Goal: Task Accomplishment & Management: Complete application form

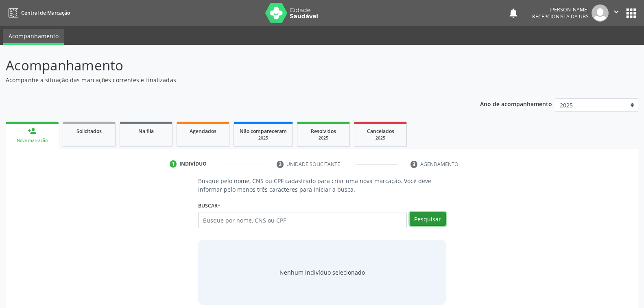
click at [426, 220] on button "Pesquisar" at bounding box center [427, 219] width 36 height 14
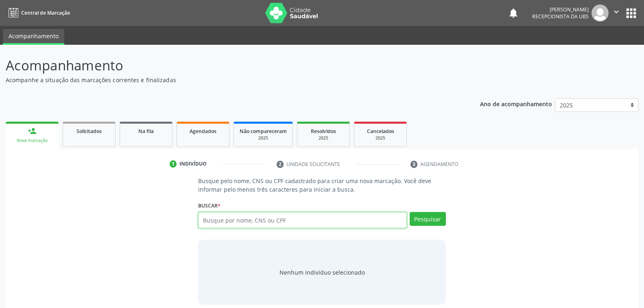
click at [300, 218] on input "text" at bounding box center [302, 220] width 208 height 16
click at [257, 219] on input "701409683992438" at bounding box center [302, 220] width 208 height 16
type input "7"
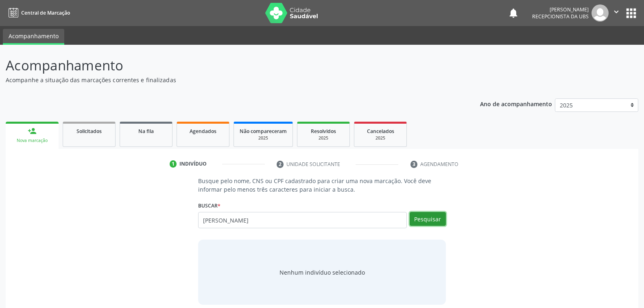
click at [437, 219] on button "Pesquisar" at bounding box center [427, 219] width 36 height 14
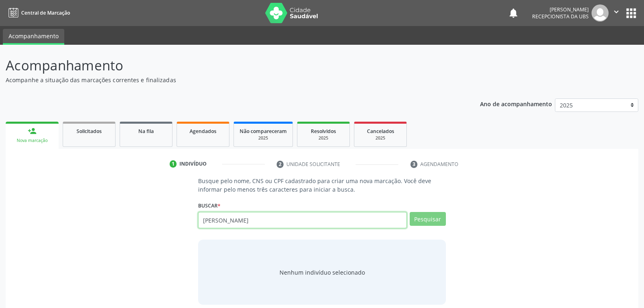
click at [276, 218] on input "RAQUEL NICOLAU DA SILVA" at bounding box center [302, 220] width 208 height 16
type input "RAQUEL NICOLAU DA SILV"
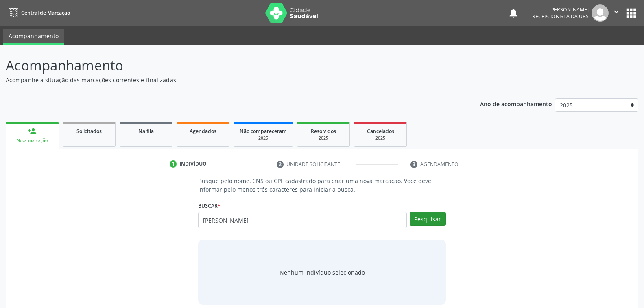
type input "RAQUEL NICOLAU"
click at [423, 216] on button "Pesquisar" at bounding box center [427, 219] width 36 height 14
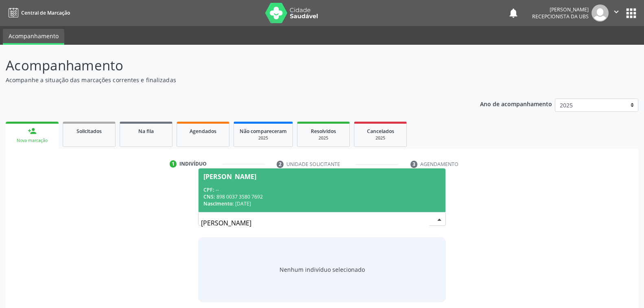
click at [274, 194] on div "CNS: 898 0037 3580 7692" at bounding box center [321, 196] width 237 height 7
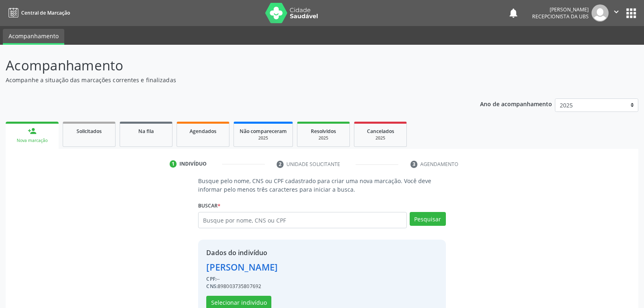
scroll to position [20, 0]
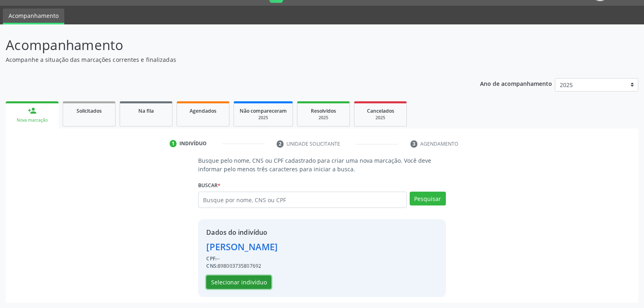
click at [245, 279] on button "Selecionar indivíduo" at bounding box center [238, 282] width 65 height 14
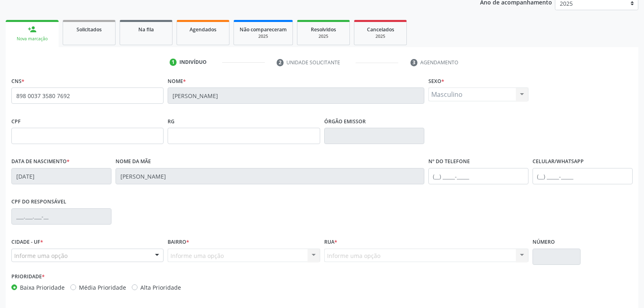
scroll to position [132, 0]
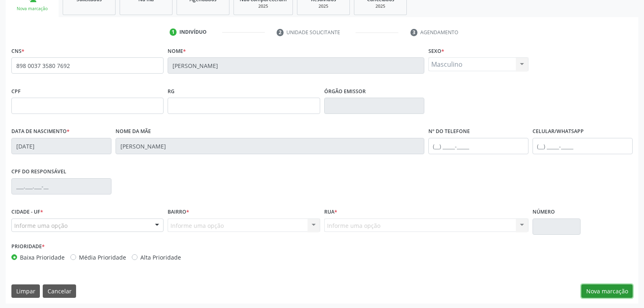
click at [602, 286] on button "Nova marcação" at bounding box center [606, 291] width 51 height 14
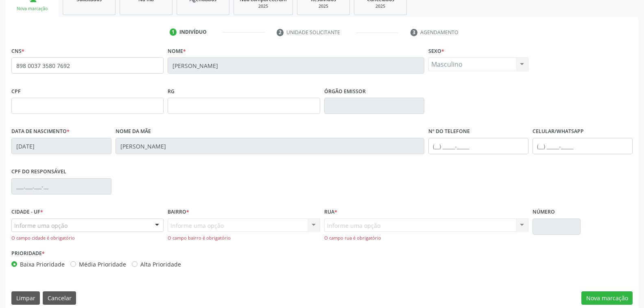
click at [113, 222] on div "Informe uma opção" at bounding box center [87, 225] width 152 height 14
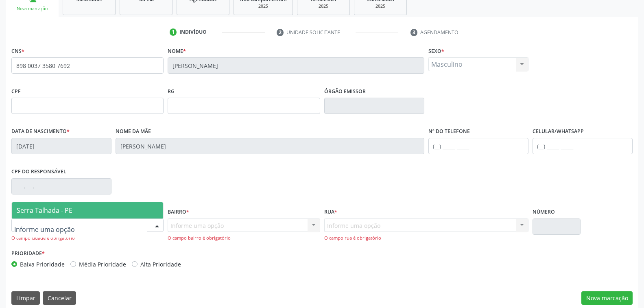
click at [106, 213] on span "Serra Talhada - PE" at bounding box center [87, 210] width 151 height 16
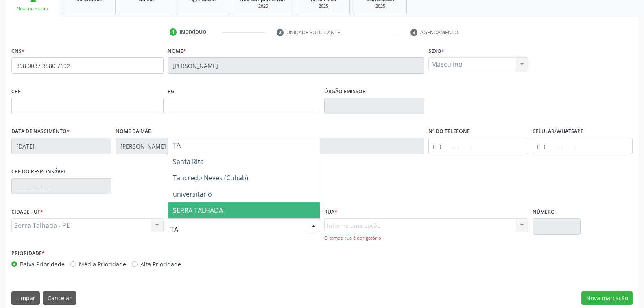
type input "TAN"
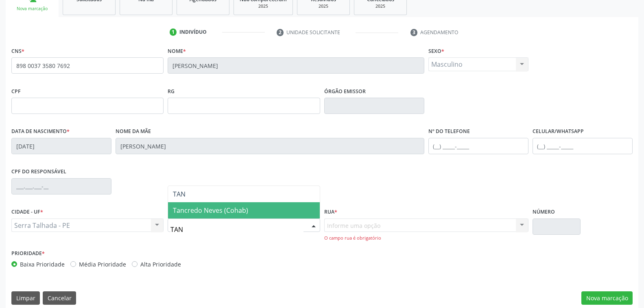
click at [222, 207] on span "Tancredo Neves (Cohab)" at bounding box center [210, 210] width 75 height 9
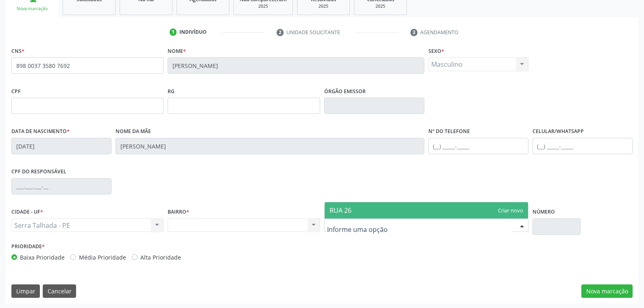
click at [560, 222] on input "text" at bounding box center [556, 226] width 48 height 16
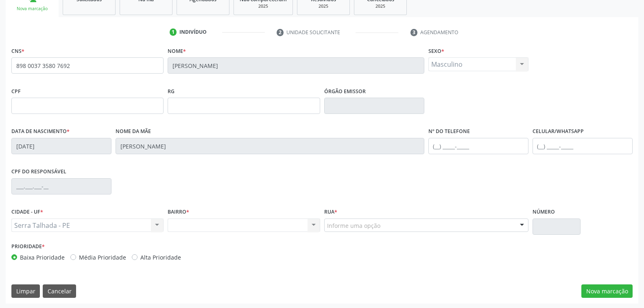
click at [558, 228] on input "text" at bounding box center [556, 226] width 48 height 16
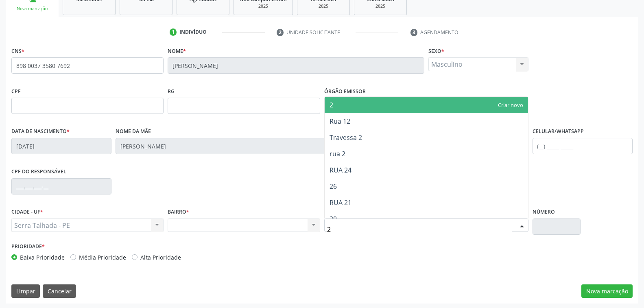
type input "26"
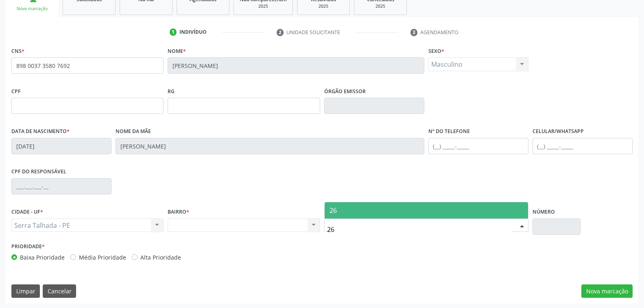
click at [373, 230] on input "26" at bounding box center [419, 229] width 185 height 16
click at [361, 210] on span "26" at bounding box center [425, 210] width 203 height 16
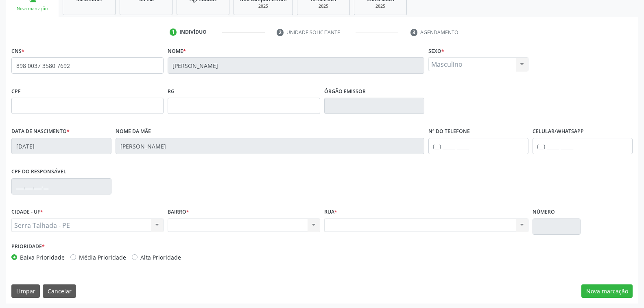
click at [346, 222] on div "Nenhum resultado encontrado para: " " Não há nenhuma opção para ser exibida." at bounding box center [426, 225] width 204 height 14
click at [350, 220] on div "Nenhum resultado encontrado para: " " Não há nenhuma opção para ser exibida." at bounding box center [426, 225] width 204 height 14
click at [616, 291] on button "Nova marcação" at bounding box center [606, 291] width 51 height 14
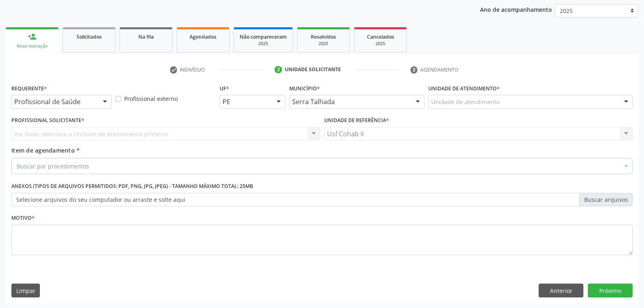
click at [106, 102] on div at bounding box center [105, 102] width 12 height 14
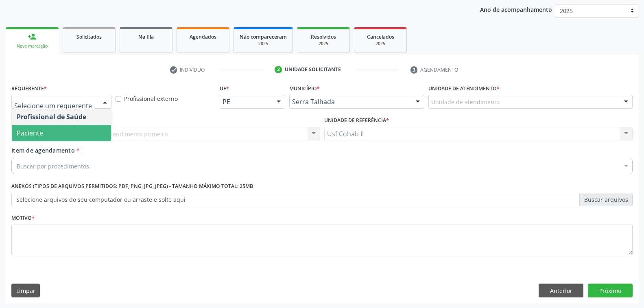
click at [83, 128] on span "Paciente" at bounding box center [61, 133] width 99 height 16
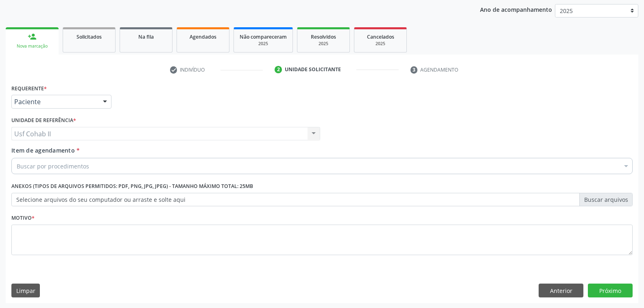
click at [116, 164] on div "Buscar por procedimentos" at bounding box center [321, 166] width 621 height 16
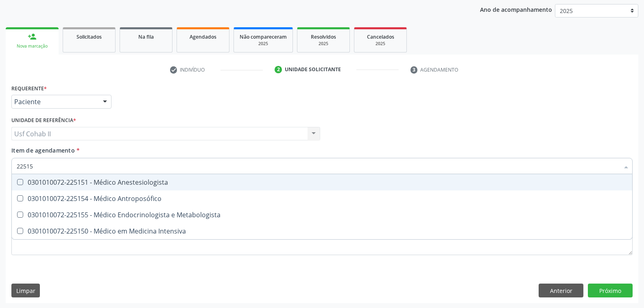
type input "225155"
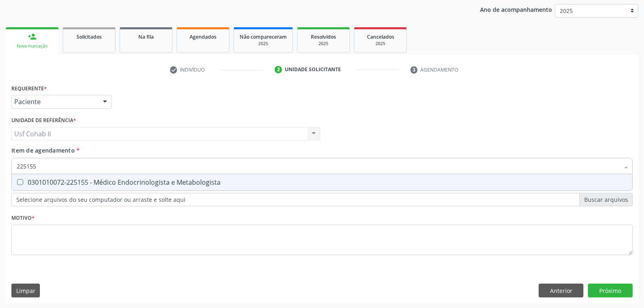
click at [152, 181] on div "0301010072-225155 - Médico Endocrinologista e Metabologista" at bounding box center [322, 182] width 610 height 7
checkbox Metabologista "true"
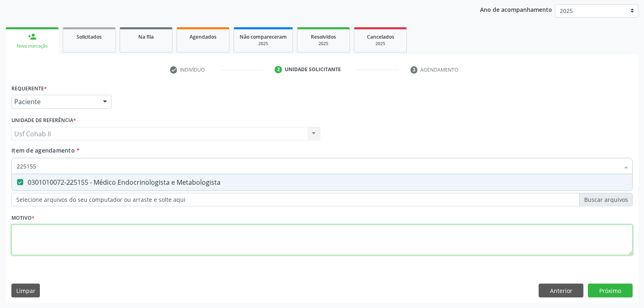
click at [63, 239] on div "Requerente * Paciente Profissional de Saúde Paciente Nenhum resultado encontrad…" at bounding box center [321, 174] width 621 height 184
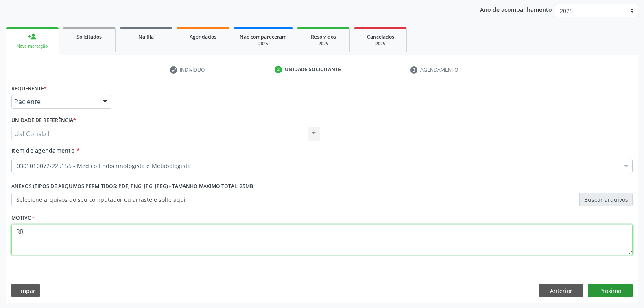
type textarea "RR"
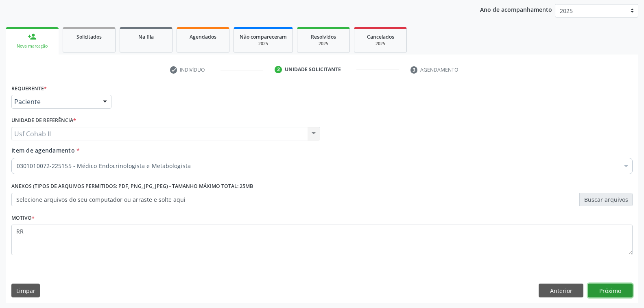
click at [611, 291] on button "Próximo" at bounding box center [609, 290] width 45 height 14
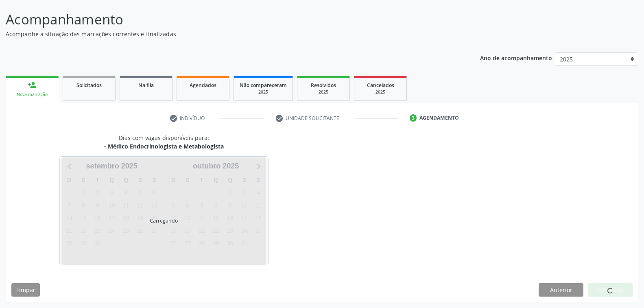
scroll to position [46, 0]
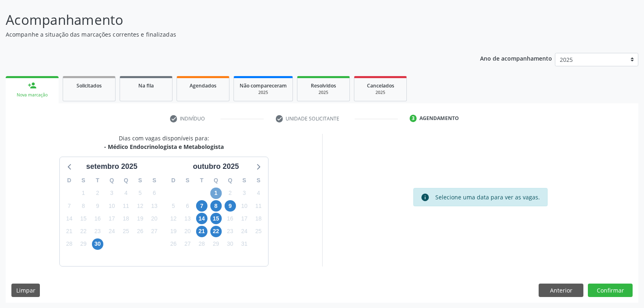
click at [217, 193] on span "1" at bounding box center [215, 192] width 11 height 11
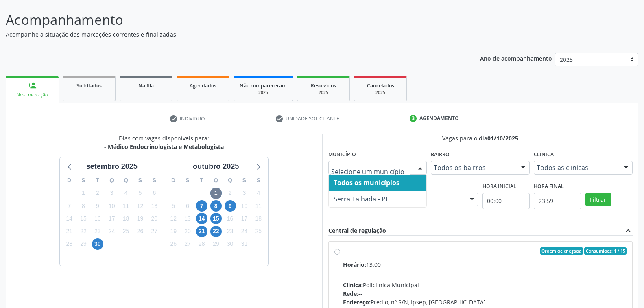
click at [420, 167] on div at bounding box center [420, 168] width 12 height 14
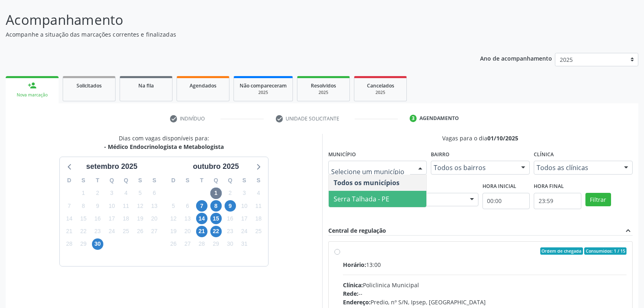
click at [386, 198] on span "Serra Talhada - PE" at bounding box center [361, 198] width 56 height 9
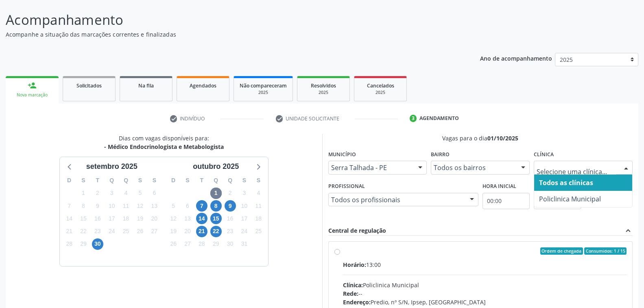
click at [632, 165] on div at bounding box center [582, 168] width 99 height 14
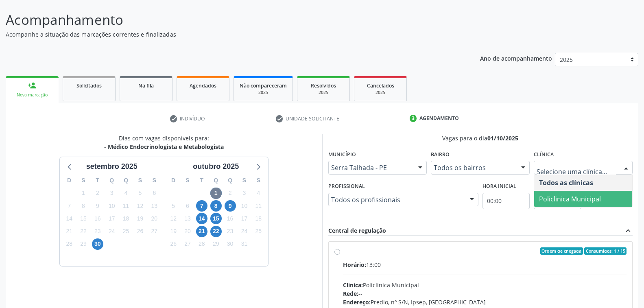
click at [582, 198] on span "Policlinica Municipal" at bounding box center [570, 198] width 62 height 9
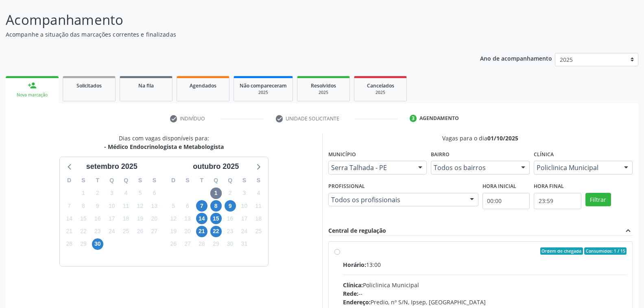
click at [470, 196] on div at bounding box center [471, 200] width 12 height 14
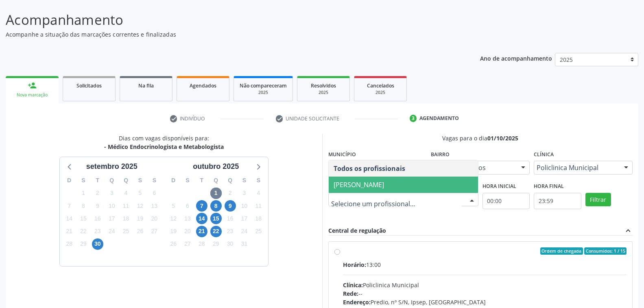
click at [384, 185] on span "Antonio Carlos Brito Pereira de Meneses" at bounding box center [358, 184] width 50 height 9
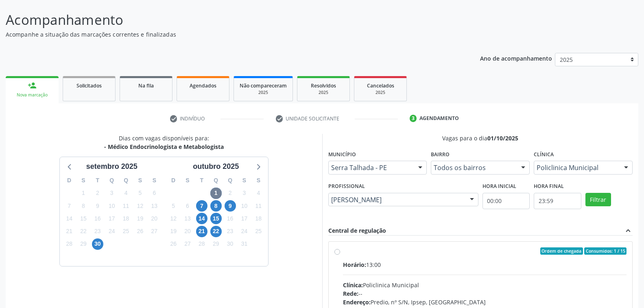
click at [420, 243] on div "Ordem de chegada Consumidos: 1 / 15 Horário: 13:00 Clínica: Policlinica Municip…" at bounding box center [480, 309] width 304 height 136
radio input "true"
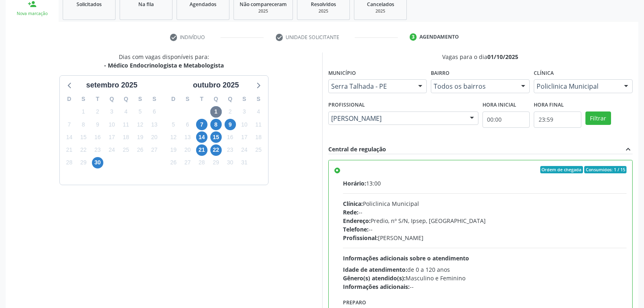
scroll to position [177, 0]
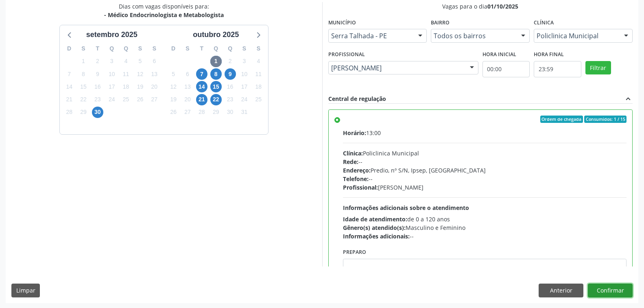
click at [601, 290] on button "Confirmar" at bounding box center [609, 290] width 45 height 14
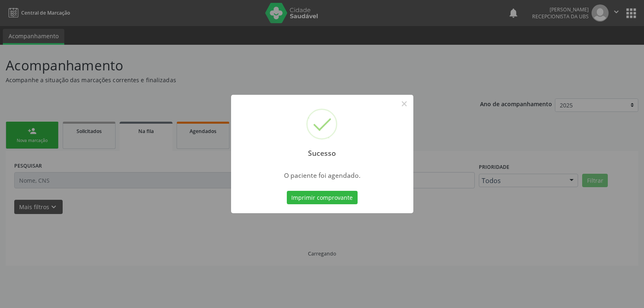
scroll to position [0, 0]
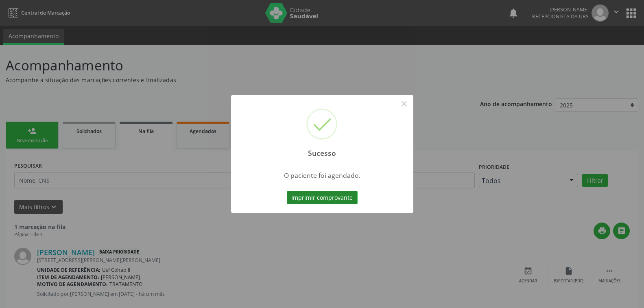
click at [333, 198] on button "Imprimir comprovante" at bounding box center [322, 198] width 71 height 14
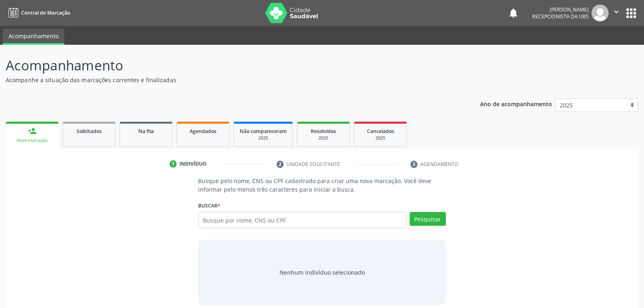
click at [37, 140] on div "Nova marcação" at bounding box center [31, 140] width 41 height 6
click at [263, 220] on input "text" at bounding box center [302, 220] width 208 height 16
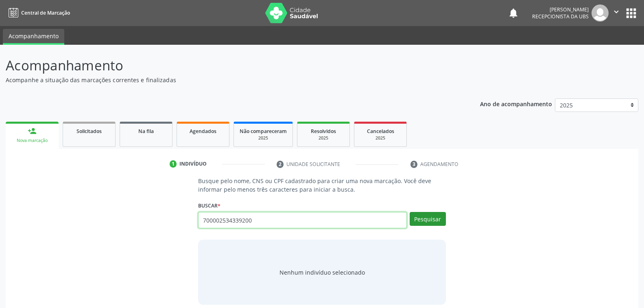
type input "700002534339200"
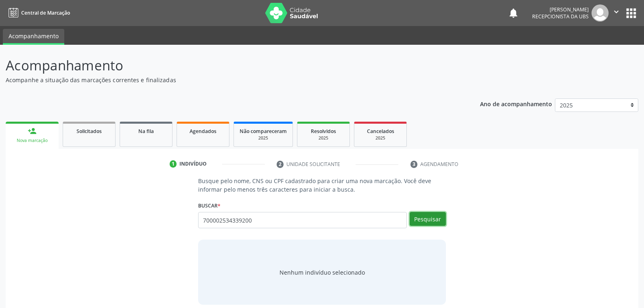
click at [426, 217] on button "Pesquisar" at bounding box center [427, 219] width 36 height 14
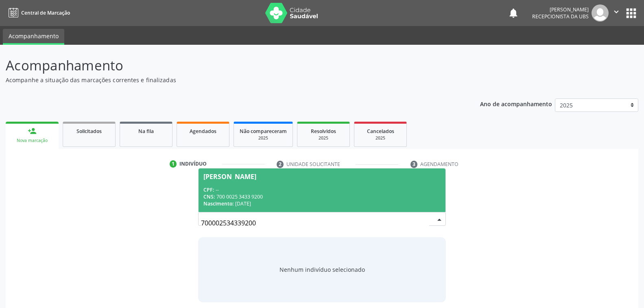
click at [288, 201] on div "Nascimento: 30/09/1960" at bounding box center [321, 203] width 237 height 7
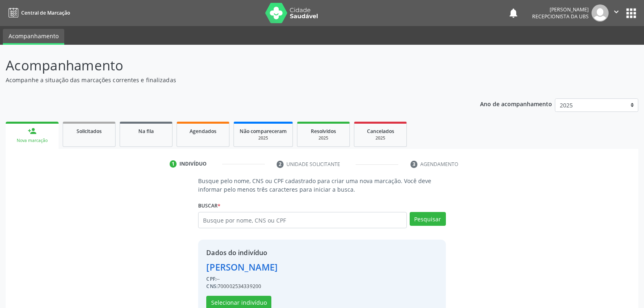
scroll to position [20, 0]
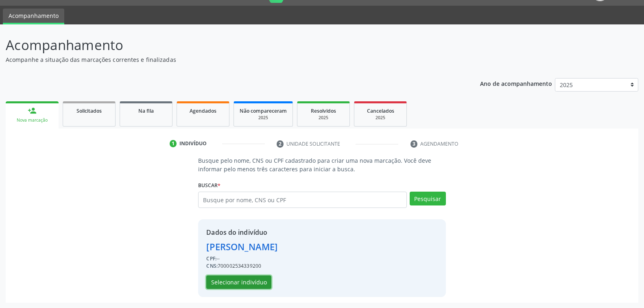
click at [255, 280] on button "Selecionar indivíduo" at bounding box center [238, 282] width 65 height 14
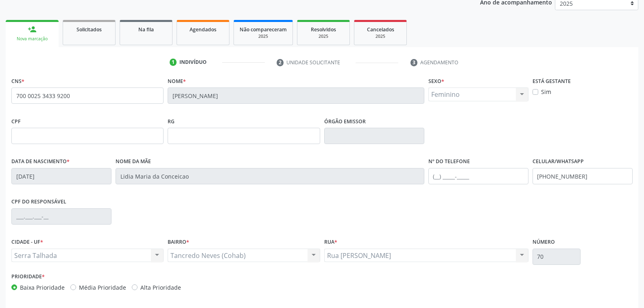
scroll to position [132, 0]
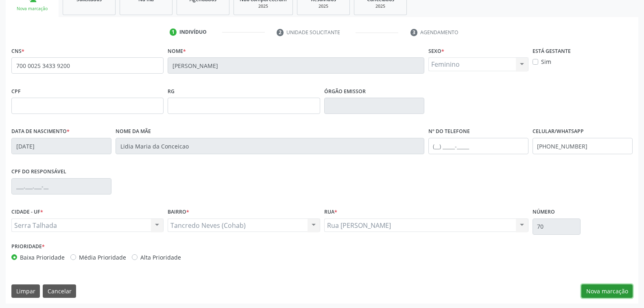
click at [598, 290] on button "Nova marcação" at bounding box center [606, 291] width 51 height 14
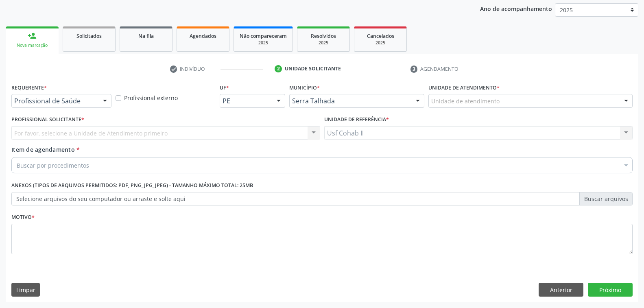
scroll to position [94, 0]
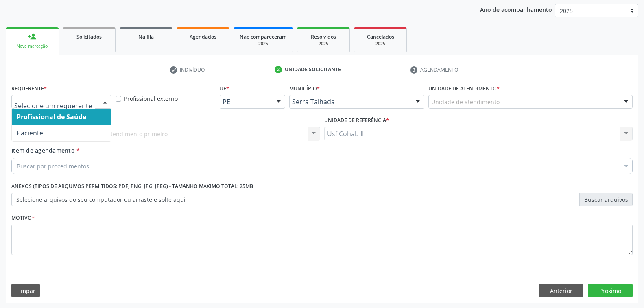
click at [109, 101] on div at bounding box center [105, 102] width 12 height 14
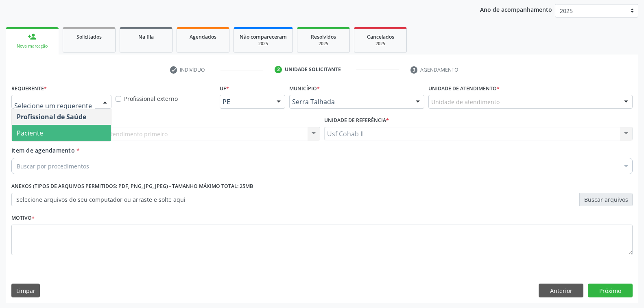
click at [93, 131] on span "Paciente" at bounding box center [61, 133] width 99 height 16
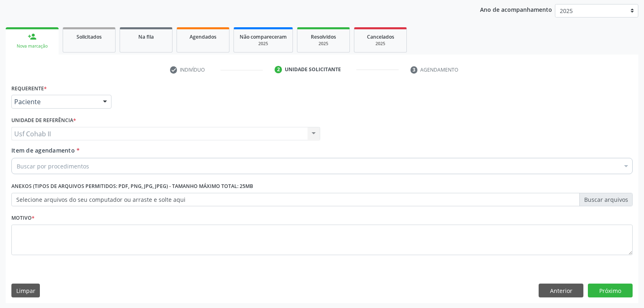
click at [112, 165] on div "Buscar por procedimentos" at bounding box center [321, 166] width 621 height 16
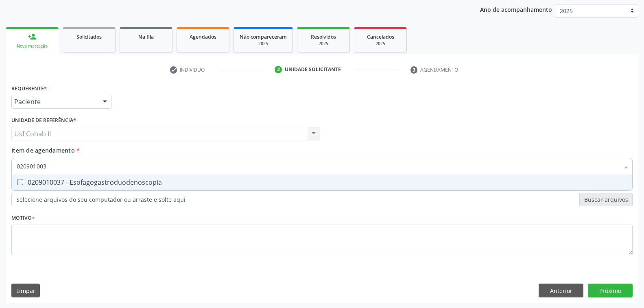
type input "0209010037"
click at [112, 181] on div "0209010037 - Esofagogastroduodenoscopia" at bounding box center [322, 182] width 610 height 7
checkbox Esofagogastroduodenoscopia "true"
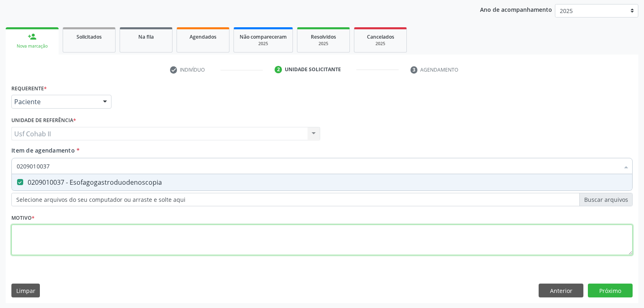
click at [80, 239] on div "Requerente * Paciente Profissional de Saúde Paciente Nenhum resultado encontrad…" at bounding box center [321, 174] width 621 height 184
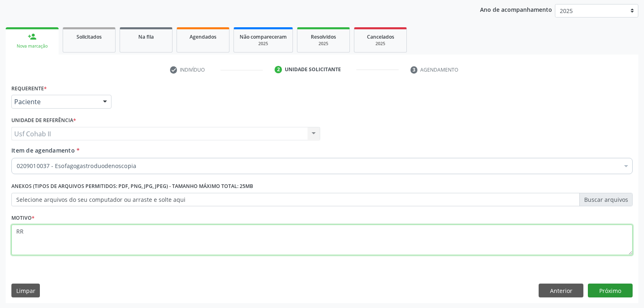
type textarea "RR"
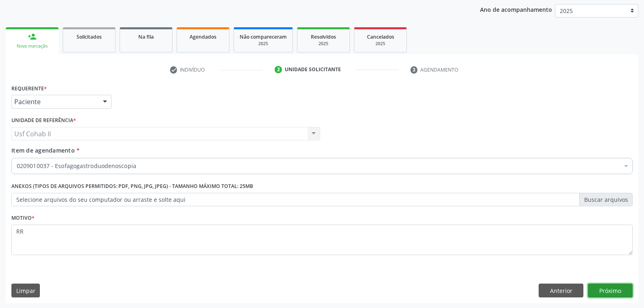
click at [611, 287] on button "Próximo" at bounding box center [609, 290] width 45 height 14
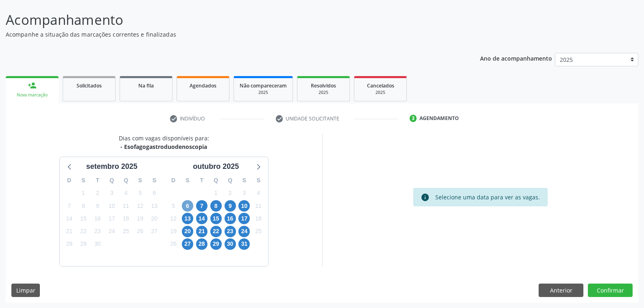
click at [187, 205] on span "6" at bounding box center [187, 205] width 11 height 11
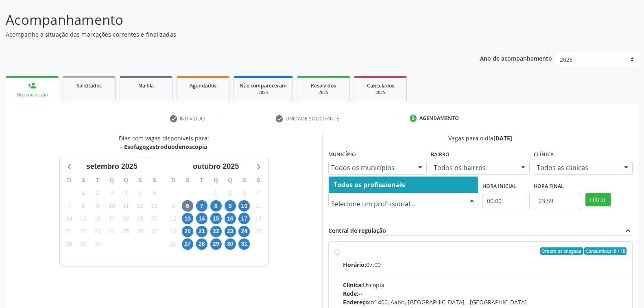
click at [470, 198] on div at bounding box center [471, 200] width 12 height 14
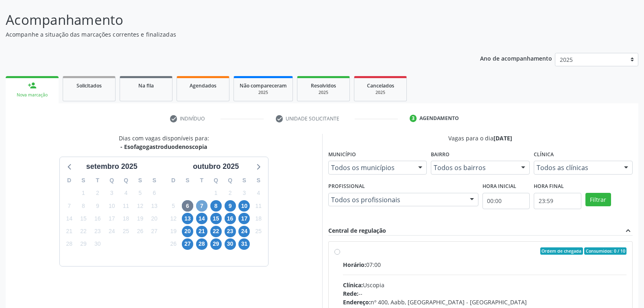
click at [202, 206] on span "7" at bounding box center [201, 205] width 11 height 11
click at [474, 198] on div at bounding box center [471, 200] width 12 height 14
click at [217, 206] on span "8" at bounding box center [215, 205] width 11 height 11
click at [473, 198] on div at bounding box center [471, 200] width 12 height 14
click at [201, 220] on span "14" at bounding box center [201, 218] width 11 height 11
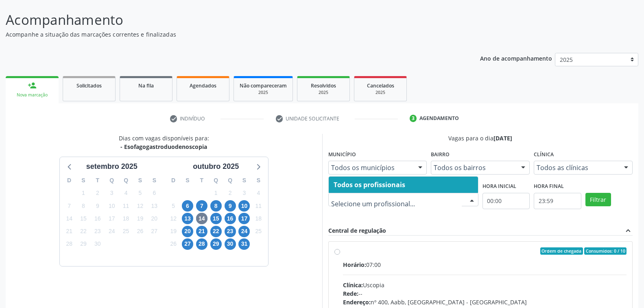
click at [471, 198] on div at bounding box center [471, 200] width 12 height 14
click at [217, 217] on span "15" at bounding box center [215, 218] width 11 height 11
click at [468, 198] on div at bounding box center [471, 200] width 12 height 14
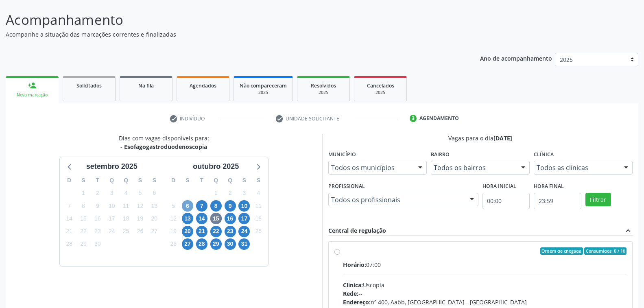
click at [185, 204] on span "6" at bounding box center [187, 205] width 11 height 11
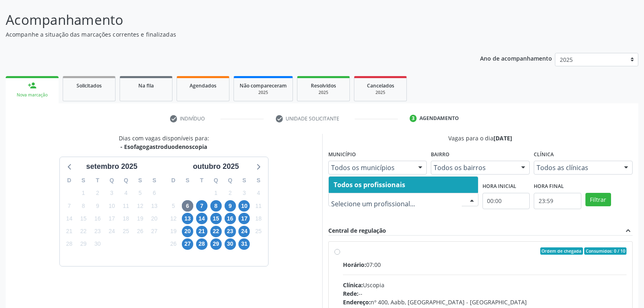
click at [473, 199] on div at bounding box center [471, 200] width 12 height 14
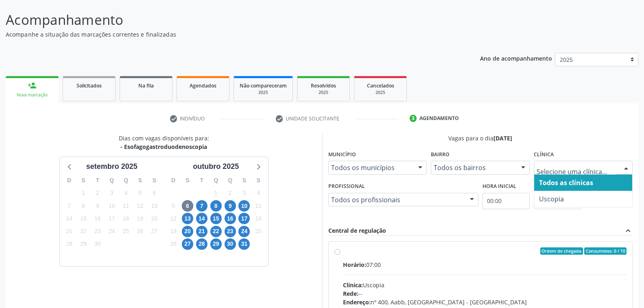
click at [626, 166] on div at bounding box center [626, 168] width 12 height 14
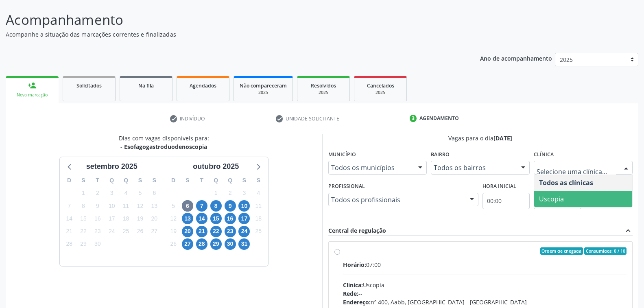
click at [561, 196] on span "Uscopia" at bounding box center [551, 198] width 25 height 9
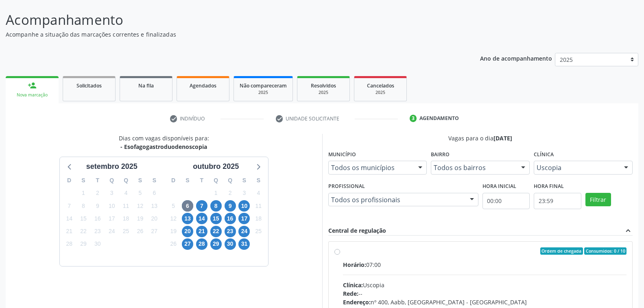
click at [450, 235] on div "Ordem de chegada Consumidos: 0 / 10 Horário: 07:00 Clínica: Uscopia Rede: -- En…" at bounding box center [480, 309] width 304 height 148
click at [448, 262] on div "Horário: 07:00" at bounding box center [485, 264] width 284 height 9
click at [340, 254] on input "Ordem de chegada Consumidos: 0 / 10 Horário: 07:00 Clínica: Uscopia Rede: -- En…" at bounding box center [337, 250] width 6 height 7
radio input "true"
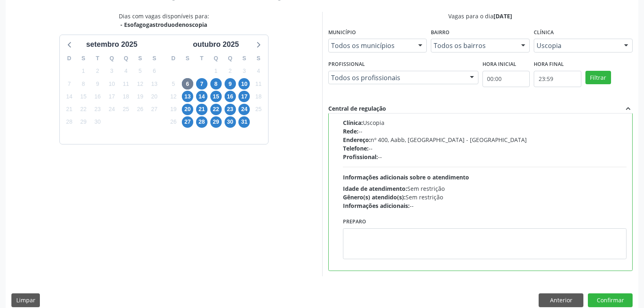
scroll to position [177, 0]
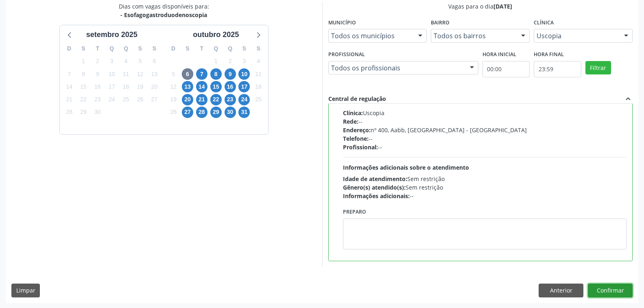
click at [605, 287] on button "Confirmar" at bounding box center [609, 290] width 45 height 14
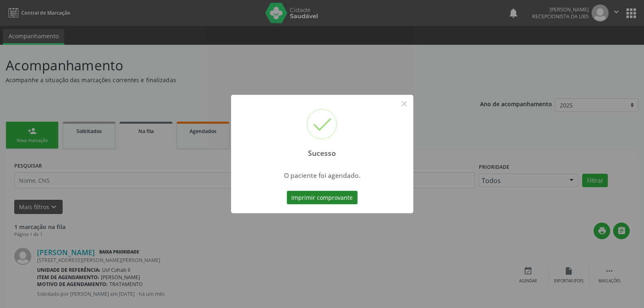
click at [333, 196] on button "Imprimir comprovante" at bounding box center [322, 198] width 71 height 14
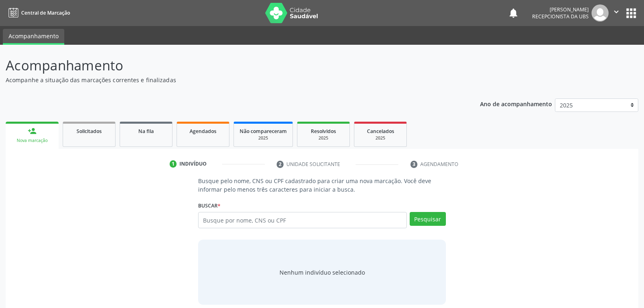
click at [254, 217] on input "text" at bounding box center [302, 220] width 208 height 16
type input "JOANA DARC RODRIGUES DOS SANTOS"
click at [426, 218] on button "Pesquisar" at bounding box center [427, 219] width 36 height 14
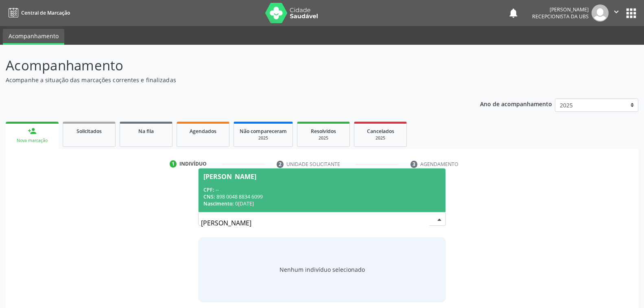
click at [274, 192] on div "CPF: --" at bounding box center [321, 189] width 237 height 7
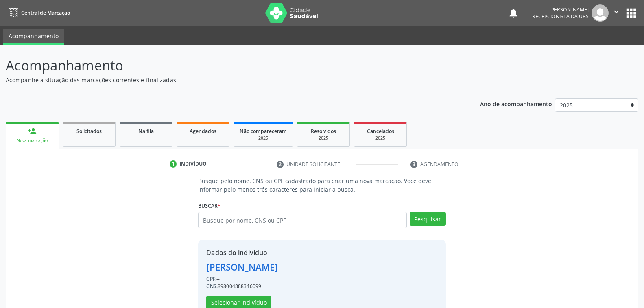
scroll to position [20, 0]
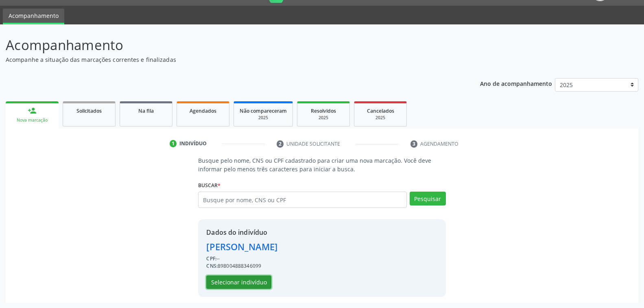
click at [239, 280] on button "Selecionar indivíduo" at bounding box center [238, 282] width 65 height 14
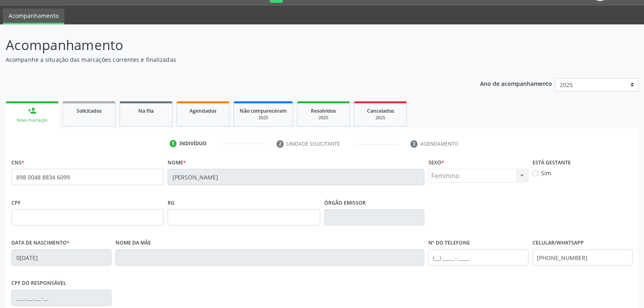
scroll to position [132, 0]
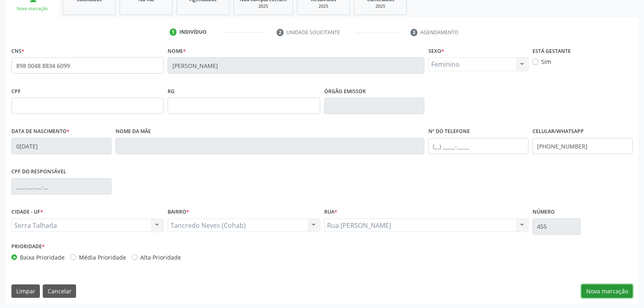
click at [600, 286] on button "Nova marcação" at bounding box center [606, 291] width 51 height 14
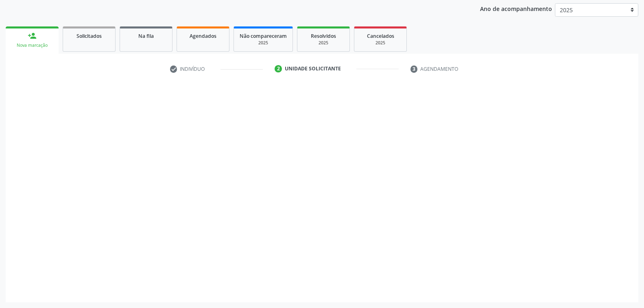
scroll to position [94, 0]
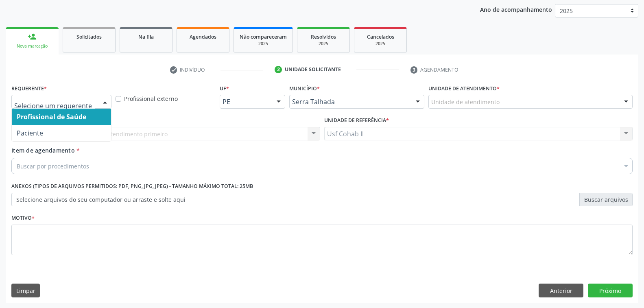
click at [105, 101] on div at bounding box center [105, 102] width 12 height 14
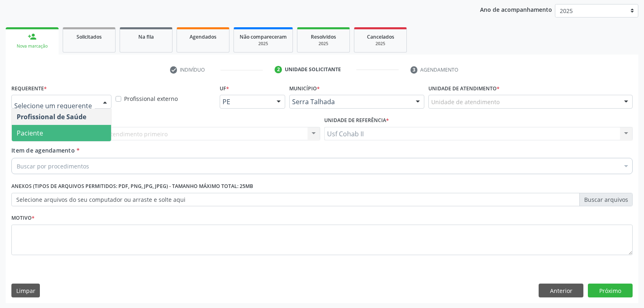
click at [61, 136] on span "Paciente" at bounding box center [61, 133] width 99 height 16
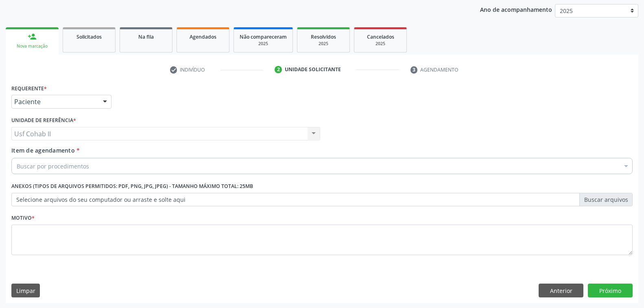
click at [91, 164] on div "Buscar por procedimentos" at bounding box center [321, 166] width 621 height 16
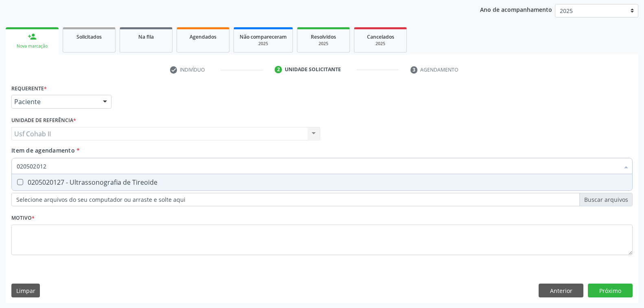
type input "0205020127"
click at [143, 183] on div "0205020127 - Ultrassonografia de Tireoide" at bounding box center [322, 182] width 610 height 7
checkbox Tireoide "true"
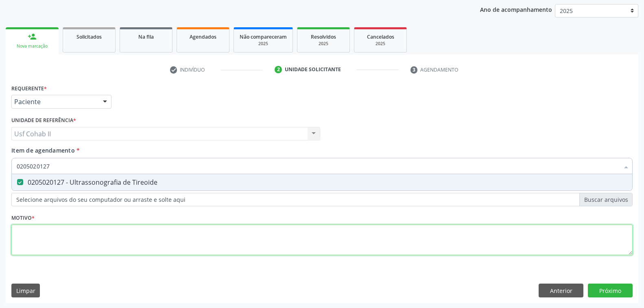
click at [140, 243] on div "Requerente * Paciente Profissional de Saúde Paciente Nenhum resultado encontrad…" at bounding box center [321, 174] width 621 height 184
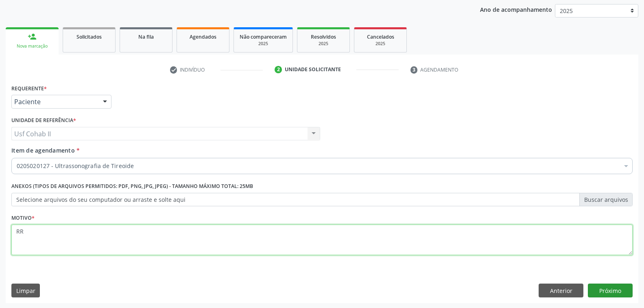
type textarea "RR"
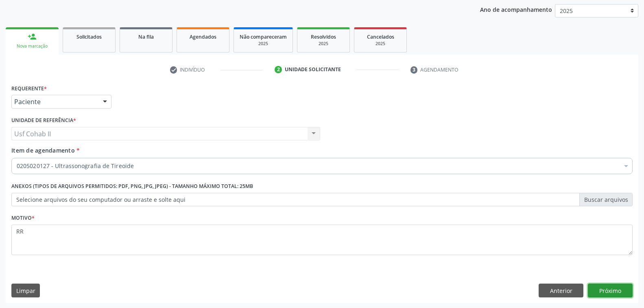
click at [602, 294] on button "Próximo" at bounding box center [609, 290] width 45 height 14
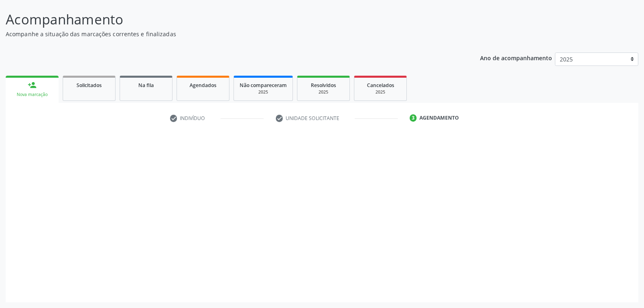
scroll to position [46, 0]
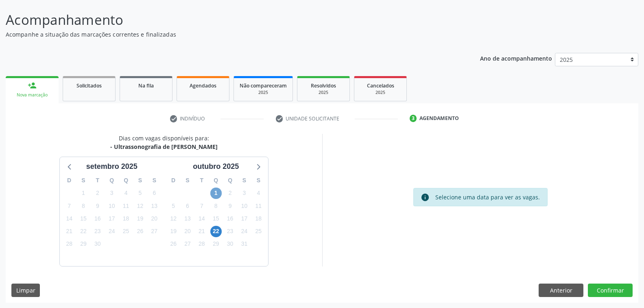
click at [216, 189] on span "1" at bounding box center [215, 192] width 11 height 11
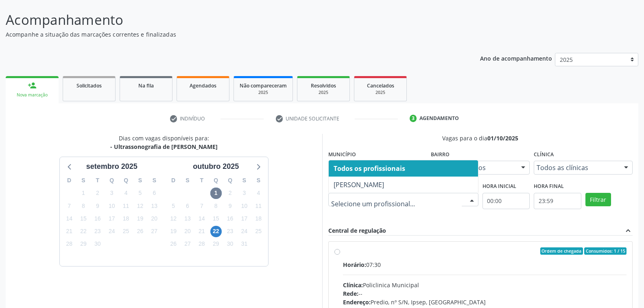
click at [474, 199] on div at bounding box center [471, 200] width 12 height 14
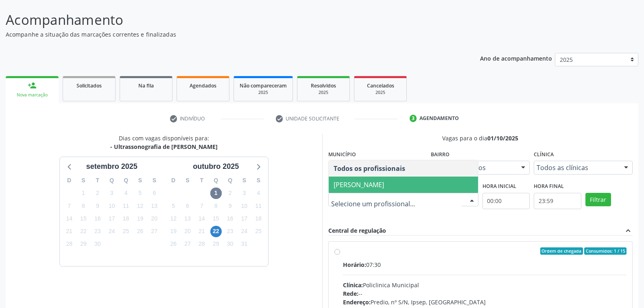
click at [384, 187] on span "[PERSON_NAME]" at bounding box center [358, 184] width 50 height 9
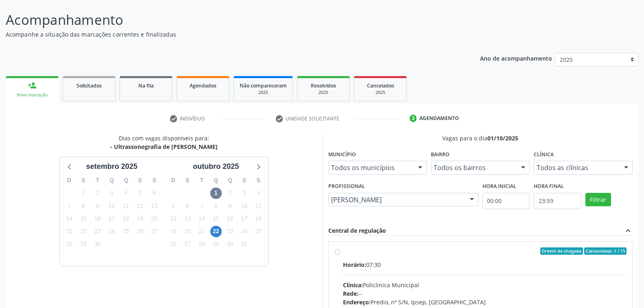
click at [623, 166] on div at bounding box center [626, 168] width 12 height 14
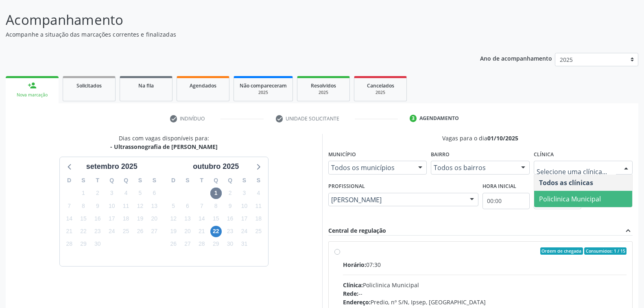
click at [594, 195] on span "Policlinica Municipal" at bounding box center [570, 198] width 62 height 9
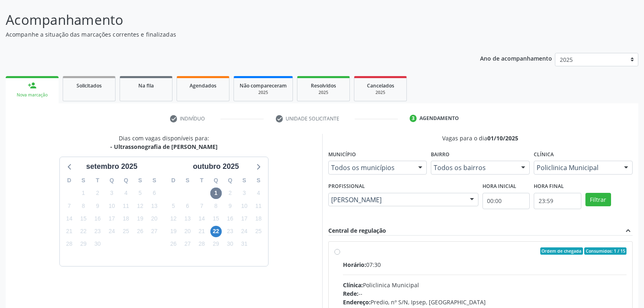
click at [464, 241] on div "Ordem de chegada Consumidos: 1 / 15 Horário: 07:30 Clínica: Policlinica Municip…" at bounding box center [480, 309] width 304 height 136
radio input "true"
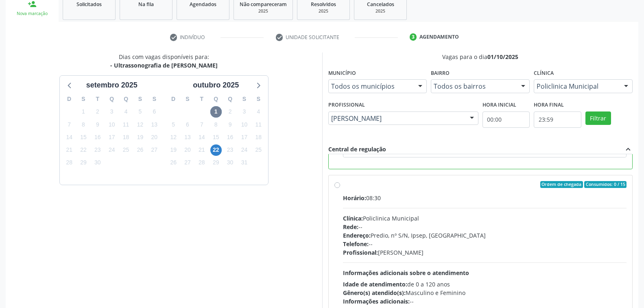
scroll to position [177, 0]
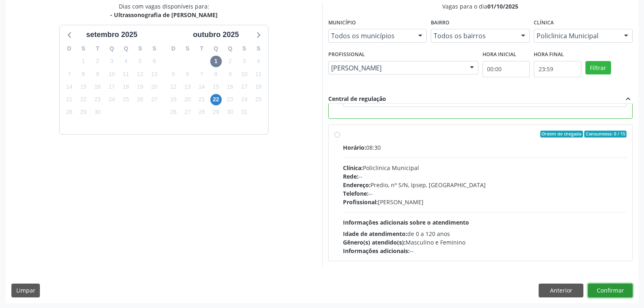
click at [601, 288] on button "Confirmar" at bounding box center [609, 290] width 45 height 14
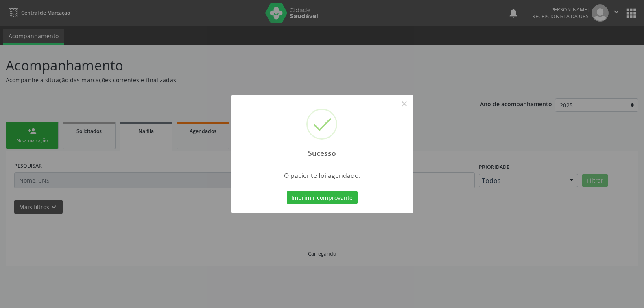
scroll to position [0, 0]
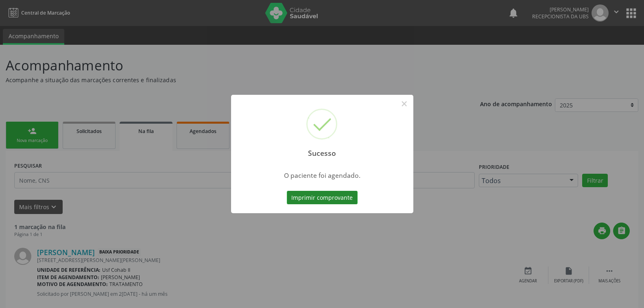
click at [333, 198] on button "Imprimir comprovante" at bounding box center [322, 198] width 71 height 14
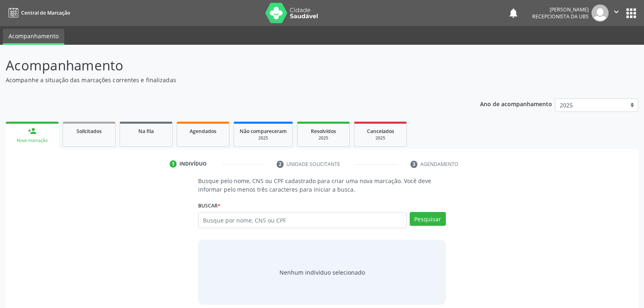
click at [46, 141] on div "Nova marcação" at bounding box center [31, 140] width 41 height 6
click at [306, 222] on input "text" at bounding box center [302, 220] width 208 height 16
click at [304, 222] on input "text" at bounding box center [302, 220] width 208 height 16
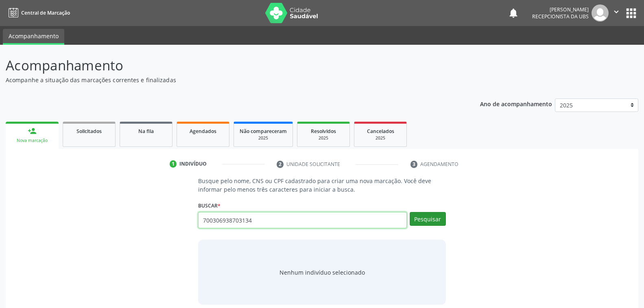
type input "700306938703134"
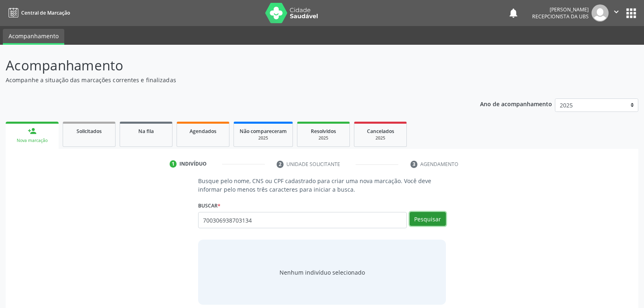
click at [433, 217] on button "Pesquisar" at bounding box center [427, 219] width 36 height 14
type input "700306938703134"
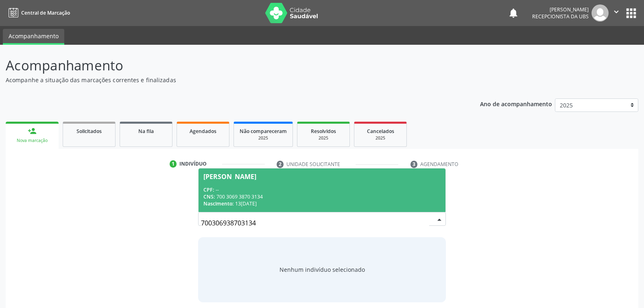
click at [295, 192] on div "CPF: --" at bounding box center [321, 189] width 237 height 7
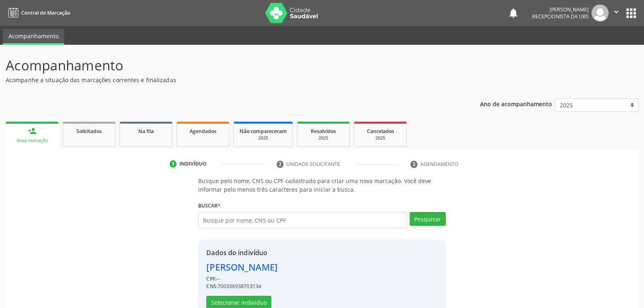
scroll to position [20, 0]
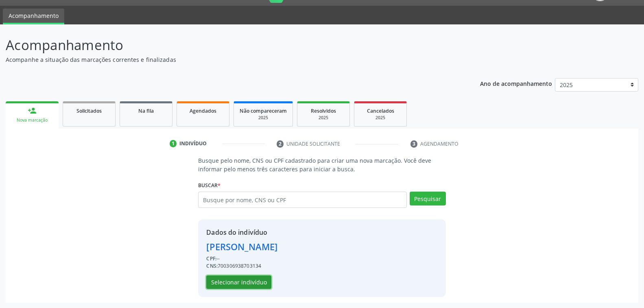
click at [256, 281] on button "Selecionar indivíduo" at bounding box center [238, 282] width 65 height 14
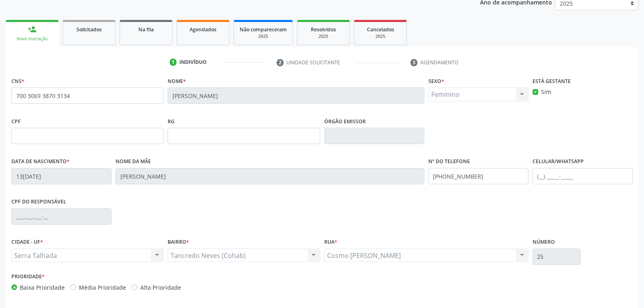
scroll to position [132, 0]
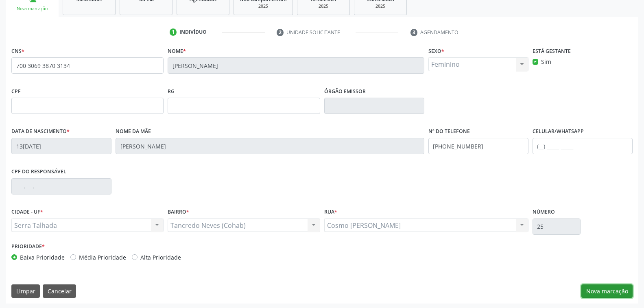
click at [600, 288] on button "Nova marcação" at bounding box center [606, 291] width 51 height 14
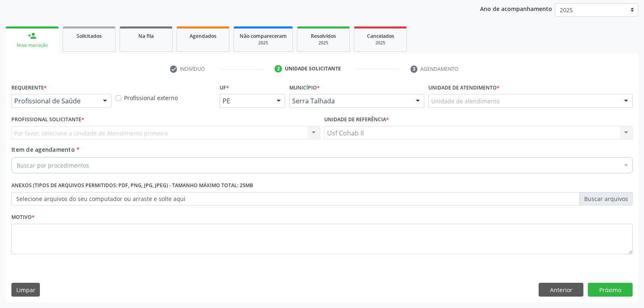
scroll to position [94, 0]
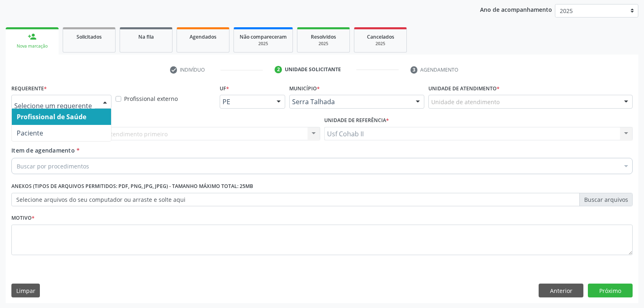
click at [107, 100] on div at bounding box center [105, 102] width 12 height 14
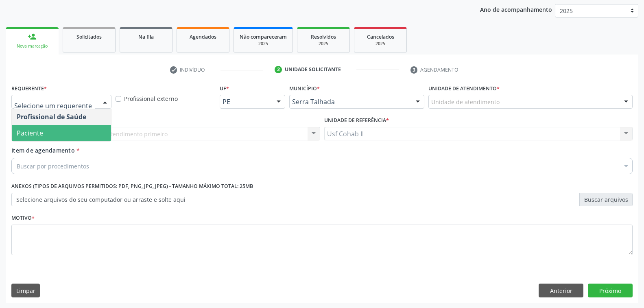
click at [77, 137] on span "Paciente" at bounding box center [61, 133] width 99 height 16
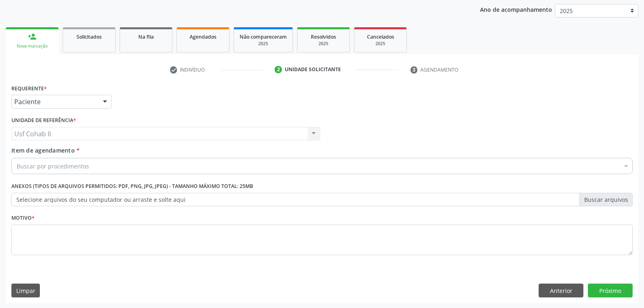
click at [128, 164] on div "Buscar por procedimentos" at bounding box center [321, 166] width 621 height 16
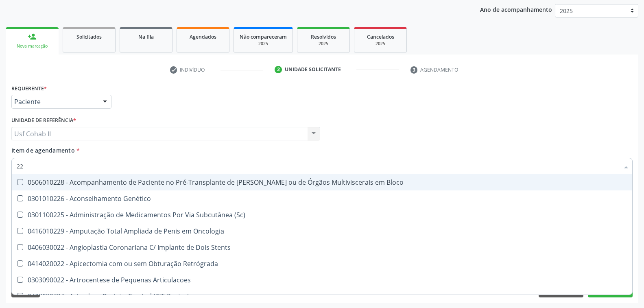
type input "2"
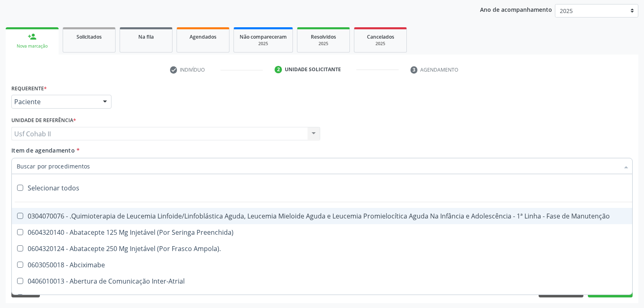
click at [140, 165] on input "Item de agendamento *" at bounding box center [318, 166] width 602 height 16
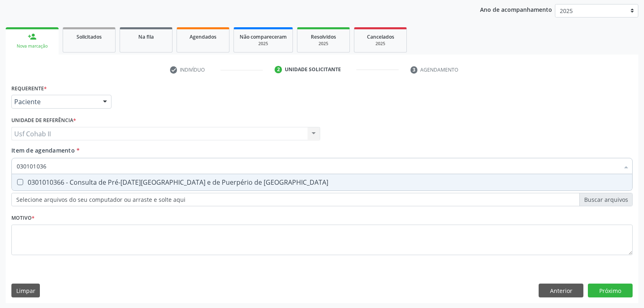
type input "0301010366"
click at [245, 183] on div "0301010366 - Consulta de Pré-Natal de Gestante e de Puerpério de Alto Risco" at bounding box center [322, 182] width 610 height 7
checkbox Risco "true"
click at [201, 208] on div "Requerente * Paciente Profissional de Saúde Paciente Nenhum resultado encontrad…" at bounding box center [321, 174] width 621 height 184
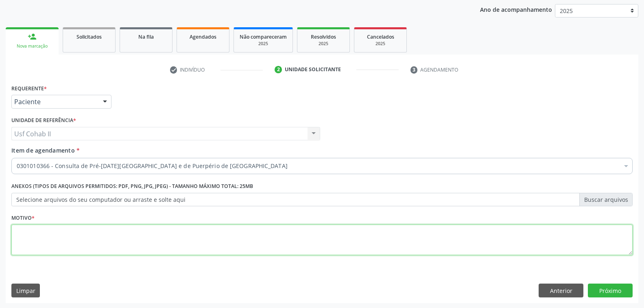
click at [78, 235] on textarea at bounding box center [321, 239] width 621 height 31
type textarea "RR"
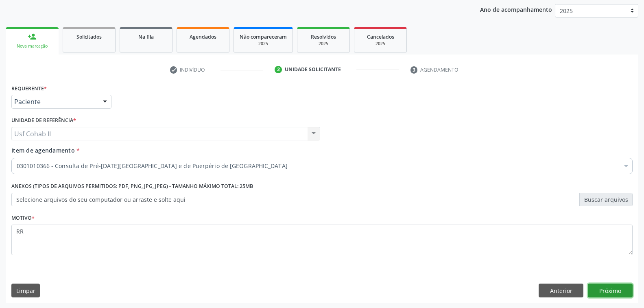
click at [604, 291] on button "Próximo" at bounding box center [609, 290] width 45 height 14
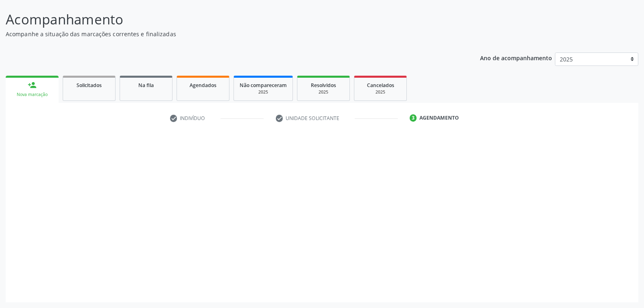
scroll to position [46, 0]
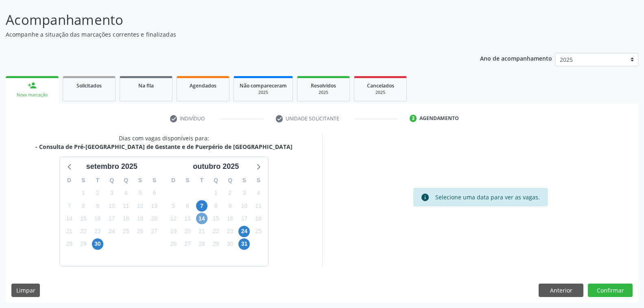
click at [201, 220] on span "14" at bounding box center [201, 218] width 11 height 11
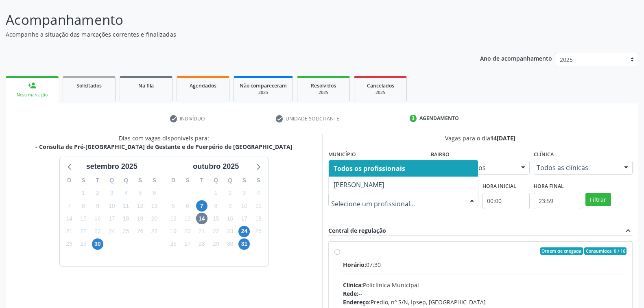
click at [469, 196] on div at bounding box center [471, 200] width 12 height 14
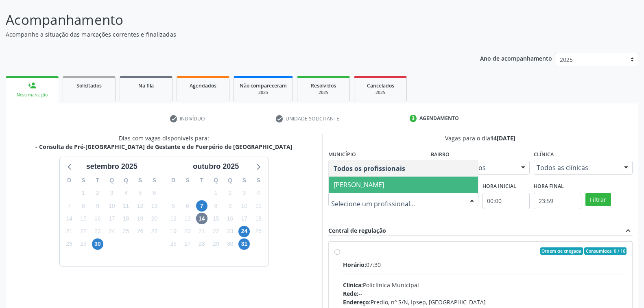
click at [384, 181] on span "[PERSON_NAME]" at bounding box center [358, 184] width 50 height 9
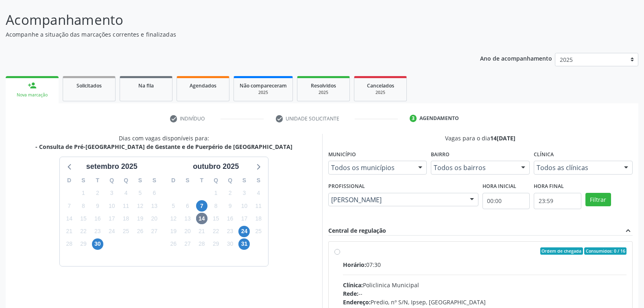
click at [628, 169] on div at bounding box center [626, 168] width 12 height 14
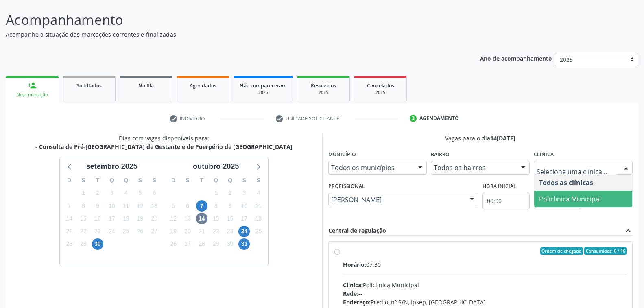
click at [570, 197] on span "Policlinica Municipal" at bounding box center [570, 198] width 62 height 9
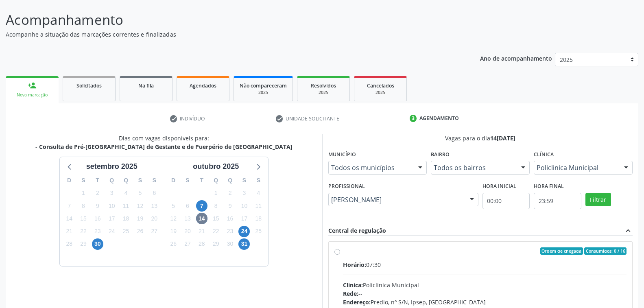
click at [438, 224] on div "Vagas para o dia 14/10/2025 Município Todos os municípios Todos os municípios S…" at bounding box center [480, 266] width 304 height 264
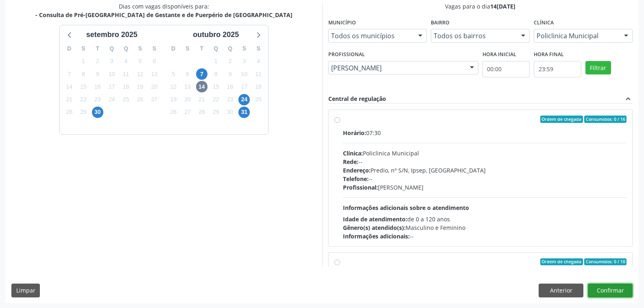
click at [603, 288] on button "Confirmar" at bounding box center [609, 290] width 45 height 14
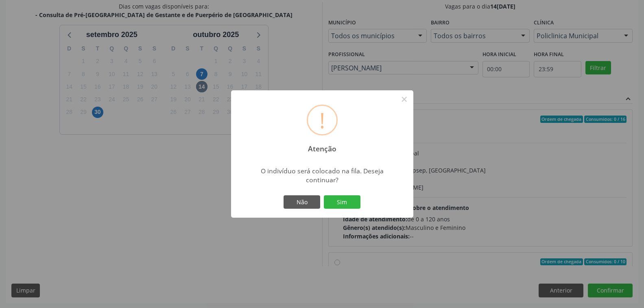
click at [501, 132] on div "! Atenção × O indivíduo será colocado na fila. Deseja continuar? Não Sim" at bounding box center [322, 154] width 644 height 308
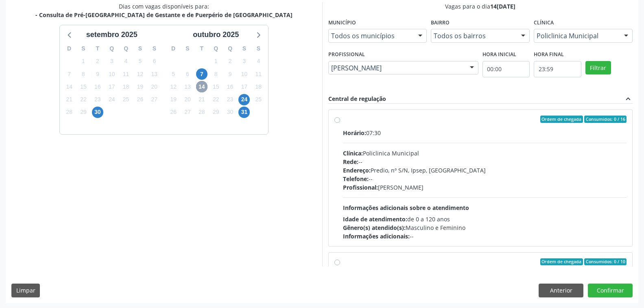
click at [201, 85] on span "14" at bounding box center [201, 86] width 11 height 11
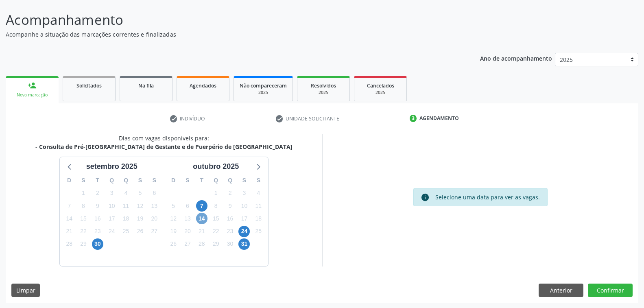
click at [202, 217] on span "14" at bounding box center [201, 218] width 11 height 11
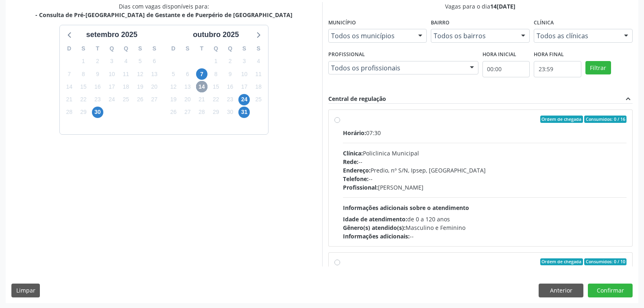
scroll to position [55, 0]
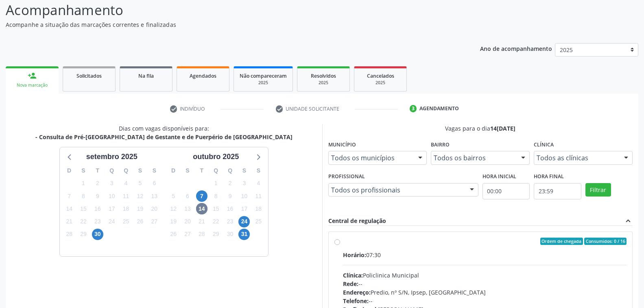
click at [470, 187] on div at bounding box center [471, 190] width 12 height 14
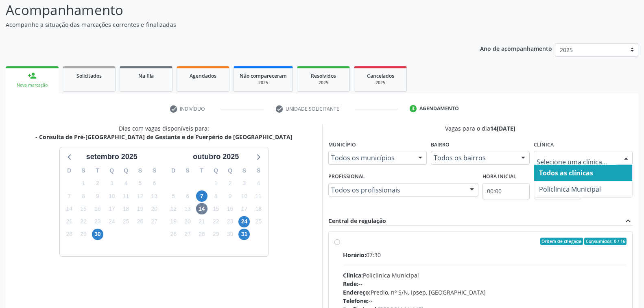
click at [624, 160] on div at bounding box center [626, 158] width 12 height 14
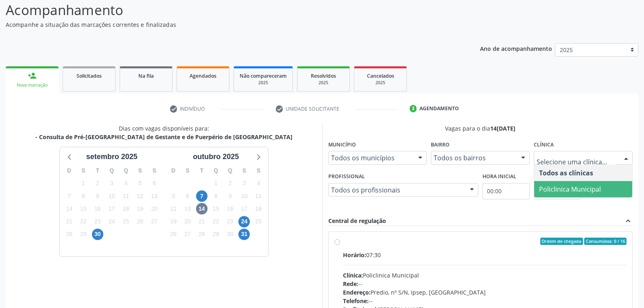
click at [589, 187] on span "Policlinica Municipal" at bounding box center [570, 189] width 62 height 9
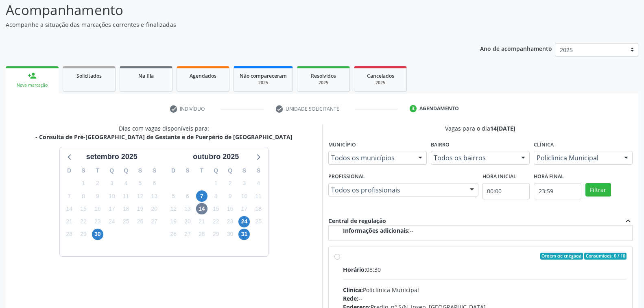
scroll to position [177, 0]
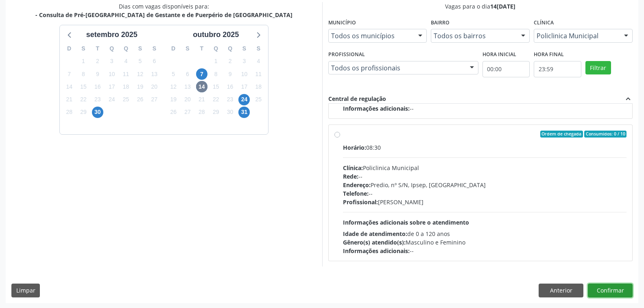
click at [607, 290] on button "Confirmar" at bounding box center [609, 290] width 45 height 14
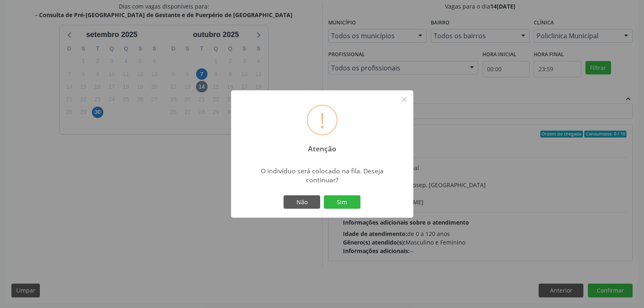
click at [539, 190] on div "! Atenção × O indivíduo será colocado na fila. Deseja continuar? Não Sim" at bounding box center [322, 154] width 644 height 308
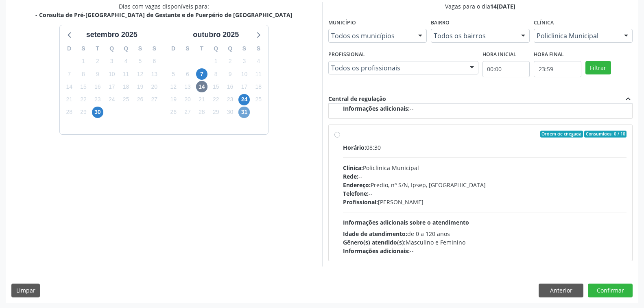
click at [243, 109] on span "31" at bounding box center [243, 112] width 11 height 11
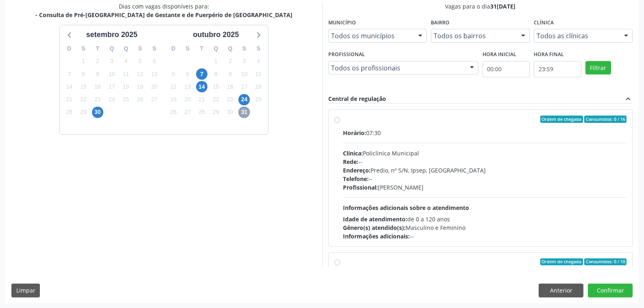
click at [246, 113] on span "31" at bounding box center [243, 112] width 11 height 11
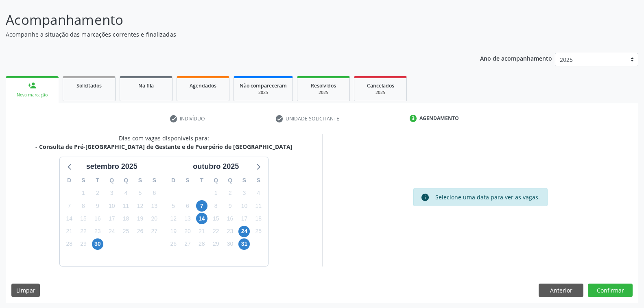
click at [362, 169] on div "info Selecione uma data para ver as vagas." at bounding box center [480, 200] width 316 height 132
click at [529, 211] on div "info Selecione uma data para ver as vagas." at bounding box center [480, 200] width 316 height 132
click at [199, 204] on span "7" at bounding box center [201, 205] width 11 height 11
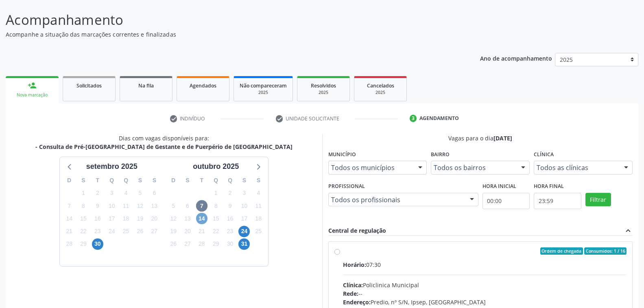
click at [203, 217] on span "14" at bounding box center [201, 218] width 11 height 11
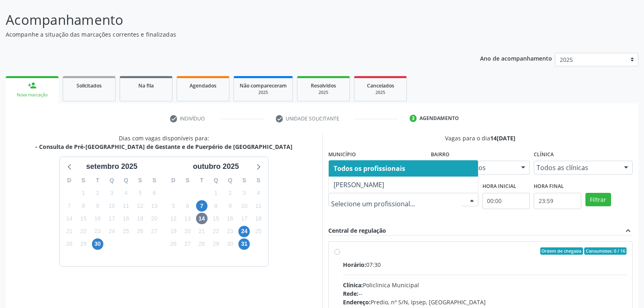
click at [476, 199] on div at bounding box center [471, 200] width 12 height 14
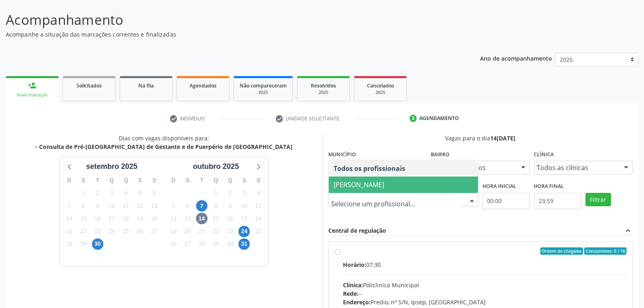
click at [410, 185] on span "Joao Vitor Torres de Lima" at bounding box center [402, 184] width 149 height 16
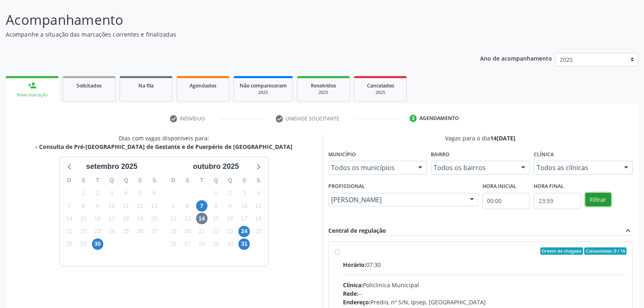
click at [600, 197] on button "Filtrar" at bounding box center [598, 200] width 26 height 14
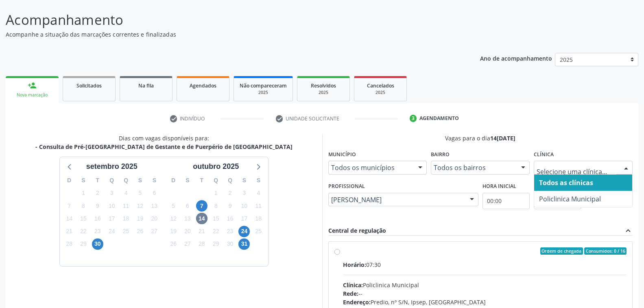
click at [625, 164] on div at bounding box center [626, 168] width 12 height 14
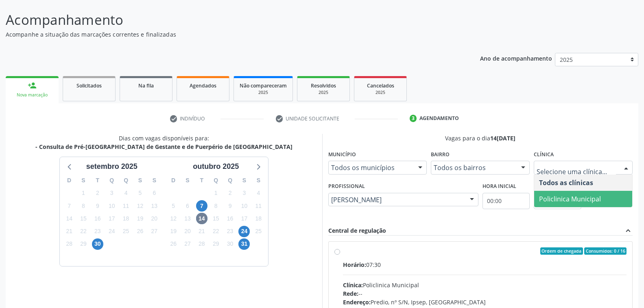
click at [594, 194] on span "Policlinica Municipal" at bounding box center [570, 198] width 62 height 9
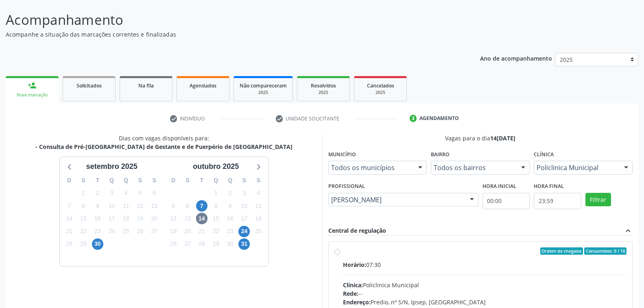
click at [481, 243] on div "Ordem de chegada Consumidos: 0 / 16 Horário: 07:30 Clínica: Policlinica Municip…" at bounding box center [480, 309] width 304 height 136
radio input "true"
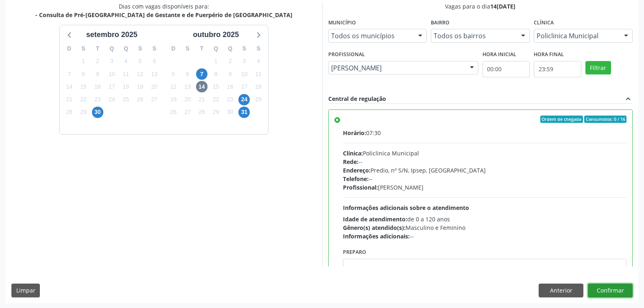
click at [605, 289] on button "Confirmar" at bounding box center [609, 290] width 45 height 14
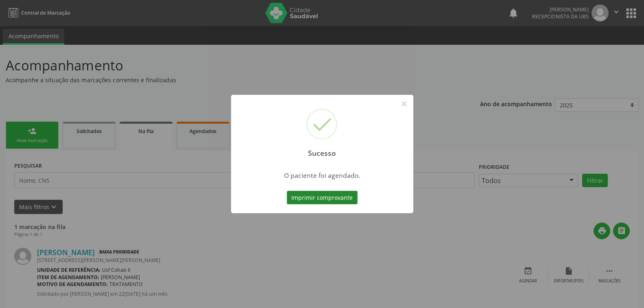
click at [335, 194] on button "Imprimir comprovante" at bounding box center [322, 198] width 71 height 14
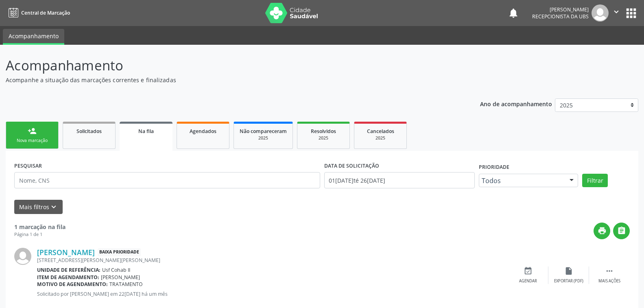
click at [35, 139] on div "Nova marcação" at bounding box center [32, 140] width 41 height 6
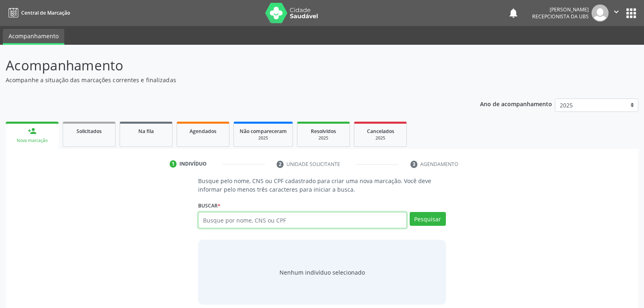
click at [299, 219] on input "text" at bounding box center [302, 220] width 208 height 16
click at [37, 139] on div "Nova marcação" at bounding box center [31, 140] width 41 height 6
click at [258, 227] on input "text" at bounding box center [302, 220] width 208 height 16
type input "702004342702682"
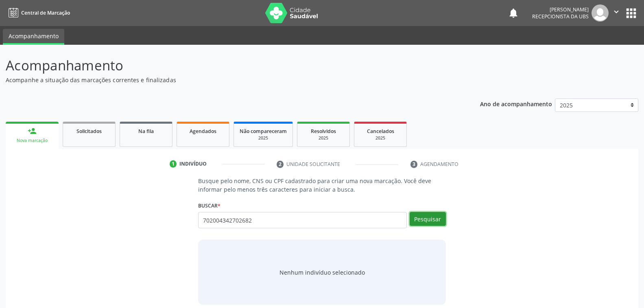
click at [427, 220] on button "Pesquisar" at bounding box center [427, 219] width 36 height 14
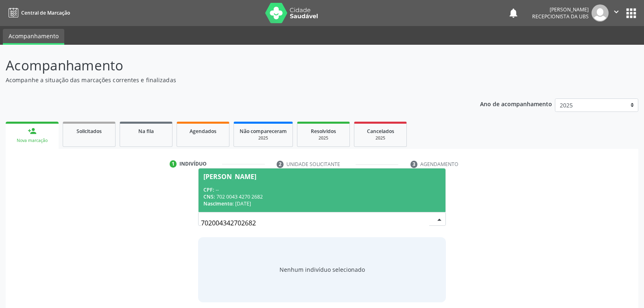
click at [300, 193] on div "CNS: 702 0043 4270 2682" at bounding box center [321, 196] width 237 height 7
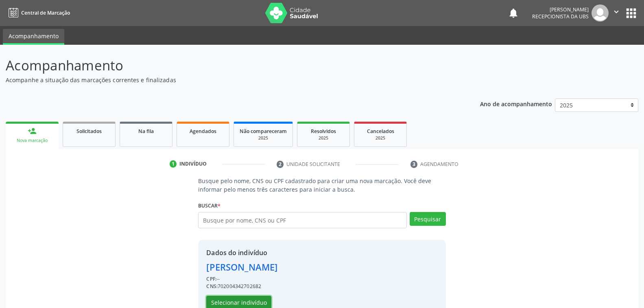
click at [253, 300] on button "Selecionar indivíduo" at bounding box center [238, 303] width 65 height 14
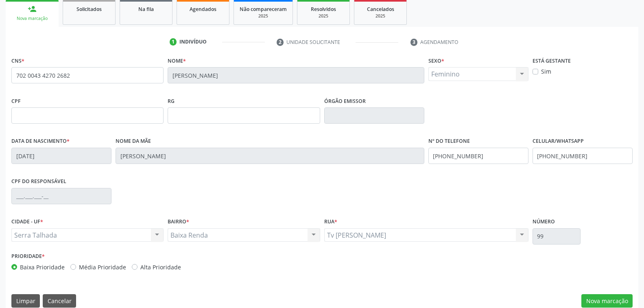
scroll to position [132, 0]
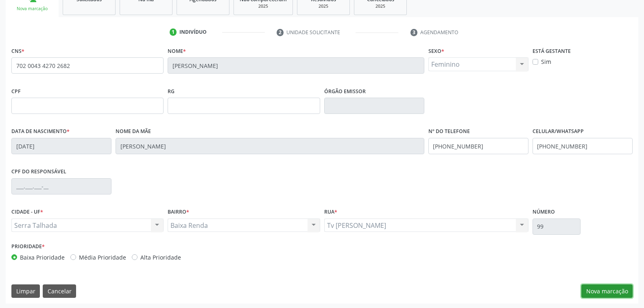
click at [613, 288] on button "Nova marcação" at bounding box center [606, 291] width 51 height 14
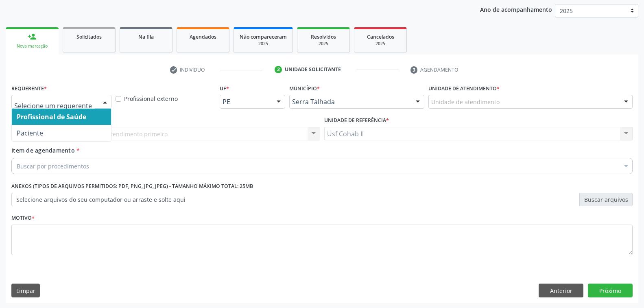
drag, startPoint x: 109, startPoint y: 101, endPoint x: 143, endPoint y: 138, distance: 50.3
click at [109, 101] on div at bounding box center [105, 102] width 12 height 14
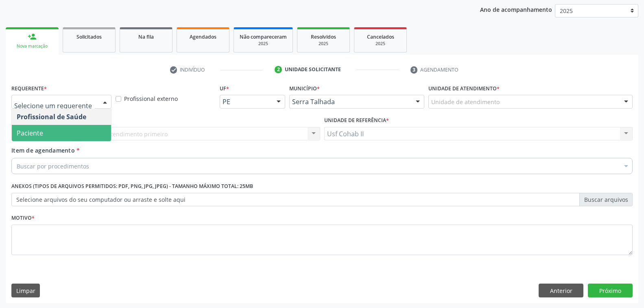
click at [65, 131] on span "Paciente" at bounding box center [61, 133] width 99 height 16
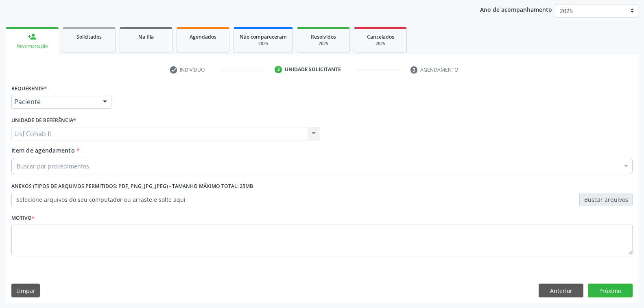
click at [106, 163] on div "Buscar por procedimentos" at bounding box center [321, 166] width 621 height 16
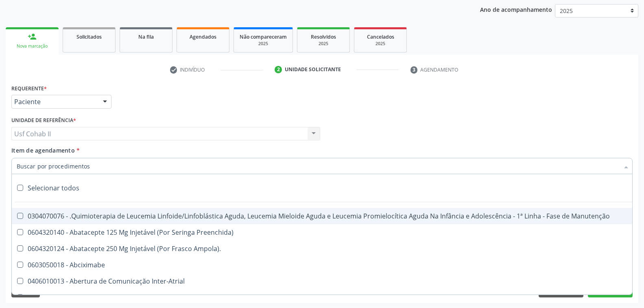
click at [111, 166] on input "Item de agendamento *" at bounding box center [318, 166] width 602 height 16
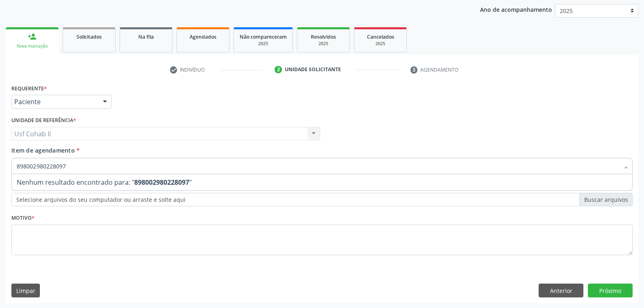
click at [100, 163] on input "898002980228097" at bounding box center [318, 166] width 602 height 16
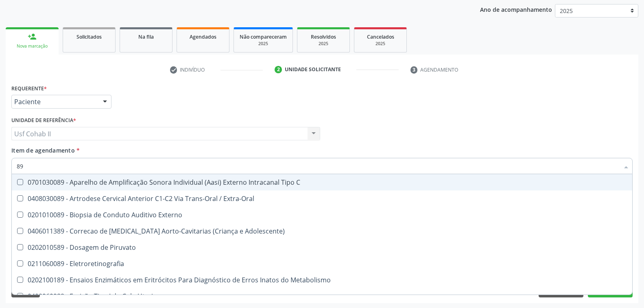
type input "8"
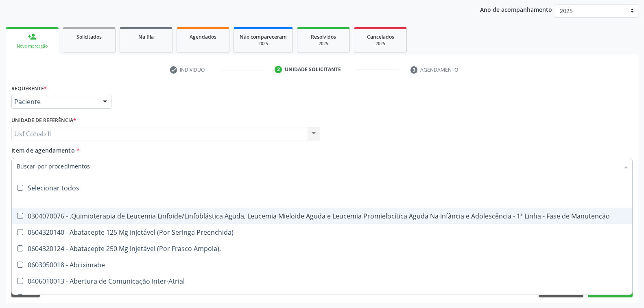
click at [98, 163] on input "Item de agendamento *" at bounding box center [318, 166] width 602 height 16
click at [135, 168] on input "Item de agendamento *" at bounding box center [318, 166] width 602 height 16
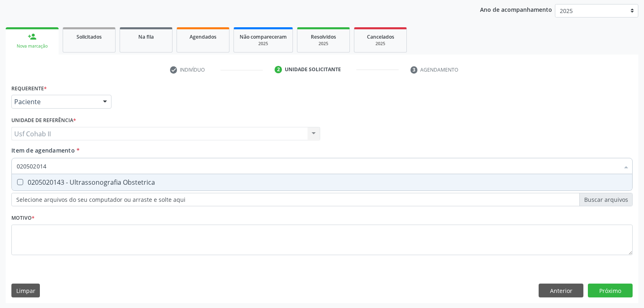
type input "0205020143"
click at [158, 182] on div "0205020143 - Ultrassonografia Obstetrica" at bounding box center [322, 182] width 610 height 7
checkbox Obstetrica "true"
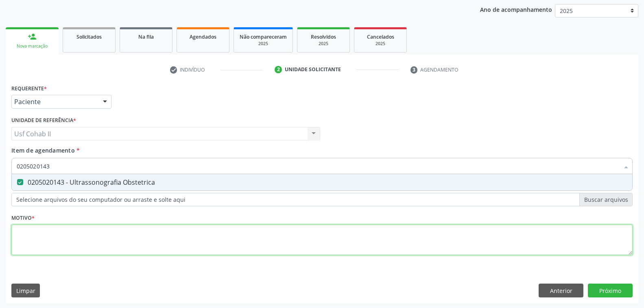
click at [150, 241] on div "Requerente * Paciente Profissional de Saúde Paciente Nenhum resultado encontrad…" at bounding box center [321, 174] width 621 height 184
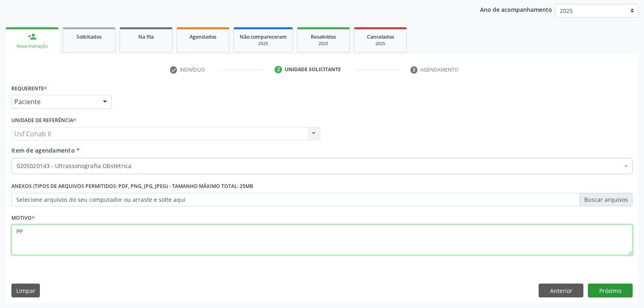
type textarea "PP"
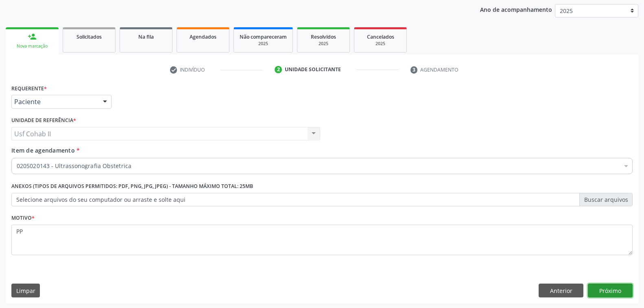
click at [609, 289] on button "Próximo" at bounding box center [609, 290] width 45 height 14
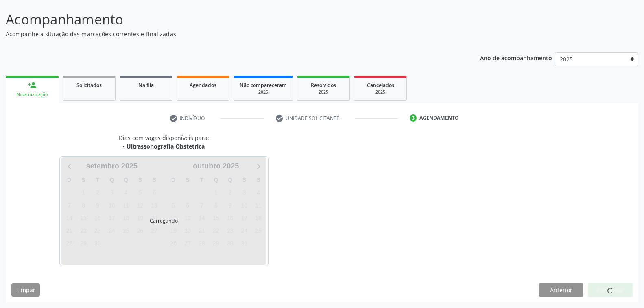
scroll to position [46, 0]
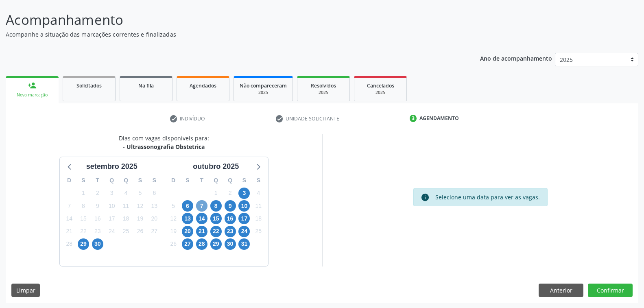
click at [202, 203] on span "7" at bounding box center [201, 205] width 11 height 11
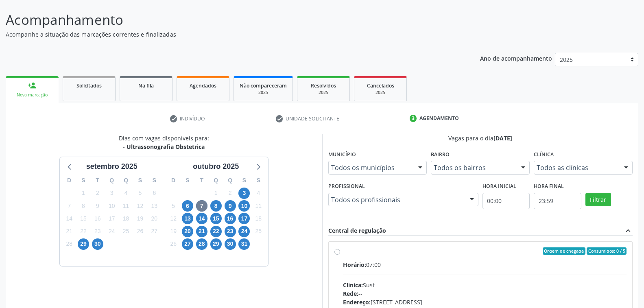
click at [419, 166] on div at bounding box center [420, 168] width 12 height 14
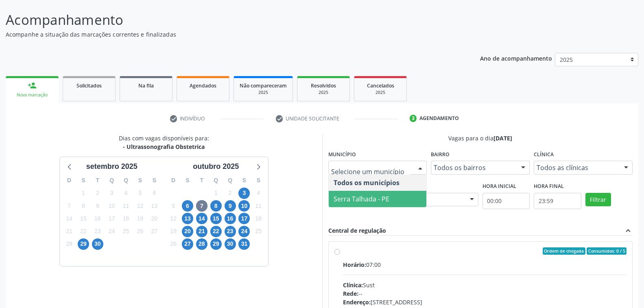
click at [394, 196] on span "Serra Talhada - PE" at bounding box center [377, 199] width 98 height 16
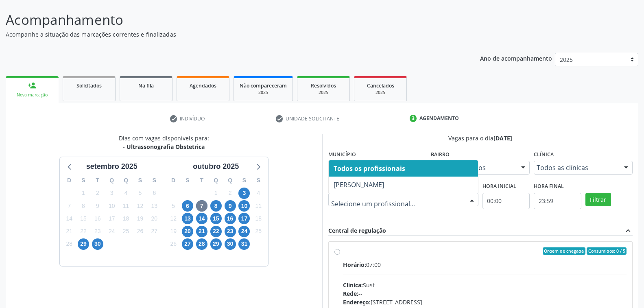
click at [474, 200] on div at bounding box center [471, 200] width 12 height 14
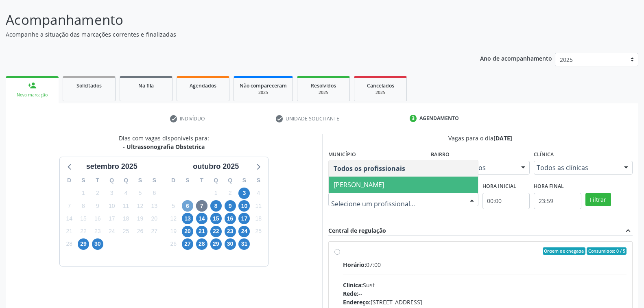
click at [189, 207] on span "6" at bounding box center [187, 205] width 11 height 11
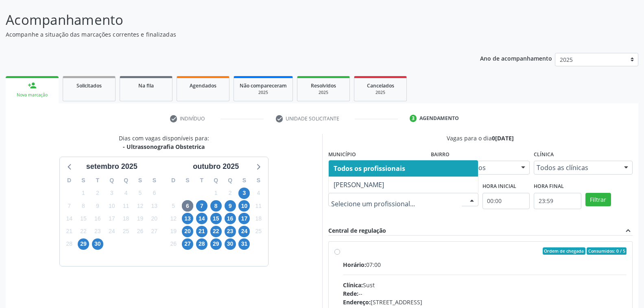
click at [472, 196] on div at bounding box center [471, 200] width 12 height 14
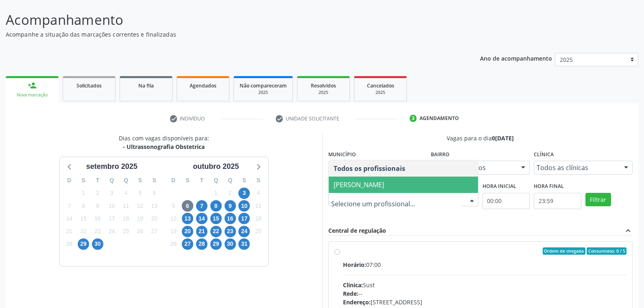
click at [384, 187] on span "Severino Tadeu de Menezes Lima" at bounding box center [358, 184] width 50 height 9
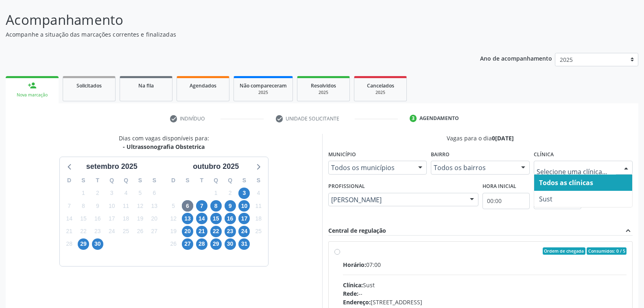
click at [626, 167] on div at bounding box center [626, 168] width 12 height 14
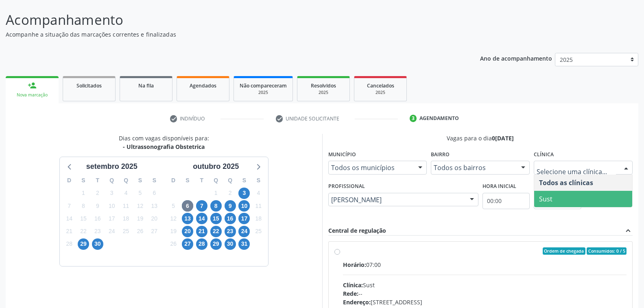
click at [570, 196] on span "Sust" at bounding box center [583, 199] width 98 height 16
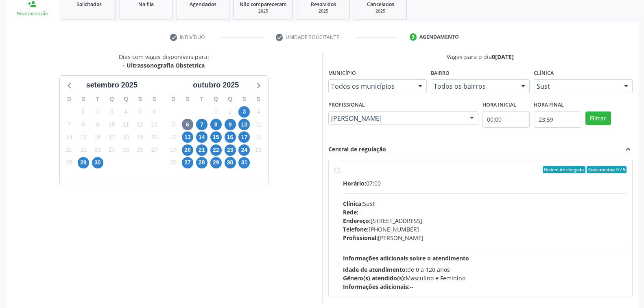
scroll to position [163, 0]
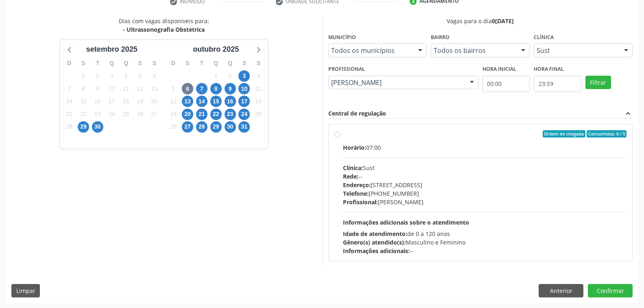
click at [535, 207] on div "Horário: 07:00 Clínica: Sust Rede: -- Endereço: nº 730, N S Penha, Serra Talhad…" at bounding box center [485, 199] width 284 height 112
click at [340, 137] on input "Ordem de chegada Consumidos: 0 / 5 Horário: 07:00 Clínica: Sust Rede: -- Endere…" at bounding box center [337, 133] width 6 height 7
radio input "true"
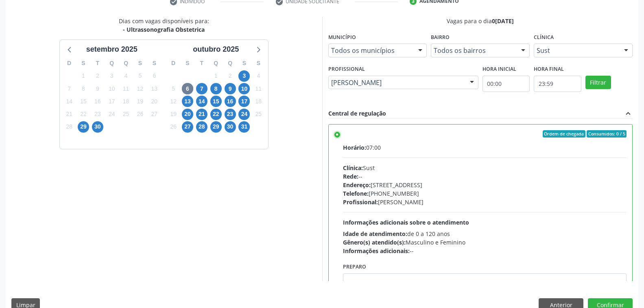
scroll to position [40, 0]
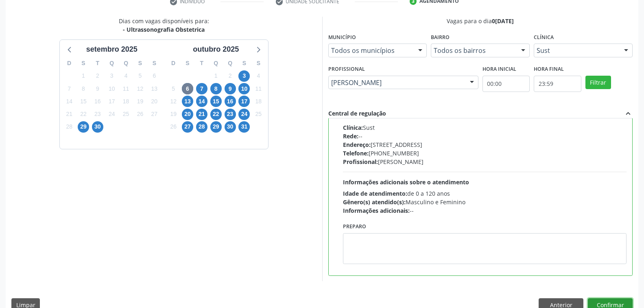
click at [601, 301] on button "Confirmar" at bounding box center [609, 305] width 45 height 14
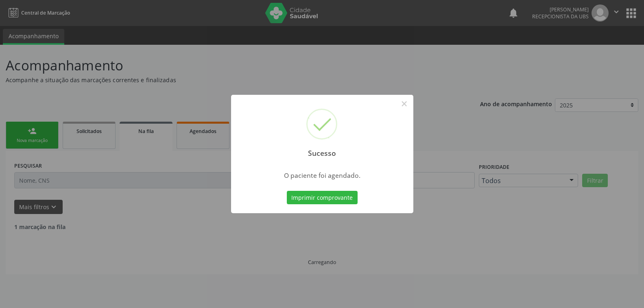
scroll to position [0, 0]
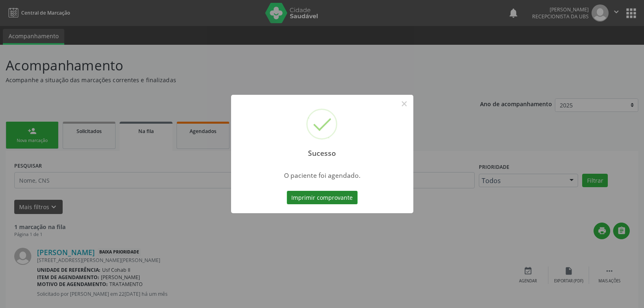
click at [339, 196] on button "Imprimir comprovante" at bounding box center [322, 198] width 71 height 14
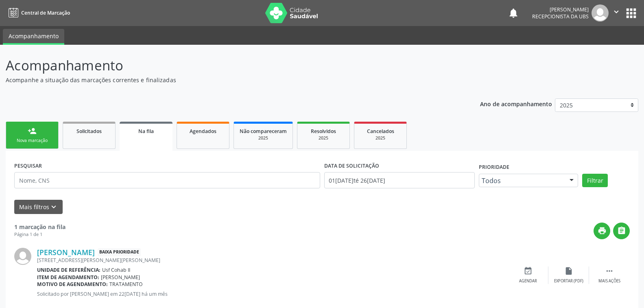
click at [44, 135] on link "person_add Nova marcação" at bounding box center [32, 135] width 53 height 27
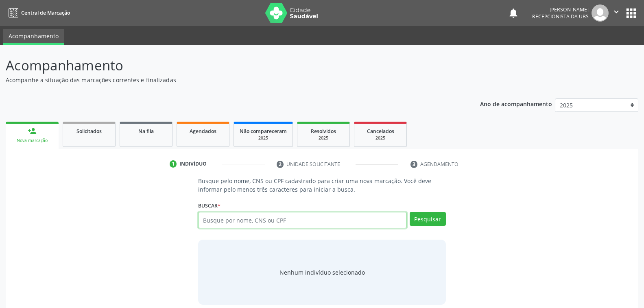
click at [248, 221] on input "text" at bounding box center [302, 220] width 208 height 16
click at [241, 222] on input "text" at bounding box center [302, 220] width 208 height 16
type input "898002980228097"
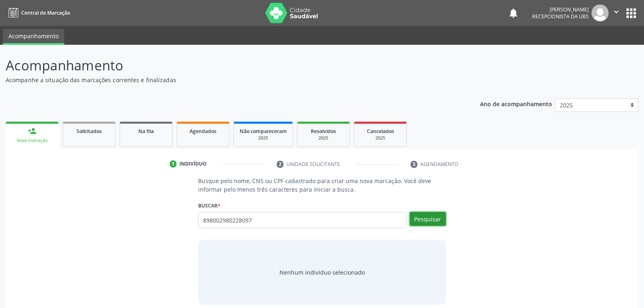
click at [428, 220] on button "Pesquisar" at bounding box center [427, 219] width 36 height 14
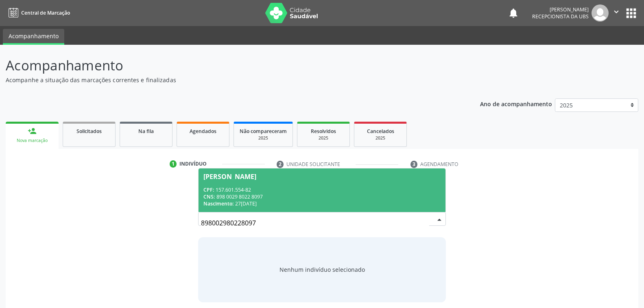
click at [313, 196] on div "CNS: 898 0029 8022 8097" at bounding box center [321, 196] width 237 height 7
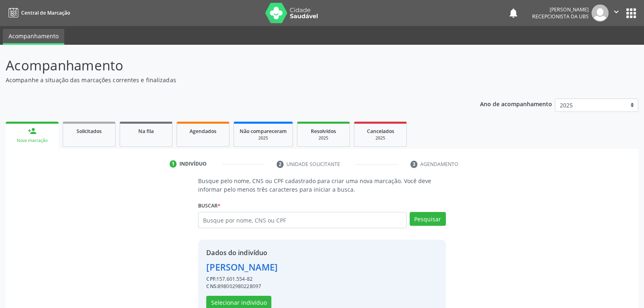
scroll to position [20, 0]
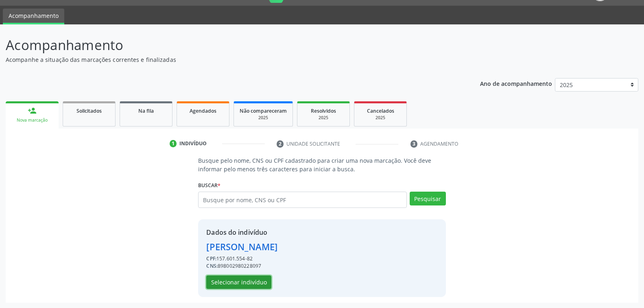
click at [250, 280] on button "Selecionar indivíduo" at bounding box center [238, 282] width 65 height 14
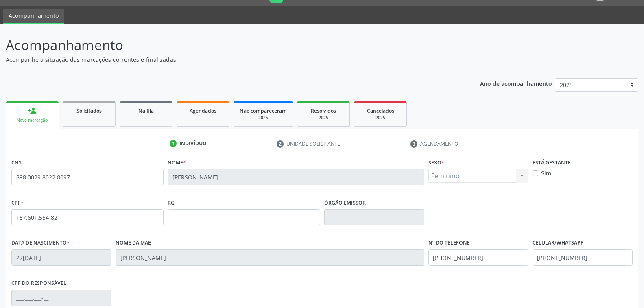
scroll to position [132, 0]
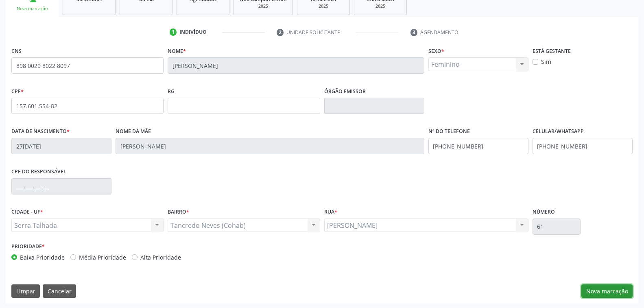
click at [594, 288] on button "Nova marcação" at bounding box center [606, 291] width 51 height 14
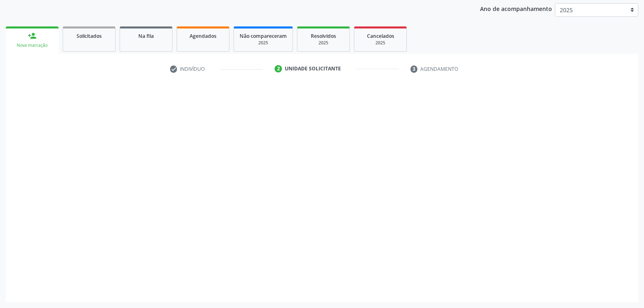
scroll to position [94, 0]
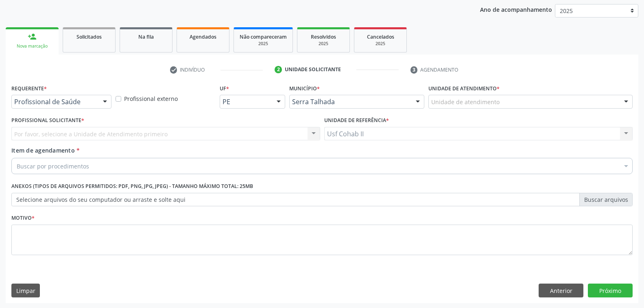
click at [103, 100] on div at bounding box center [105, 102] width 12 height 14
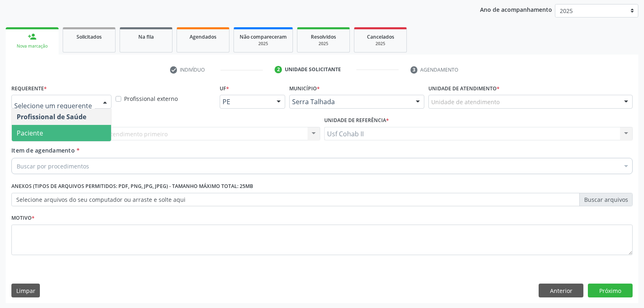
click at [79, 129] on span "Paciente" at bounding box center [61, 133] width 99 height 16
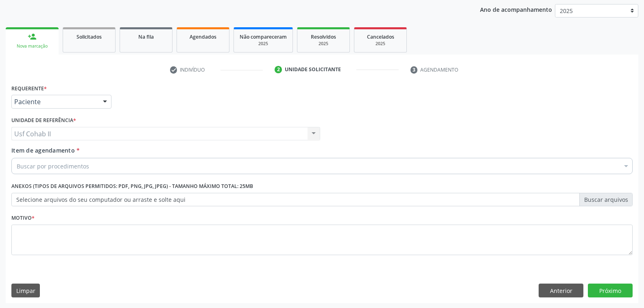
click at [101, 165] on div "Buscar por procedimentos" at bounding box center [321, 166] width 621 height 16
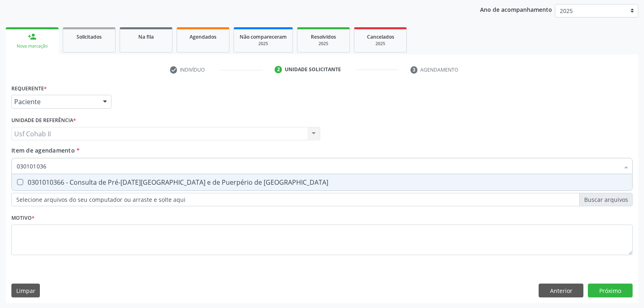
type input "0301010366"
click at [132, 180] on div "0301010366 - Consulta de Pré-Natal de Gestante e de Puerpério de Alto Risco" at bounding box center [322, 182] width 610 height 7
checkbox Risco "true"
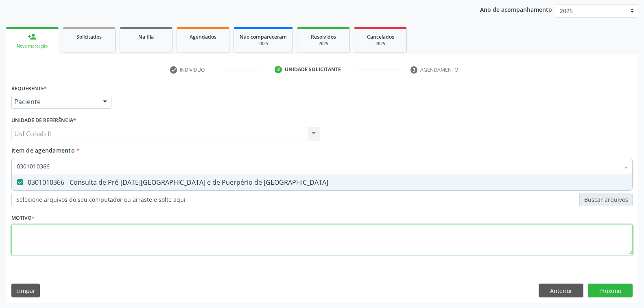
click at [89, 239] on div "Requerente * Paciente Profissional de Saúde Paciente Nenhum resultado encontrad…" at bounding box center [321, 174] width 621 height 184
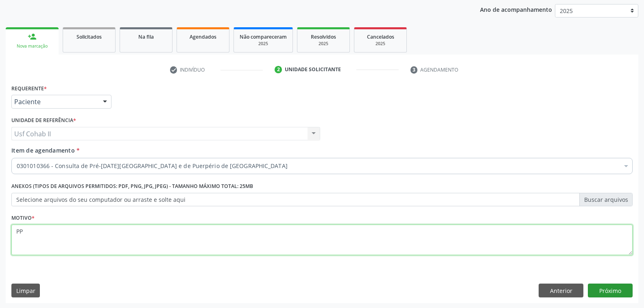
type textarea "PP"
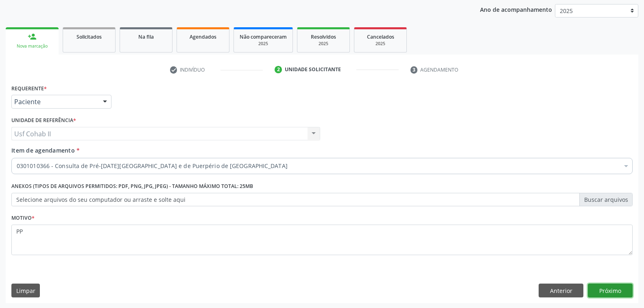
click at [615, 289] on button "Próximo" at bounding box center [609, 290] width 45 height 14
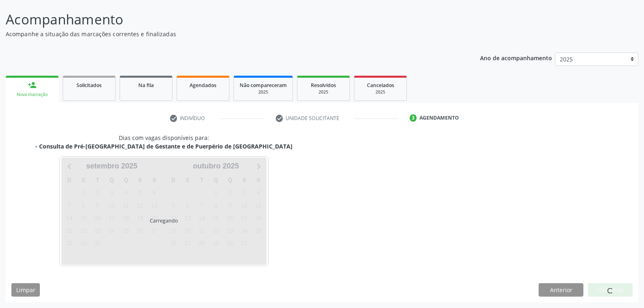
scroll to position [46, 0]
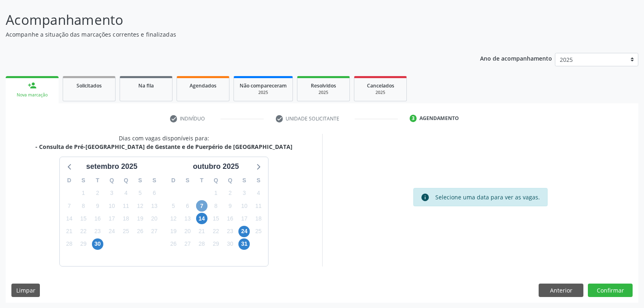
click at [200, 204] on span "7" at bounding box center [201, 205] width 11 height 11
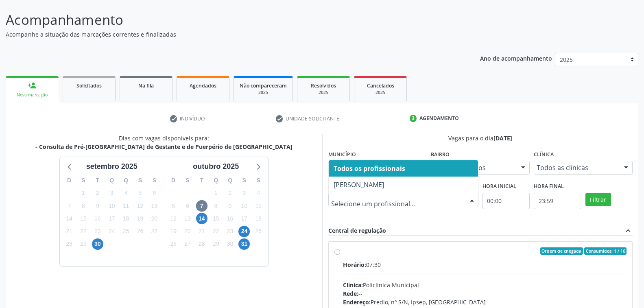
click at [474, 197] on div at bounding box center [471, 200] width 12 height 14
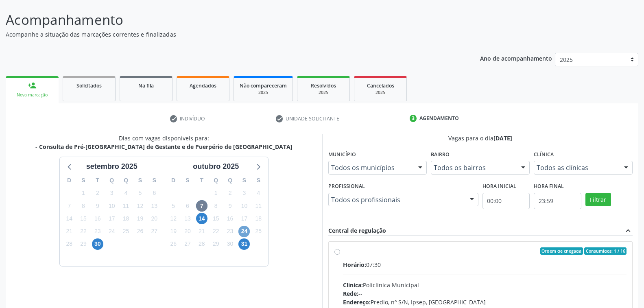
click at [244, 230] on span "24" at bounding box center [243, 231] width 11 height 11
click at [624, 167] on div at bounding box center [626, 168] width 12 height 14
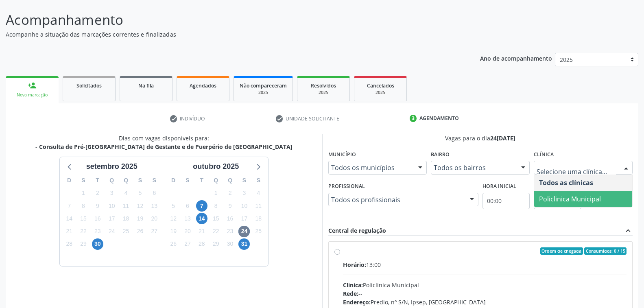
click at [591, 196] on span "Policlinica Municipal" at bounding box center [570, 198] width 62 height 9
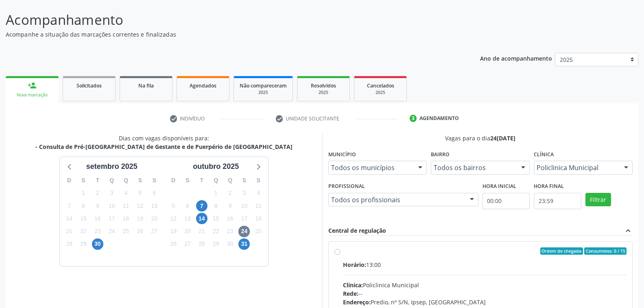
click at [452, 231] on div "Central de regulação expand_less" at bounding box center [480, 230] width 304 height 9
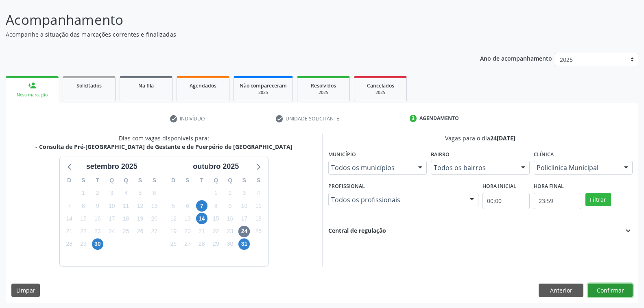
click at [617, 289] on button "Confirmar" at bounding box center [609, 290] width 45 height 14
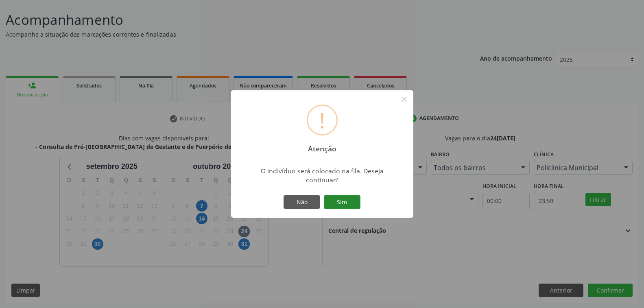
click at [341, 206] on button "Sim" at bounding box center [342, 202] width 37 height 14
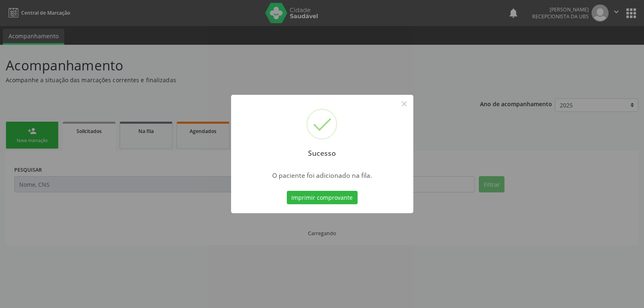
scroll to position [0, 0]
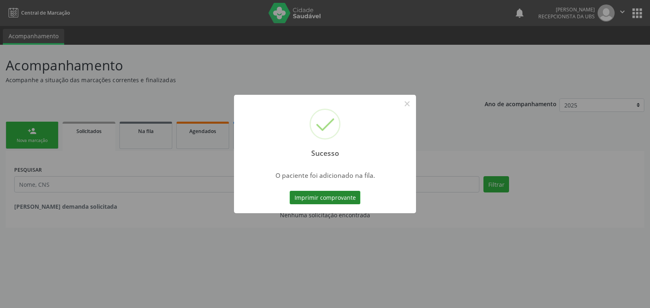
click at [338, 198] on button "Imprimir comprovante" at bounding box center [325, 198] width 71 height 14
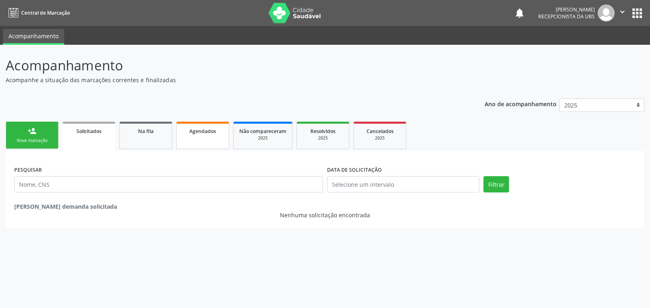
click at [215, 137] on link "Agendados" at bounding box center [202, 135] width 53 height 27
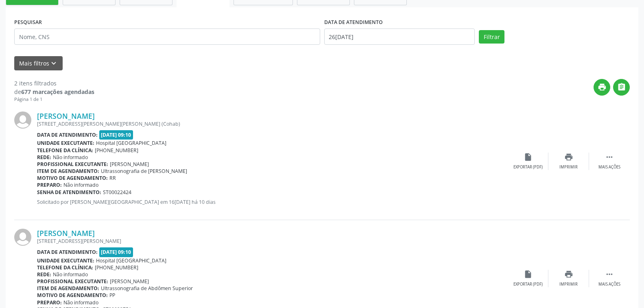
scroll to position [62, 0]
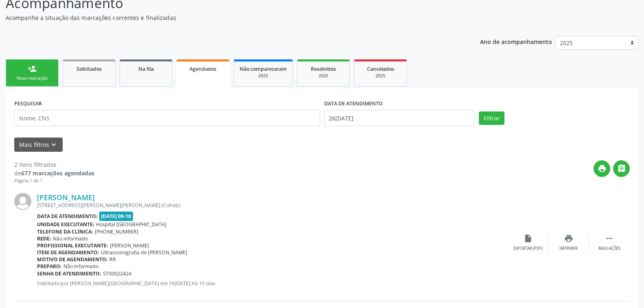
click at [208, 76] on link "Agendados" at bounding box center [202, 73] width 53 height 29
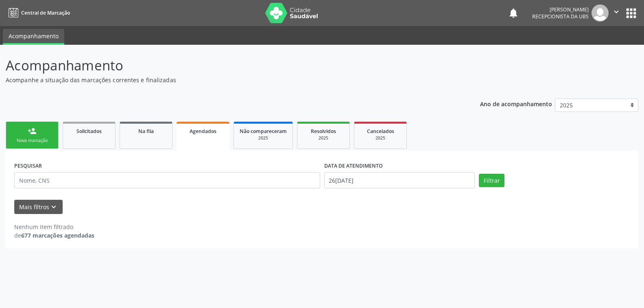
scroll to position [0, 0]
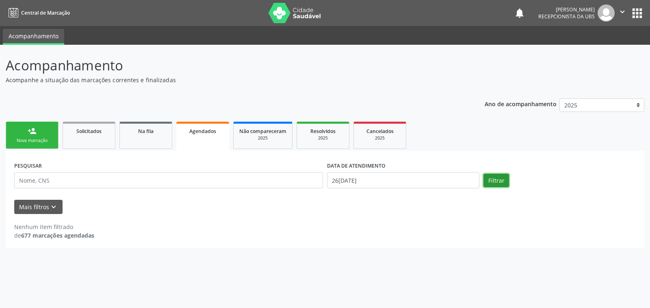
click at [497, 181] on button "Filtrar" at bounding box center [497, 181] width 26 height 14
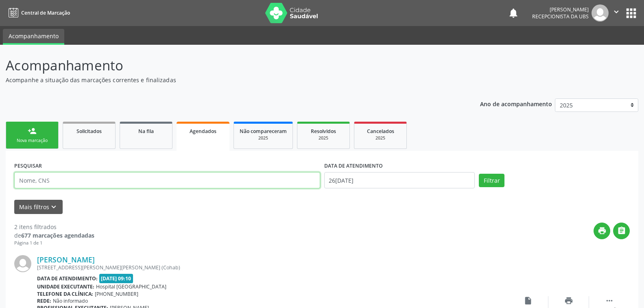
click at [102, 181] on input "text" at bounding box center [167, 180] width 306 height 16
type input "898002980228097"
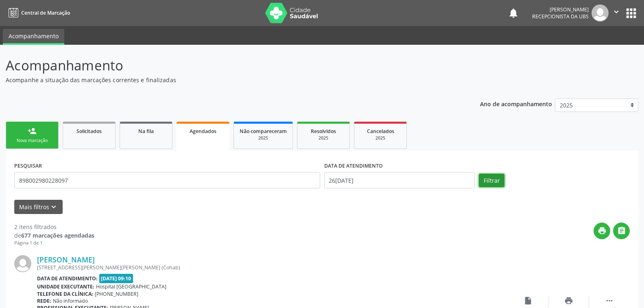
click at [493, 181] on button "Filtrar" at bounding box center [491, 181] width 26 height 14
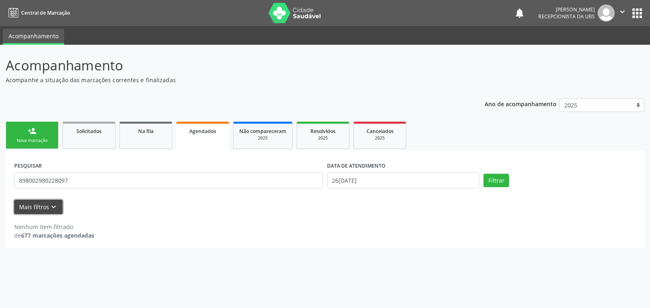
click at [56, 200] on button "Mais filtros keyboard_arrow_down" at bounding box center [38, 207] width 48 height 14
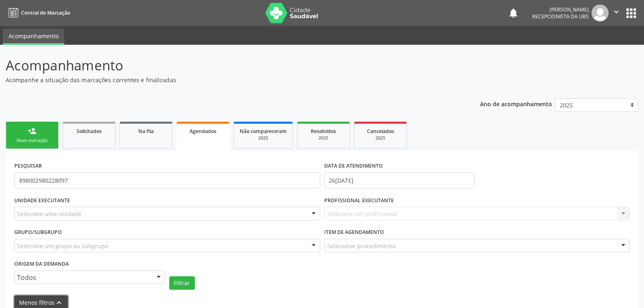
scroll to position [41, 0]
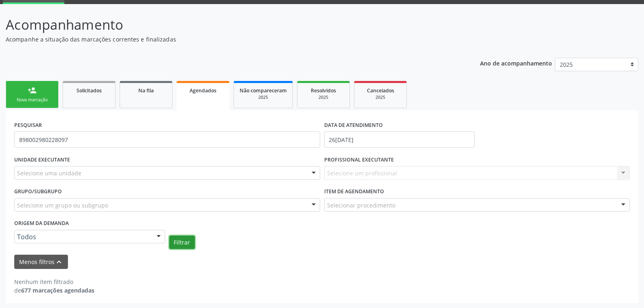
click at [182, 238] on button "Filtrar" at bounding box center [182, 242] width 26 height 14
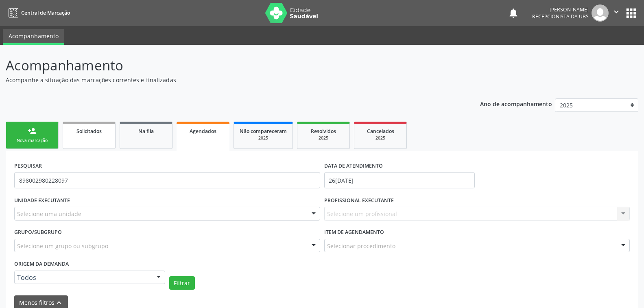
click at [100, 137] on link "Solicitados" at bounding box center [89, 135] width 53 height 27
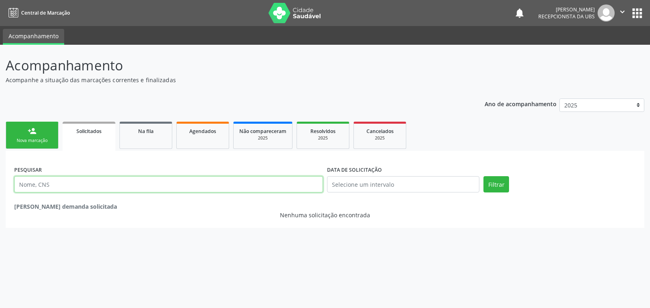
click at [132, 183] on input "text" at bounding box center [168, 184] width 309 height 16
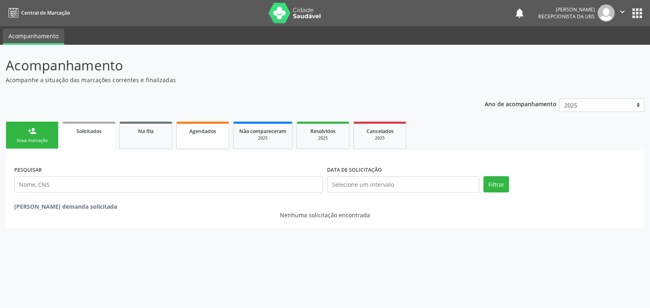
click at [211, 134] on span "Agendados" at bounding box center [202, 131] width 27 height 7
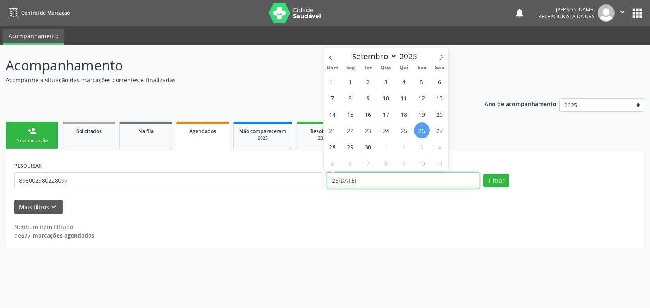
click at [357, 181] on input "26/09/2025" at bounding box center [403, 180] width 152 height 16
click at [421, 130] on span "26" at bounding box center [422, 130] width 16 height 16
type input "26/09/2025"
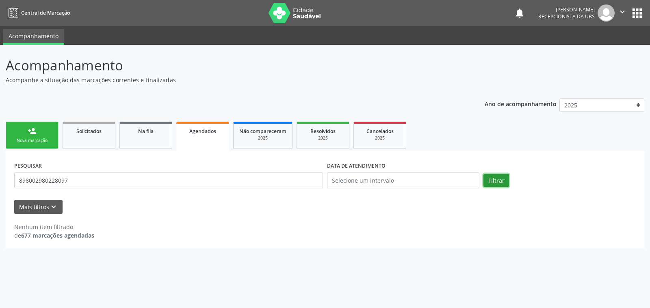
click at [494, 180] on button "Filtrar" at bounding box center [497, 181] width 26 height 14
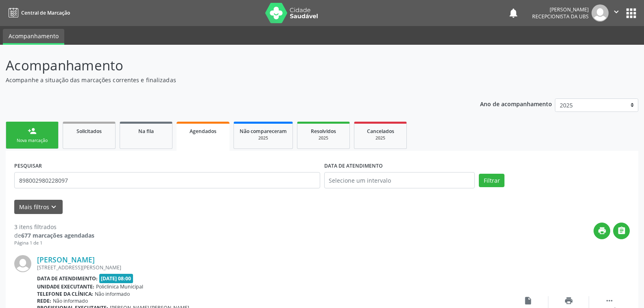
scroll to position [81, 0]
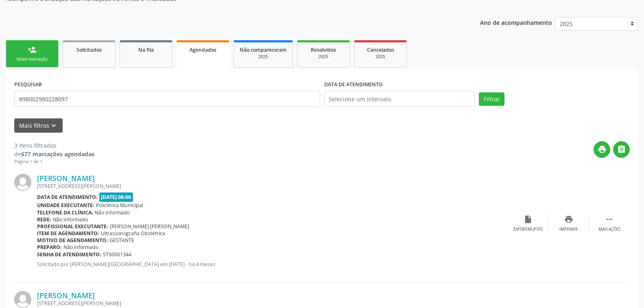
click at [80, 220] on span "Não informado" at bounding box center [70, 219] width 35 height 7
click at [568, 220] on icon "print" at bounding box center [568, 219] width 9 height 9
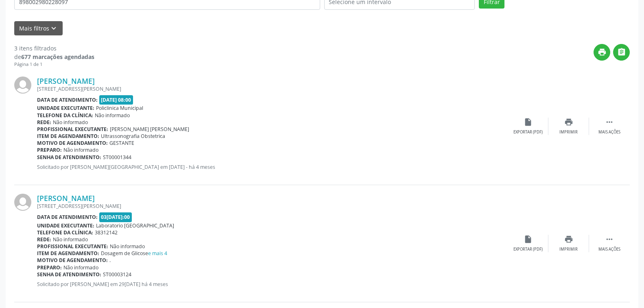
scroll to position [97, 0]
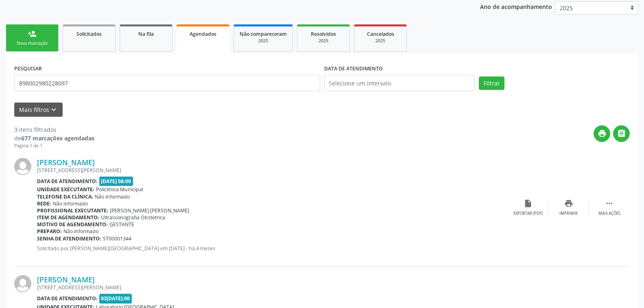
click at [40, 34] on link "person_add Nova marcação" at bounding box center [32, 37] width 53 height 27
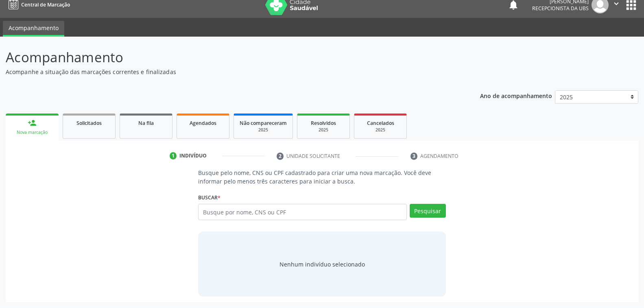
scroll to position [8, 0]
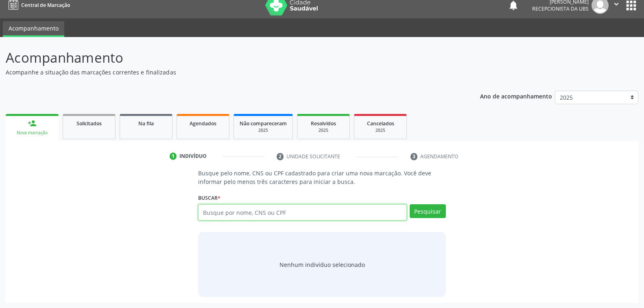
click at [261, 212] on input "text" at bounding box center [302, 212] width 208 height 16
type input "898002980228097"
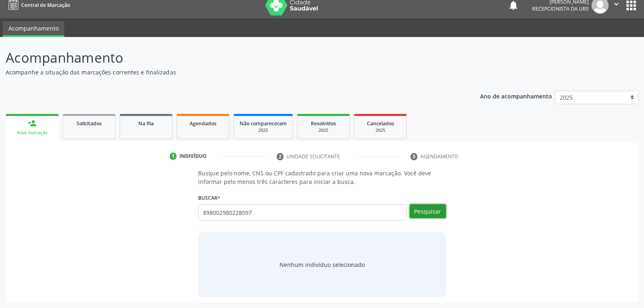
click at [428, 211] on button "Pesquisar" at bounding box center [427, 211] width 36 height 14
type input "898002980228097"
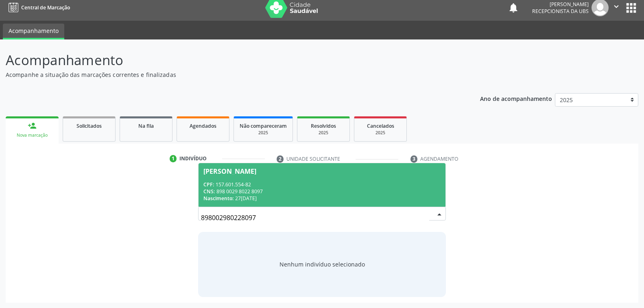
click at [289, 188] on div "CNS: 898 0029 8022 8097" at bounding box center [321, 191] width 237 height 7
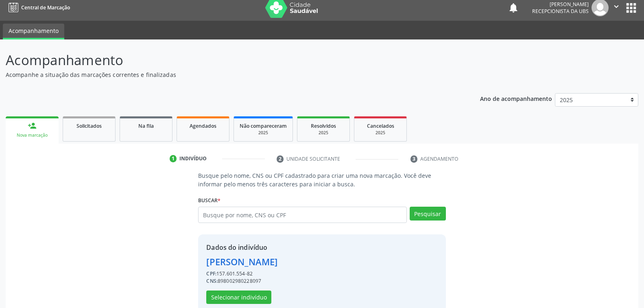
scroll to position [20, 0]
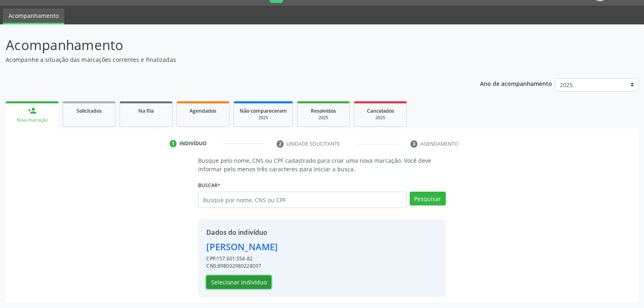
click at [245, 277] on button "Selecionar indivíduo" at bounding box center [238, 282] width 65 height 14
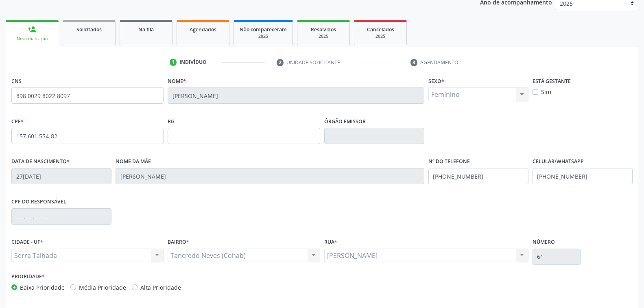
scroll to position [132, 0]
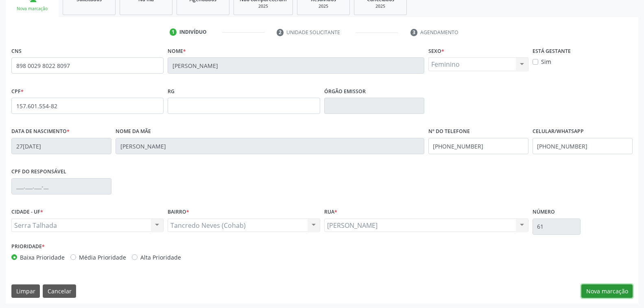
click at [602, 289] on button "Nova marcação" at bounding box center [606, 291] width 51 height 14
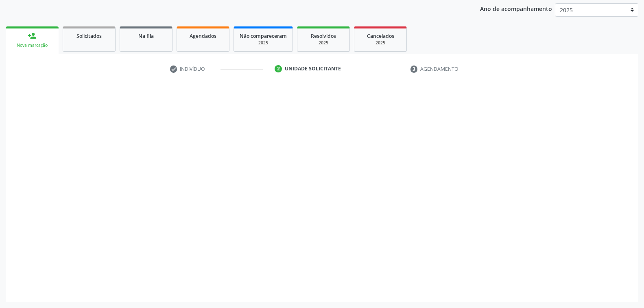
scroll to position [94, 0]
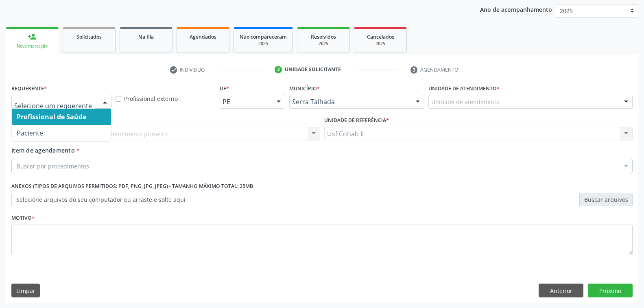
click at [107, 99] on div at bounding box center [105, 102] width 12 height 14
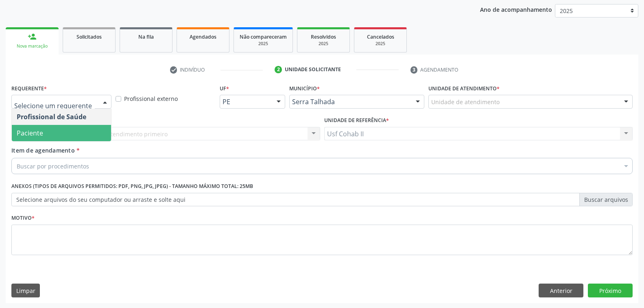
click at [65, 130] on span "Paciente" at bounding box center [61, 133] width 99 height 16
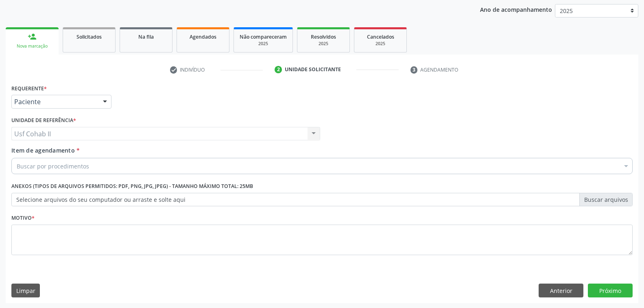
click at [112, 166] on div "Buscar por procedimentos" at bounding box center [321, 166] width 621 height 16
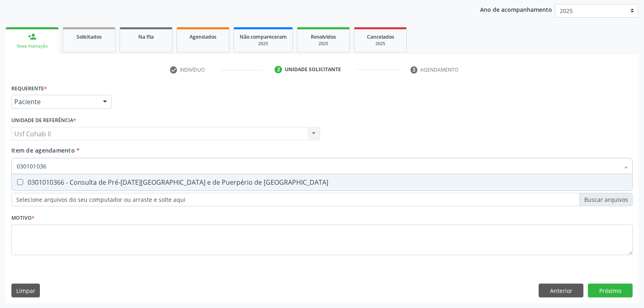
type input "0301010366"
click at [81, 184] on div "0301010366 - Consulta de Pré-[DATE][GEOGRAPHIC_DATA] e de Puerpério de [GEOGRAP…" at bounding box center [322, 182] width 610 height 7
checkbox Risco "true"
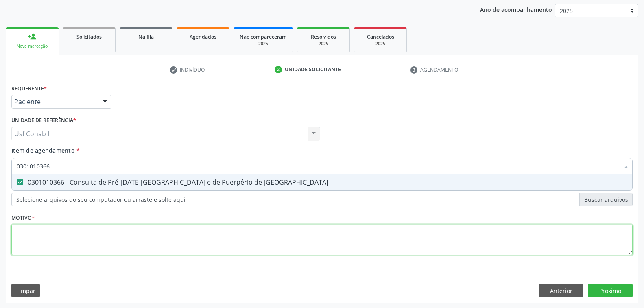
click at [63, 243] on div "Requerente * Paciente Profissional de Saúde Paciente Nenhum resultado encontrad…" at bounding box center [321, 174] width 621 height 184
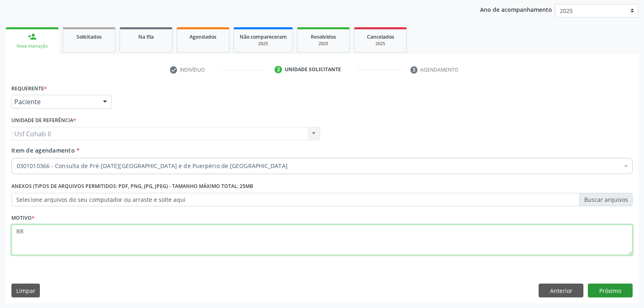
type textarea "RR"
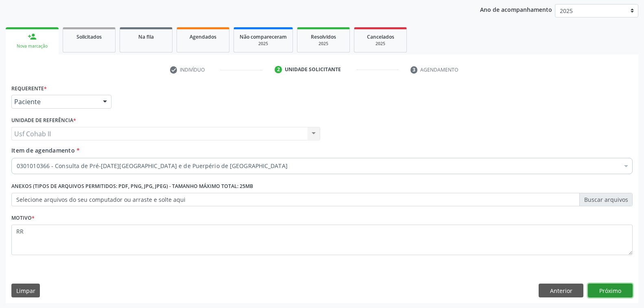
click at [605, 287] on button "Próximo" at bounding box center [609, 290] width 45 height 14
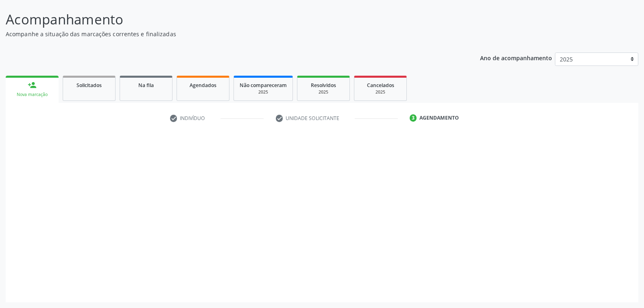
scroll to position [46, 0]
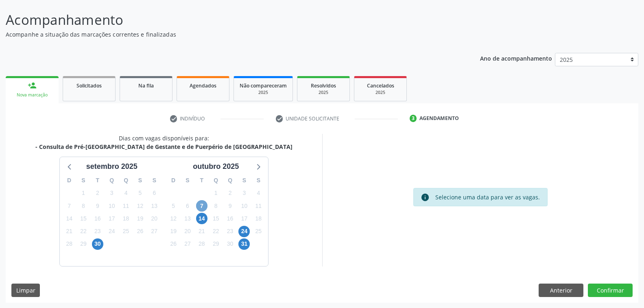
click at [203, 204] on span "7" at bounding box center [201, 205] width 11 height 11
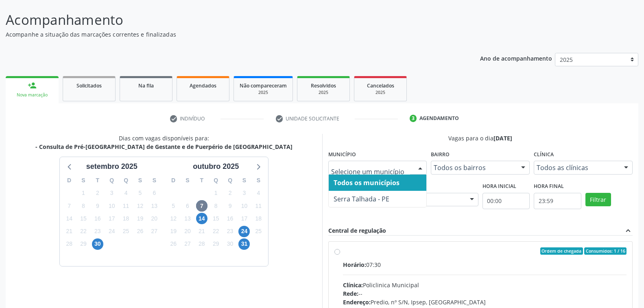
click at [417, 168] on div at bounding box center [420, 168] width 12 height 14
click at [405, 181] on span "Todos os municípios" at bounding box center [377, 182] width 98 height 16
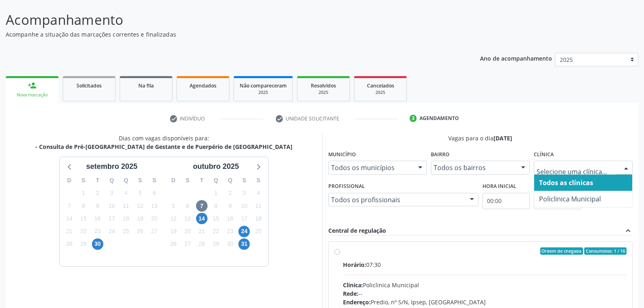
click at [623, 166] on div at bounding box center [626, 168] width 12 height 14
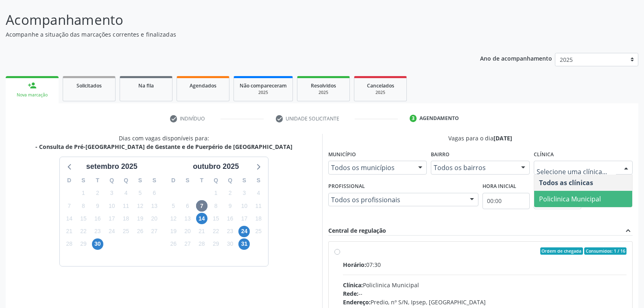
click at [585, 196] on span "Policlinica Municipal" at bounding box center [570, 198] width 62 height 9
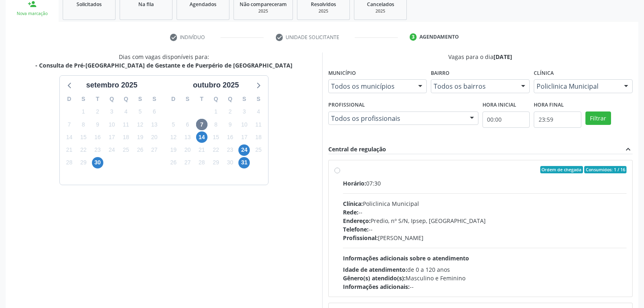
scroll to position [167, 0]
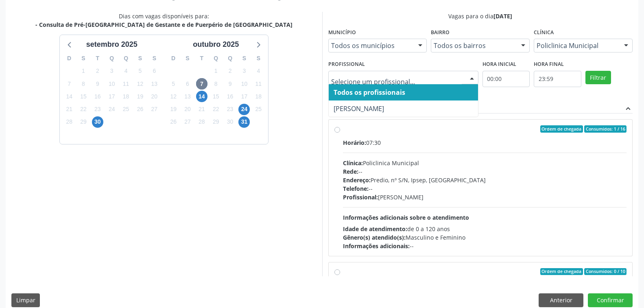
click at [472, 77] on div at bounding box center [471, 78] width 12 height 14
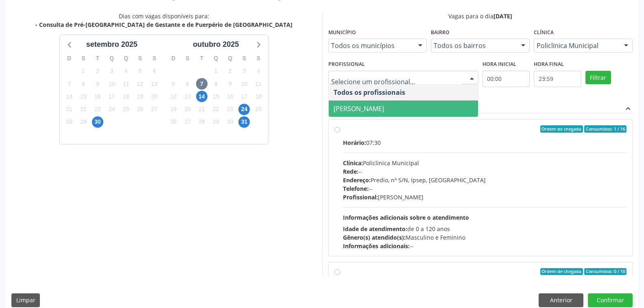
click at [384, 111] on span "[PERSON_NAME]" at bounding box center [358, 108] width 50 height 9
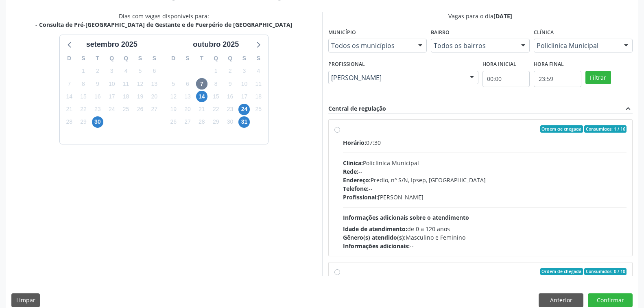
scroll to position [128, 0]
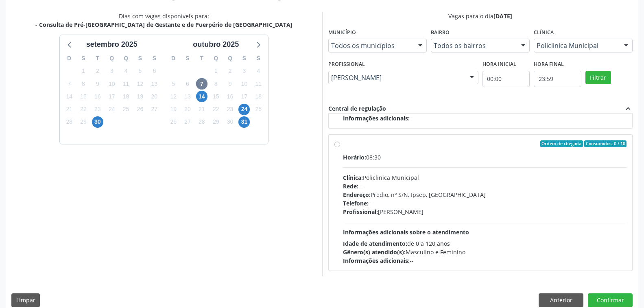
click at [486, 128] on div "Ordem de chegada Consumidos: 1 / 16 Horário: 07:30 Clínica: Policlinica Municip…" at bounding box center [480, 194] width 304 height 163
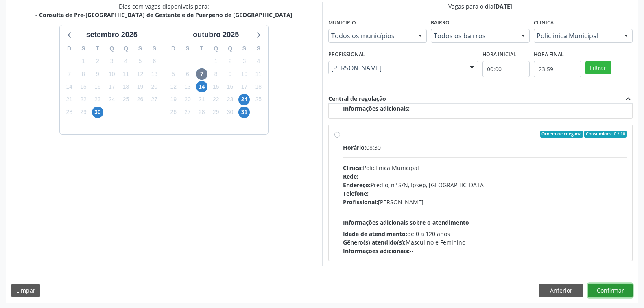
click at [605, 289] on button "Confirmar" at bounding box center [609, 290] width 45 height 14
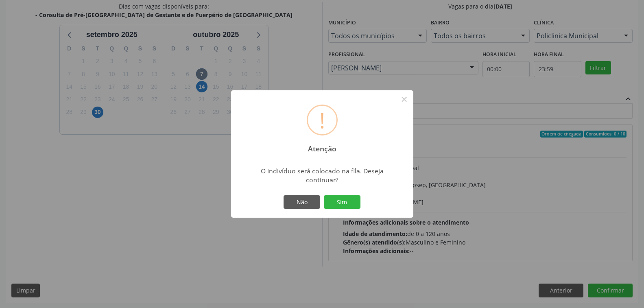
click at [457, 123] on div "! Atenção × O indivíduo será colocado na fila. Deseja continuar? Não Sim" at bounding box center [322, 154] width 644 height 308
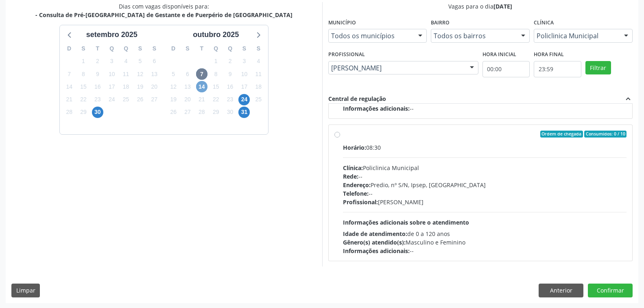
click at [201, 85] on span "14" at bounding box center [201, 86] width 11 height 11
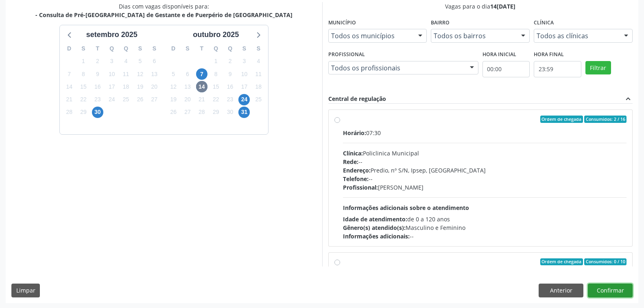
click at [600, 287] on button "Confirmar" at bounding box center [609, 290] width 45 height 14
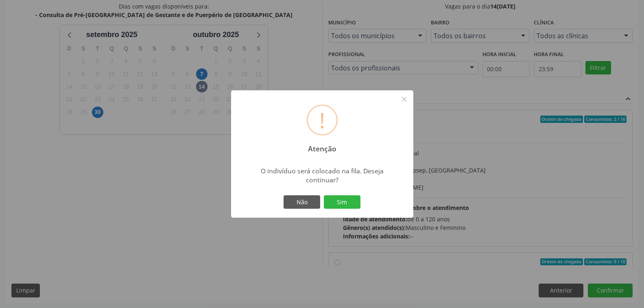
click at [519, 87] on div "! Atenção × O indivíduo será colocado na fila. Deseja continuar? Não Sim" at bounding box center [322, 154] width 644 height 308
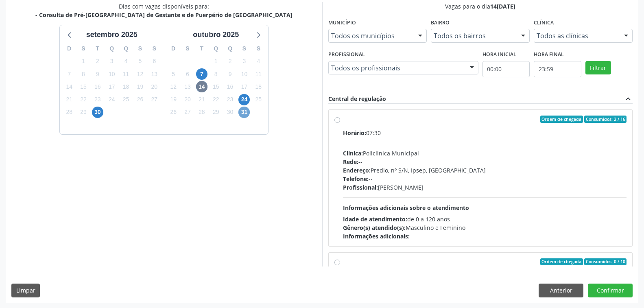
click at [241, 113] on span "31" at bounding box center [243, 112] width 11 height 11
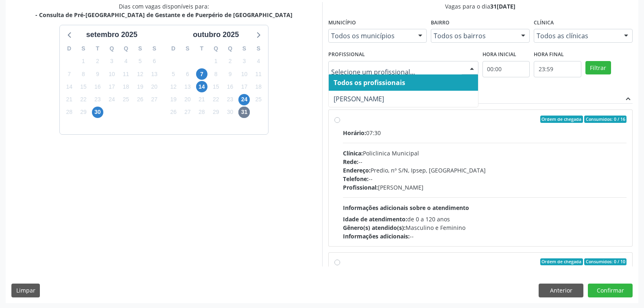
click at [468, 65] on div at bounding box center [471, 68] width 12 height 14
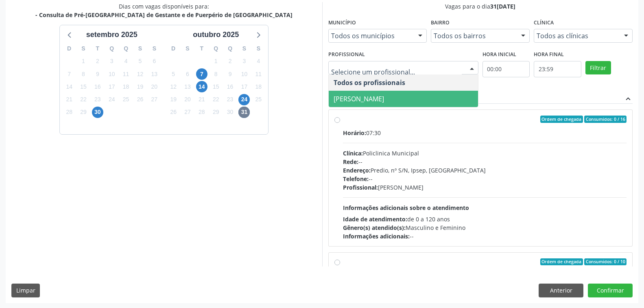
click at [384, 100] on span "[PERSON_NAME]" at bounding box center [358, 98] width 50 height 9
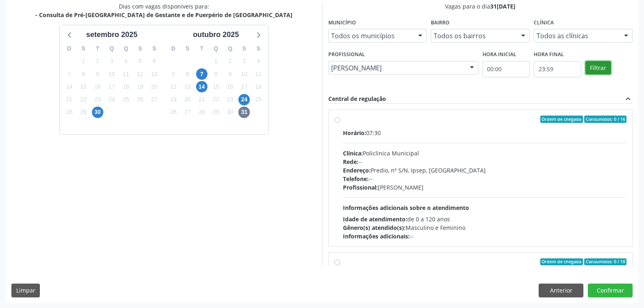
click at [593, 65] on button "Filtrar" at bounding box center [598, 68] width 26 height 14
click at [610, 288] on button "Confirmar" at bounding box center [609, 290] width 45 height 14
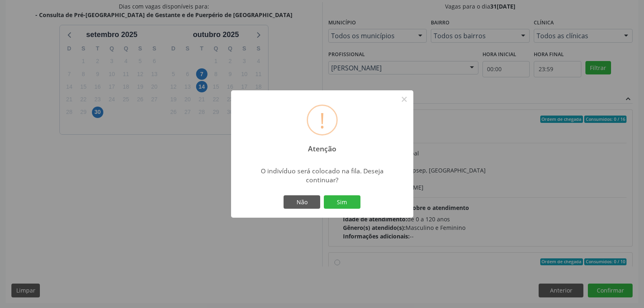
click at [582, 160] on div "! Atenção × O indivíduo será colocado na fila. Deseja continuar? Não Sim" at bounding box center [322, 154] width 644 height 308
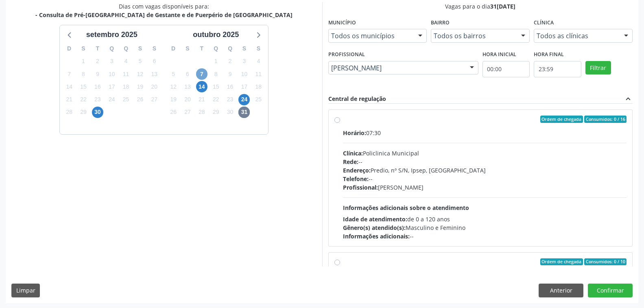
click at [204, 75] on span "7" at bounding box center [201, 73] width 11 height 11
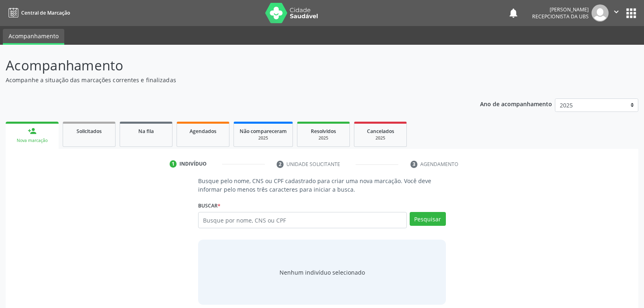
click at [339, 221] on input "text" at bounding box center [302, 220] width 208 height 16
click at [324, 221] on input "text" at bounding box center [302, 220] width 208 height 16
type input "898002980228097"
click at [432, 219] on button "Pesquisar" at bounding box center [427, 219] width 36 height 14
type input "898002980228097"
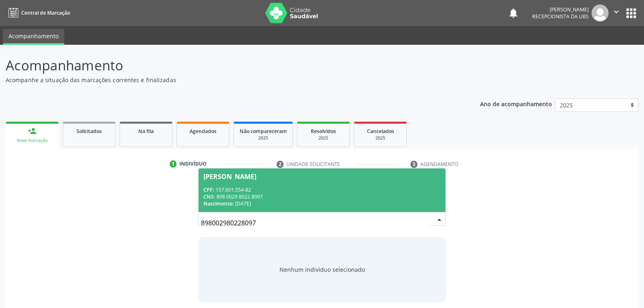
click at [320, 190] on div "CPF: 157.601.554-82" at bounding box center [321, 189] width 237 height 7
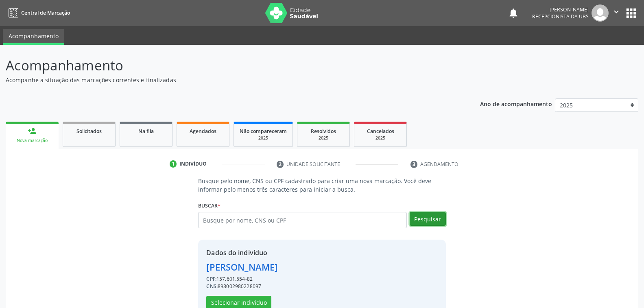
click at [420, 218] on button "Pesquisar" at bounding box center [427, 219] width 36 height 14
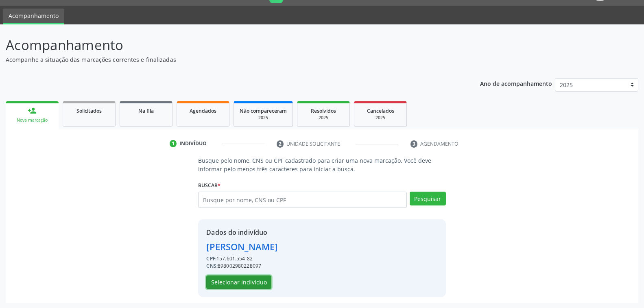
click at [262, 279] on button "Selecionar indivíduo" at bounding box center [238, 282] width 65 height 14
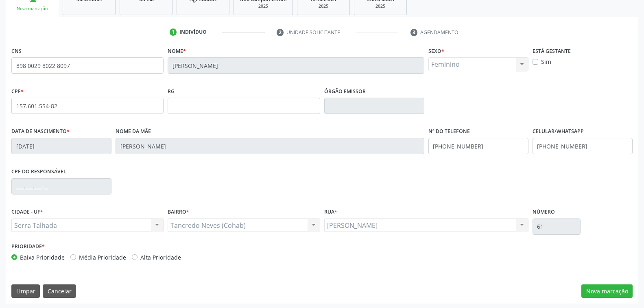
scroll to position [0, 0]
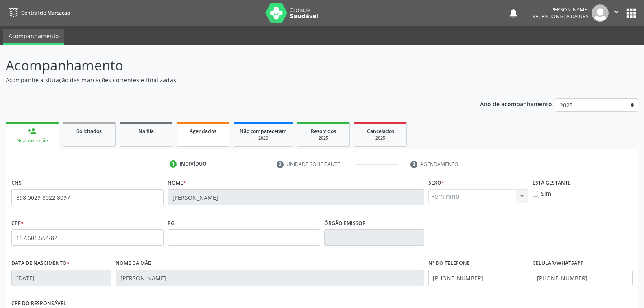
click at [215, 138] on link "Agendados" at bounding box center [202, 134] width 53 height 25
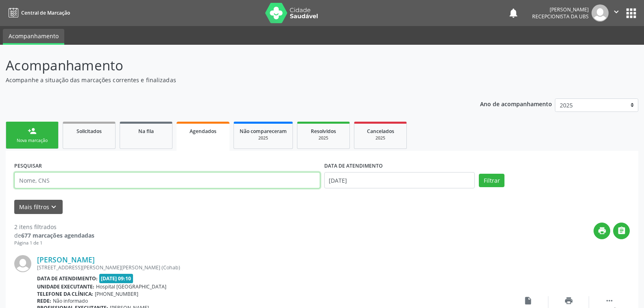
click at [108, 183] on input "text" at bounding box center [167, 180] width 306 height 16
type input "898002980228097"
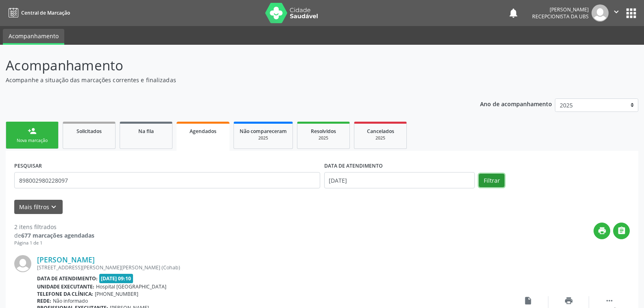
click at [492, 179] on button "Filtrar" at bounding box center [491, 181] width 26 height 14
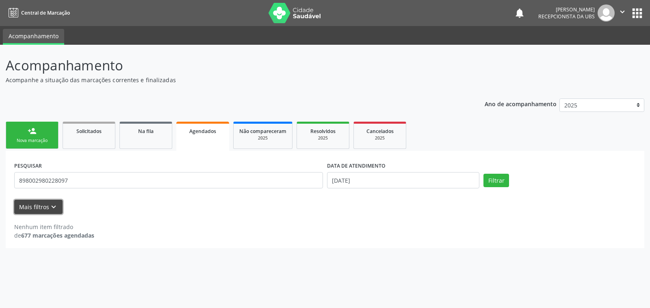
click at [49, 207] on icon "keyboard_arrow_down" at bounding box center [53, 206] width 9 height 9
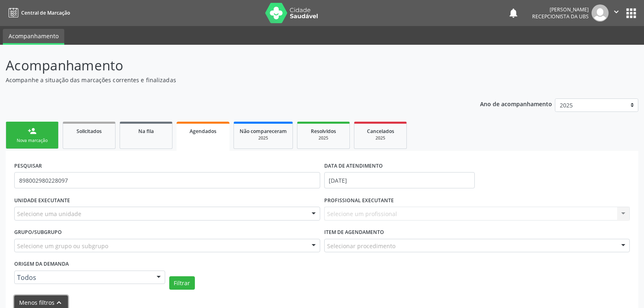
scroll to position [41, 0]
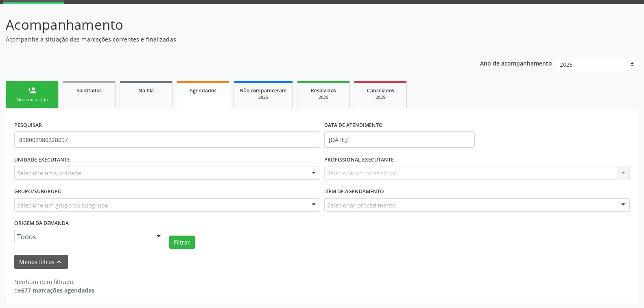
click at [211, 99] on link "Agendados" at bounding box center [202, 95] width 53 height 29
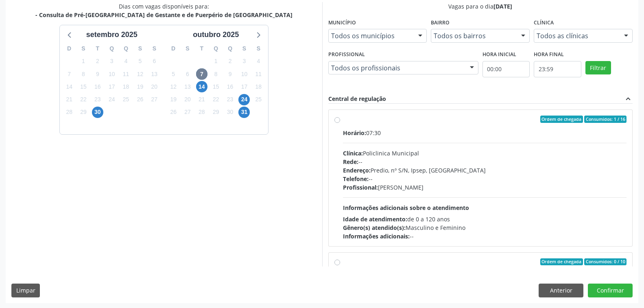
click at [200, 72] on span "7" at bounding box center [201, 73] width 11 height 11
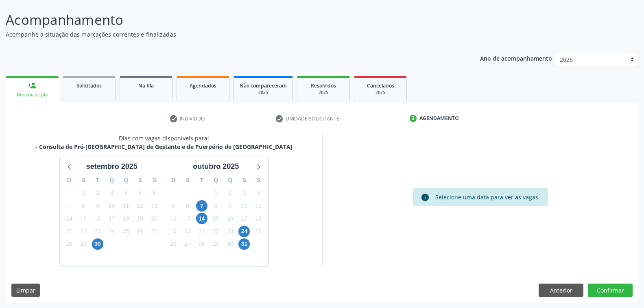
click at [374, 152] on div "info Selecione uma data para ver as vagas." at bounding box center [480, 200] width 316 height 132
click at [604, 289] on button "Confirmar" at bounding box center [609, 290] width 45 height 14
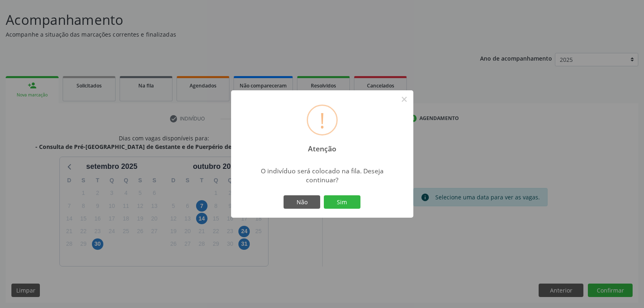
click at [530, 157] on div "! Atenção × O indivíduo será colocado na fila. Deseja continuar? Não Sim" at bounding box center [322, 154] width 644 height 308
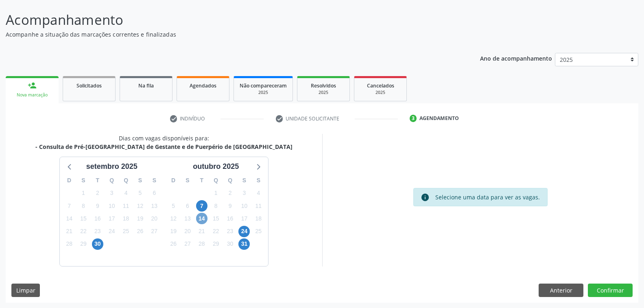
click at [199, 216] on span "14" at bounding box center [201, 218] width 11 height 11
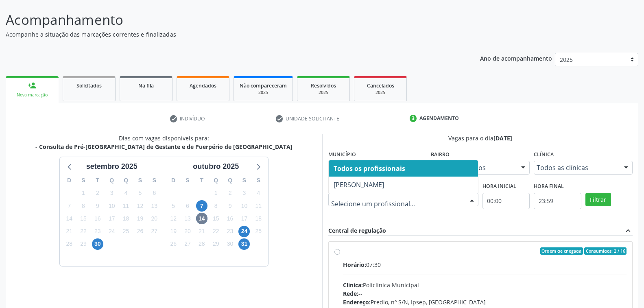
click at [471, 196] on div at bounding box center [471, 200] width 12 height 14
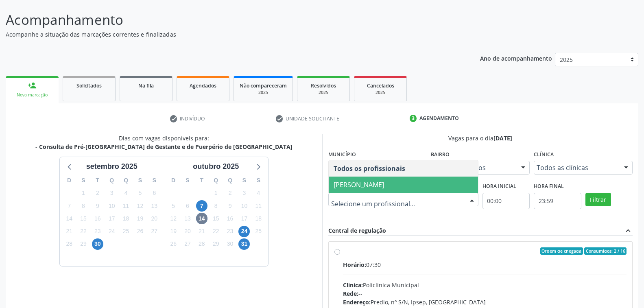
click at [384, 183] on span "Joao Vitor Torres de Lima" at bounding box center [358, 184] width 50 height 9
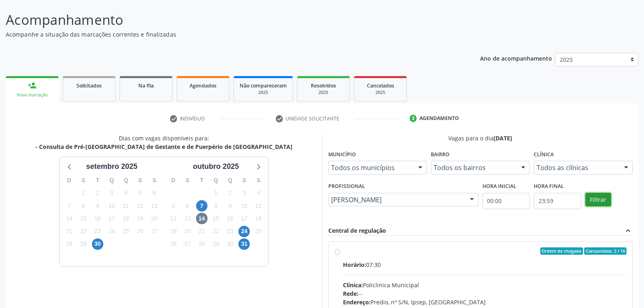
click at [597, 202] on button "Filtrar" at bounding box center [598, 200] width 26 height 14
click at [288, 193] on div "Dias com vagas disponíveis para: - Consulta de Pré-Natal de Gestante e de Puerp…" at bounding box center [164, 266] width 316 height 264
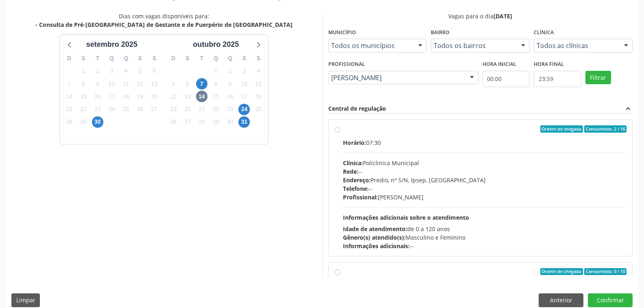
scroll to position [177, 0]
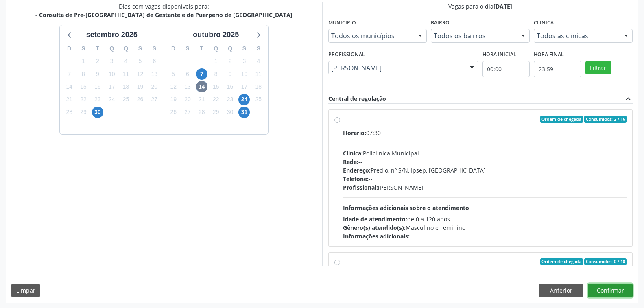
click at [609, 291] on button "Confirmar" at bounding box center [609, 290] width 45 height 14
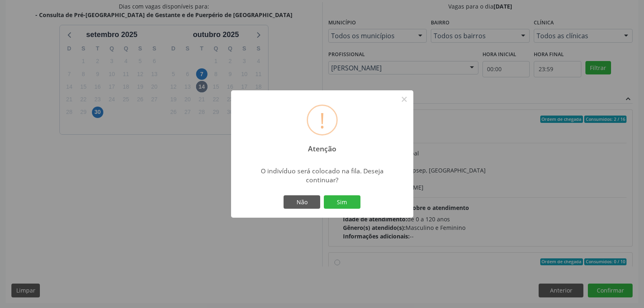
click at [498, 146] on div "! Atenção × O indivíduo será colocado na fila. Deseja continuar? Não Sim" at bounding box center [322, 154] width 644 height 308
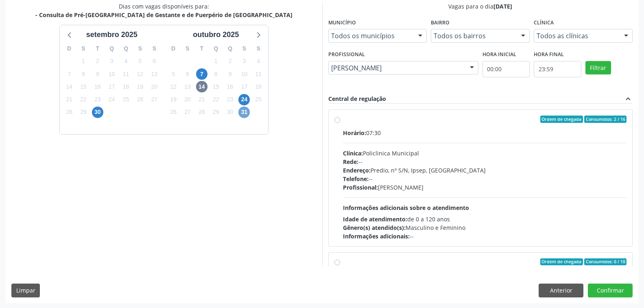
click at [246, 110] on span "31" at bounding box center [243, 112] width 11 height 11
click at [335, 156] on div "Ordem de chegada Consumidos: 0 / 16 Horário: 07:30 Clínica: Policlinica Municip…" at bounding box center [480, 177] width 292 height 125
radio input "true"
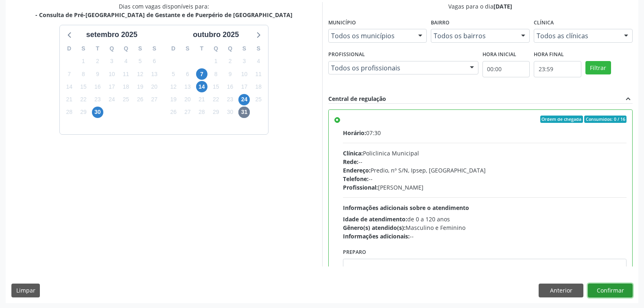
click at [614, 288] on button "Confirmar" at bounding box center [609, 290] width 45 height 14
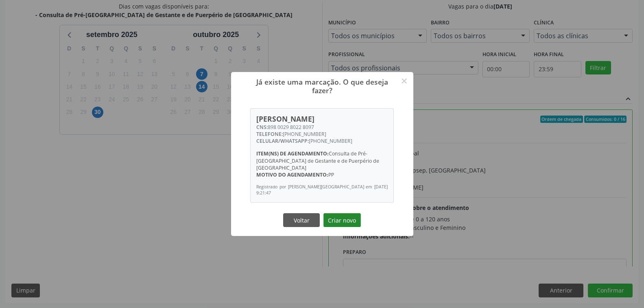
click at [345, 220] on button "Criar novo" at bounding box center [341, 220] width 37 height 14
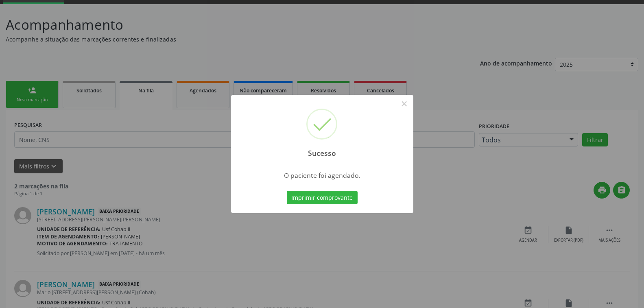
scroll to position [81, 0]
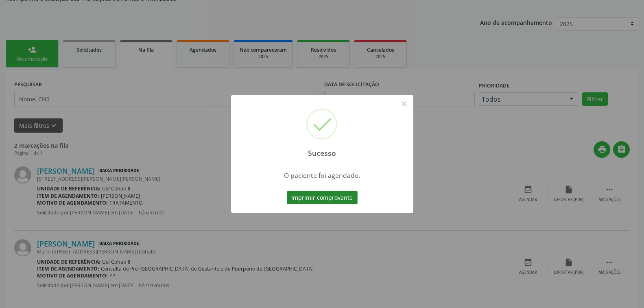
click at [340, 199] on button "Imprimir comprovante" at bounding box center [322, 198] width 71 height 14
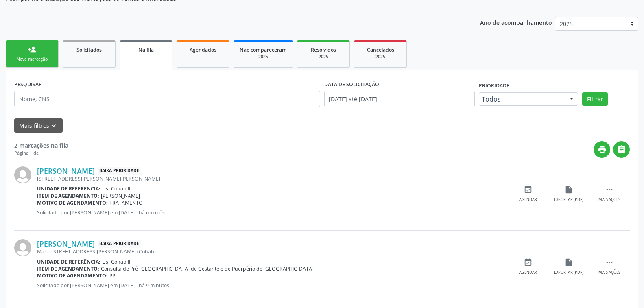
click at [37, 50] on link "person_add Nova marcação" at bounding box center [32, 53] width 53 height 27
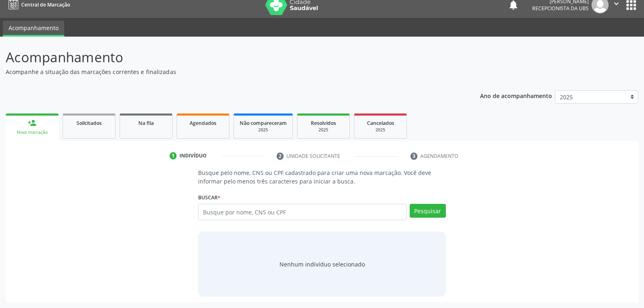
scroll to position [8, 0]
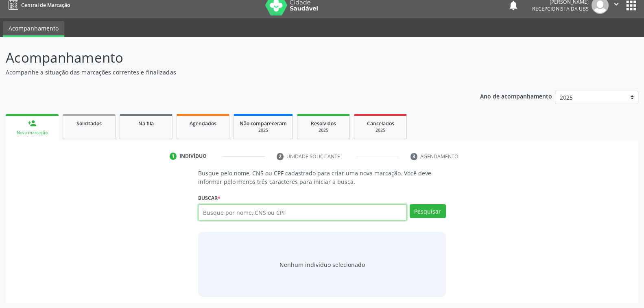
click at [292, 213] on input "text" at bounding box center [302, 212] width 208 height 16
click at [276, 210] on input "text" at bounding box center [302, 212] width 208 height 16
type input "moiseis trajano de souza"
click at [425, 206] on button "Pesquisar" at bounding box center [427, 211] width 36 height 14
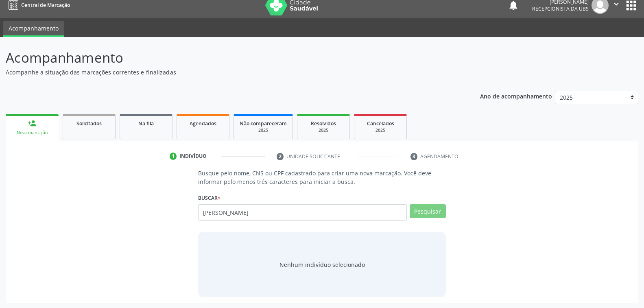
scroll to position [5, 0]
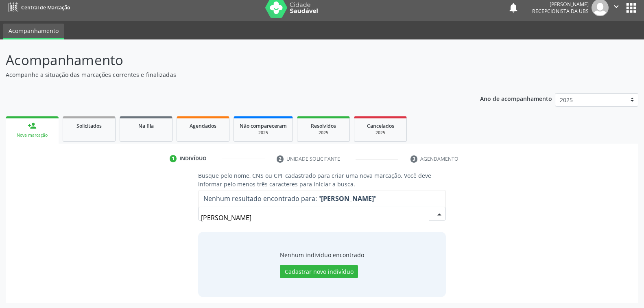
drag, startPoint x: 290, startPoint y: 222, endPoint x: 243, endPoint y: 163, distance: 75.7
click at [290, 221] on input "moiseis trajano de souza" at bounding box center [315, 217] width 228 height 16
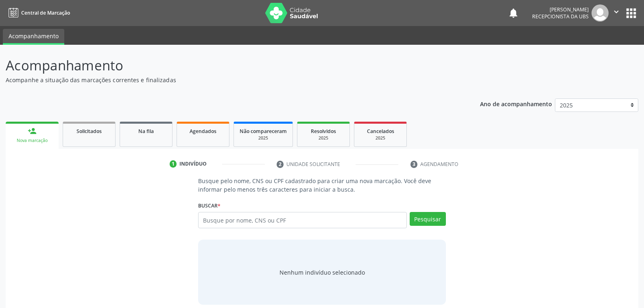
drag, startPoint x: 41, startPoint y: 136, endPoint x: 71, endPoint y: 165, distance: 41.7
click at [41, 136] on link "person_add Nova marcação" at bounding box center [32, 135] width 53 height 27
click at [300, 217] on input "text" at bounding box center [302, 220] width 208 height 16
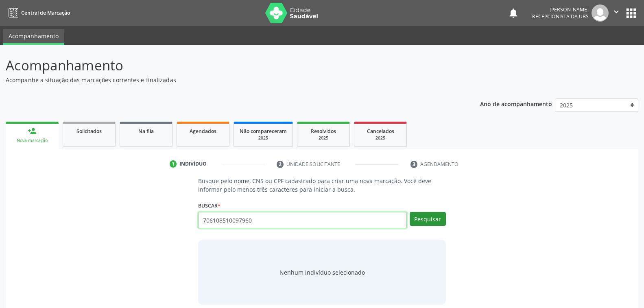
type input "706108510097960"
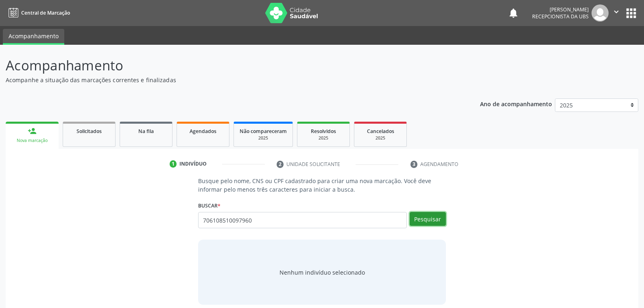
click at [426, 218] on button "Pesquisar" at bounding box center [427, 219] width 36 height 14
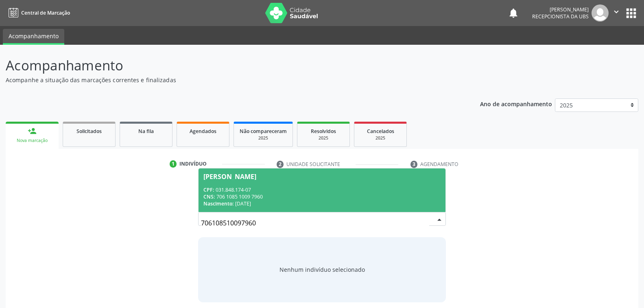
click at [297, 191] on div "CPF: 031.848.174-07" at bounding box center [321, 189] width 237 height 7
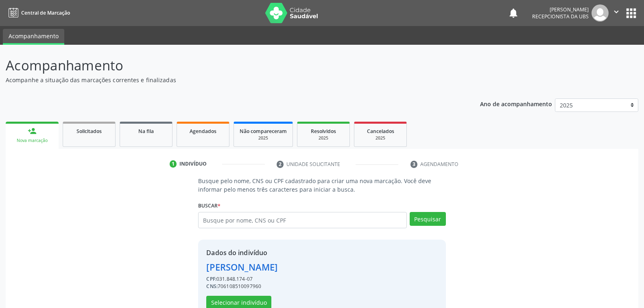
scroll to position [20, 0]
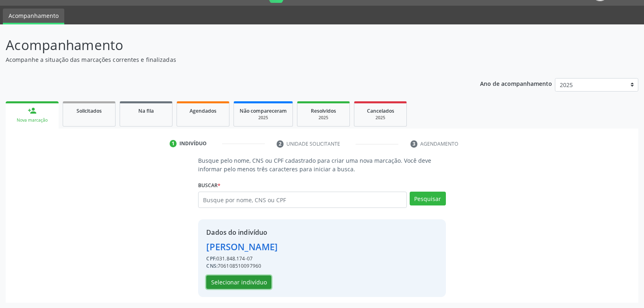
click at [235, 282] on button "Selecionar indivíduo" at bounding box center [238, 282] width 65 height 14
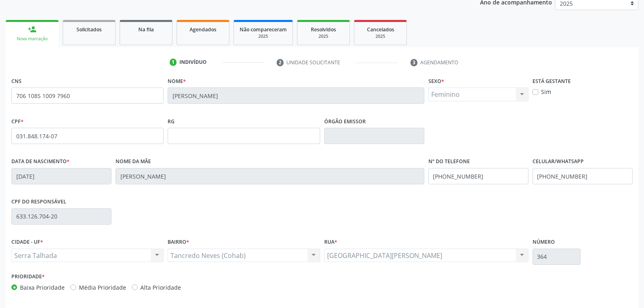
scroll to position [132, 0]
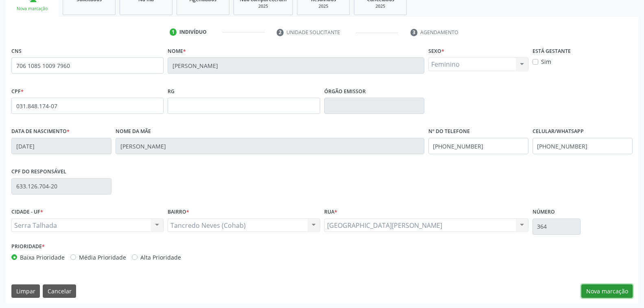
click at [601, 292] on button "Nova marcação" at bounding box center [606, 291] width 51 height 14
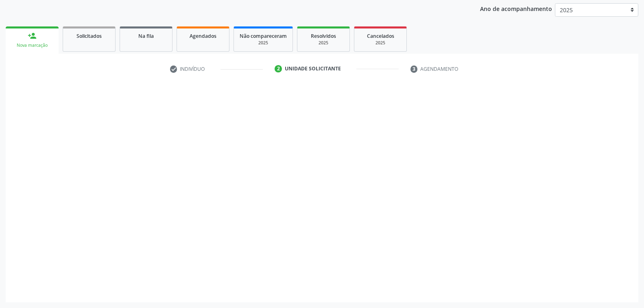
scroll to position [94, 0]
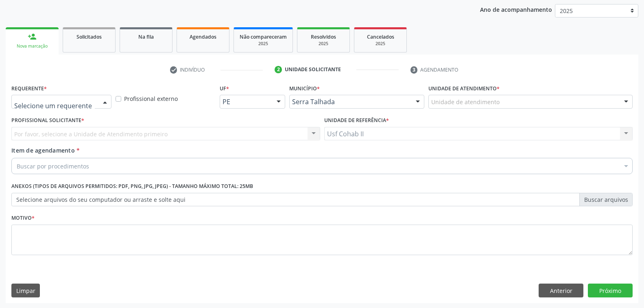
click at [105, 99] on div at bounding box center [105, 102] width 12 height 14
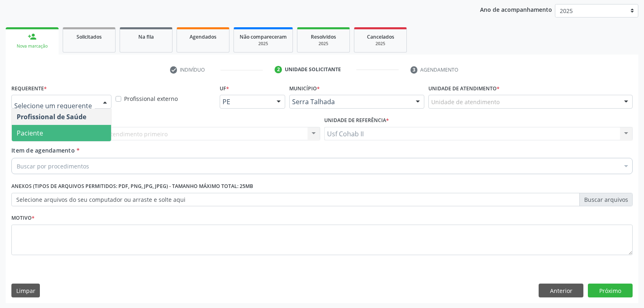
click at [69, 132] on span "Paciente" at bounding box center [61, 133] width 99 height 16
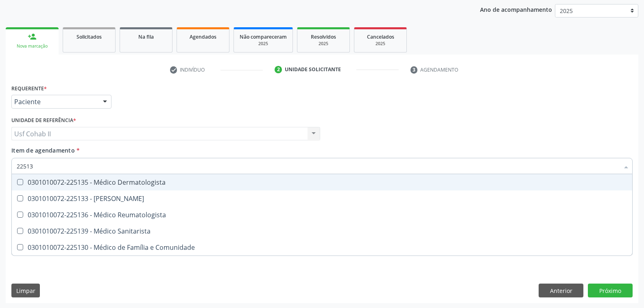
type input "225133"
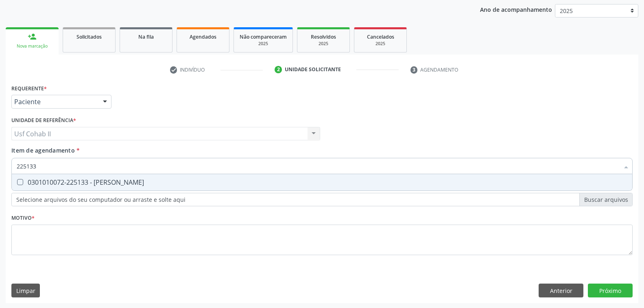
click at [130, 182] on div "0301010072-225133 - [PERSON_NAME]" at bounding box center [322, 182] width 610 height 7
checkbox Psiquiatra "true"
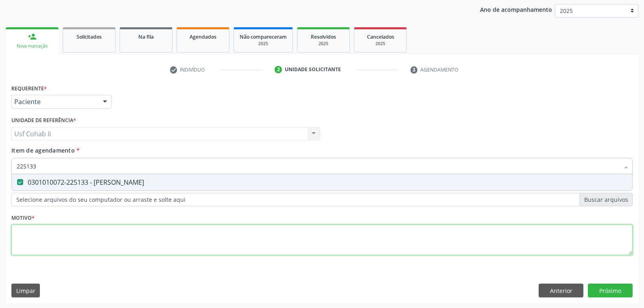
click at [76, 232] on div "Requerente * Paciente Profissional de Saúde Paciente Nenhum resultado encontrad…" at bounding box center [321, 174] width 621 height 184
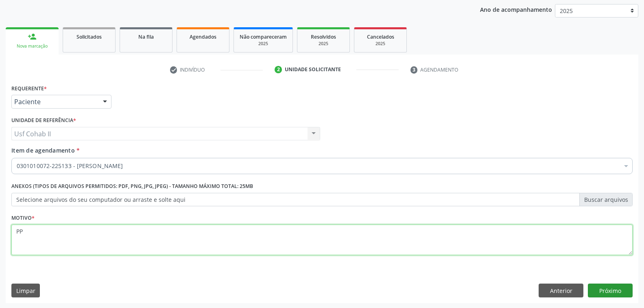
type textarea "PP"
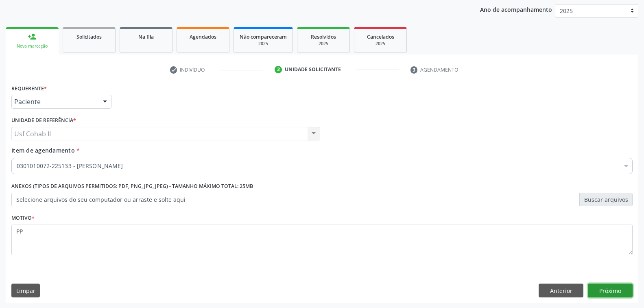
click at [601, 289] on button "Próximo" at bounding box center [609, 290] width 45 height 14
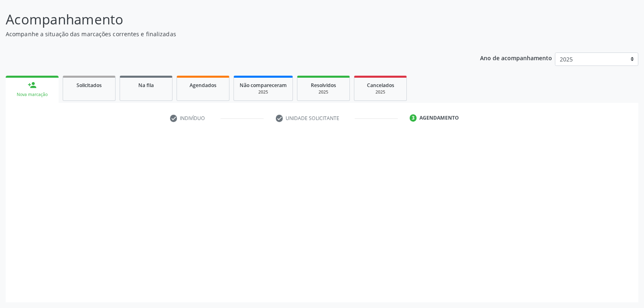
scroll to position [46, 0]
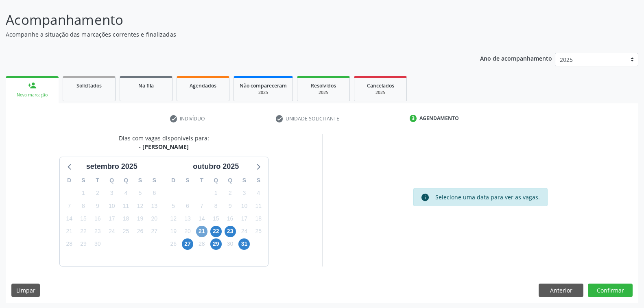
click at [201, 228] on span "21" at bounding box center [201, 231] width 11 height 11
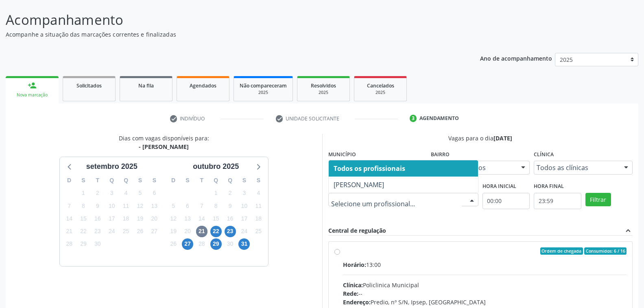
click at [473, 198] on div at bounding box center [471, 200] width 12 height 14
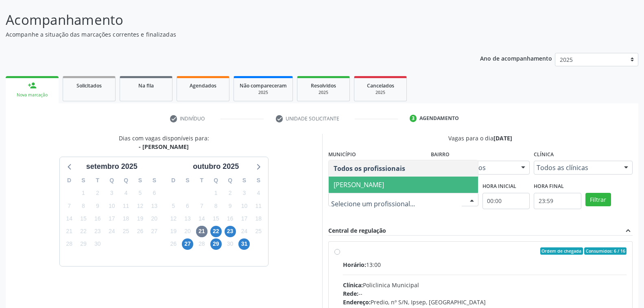
click at [384, 183] on span "[PERSON_NAME]" at bounding box center [358, 184] width 50 height 9
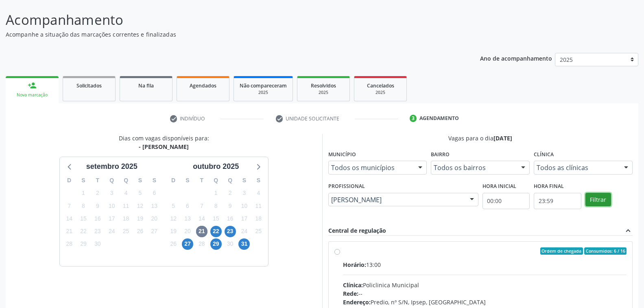
click at [598, 201] on button "Filtrar" at bounding box center [598, 200] width 26 height 14
click at [598, 199] on button "Filtrar" at bounding box center [598, 200] width 26 height 14
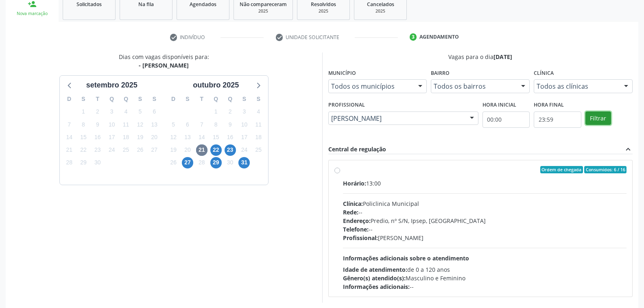
scroll to position [163, 0]
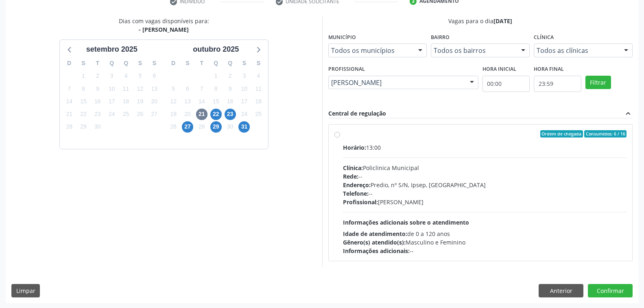
click at [512, 213] on div "Horário: 13:00 Clínica: Policlinica Municipal Rede: -- Endereço: Predio, nº S/N…" at bounding box center [485, 199] width 284 height 112
click at [340, 137] on input "Ordem de chegada Consumidos: 6 / 16 Horário: 13:00 Clínica: Policlinica Municip…" at bounding box center [337, 133] width 6 height 7
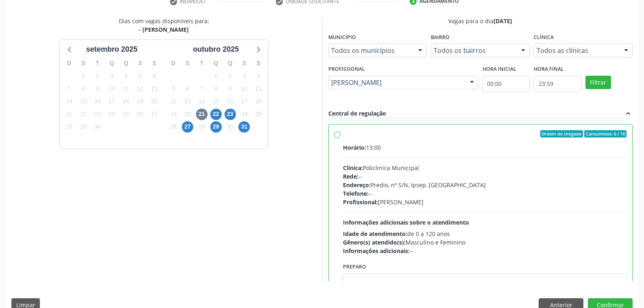
radio input "true"
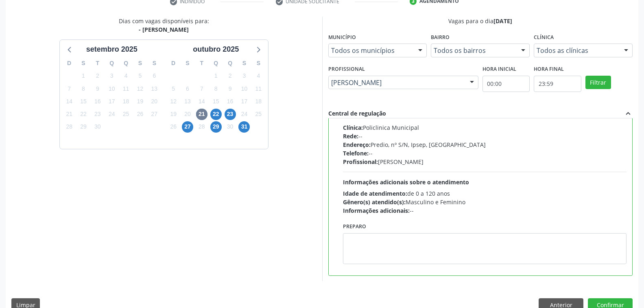
scroll to position [177, 0]
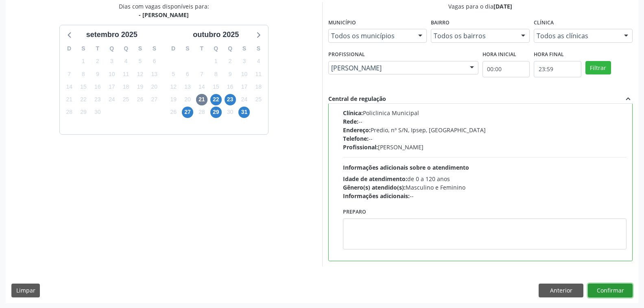
click at [604, 291] on button "Confirmar" at bounding box center [609, 290] width 45 height 14
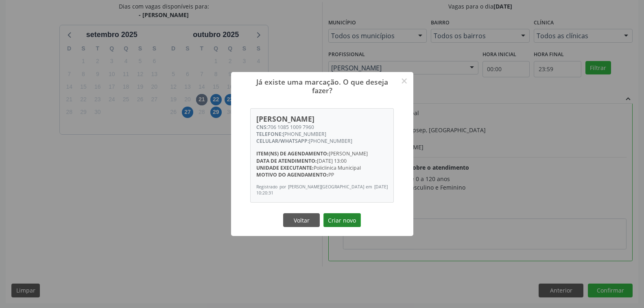
click at [330, 221] on button "Criar novo" at bounding box center [341, 220] width 37 height 14
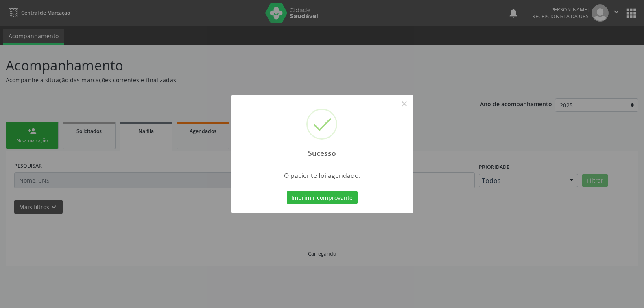
scroll to position [0, 0]
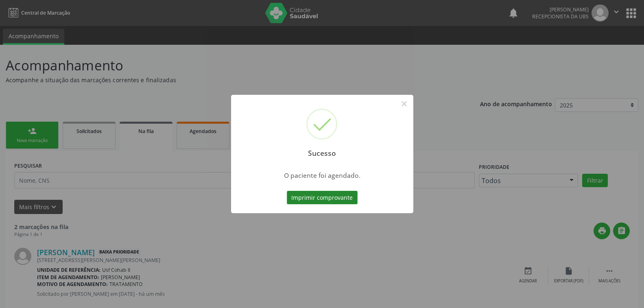
click at [328, 198] on button "Imprimir comprovante" at bounding box center [322, 198] width 71 height 14
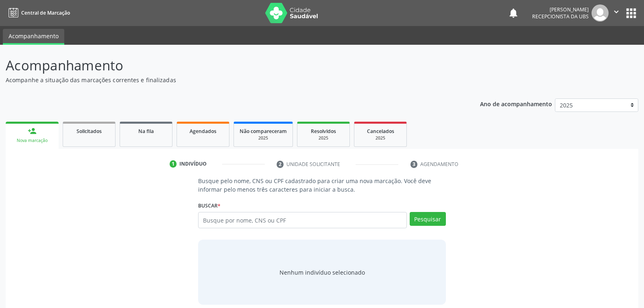
click at [278, 220] on input "text" at bounding box center [302, 220] width 208 height 16
type input "898006294294551"
click at [430, 216] on button "Pesquisar" at bounding box center [427, 219] width 36 height 14
type input "898006294294551"
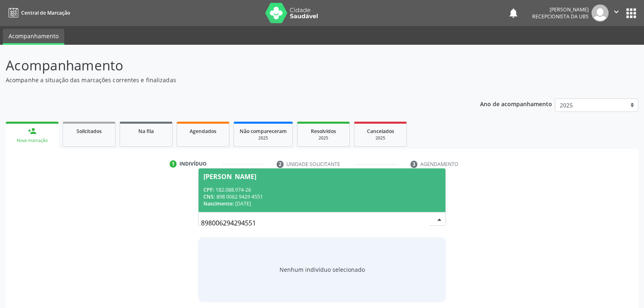
click at [289, 196] on div "CNS: 898 0062 9429 4551" at bounding box center [321, 196] width 237 height 7
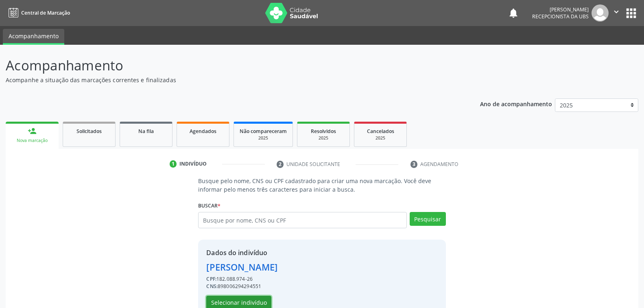
click at [255, 300] on button "Selecionar indivíduo" at bounding box center [238, 303] width 65 height 14
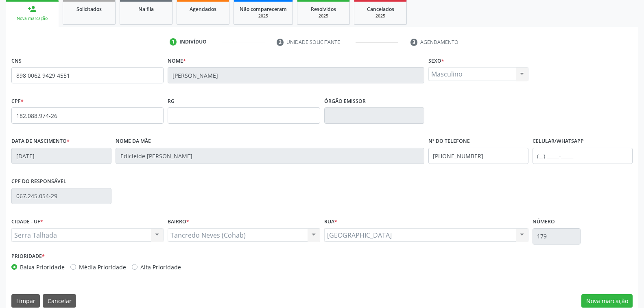
scroll to position [132, 0]
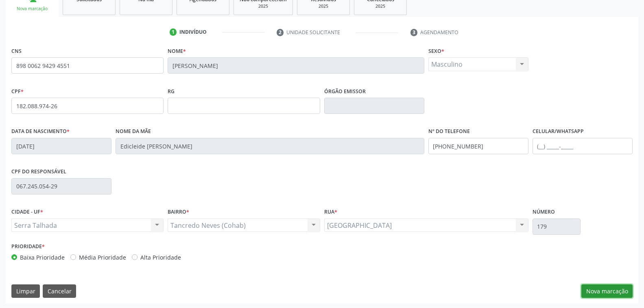
click at [601, 289] on button "Nova marcação" at bounding box center [606, 291] width 51 height 14
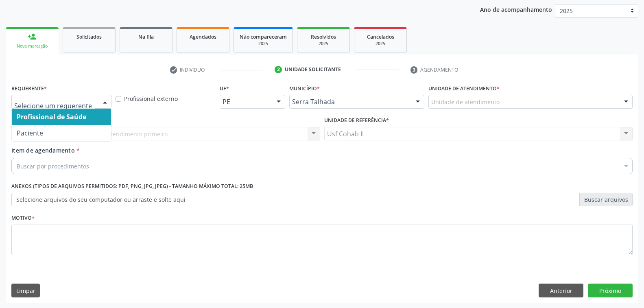
click at [108, 101] on div at bounding box center [105, 102] width 12 height 14
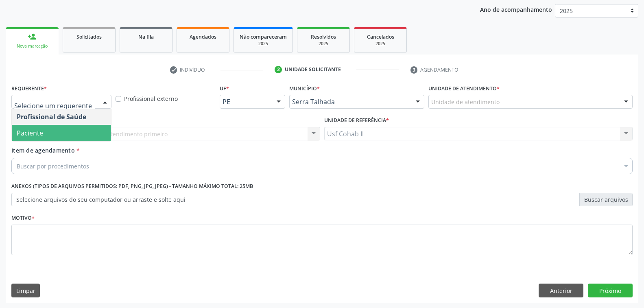
click at [74, 135] on span "Paciente" at bounding box center [61, 133] width 99 height 16
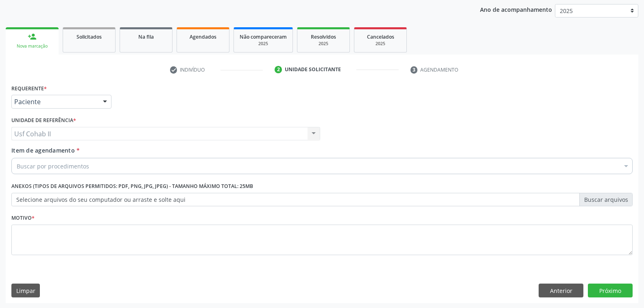
click at [100, 165] on div "Buscar por procedimentos" at bounding box center [321, 166] width 621 height 16
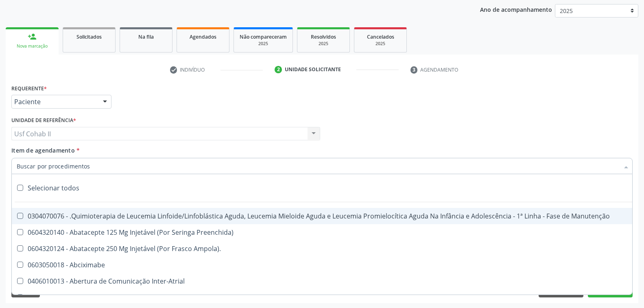
click at [115, 165] on input "Item de agendamento *" at bounding box center [318, 166] width 602 height 16
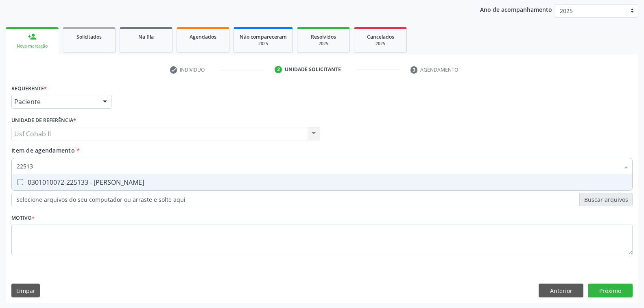
type input "225133"
click at [149, 183] on div "0301010072-225133 - [PERSON_NAME]" at bounding box center [322, 182] width 610 height 7
checkbox Psiquiatra "true"
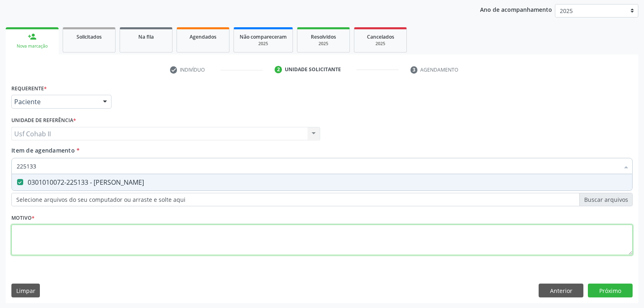
click at [111, 243] on div "Requerente * Paciente Profissional de Saúde Paciente Nenhum resultado encontrad…" at bounding box center [321, 174] width 621 height 184
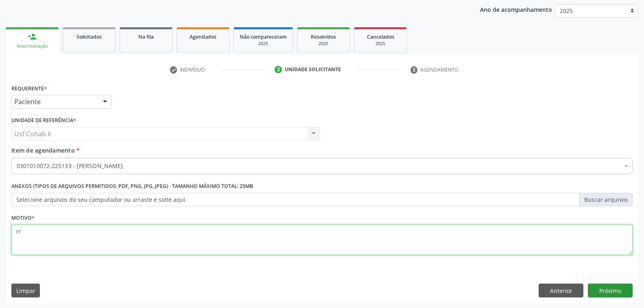
type textarea "rr"
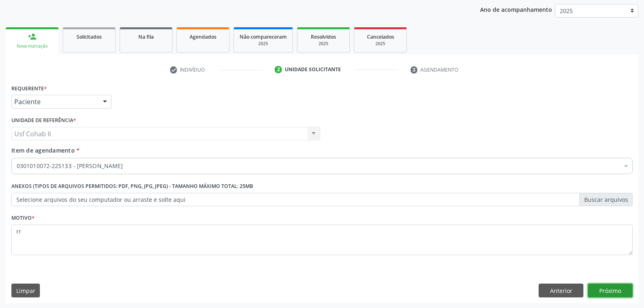
click at [609, 289] on button "Próximo" at bounding box center [609, 290] width 45 height 14
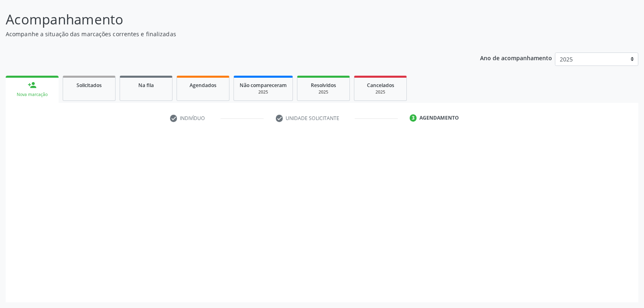
scroll to position [46, 0]
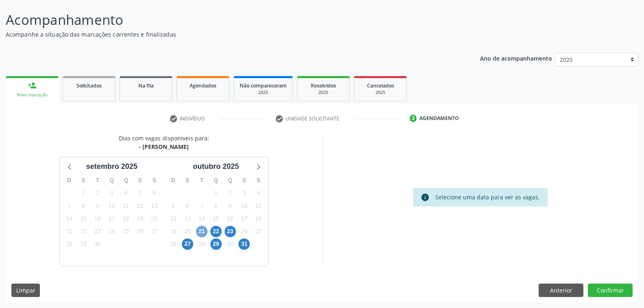
click at [200, 230] on span "21" at bounding box center [201, 231] width 11 height 11
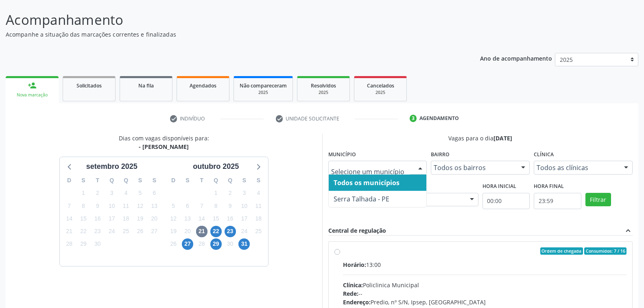
click at [417, 166] on div at bounding box center [420, 168] width 12 height 14
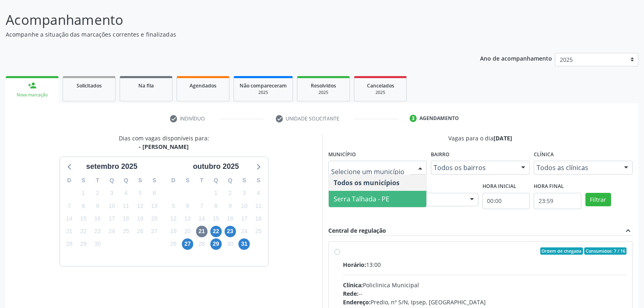
click at [379, 202] on span "Serra Talhada - PE" at bounding box center [361, 198] width 56 height 9
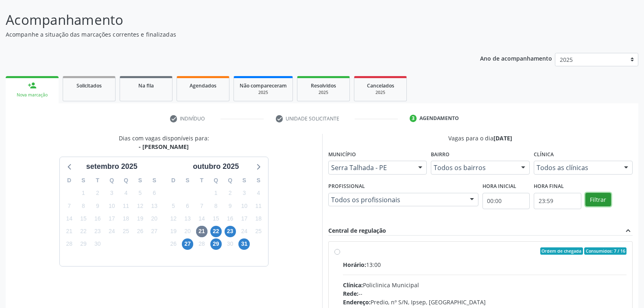
click at [601, 198] on button "Filtrar" at bounding box center [598, 200] width 26 height 14
click at [622, 167] on div at bounding box center [626, 168] width 12 height 14
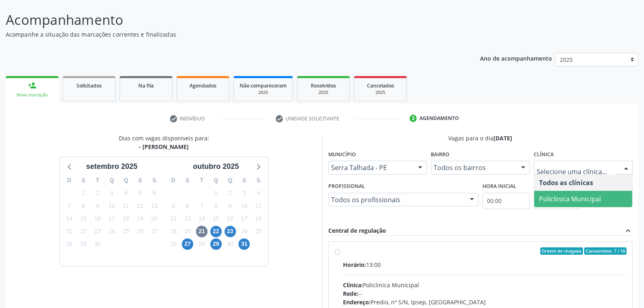
click at [573, 196] on span "Policlinica Municipal" at bounding box center [570, 198] width 62 height 9
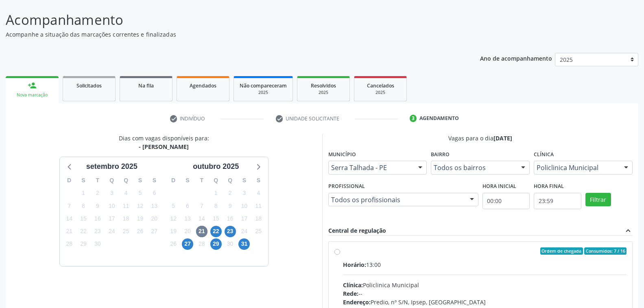
click at [449, 222] on div "Vagas para o dia 21/10/2025 Município Serra Talhada - PE Todos os municípios Se…" at bounding box center [480, 259] width 304 height 250
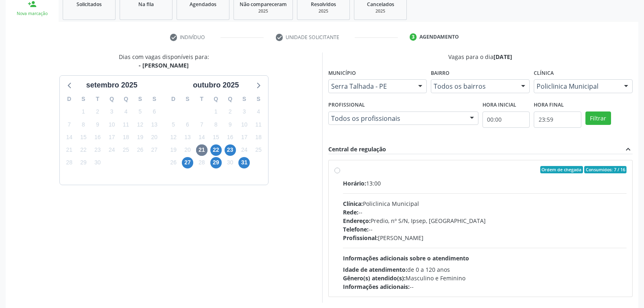
scroll to position [163, 0]
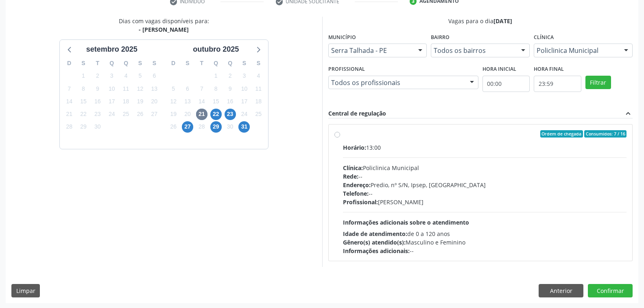
click at [504, 178] on div "Rede: --" at bounding box center [485, 176] width 284 height 9
click at [340, 137] on input "Ordem de chegada Consumidos: 7 / 16 Horário: 13:00 Clínica: Policlinica Municip…" at bounding box center [337, 133] width 6 height 7
radio input "true"
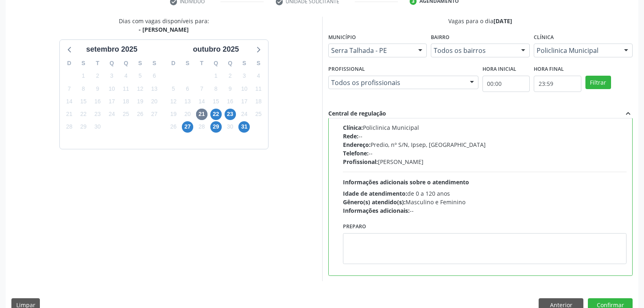
scroll to position [177, 0]
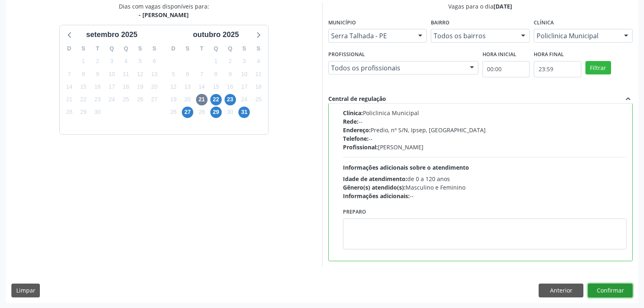
click at [610, 291] on button "Confirmar" at bounding box center [609, 290] width 45 height 14
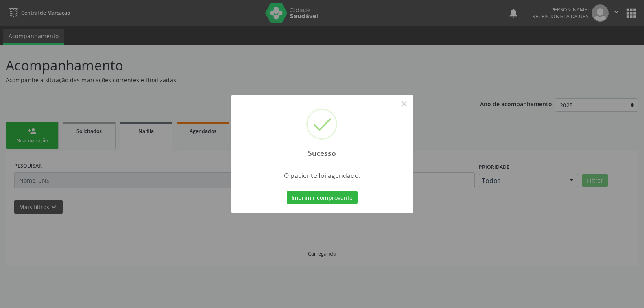
scroll to position [0, 0]
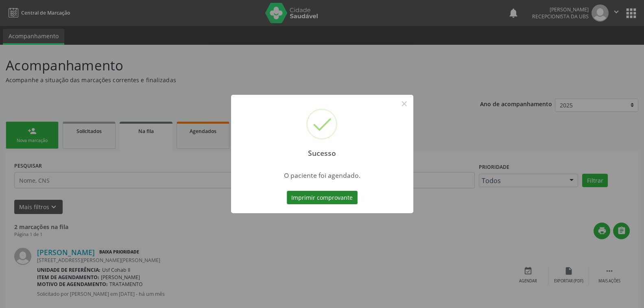
click at [341, 201] on button "Imprimir comprovante" at bounding box center [322, 198] width 71 height 14
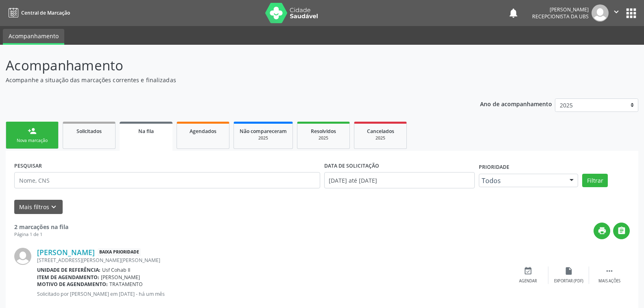
click at [37, 145] on link "person_add Nova marcação" at bounding box center [32, 135] width 53 height 27
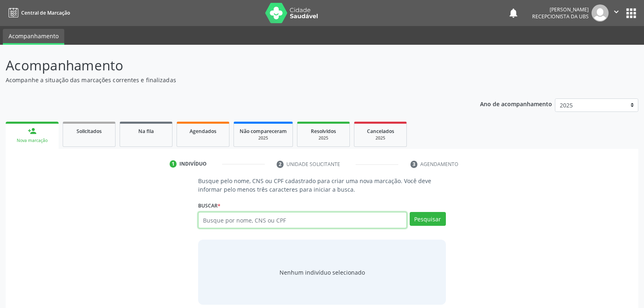
click at [283, 217] on input "text" at bounding box center [302, 220] width 208 height 16
click at [293, 220] on input "text" at bounding box center [302, 220] width 208 height 16
type input "marcos cesar souza barbosa"
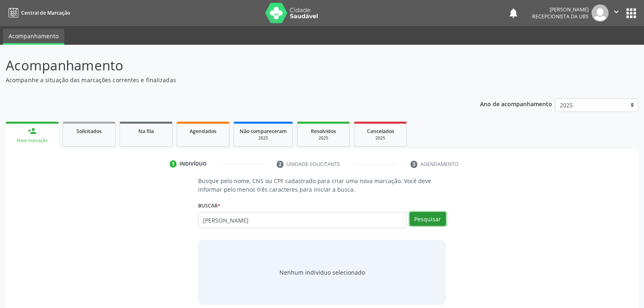
drag, startPoint x: 424, startPoint y: 219, endPoint x: 408, endPoint y: 238, distance: 25.1
click at [424, 220] on button "Pesquisar" at bounding box center [427, 219] width 36 height 14
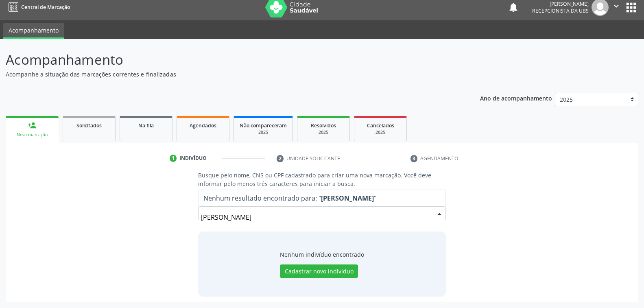
scroll to position [5, 0]
click at [283, 217] on input "marcos cesar souza barbosa" at bounding box center [315, 217] width 228 height 16
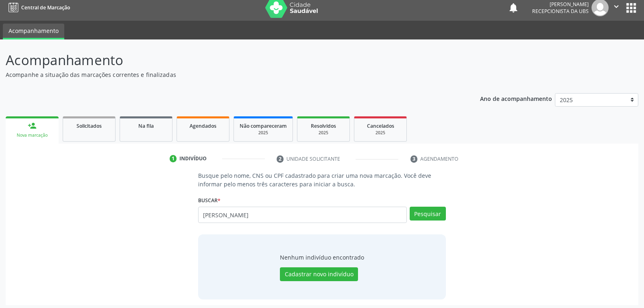
click at [277, 215] on input "marcos cesar souza barboaz" at bounding box center [302, 215] width 208 height 16
click at [254, 214] on input "marcos cesar souza barboza" at bounding box center [302, 215] width 208 height 16
type input "marcos cesar sousa barboza"
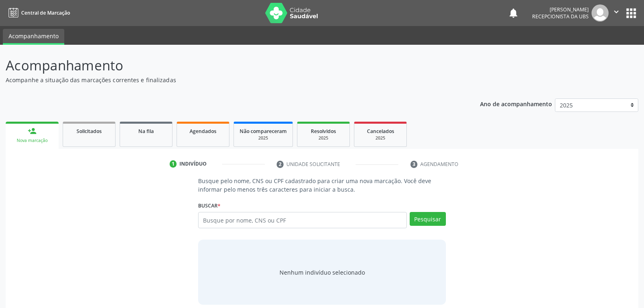
click at [260, 219] on input "text" at bounding box center [302, 220] width 208 height 16
type input "898003410886879"
click at [435, 220] on button "Pesquisar" at bounding box center [427, 219] width 36 height 14
type input "898003410886879"
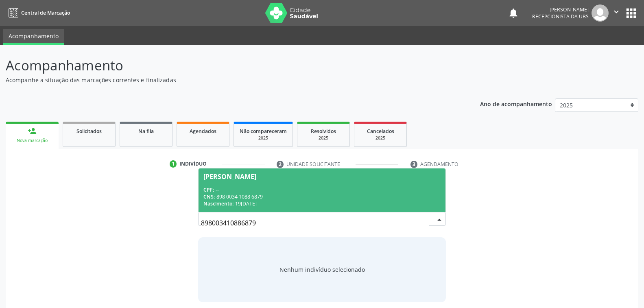
click at [280, 189] on div "CPF: --" at bounding box center [321, 189] width 237 height 7
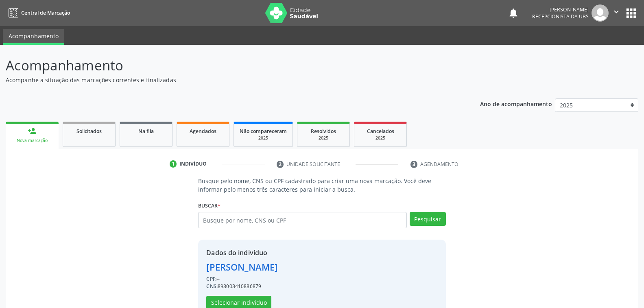
scroll to position [20, 0]
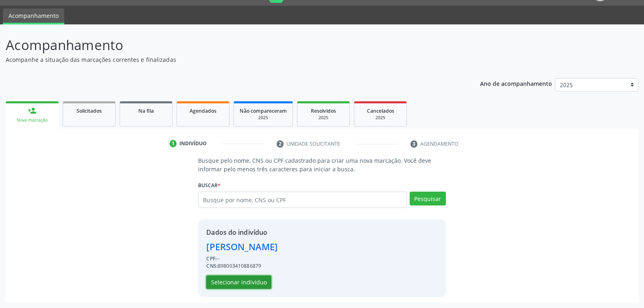
click at [241, 280] on button "Selecionar indivíduo" at bounding box center [238, 282] width 65 height 14
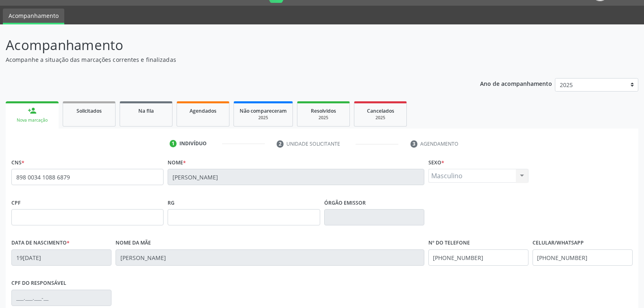
scroll to position [132, 0]
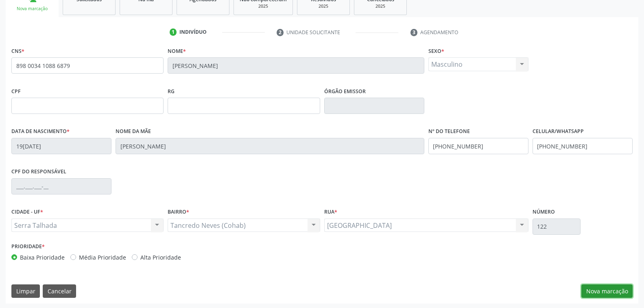
click at [608, 288] on button "Nova marcação" at bounding box center [606, 291] width 51 height 14
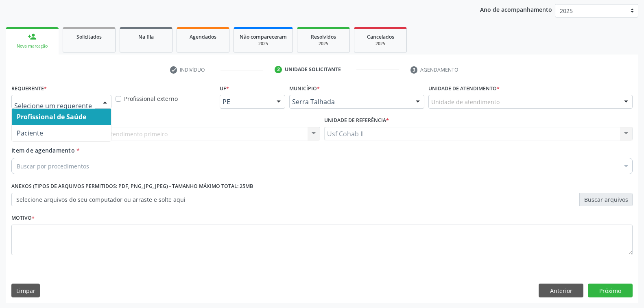
click at [102, 98] on div at bounding box center [105, 102] width 12 height 14
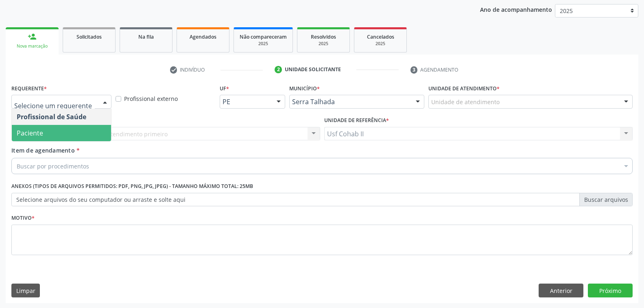
click at [72, 131] on span "Paciente" at bounding box center [61, 133] width 99 height 16
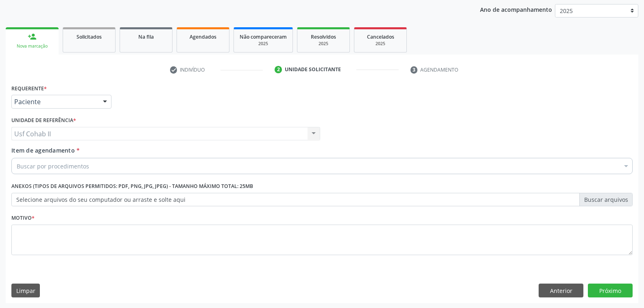
click at [106, 164] on div "Buscar por procedimentos" at bounding box center [321, 166] width 621 height 16
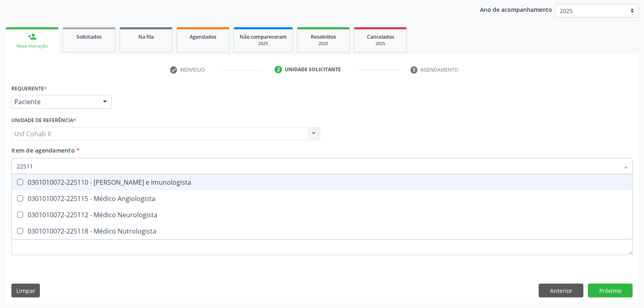
type input "225112"
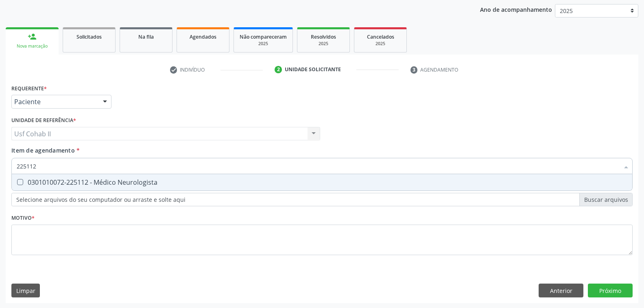
click at [154, 182] on div "0301010072-225112 - Médico Neurologista" at bounding box center [322, 182] width 610 height 7
checkbox Neurologista "true"
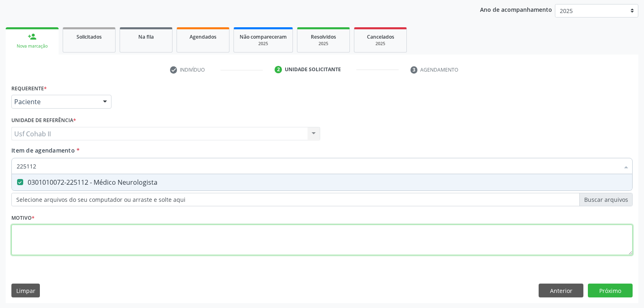
click at [105, 237] on div "Requerente * Paciente Profissional de Saúde Paciente Nenhum resultado encontrad…" at bounding box center [321, 174] width 621 height 184
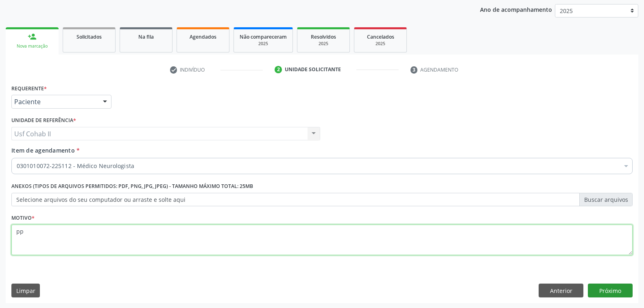
type textarea "pp"
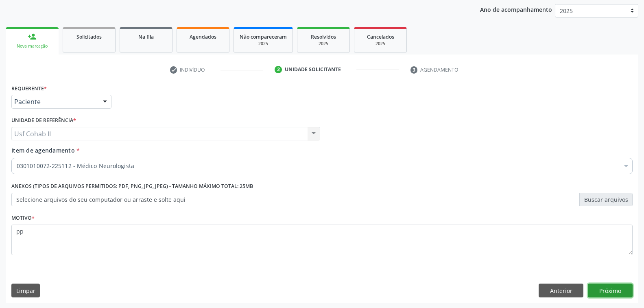
click at [612, 289] on button "Próximo" at bounding box center [609, 290] width 45 height 14
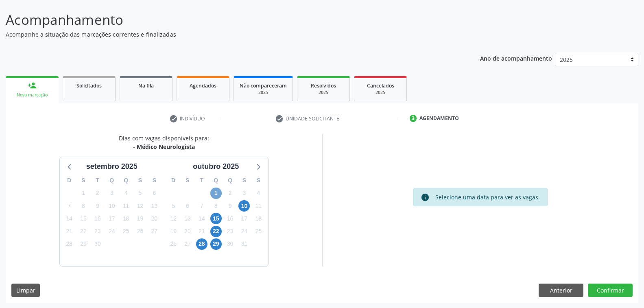
click at [216, 191] on span "1" at bounding box center [215, 192] width 11 height 11
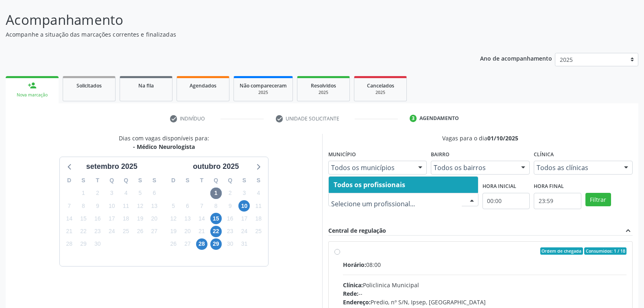
click at [471, 198] on div at bounding box center [471, 200] width 12 height 14
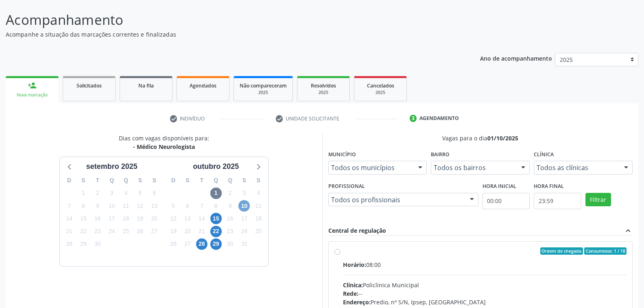
click at [245, 205] on span "10" at bounding box center [243, 205] width 11 height 11
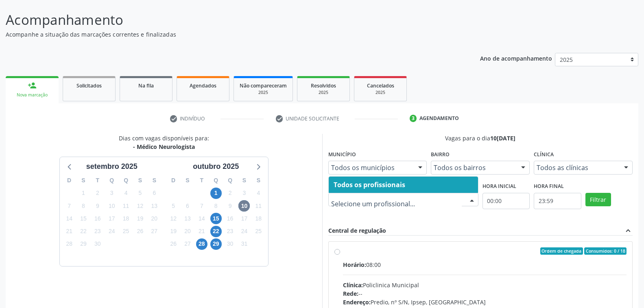
click at [474, 196] on div at bounding box center [471, 200] width 12 height 14
click at [216, 220] on span "15" at bounding box center [215, 218] width 11 height 11
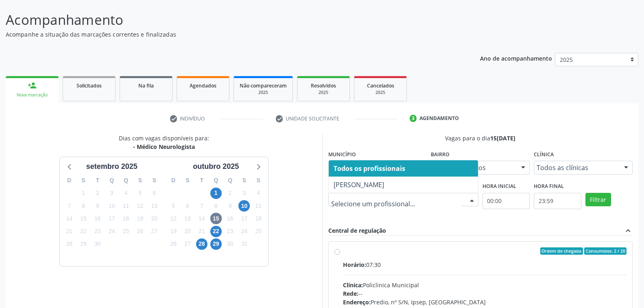
click at [471, 197] on div at bounding box center [471, 200] width 12 height 14
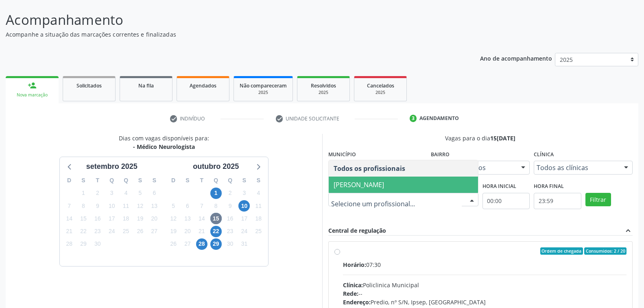
click at [384, 184] on span "Cecilia Fernandes Antas Florentino" at bounding box center [358, 184] width 50 height 9
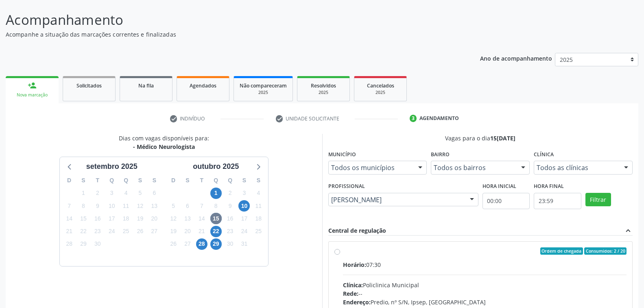
click at [627, 167] on div at bounding box center [626, 168] width 12 height 14
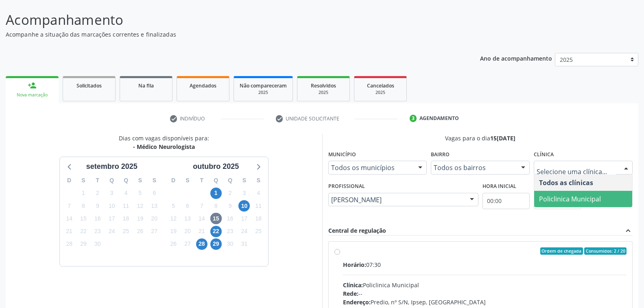
click at [593, 200] on span "Policlinica Municipal" at bounding box center [570, 198] width 62 height 9
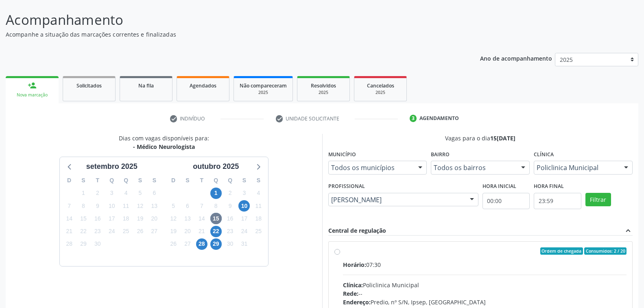
click at [478, 243] on div "Ordem de chegada Consumidos: 2 / 20 Horário: 07:30 Clínica: Policlinica Municip…" at bounding box center [480, 309] width 304 height 136
radio input "true"
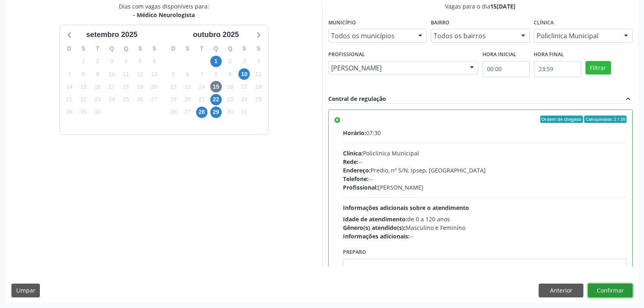
click at [613, 291] on button "Confirmar" at bounding box center [609, 290] width 45 height 14
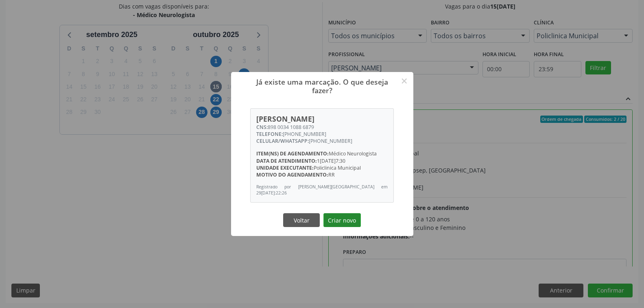
click at [341, 220] on button "Criar novo" at bounding box center [341, 220] width 37 height 14
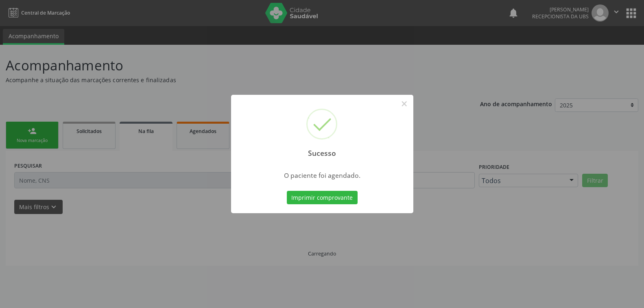
scroll to position [0, 0]
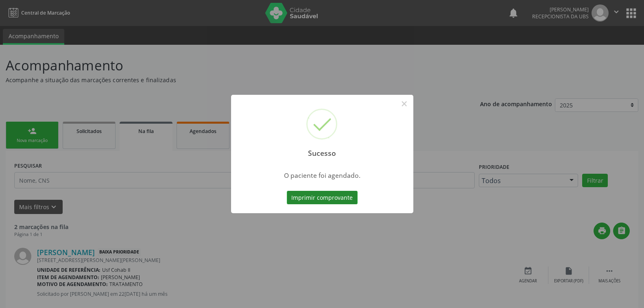
click at [333, 196] on button "Imprimir comprovante" at bounding box center [322, 198] width 71 height 14
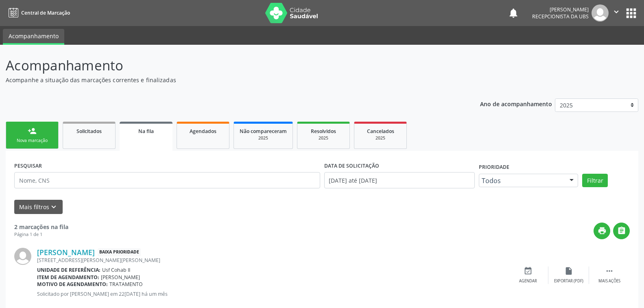
click at [38, 135] on link "person_add Nova marcação" at bounding box center [32, 135] width 53 height 27
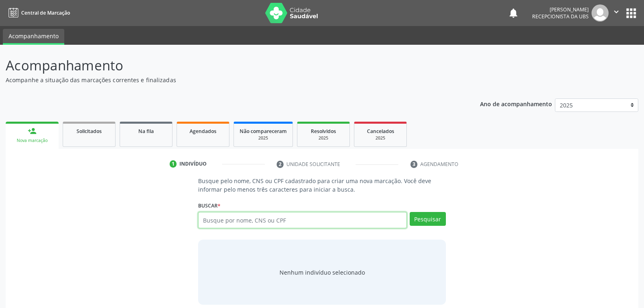
click at [296, 220] on input "text" at bounding box center [302, 220] width 208 height 16
type input "maria do socorro da silva barbosa"
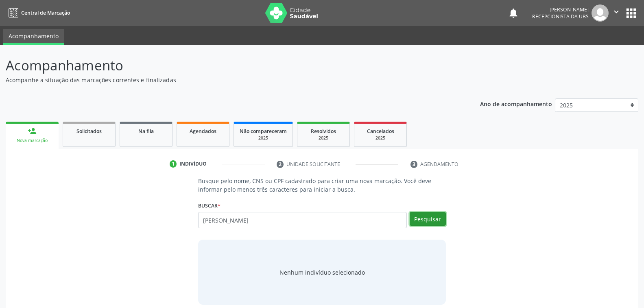
click at [427, 218] on button "Pesquisar" at bounding box center [427, 219] width 36 height 14
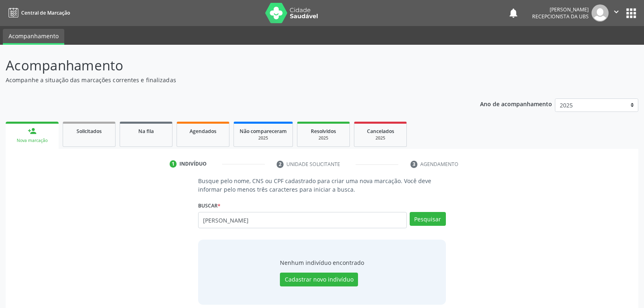
click at [457, 240] on div "Busque pelo nome, CNS ou CPF cadastrado para criar uma nova marcação. Você deve…" at bounding box center [321, 240] width 621 height 128
click at [299, 218] on input "maria do socorro da silva barbosa" at bounding box center [302, 220] width 208 height 16
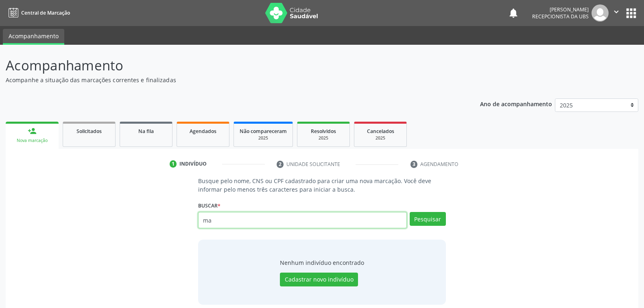
type input "m"
type input "898002914993104"
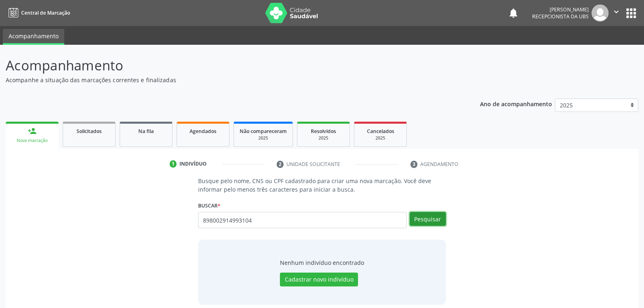
click at [428, 219] on button "Pesquisar" at bounding box center [427, 219] width 36 height 14
type input "898002914993104"
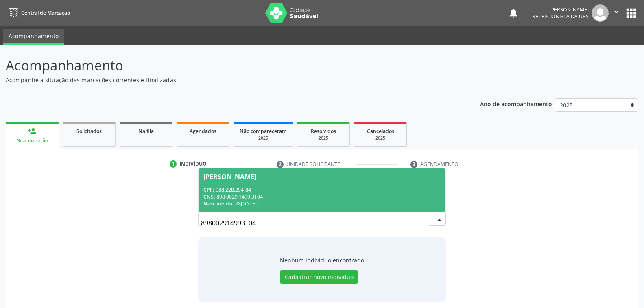
click at [310, 190] on div "CPF: 088.228.294-84" at bounding box center [321, 189] width 237 height 7
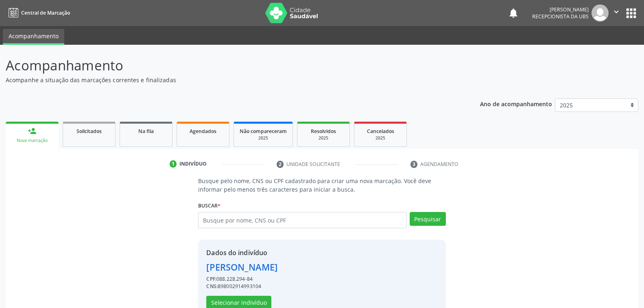
scroll to position [20, 0]
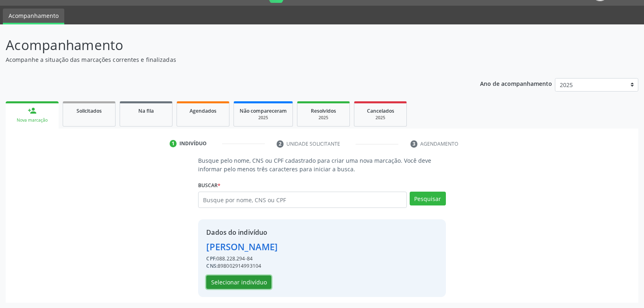
click at [242, 280] on button "Selecionar indivíduo" at bounding box center [238, 282] width 65 height 14
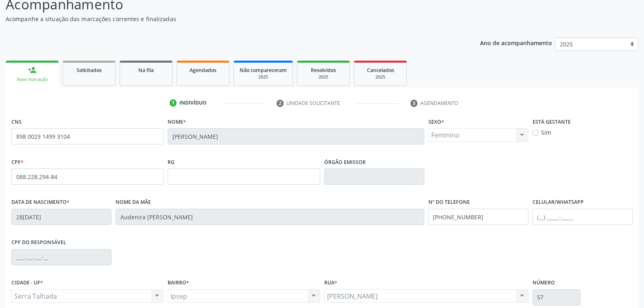
scroll to position [132, 0]
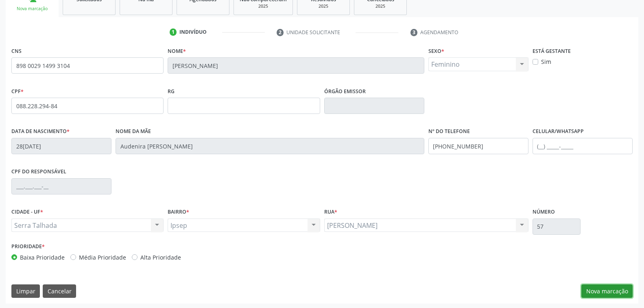
click at [604, 290] on button "Nova marcação" at bounding box center [606, 291] width 51 height 14
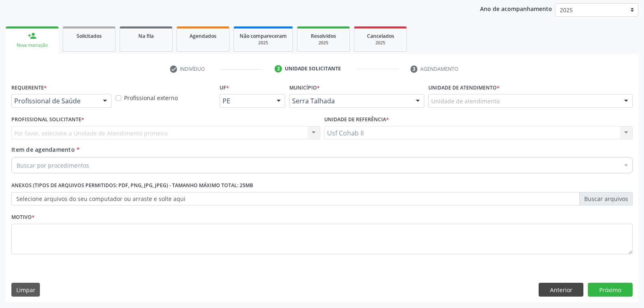
scroll to position [94, 0]
click at [104, 100] on div at bounding box center [105, 102] width 12 height 14
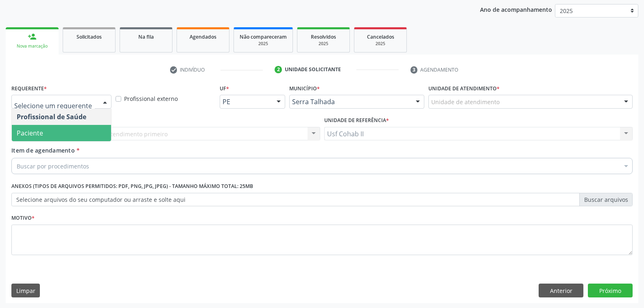
click at [76, 129] on span "Paciente" at bounding box center [61, 133] width 99 height 16
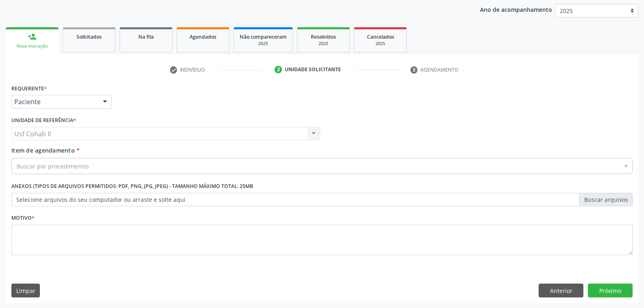
click at [92, 163] on div "Buscar por procedimentos" at bounding box center [321, 166] width 621 height 16
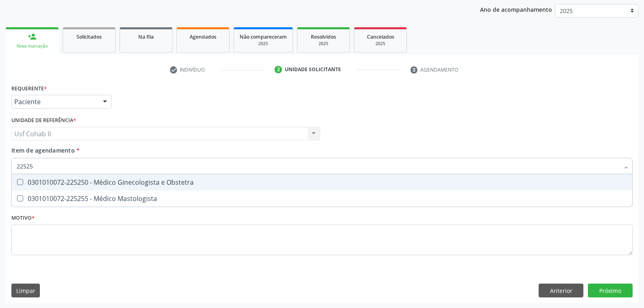
type input "225250"
click at [120, 183] on div "0301010072-225250 - Médico Ginecologista e Obstetra" at bounding box center [322, 182] width 610 height 7
checkbox Obstetra "true"
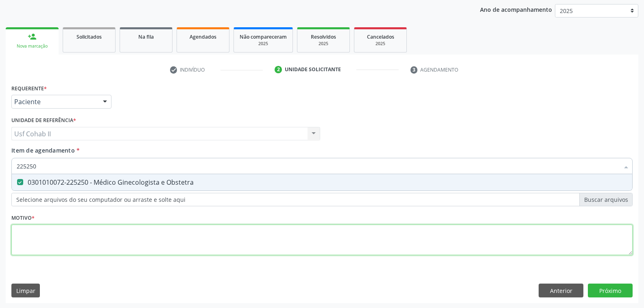
click at [72, 240] on div "Requerente * Paciente Profissional de Saúde Paciente Nenhum resultado encontrad…" at bounding box center [321, 174] width 621 height 184
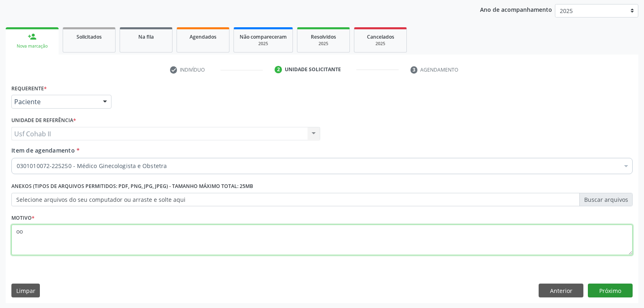
type textarea "oo"
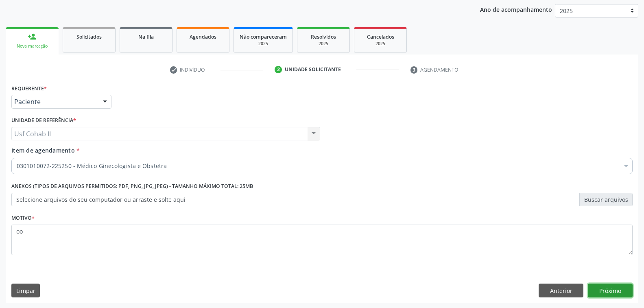
click at [604, 288] on button "Próximo" at bounding box center [609, 290] width 45 height 14
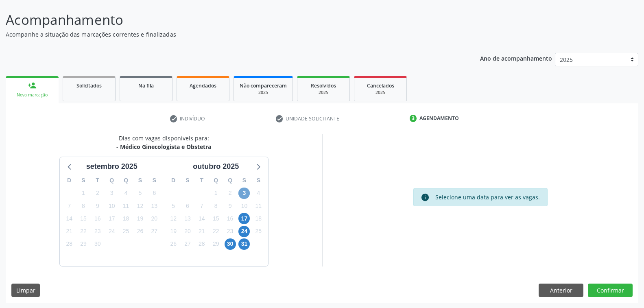
click at [245, 191] on span "3" at bounding box center [243, 192] width 11 height 11
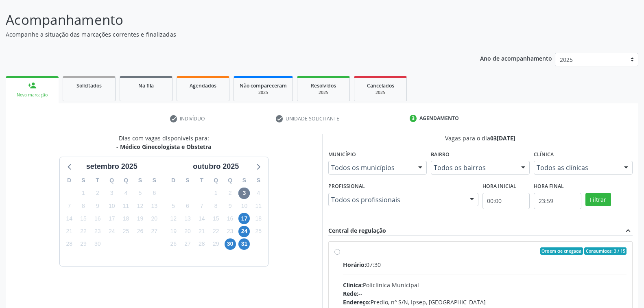
click at [470, 196] on div at bounding box center [471, 200] width 12 height 14
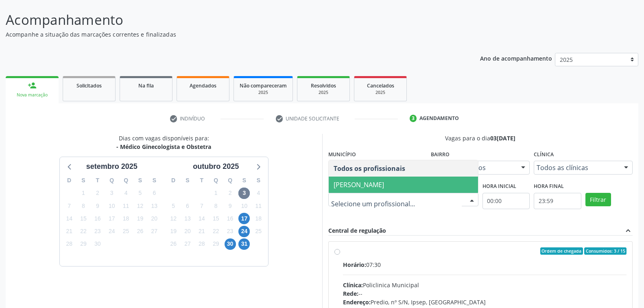
click at [384, 185] on span "Thaisa Barbosa de Siqueira" at bounding box center [358, 184] width 50 height 9
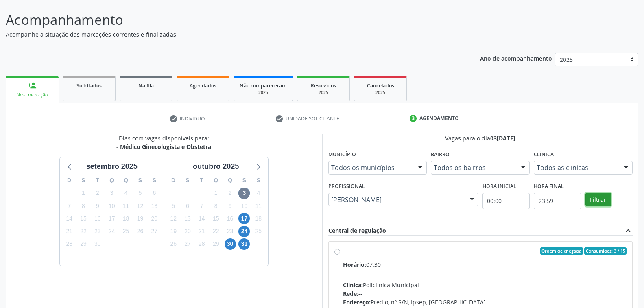
click at [601, 196] on button "Filtrar" at bounding box center [598, 200] width 26 height 14
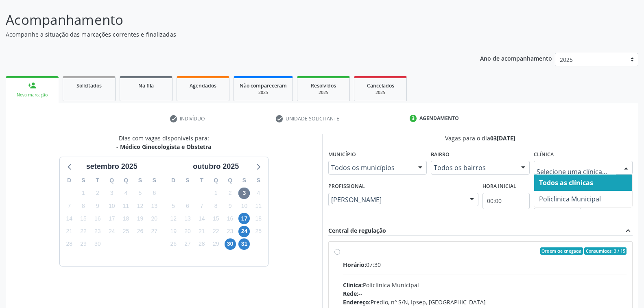
click at [624, 162] on div at bounding box center [626, 168] width 12 height 14
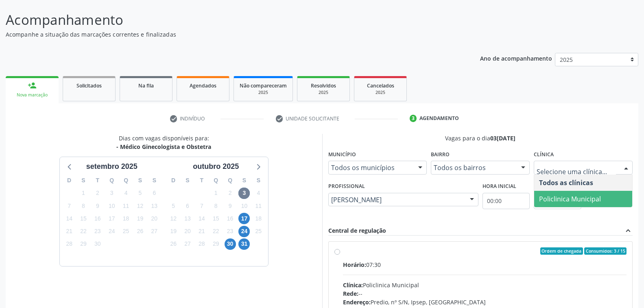
click at [581, 197] on span "Policlinica Municipal" at bounding box center [570, 198] width 62 height 9
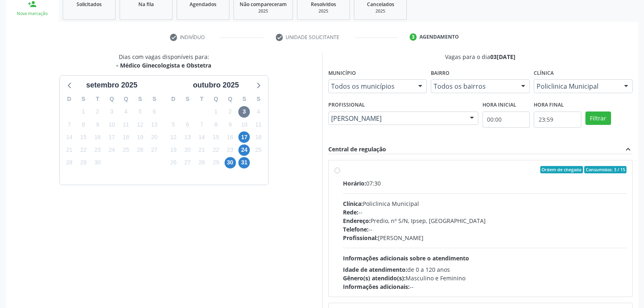
scroll to position [177, 0]
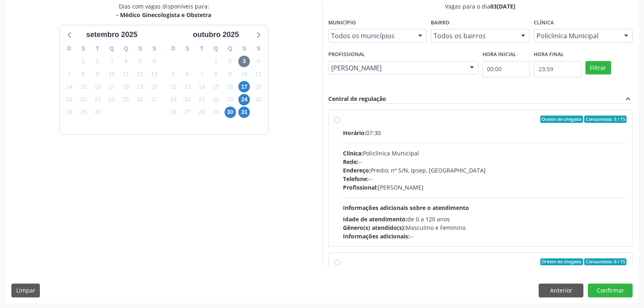
click at [503, 197] on hr at bounding box center [485, 197] width 284 height 0
click at [340, 123] on input "Ordem de chegada Consumidos: 3 / 15 Horário: 07:30 Clínica: Policlinica Municip…" at bounding box center [337, 118] width 6 height 7
radio input "true"
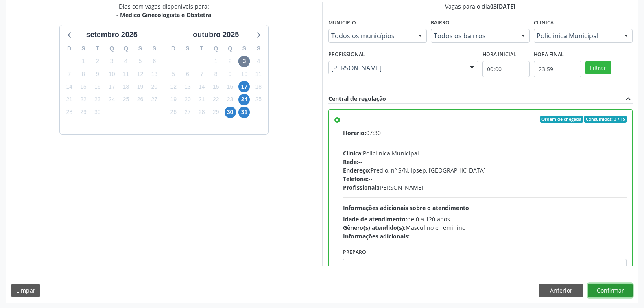
click at [610, 291] on button "Confirmar" at bounding box center [609, 290] width 45 height 14
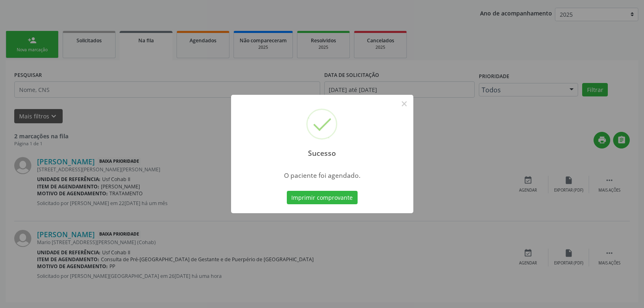
scroll to position [0, 0]
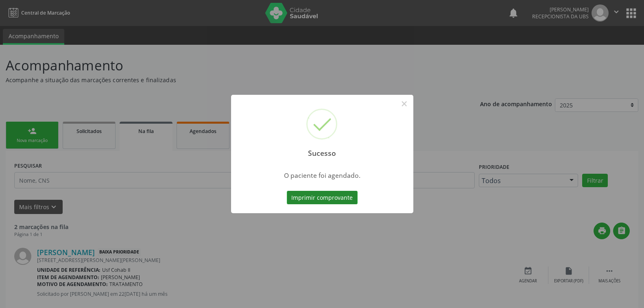
click at [336, 196] on button "Imprimir comprovante" at bounding box center [322, 198] width 71 height 14
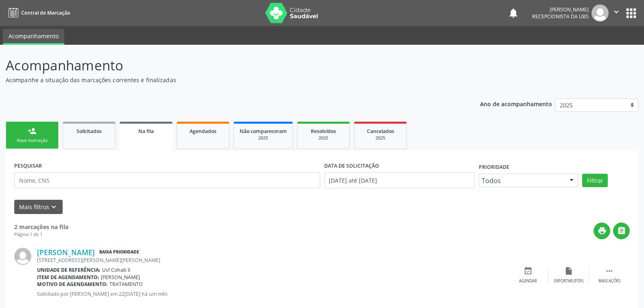
click at [41, 139] on div "Nova marcação" at bounding box center [32, 140] width 41 height 6
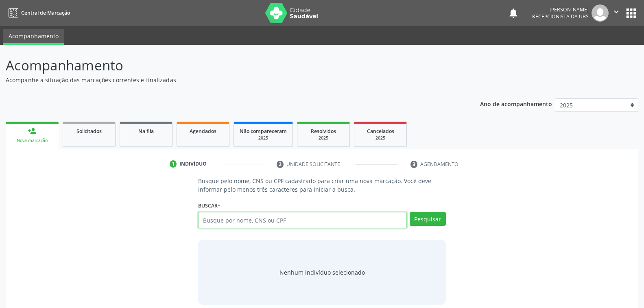
click at [297, 223] on input "text" at bounding box center [302, 220] width 208 height 16
type input "898002914993104"
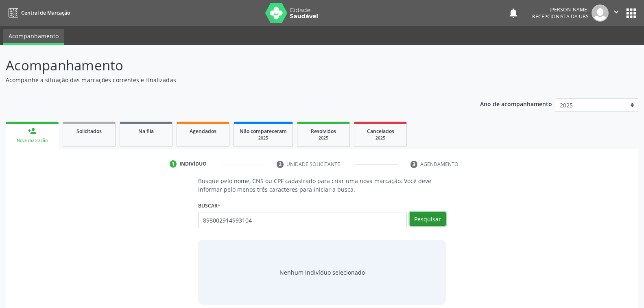
click at [437, 215] on button "Pesquisar" at bounding box center [427, 219] width 36 height 14
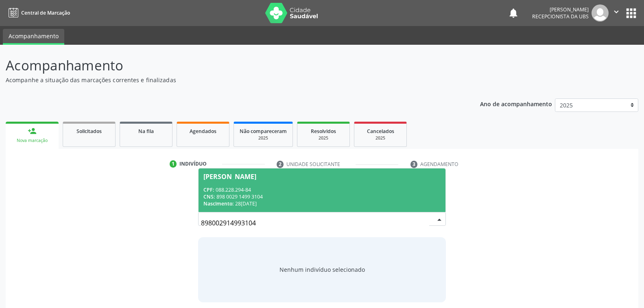
click at [296, 189] on div "CPF: 088.228.294-84" at bounding box center [321, 189] width 237 height 7
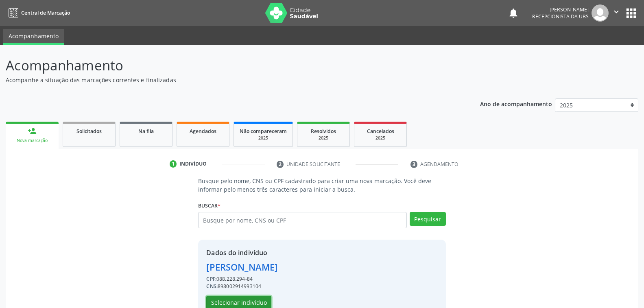
click at [257, 302] on button "Selecionar indivíduo" at bounding box center [238, 303] width 65 height 14
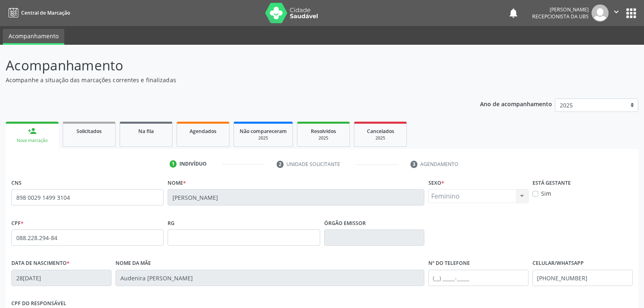
scroll to position [132, 0]
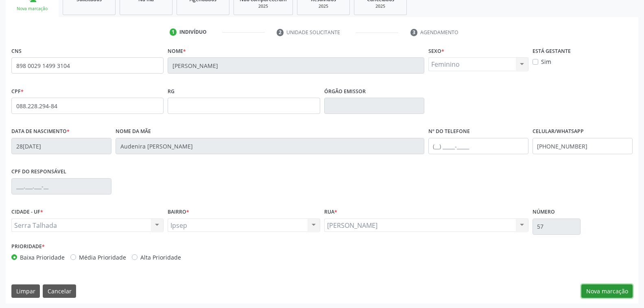
click at [600, 290] on button "Nova marcação" at bounding box center [606, 291] width 51 height 14
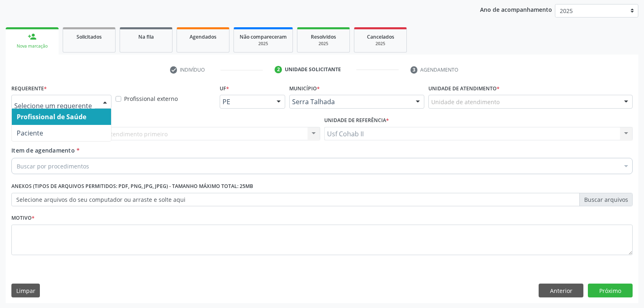
click at [106, 99] on div at bounding box center [105, 102] width 12 height 14
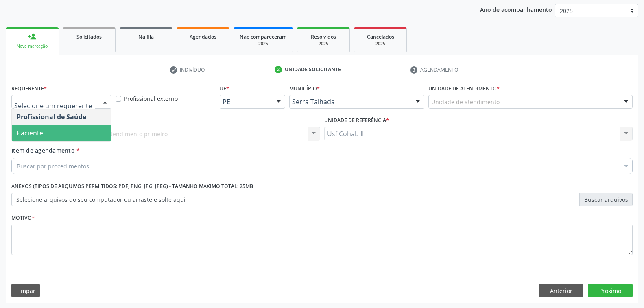
click at [74, 132] on span "Paciente" at bounding box center [61, 133] width 99 height 16
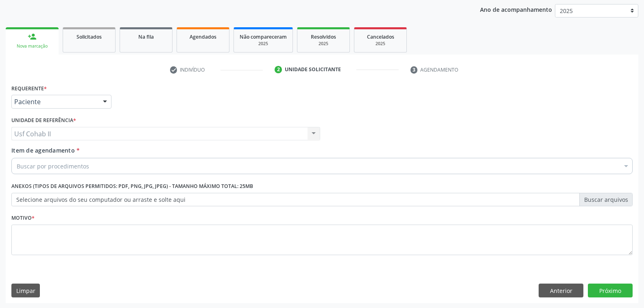
click at [122, 165] on div "Buscar por procedimentos" at bounding box center [321, 166] width 621 height 16
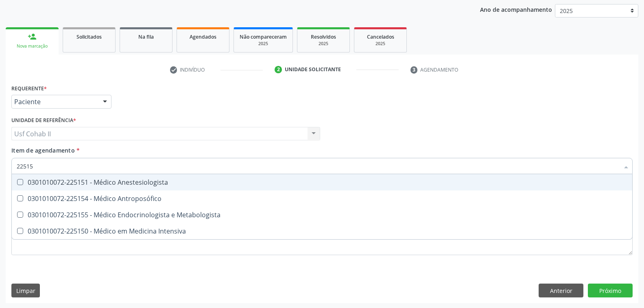
type input "225155"
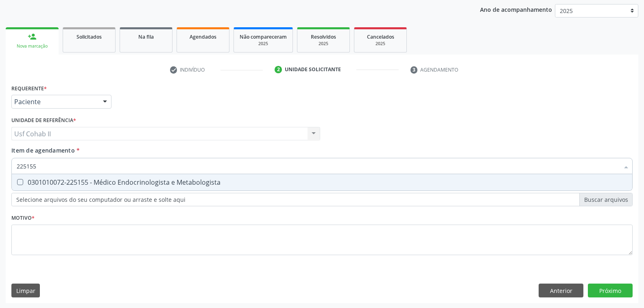
click at [176, 182] on div "0301010072-225155 - Médico Endocrinologista e Metabologista" at bounding box center [322, 182] width 610 height 7
checkbox Metabologista "true"
click at [160, 213] on div "Requerente * Paciente Profissional de Saúde Paciente Nenhum resultado encontrad…" at bounding box center [321, 174] width 621 height 184
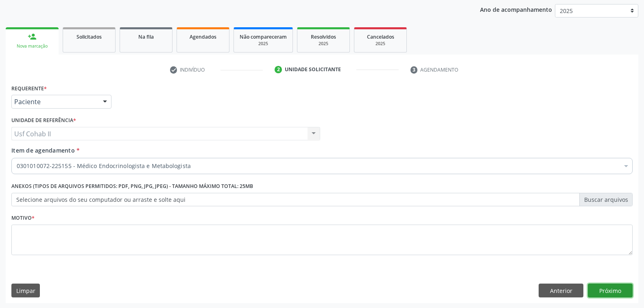
click at [608, 288] on button "Próximo" at bounding box center [609, 290] width 45 height 14
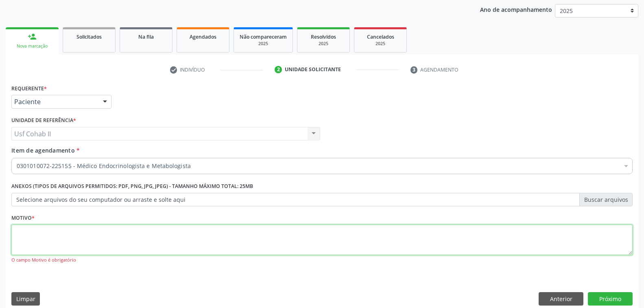
click at [55, 238] on textarea at bounding box center [321, 239] width 621 height 31
type textarea "rr"
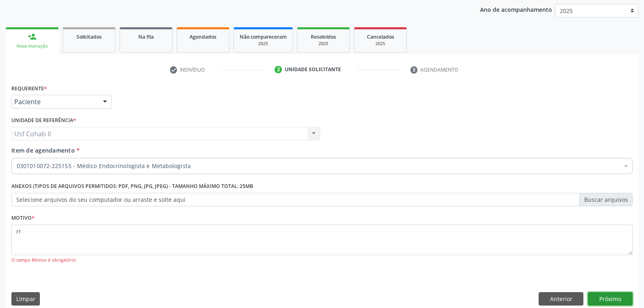
click at [607, 295] on button "Próximo" at bounding box center [609, 299] width 45 height 14
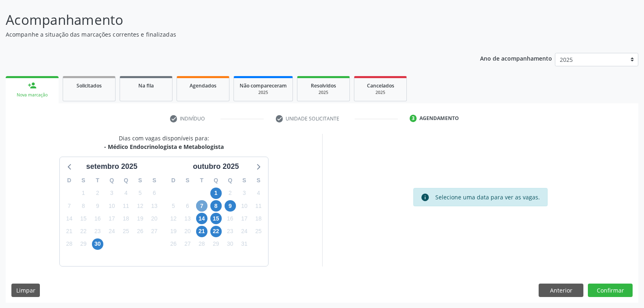
click at [201, 202] on span "7" at bounding box center [201, 205] width 11 height 11
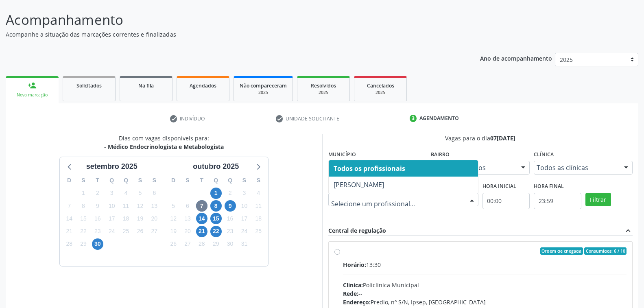
click at [472, 199] on div at bounding box center [471, 200] width 12 height 14
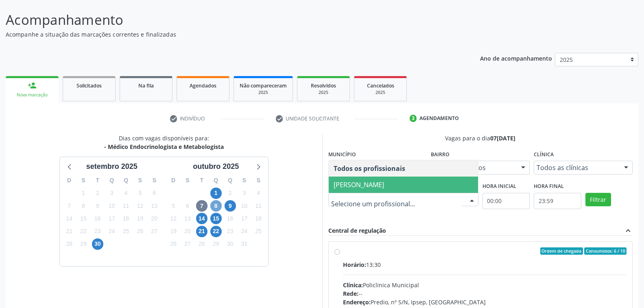
click at [213, 206] on span "8" at bounding box center [215, 205] width 11 height 11
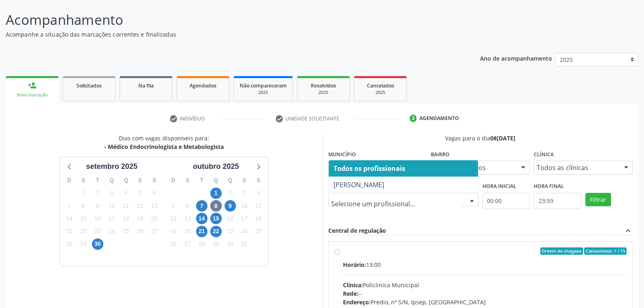
click at [471, 199] on div at bounding box center [471, 200] width 12 height 14
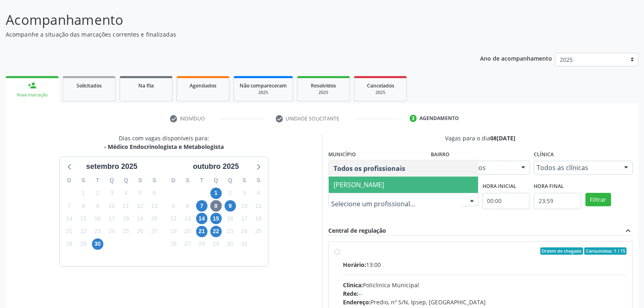
click at [384, 183] on span "Antonio Carlos Brito Pereira de Meneses" at bounding box center [358, 184] width 50 height 9
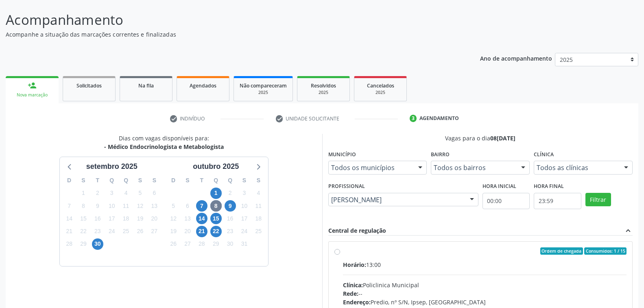
click at [625, 167] on div at bounding box center [626, 168] width 12 height 14
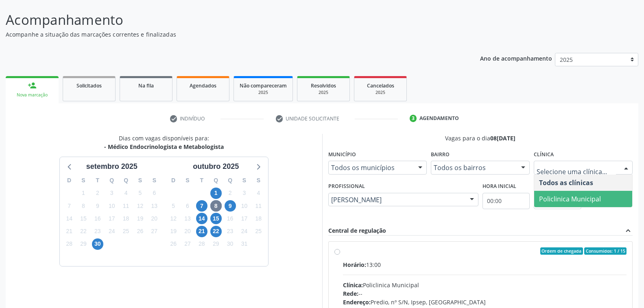
click at [589, 198] on span "Policlinica Municipal" at bounding box center [570, 198] width 62 height 9
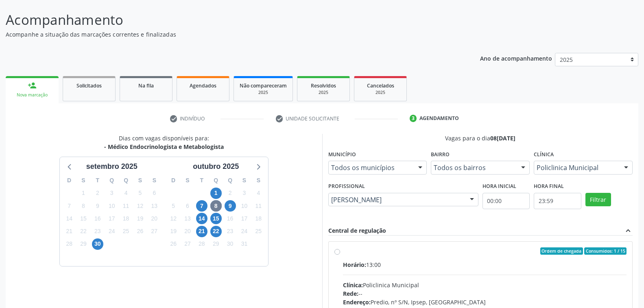
click at [449, 242] on div "Ordem de chegada Consumidos: 1 / 15 Horário: 13:00 Clínica: Policlinica Municip…" at bounding box center [480, 309] width 304 height 136
radio input "true"
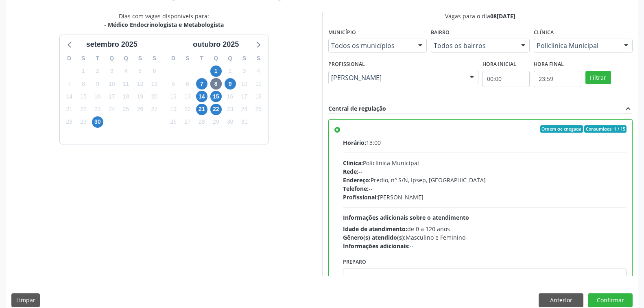
scroll to position [81, 0]
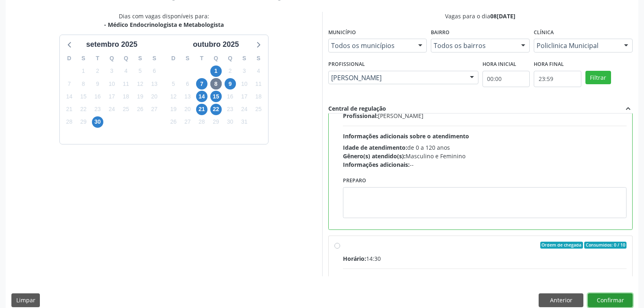
click at [607, 300] on button "Confirmar" at bounding box center [609, 300] width 45 height 14
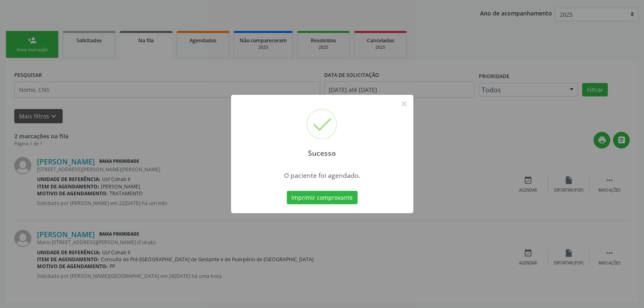
scroll to position [0, 0]
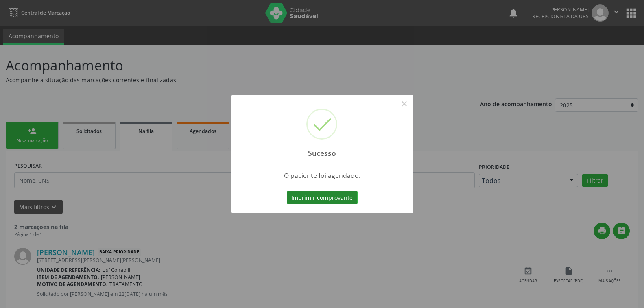
click at [319, 199] on button "Imprimir comprovante" at bounding box center [322, 198] width 71 height 14
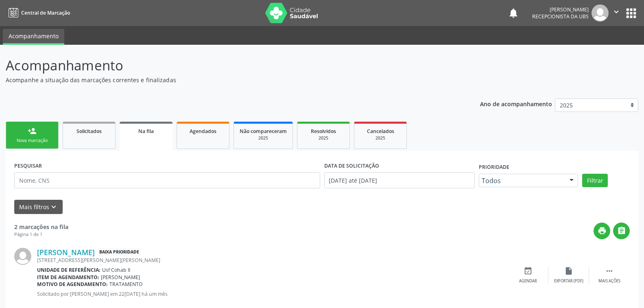
click at [33, 139] on div "Nova marcação" at bounding box center [32, 140] width 41 height 6
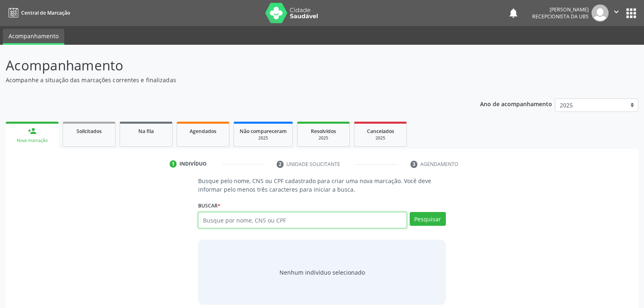
click at [291, 221] on input "text" at bounding box center [302, 220] width 208 height 16
type input "701002890274295"
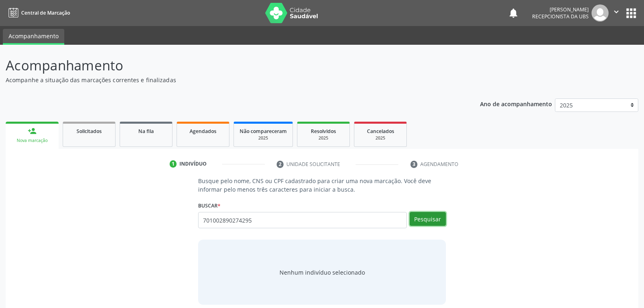
click at [435, 217] on button "Pesquisar" at bounding box center [427, 219] width 36 height 14
type input "701002890274295"
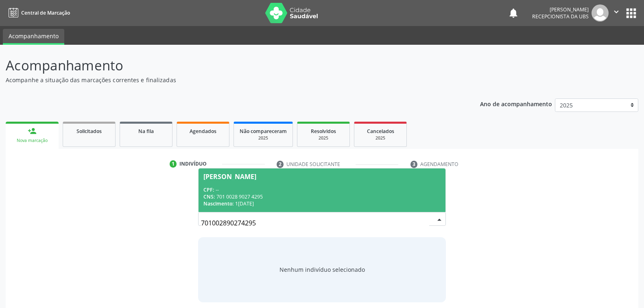
click at [289, 202] on div "Nascimento: 17/03/1975" at bounding box center [321, 203] width 237 height 7
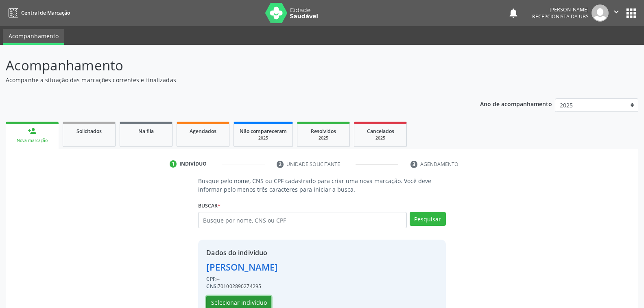
click at [239, 299] on button "Selecionar indivíduo" at bounding box center [238, 303] width 65 height 14
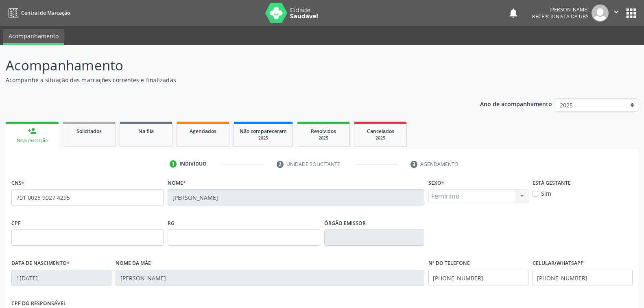
scroll to position [132, 0]
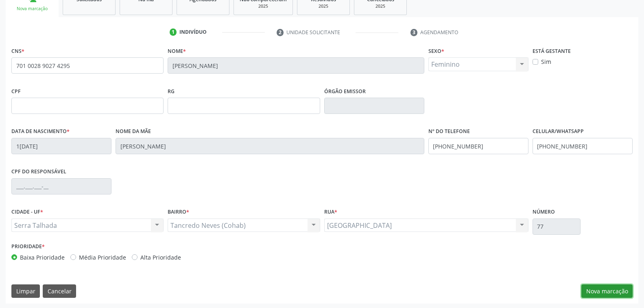
click at [598, 289] on button "Nova marcação" at bounding box center [606, 291] width 51 height 14
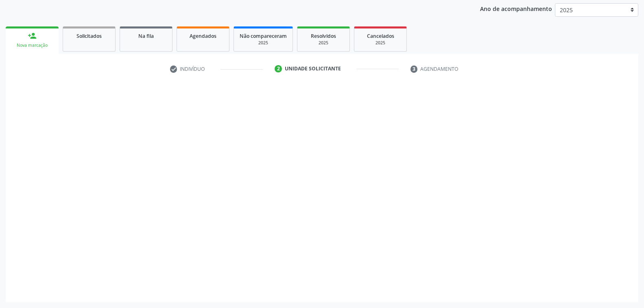
scroll to position [94, 0]
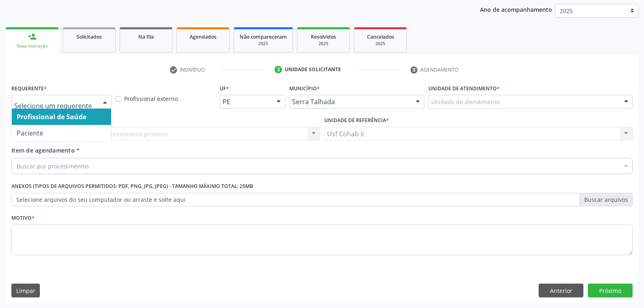
click at [105, 102] on div at bounding box center [105, 102] width 12 height 14
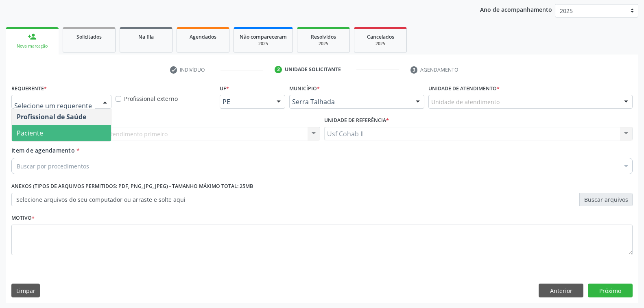
click at [82, 131] on span "Paciente" at bounding box center [61, 133] width 99 height 16
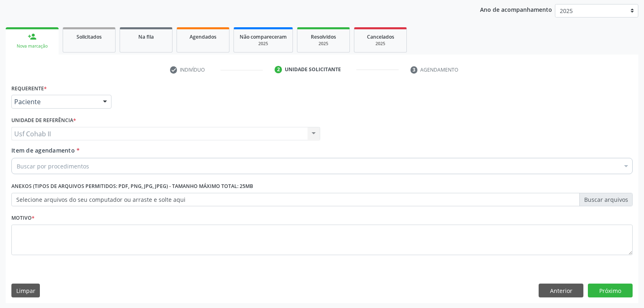
click at [109, 163] on div "Buscar por procedimentos" at bounding box center [321, 166] width 621 height 16
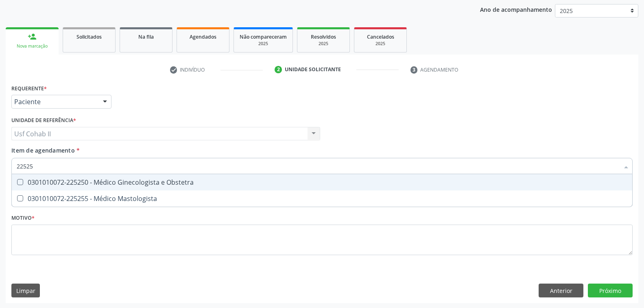
type input "225250"
click at [150, 184] on div "0301010072-225250 - Médico Ginecologista e Obstetra" at bounding box center [322, 182] width 610 height 7
checkbox Obstetra "true"
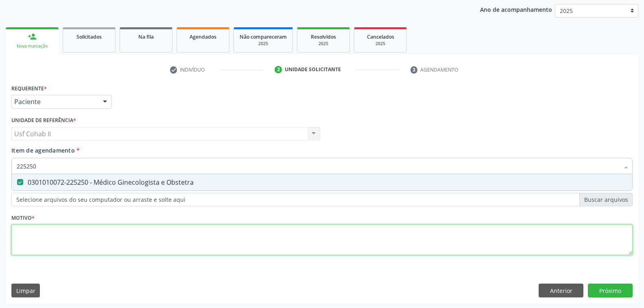
click at [59, 241] on div "Requerente * Paciente Profissional de Saúde Paciente Nenhum resultado encontrad…" at bounding box center [321, 174] width 621 height 184
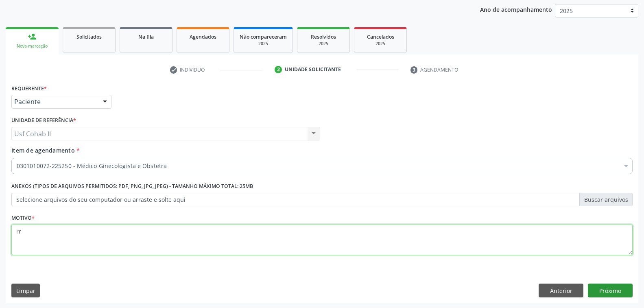
type textarea "rr"
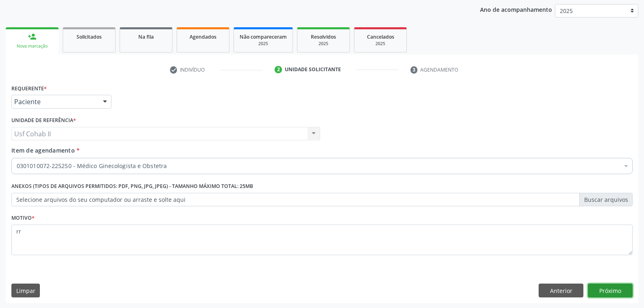
click at [604, 288] on button "Próximo" at bounding box center [609, 290] width 45 height 14
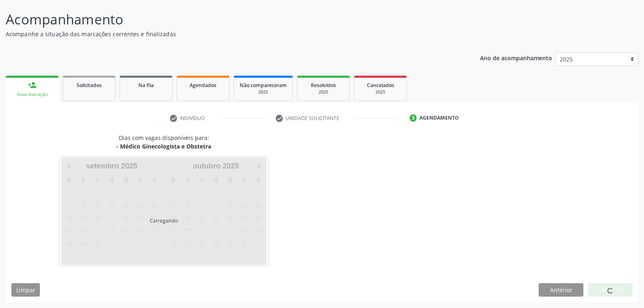
scroll to position [46, 0]
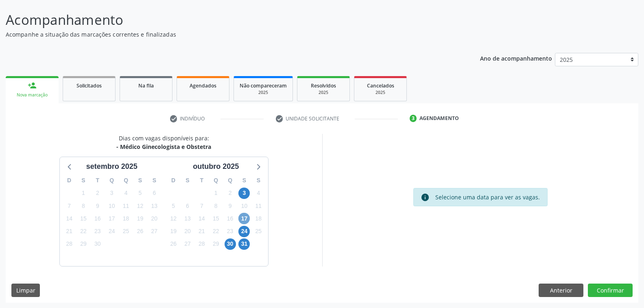
click at [243, 217] on span "17" at bounding box center [243, 218] width 11 height 11
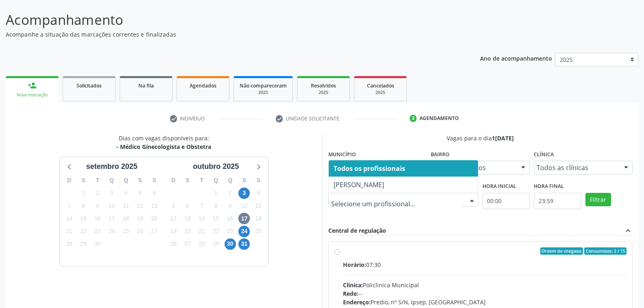
click at [470, 200] on div at bounding box center [471, 200] width 12 height 14
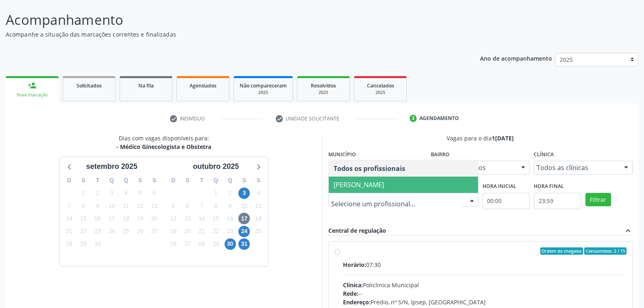
click at [421, 182] on span "Thaisa Barbosa de Siqueira" at bounding box center [402, 184] width 149 height 16
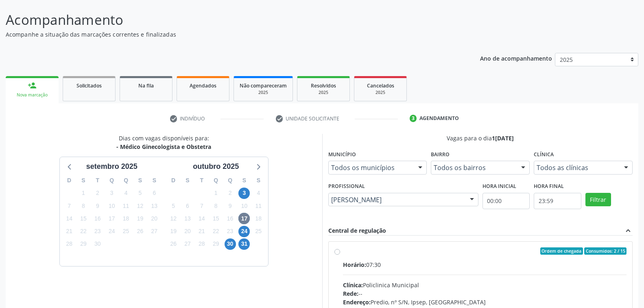
click at [627, 162] on div at bounding box center [626, 168] width 12 height 14
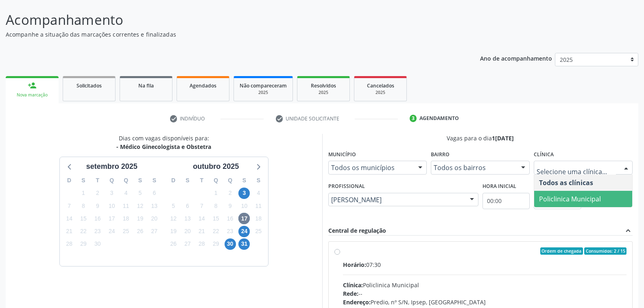
click at [593, 200] on span "Policlinica Municipal" at bounding box center [570, 198] width 62 height 9
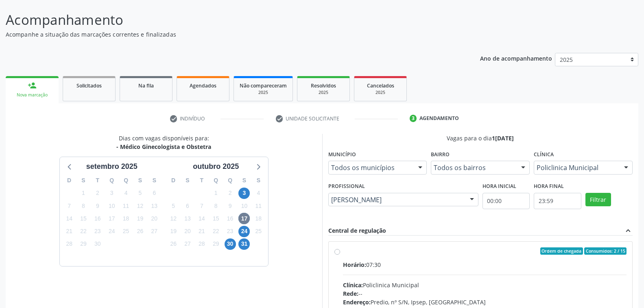
drag, startPoint x: 447, startPoint y: 247, endPoint x: 467, endPoint y: 220, distance: 34.0
click at [447, 247] on div "Ordem de chegada Consumidos: 2 / 15" at bounding box center [485, 250] width 284 height 7
click at [340, 247] on input "Ordem de chegada Consumidos: 2 / 15 Horário: 07:30 Clínica: Policlinica Municip…" at bounding box center [337, 250] width 6 height 7
radio input "true"
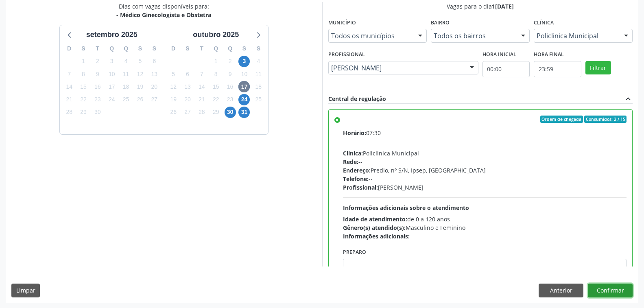
click at [608, 288] on button "Confirmar" at bounding box center [609, 290] width 45 height 14
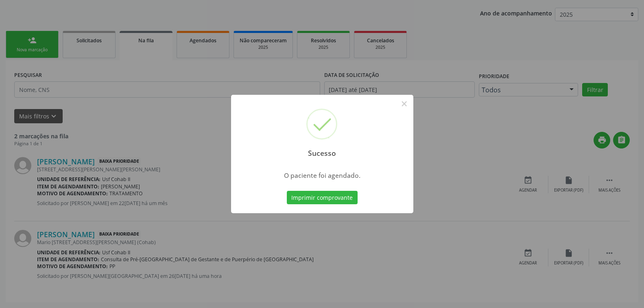
scroll to position [0, 0]
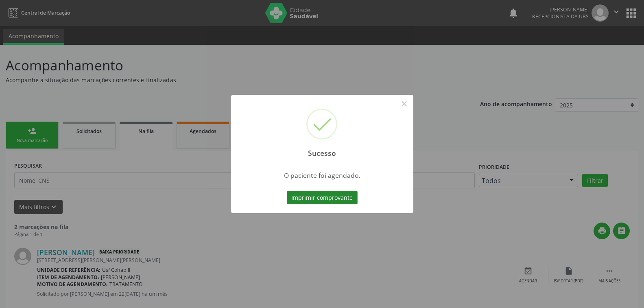
click at [334, 198] on button "Imprimir comprovante" at bounding box center [322, 198] width 71 height 14
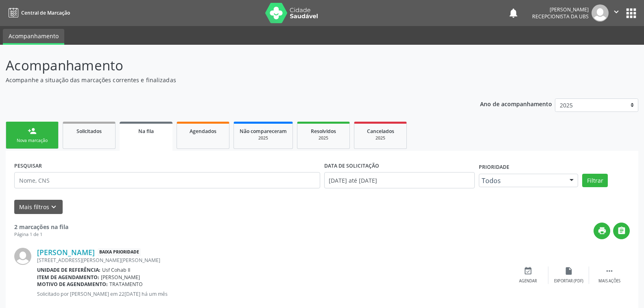
scroll to position [89, 0]
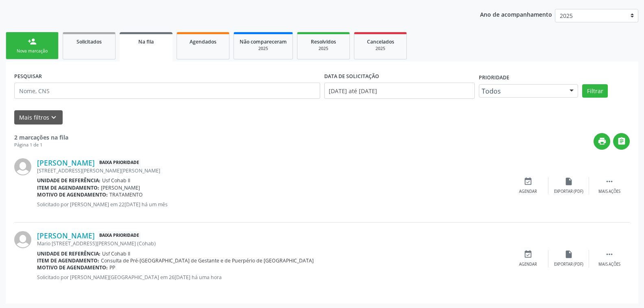
click at [43, 48] on div "Nova marcação" at bounding box center [32, 51] width 41 height 6
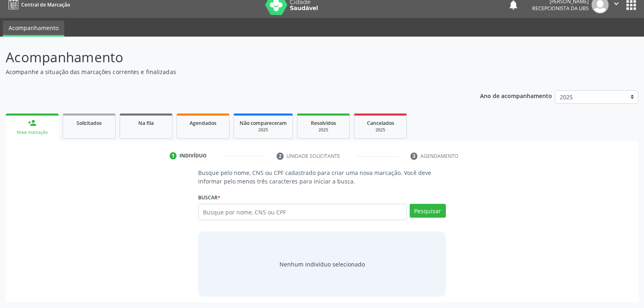
scroll to position [8, 0]
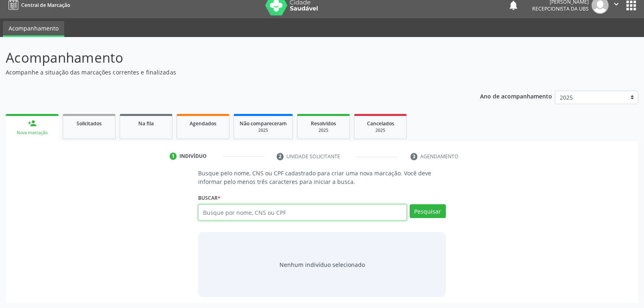
click at [309, 208] on input "text" at bounding box center [302, 212] width 208 height 16
type input "703102642745390"
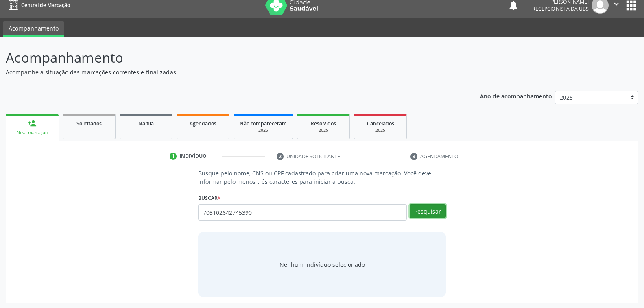
click at [432, 210] on button "Pesquisar" at bounding box center [427, 211] width 36 height 14
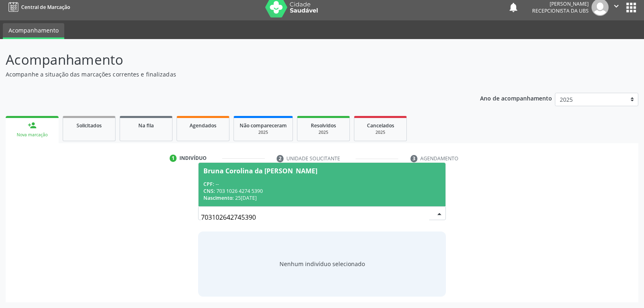
scroll to position [5, 0]
click at [315, 188] on div "CNS: 703 1026 4274 5390" at bounding box center [321, 191] width 237 height 7
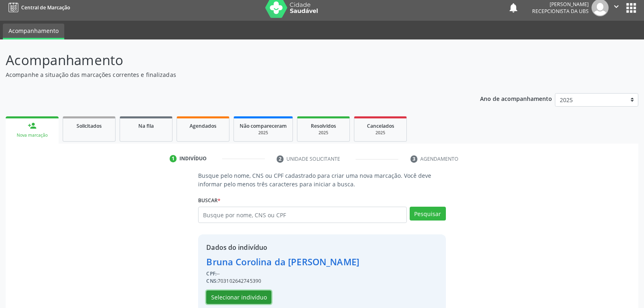
click at [257, 297] on button "Selecionar indivíduo" at bounding box center [238, 297] width 65 height 14
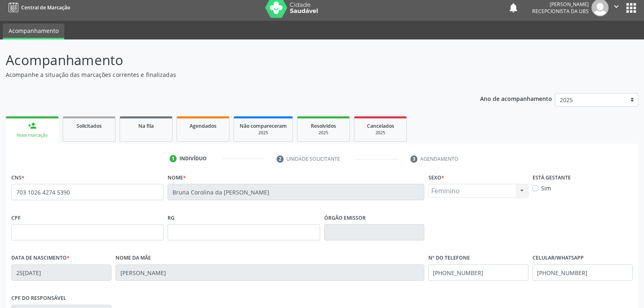
scroll to position [132, 0]
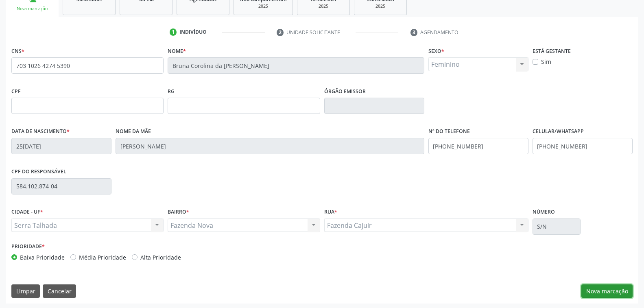
click at [602, 291] on button "Nova marcação" at bounding box center [606, 291] width 51 height 14
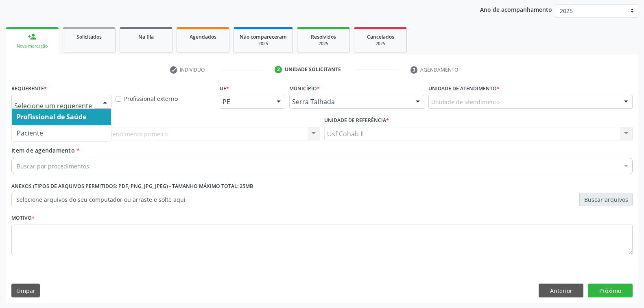
click at [104, 103] on div at bounding box center [105, 102] width 12 height 14
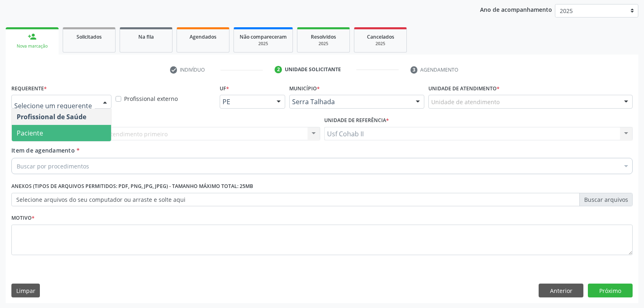
click at [97, 128] on span "Paciente" at bounding box center [61, 133] width 99 height 16
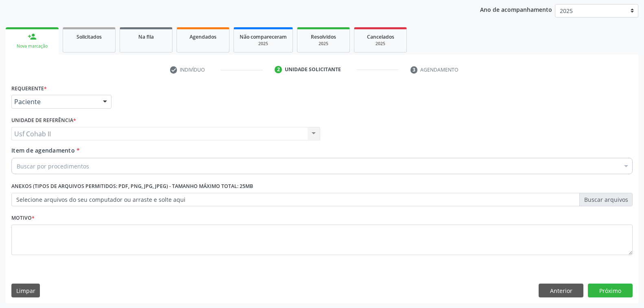
click at [110, 166] on div "Buscar por procedimentos" at bounding box center [321, 166] width 621 height 16
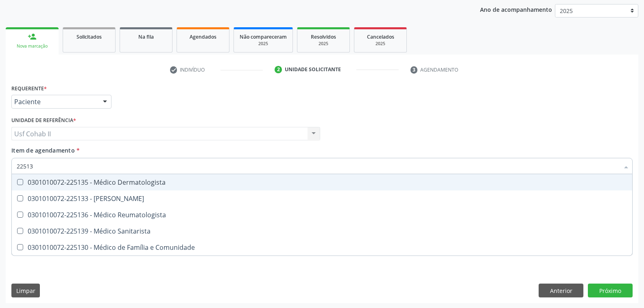
type input "225133"
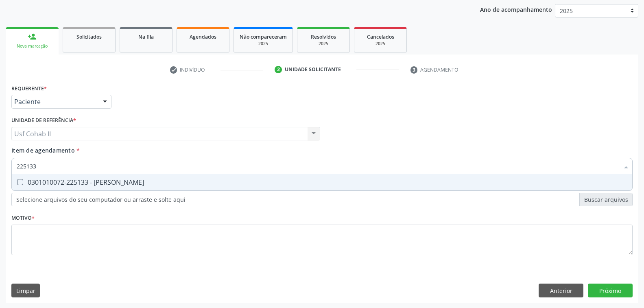
click at [155, 185] on div "0301010072-225133 - Médico Psiquiatra" at bounding box center [322, 182] width 610 height 7
checkbox Psiquiatra "true"
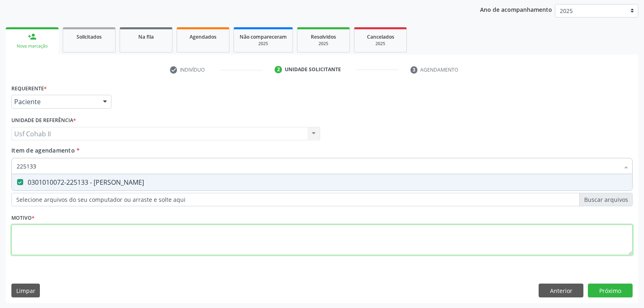
click at [117, 242] on div "Requerente * Paciente Profissional de Saúde Paciente Nenhum resultado encontrad…" at bounding box center [321, 174] width 621 height 184
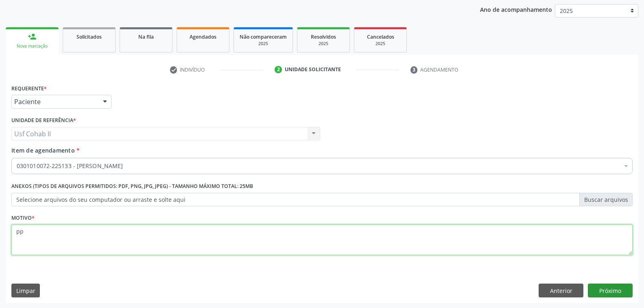
type textarea "pp"
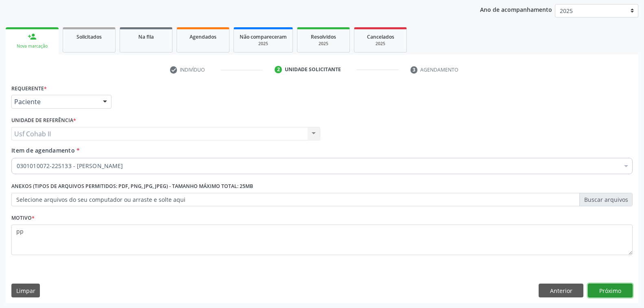
click at [619, 289] on button "Próximo" at bounding box center [609, 290] width 45 height 14
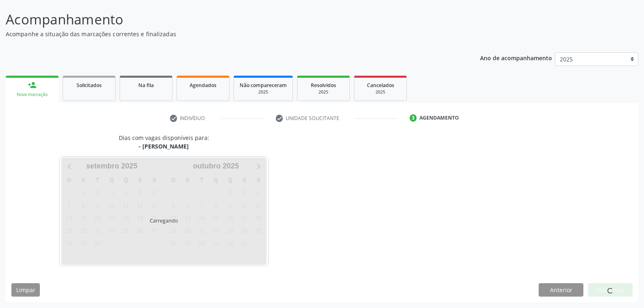
scroll to position [46, 0]
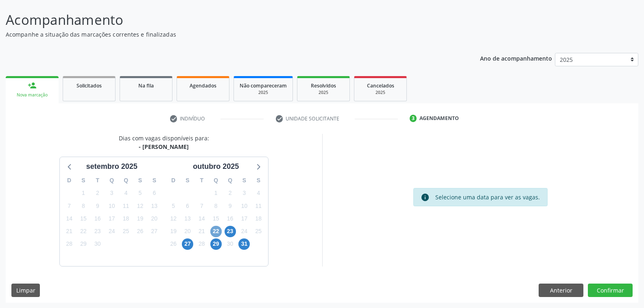
click at [217, 231] on span "22" at bounding box center [215, 231] width 11 height 11
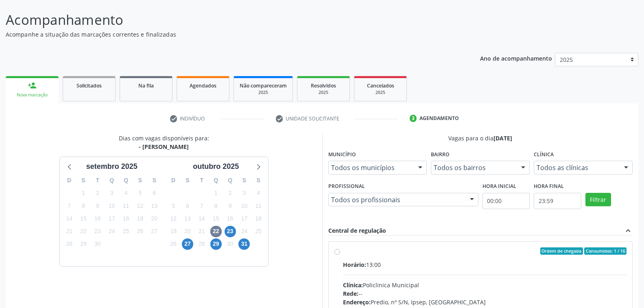
click at [418, 167] on div at bounding box center [420, 168] width 12 height 14
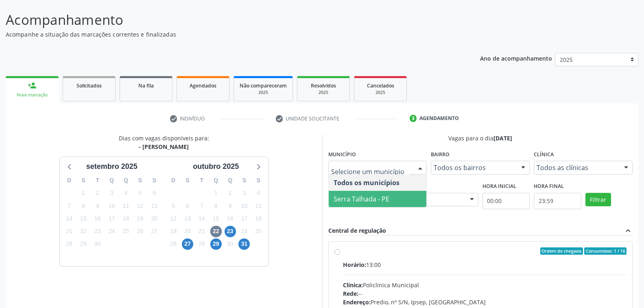
click at [391, 200] on span "Serra Talhada - PE" at bounding box center [377, 199] width 98 height 16
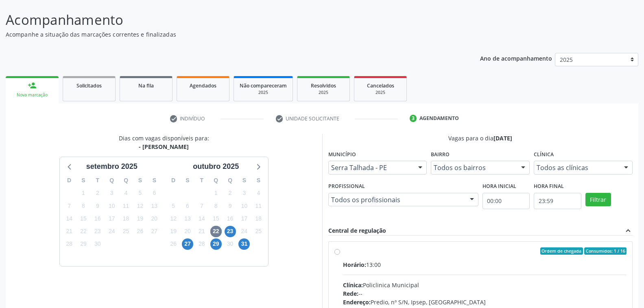
click at [473, 197] on div at bounding box center [471, 200] width 12 height 14
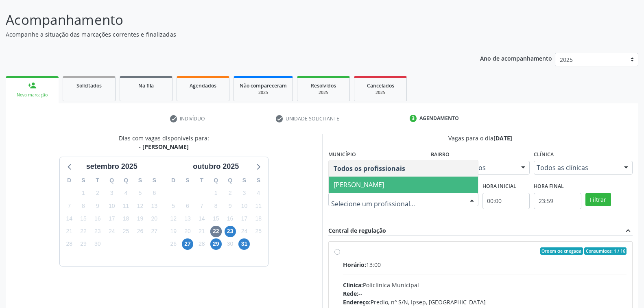
drag, startPoint x: 425, startPoint y: 185, endPoint x: 510, endPoint y: 187, distance: 85.4
click at [384, 185] on span "Maria Augusta Soares Sobreira Machado" at bounding box center [358, 184] width 50 height 9
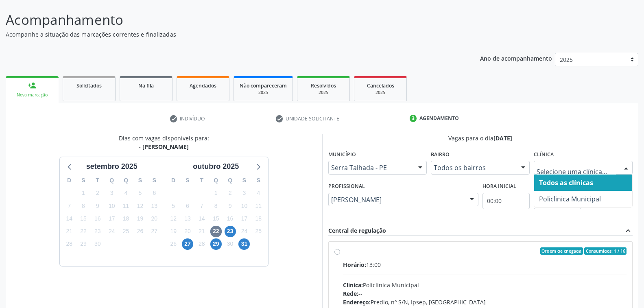
click at [624, 164] on div at bounding box center [626, 168] width 12 height 14
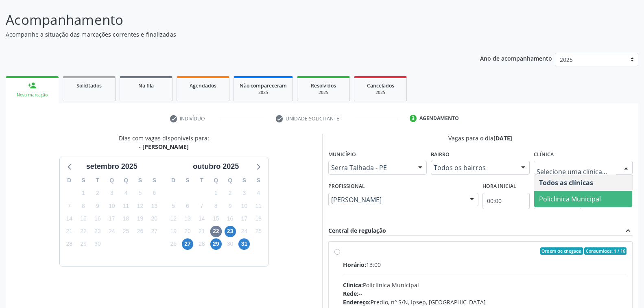
click at [585, 200] on span "Policlinica Municipal" at bounding box center [570, 198] width 62 height 9
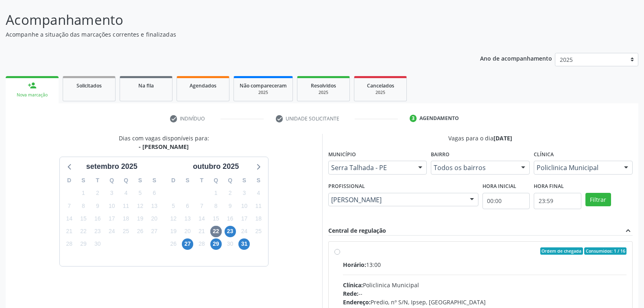
click at [459, 233] on div "Central de regulação expand_less" at bounding box center [480, 230] width 304 height 9
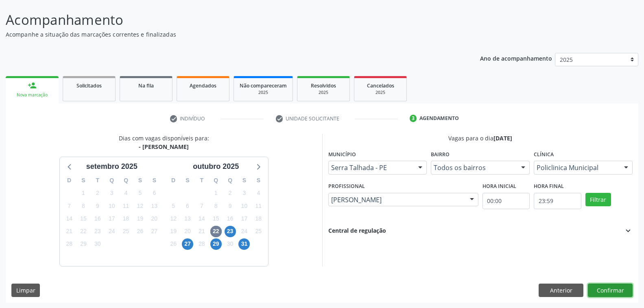
click at [611, 285] on button "Confirmar" at bounding box center [609, 290] width 45 height 14
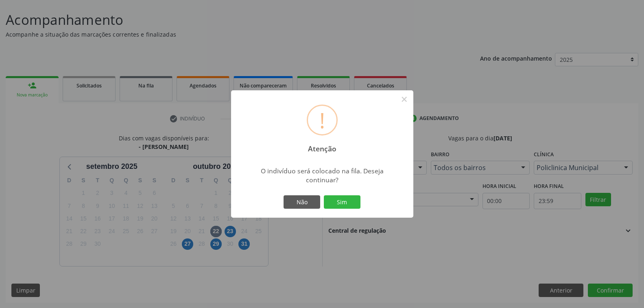
click at [464, 246] on div "! Atenção × O indivíduo será colocado na fila. Deseja continuar? Não Sim" at bounding box center [322, 154] width 644 height 308
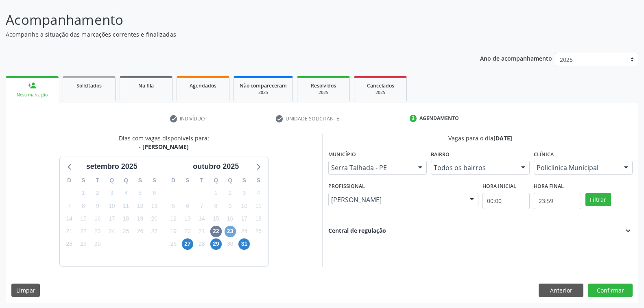
click at [231, 229] on span "23" at bounding box center [229, 231] width 11 height 11
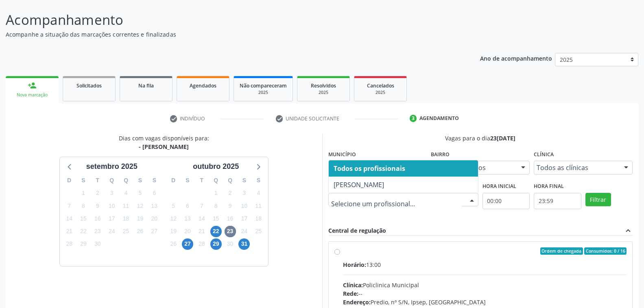
click at [472, 200] on div at bounding box center [471, 200] width 12 height 14
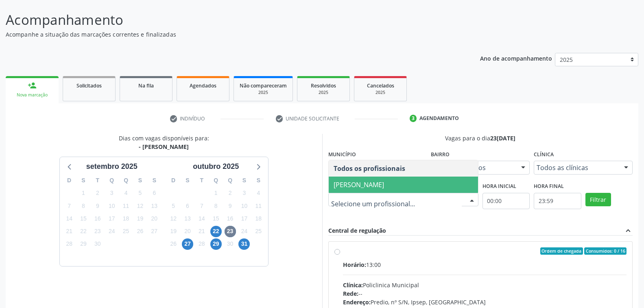
drag, startPoint x: 421, startPoint y: 183, endPoint x: 466, endPoint y: 193, distance: 46.3
click at [384, 186] on span "Maria Augusta Soares Sobreira Machado" at bounding box center [358, 184] width 50 height 9
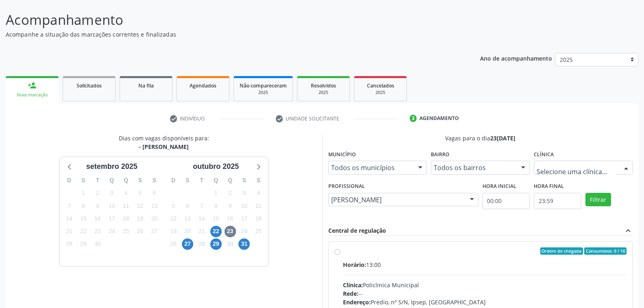
click at [622, 167] on div at bounding box center [626, 168] width 12 height 14
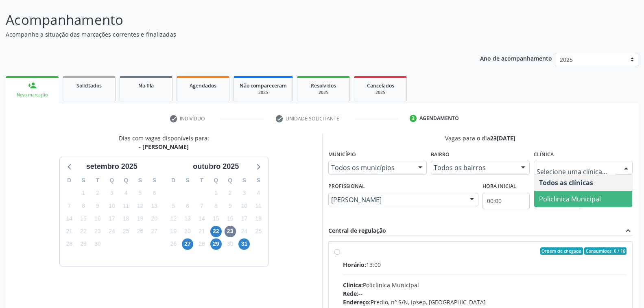
click at [600, 198] on span "Policlinica Municipal" at bounding box center [583, 199] width 98 height 16
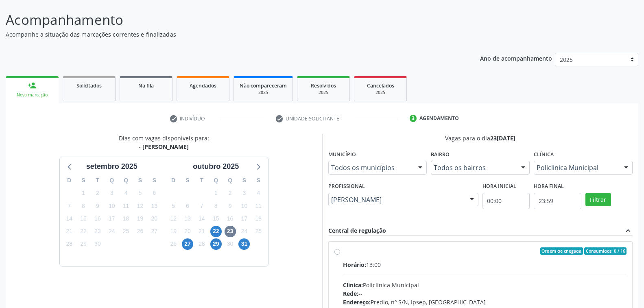
click at [498, 241] on div "Ordem de chegada Consumidos: 0 / 16 Horário: 13:00 Clínica: Policlinica Municip…" at bounding box center [480, 309] width 304 height 136
radio input "true"
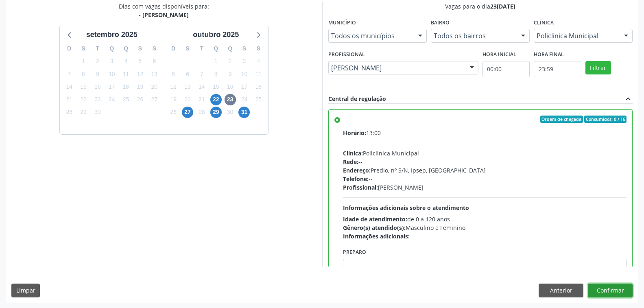
click at [603, 291] on button "Confirmar" at bounding box center [609, 290] width 45 height 14
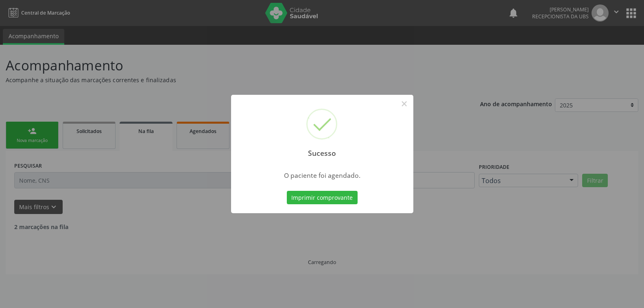
scroll to position [0, 0]
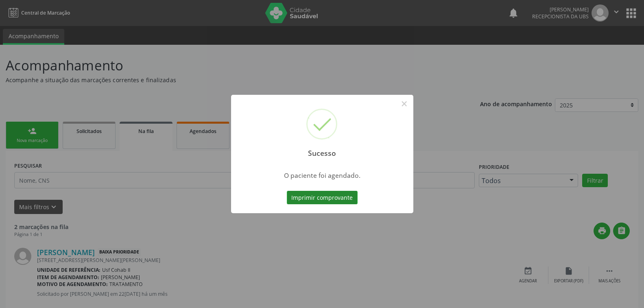
click at [339, 200] on button "Imprimir comprovante" at bounding box center [322, 198] width 71 height 14
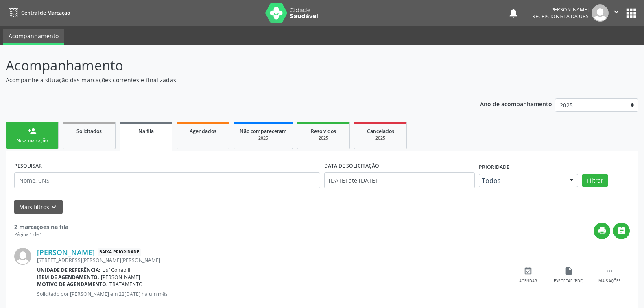
click at [38, 135] on link "person_add Nova marcação" at bounding box center [32, 135] width 53 height 27
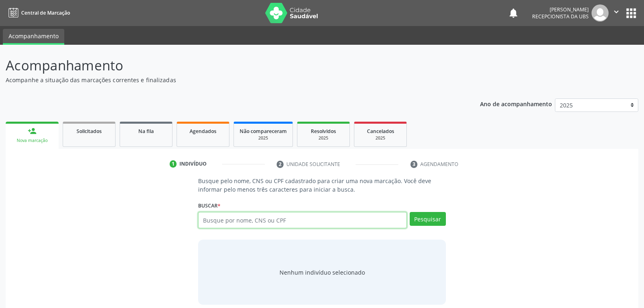
click at [304, 220] on input "text" at bounding box center [302, 220] width 208 height 16
type input "703102642745390"
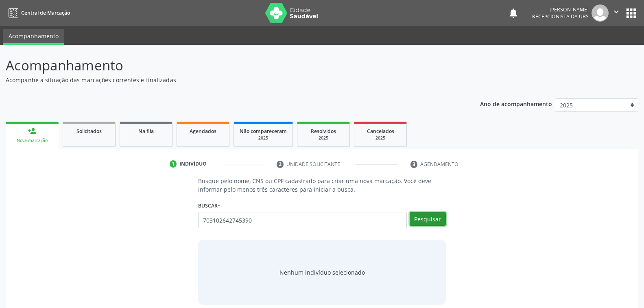
click at [429, 220] on button "Pesquisar" at bounding box center [427, 219] width 36 height 14
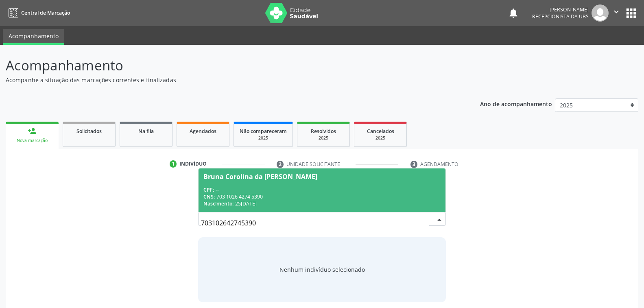
click at [291, 197] on div "CNS: 703 1026 4274 5390" at bounding box center [321, 196] width 237 height 7
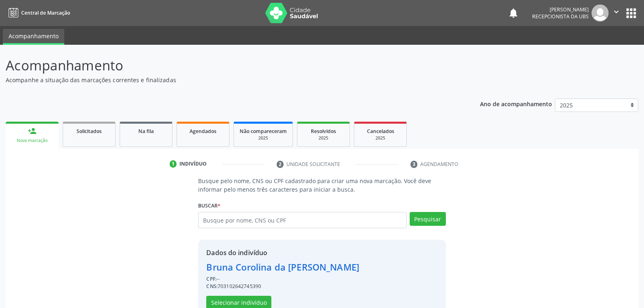
scroll to position [20, 0]
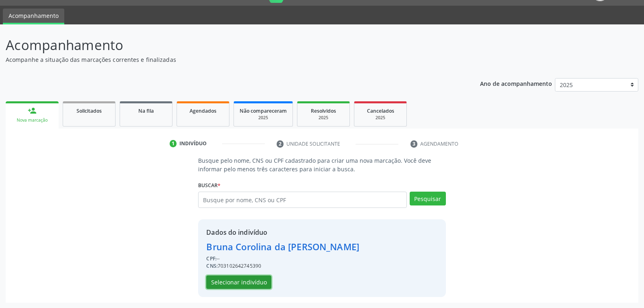
click at [244, 281] on button "Selecionar indivíduo" at bounding box center [238, 282] width 65 height 14
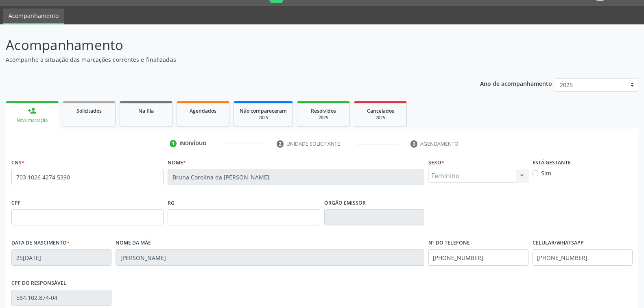
scroll to position [132, 0]
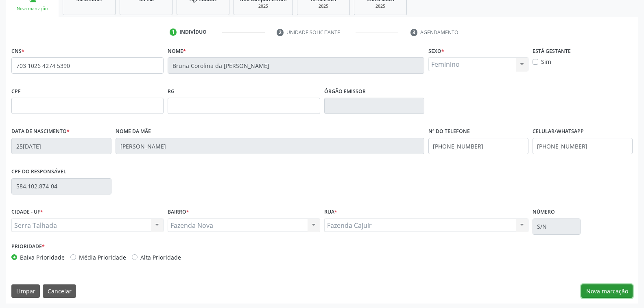
click at [592, 288] on button "Nova marcação" at bounding box center [606, 291] width 51 height 14
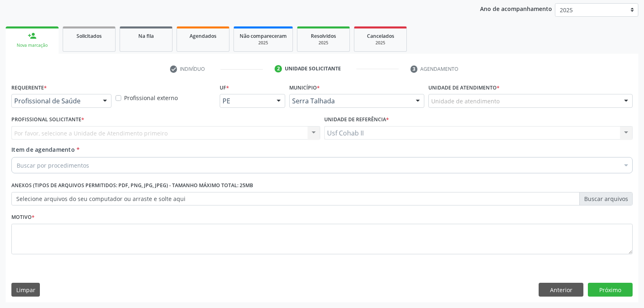
scroll to position [94, 0]
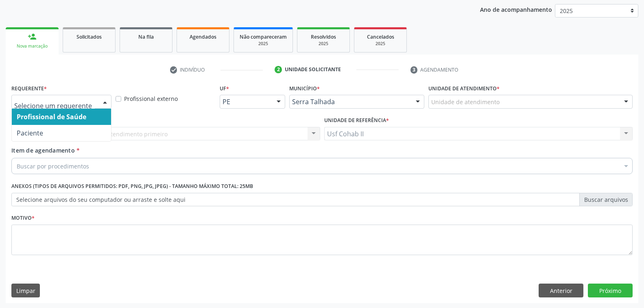
click at [105, 100] on div at bounding box center [105, 102] width 12 height 14
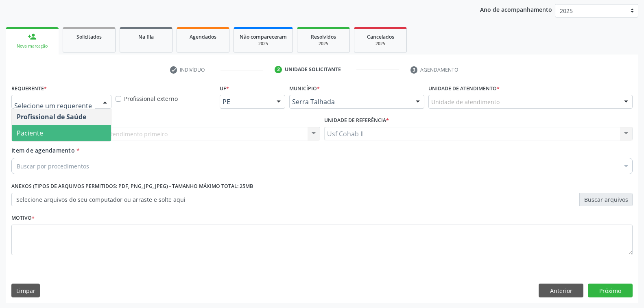
click at [90, 131] on span "Paciente" at bounding box center [61, 133] width 99 height 16
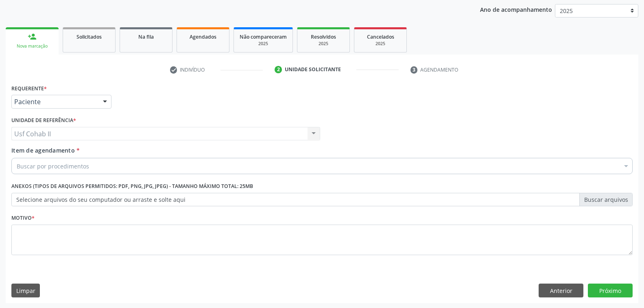
click at [122, 167] on div "Buscar por procedimentos" at bounding box center [321, 166] width 621 height 16
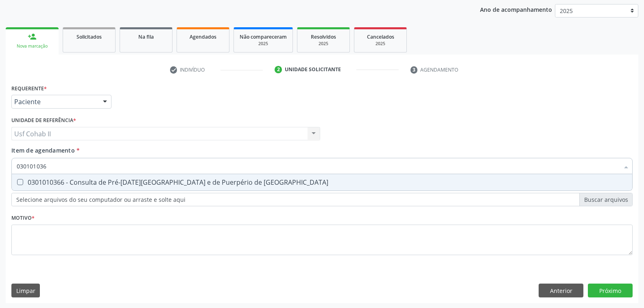
type input "0301010366"
click at [146, 180] on div "0301010366 - Consulta de Pré-Natal de Gestante e de Puerpério de Alto Risco" at bounding box center [322, 182] width 610 height 7
checkbox Risco "true"
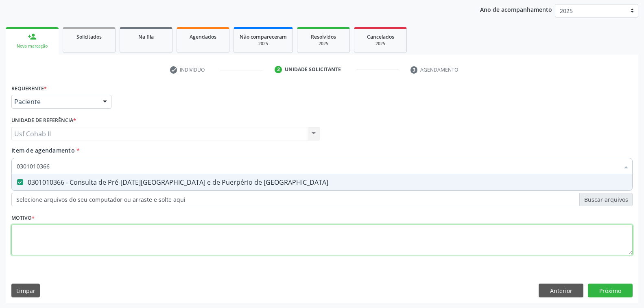
click at [71, 239] on div "Requerente * Paciente Profissional de Saúde Paciente Nenhum resultado encontrad…" at bounding box center [321, 174] width 621 height 184
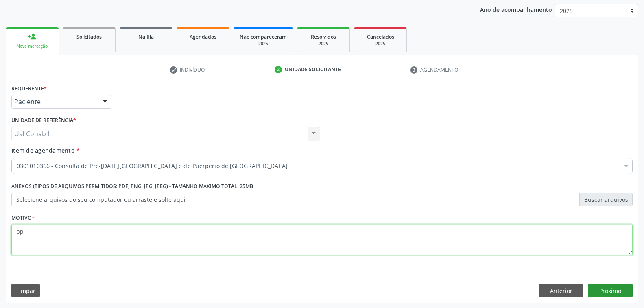
type textarea "pp"
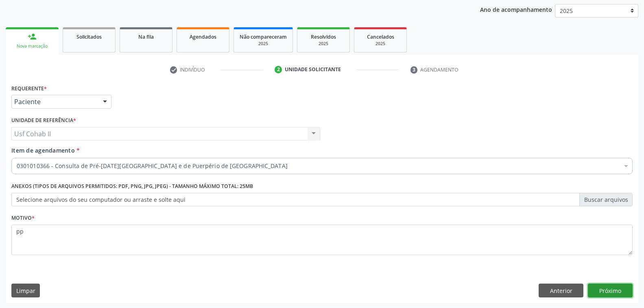
click at [607, 292] on button "Próximo" at bounding box center [609, 290] width 45 height 14
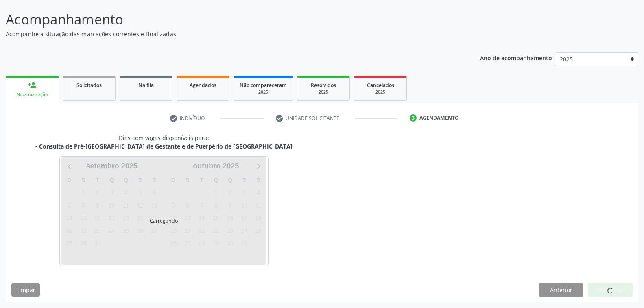
scroll to position [46, 0]
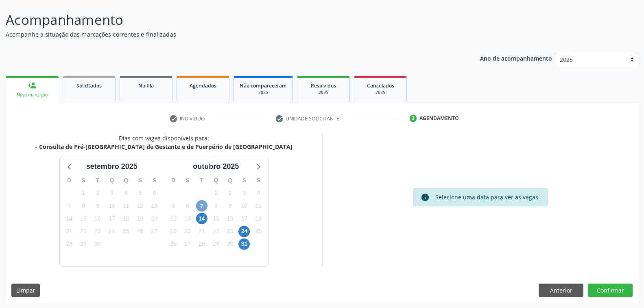
click at [202, 205] on span "7" at bounding box center [201, 205] width 11 height 11
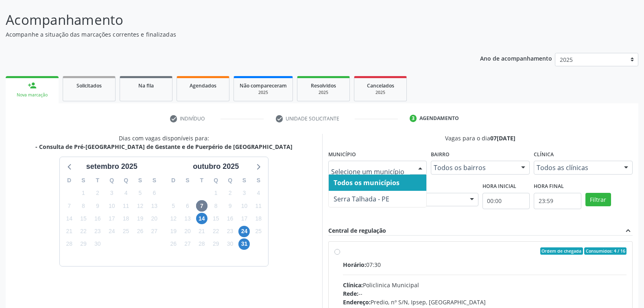
click at [422, 167] on div at bounding box center [420, 168] width 12 height 14
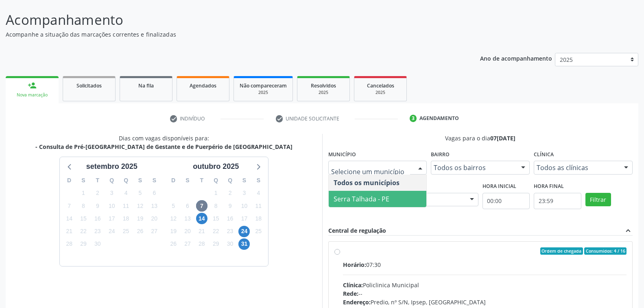
click at [391, 197] on span "Serra Talhada - PE" at bounding box center [377, 199] width 98 height 16
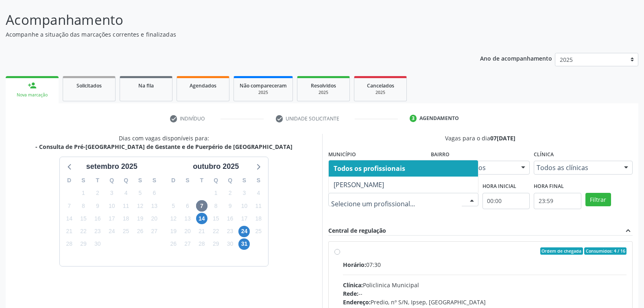
click at [472, 198] on div at bounding box center [471, 200] width 12 height 14
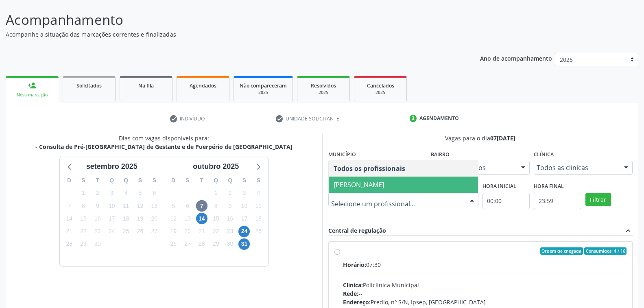
click at [420, 187] on span "Joao Vitor Torres de Lima" at bounding box center [402, 184] width 149 height 16
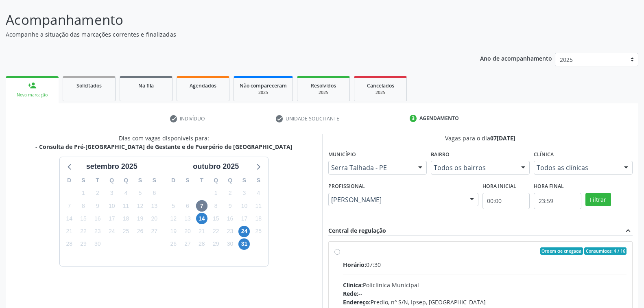
click at [624, 167] on div at bounding box center [626, 168] width 12 height 14
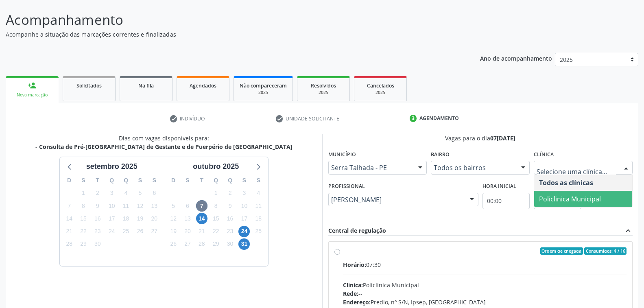
click at [591, 198] on span "Policlinica Municipal" at bounding box center [570, 198] width 62 height 9
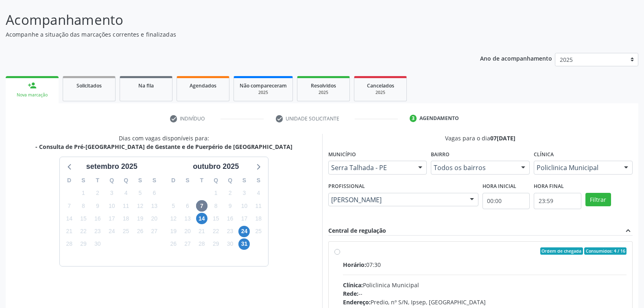
click at [340, 254] on input "Ordem de chegada Consumidos: 4 / 16 Horário: 07:30 Clínica: Policlinica Municip…" at bounding box center [337, 250] width 6 height 7
radio input "true"
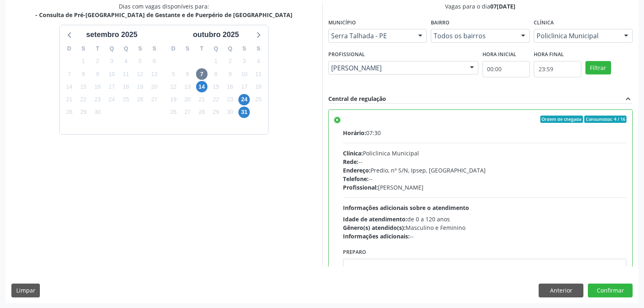
scroll to position [41, 0]
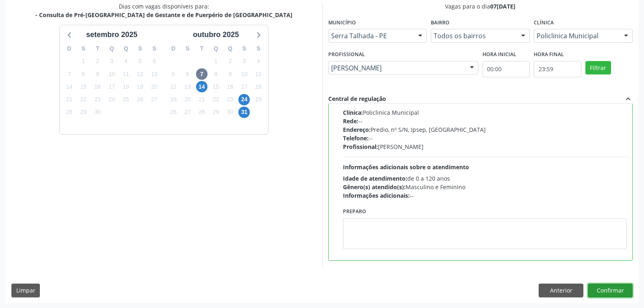
click at [616, 291] on button "Confirmar" at bounding box center [609, 290] width 45 height 14
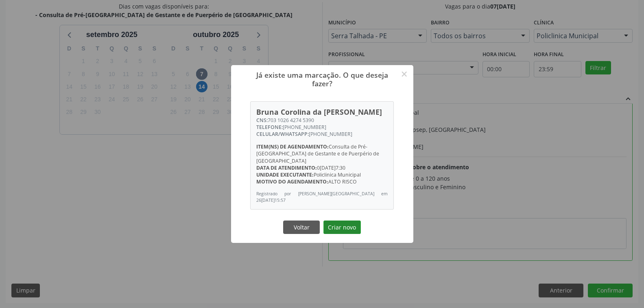
click at [350, 225] on button "Criar novo" at bounding box center [341, 227] width 37 height 14
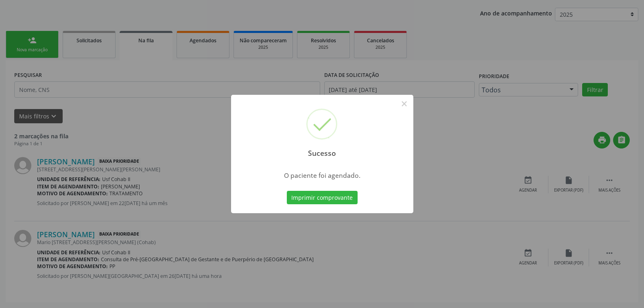
scroll to position [0, 0]
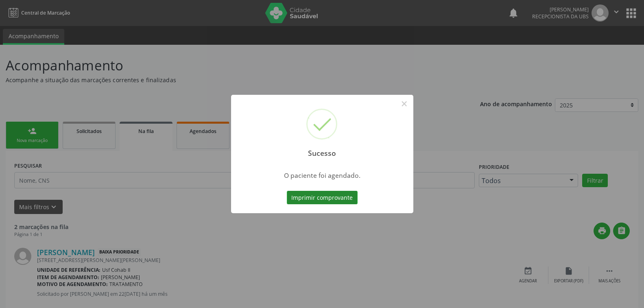
click at [334, 200] on button "Imprimir comprovante" at bounding box center [322, 198] width 71 height 14
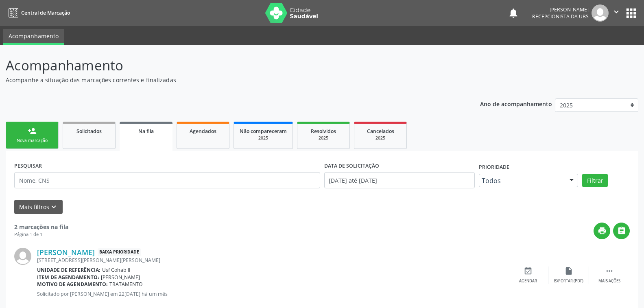
click at [41, 139] on div "Nova marcação" at bounding box center [32, 140] width 41 height 6
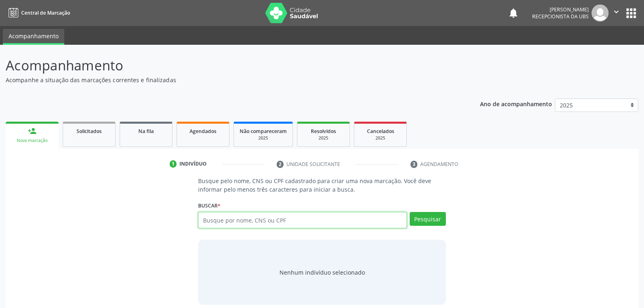
click at [262, 220] on input "text" at bounding box center [302, 220] width 208 height 16
type input "703102642745390"
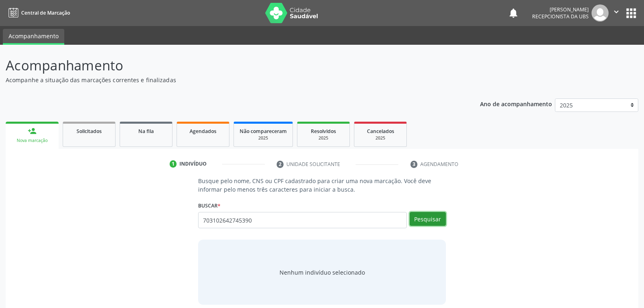
click at [426, 217] on button "Pesquisar" at bounding box center [427, 219] width 36 height 14
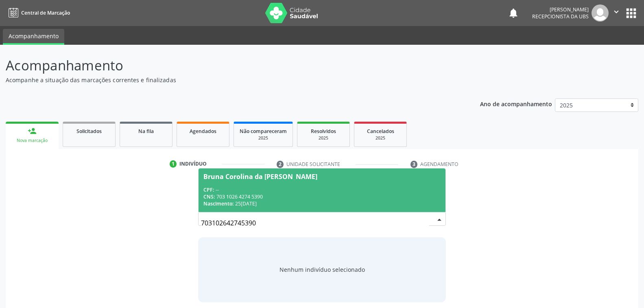
drag, startPoint x: 281, startPoint y: 193, endPoint x: 294, endPoint y: 209, distance: 20.8
click at [281, 194] on div "CNS: 703 1026 4274 5390" at bounding box center [321, 196] width 237 height 7
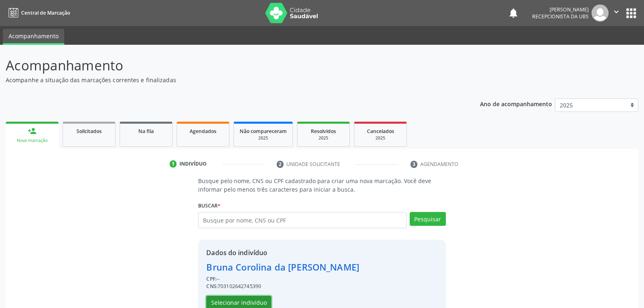
drag, startPoint x: 255, startPoint y: 302, endPoint x: 261, endPoint y: 303, distance: 5.7
click at [261, 303] on button "Selecionar indivíduo" at bounding box center [238, 303] width 65 height 14
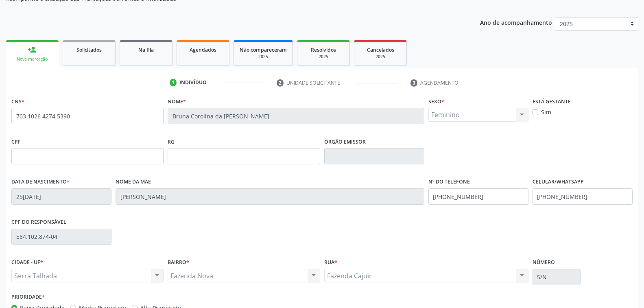
scroll to position [132, 0]
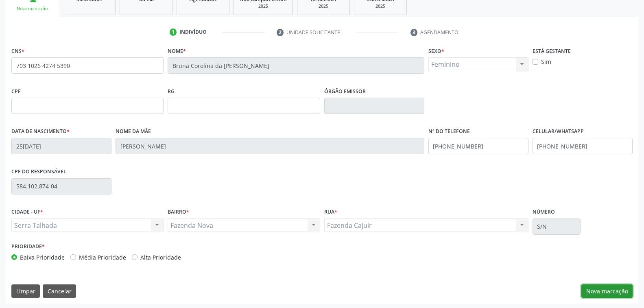
click at [600, 287] on button "Nova marcação" at bounding box center [606, 291] width 51 height 14
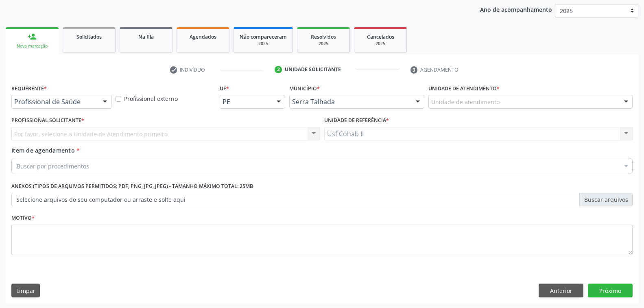
click at [117, 165] on div "Buscar por procedimentos" at bounding box center [321, 166] width 621 height 16
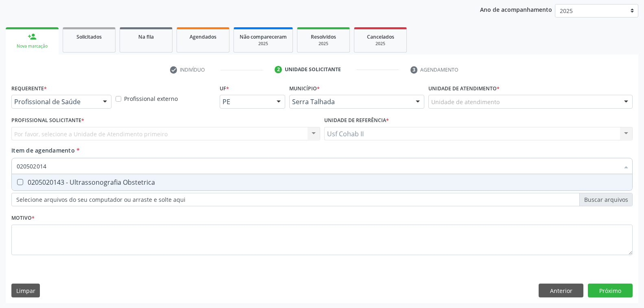
type input "0205020143"
click at [147, 183] on div "0205020143 - Ultrassonografia Obstetrica" at bounding box center [322, 182] width 610 height 7
checkbox Obstetrica "true"
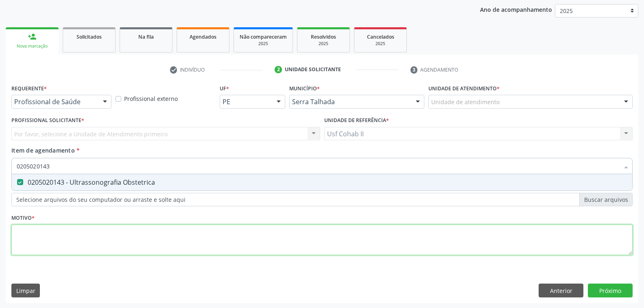
click at [74, 248] on div "Requerente * Profissional de Saúde Profissional de Saúde Paciente Nenhum result…" at bounding box center [321, 174] width 621 height 184
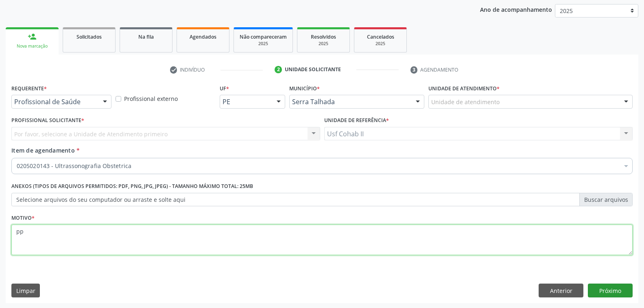
type textarea "pp"
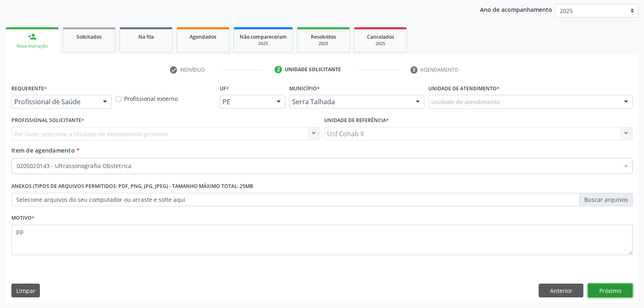
click at [608, 287] on button "Próximo" at bounding box center [609, 290] width 45 height 14
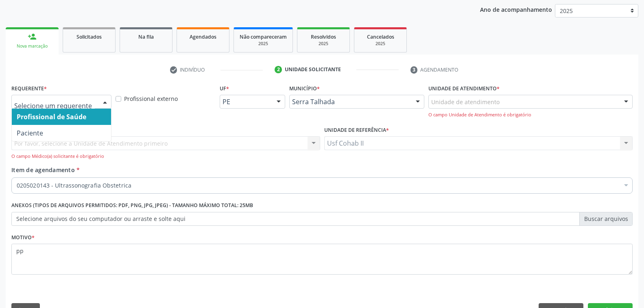
click at [107, 100] on div at bounding box center [105, 102] width 12 height 14
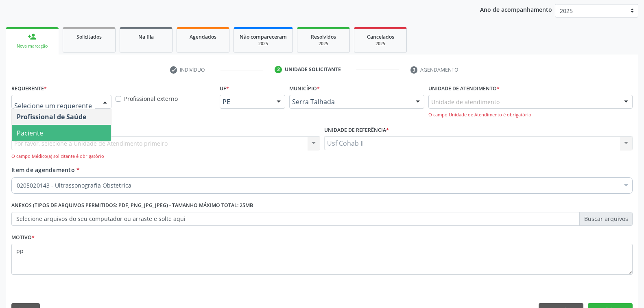
click at [57, 134] on span "Paciente" at bounding box center [61, 133] width 99 height 16
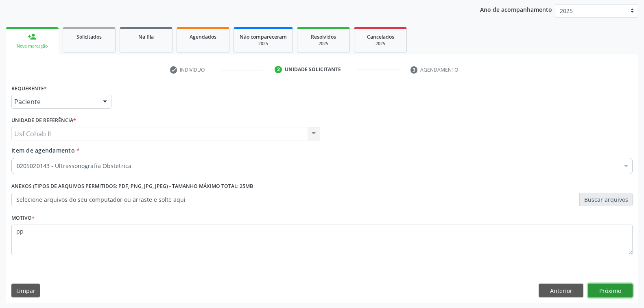
click at [605, 289] on button "Próximo" at bounding box center [609, 290] width 45 height 14
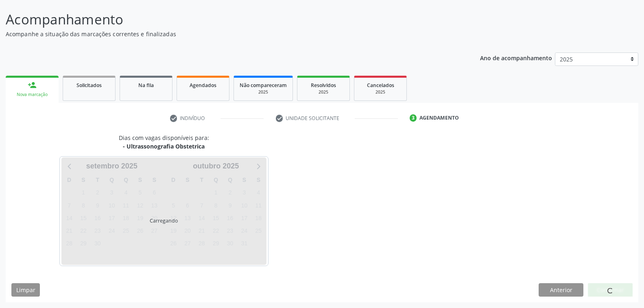
scroll to position [46, 0]
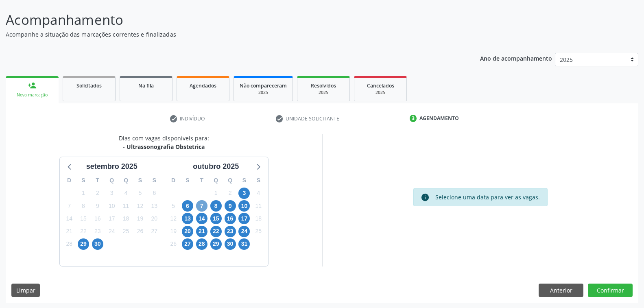
click at [203, 206] on span "7" at bounding box center [201, 205] width 11 height 11
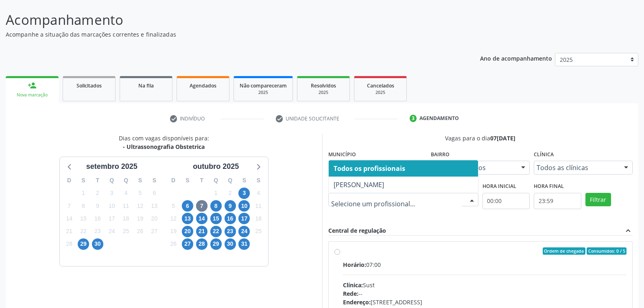
click at [474, 196] on div at bounding box center [471, 200] width 12 height 14
click at [215, 204] on span "8" at bounding box center [215, 205] width 11 height 11
click at [472, 199] on div at bounding box center [471, 200] width 12 height 14
click at [189, 205] on span "6" at bounding box center [187, 205] width 11 height 11
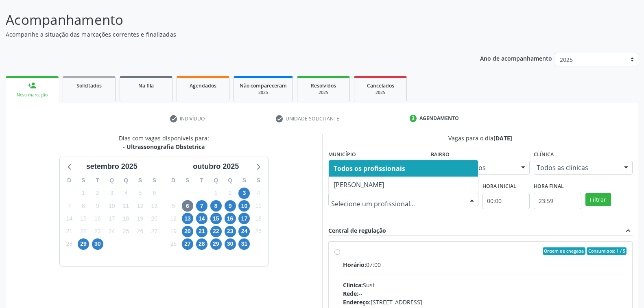
click at [473, 197] on div at bounding box center [471, 200] width 12 height 14
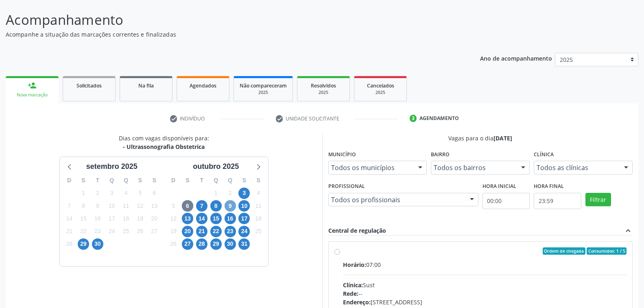
click at [230, 204] on span "9" at bounding box center [229, 205] width 11 height 11
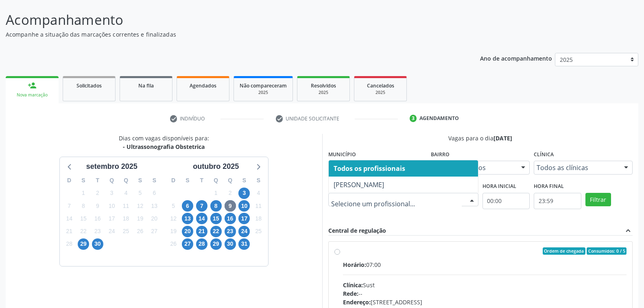
click at [474, 202] on div at bounding box center [471, 200] width 12 height 14
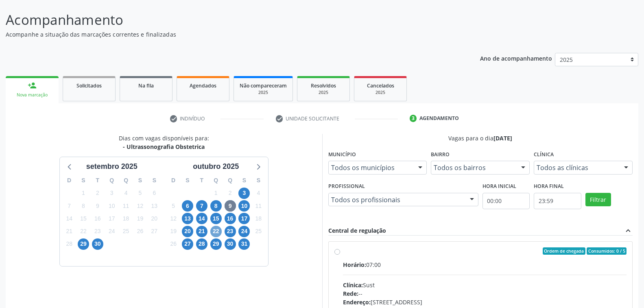
click at [217, 231] on span "22" at bounding box center [215, 231] width 11 height 11
click at [203, 217] on span "14" at bounding box center [201, 218] width 11 height 11
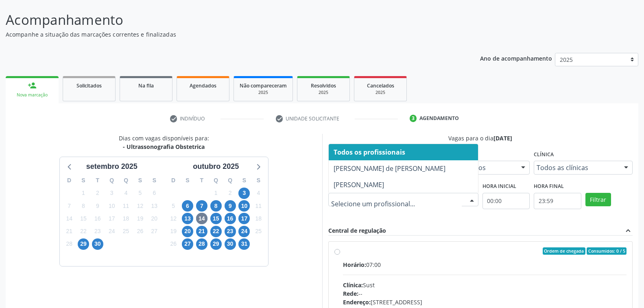
click at [474, 197] on div at bounding box center [471, 200] width 12 height 14
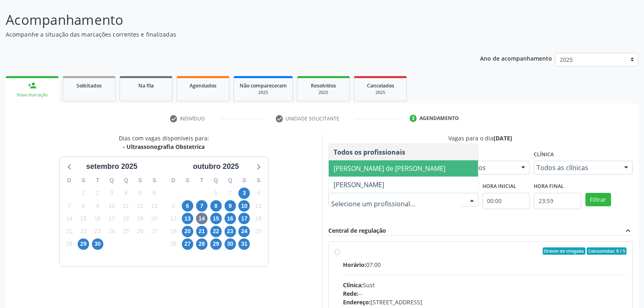
click at [355, 165] on span "[PERSON_NAME] de [PERSON_NAME]" at bounding box center [389, 168] width 112 height 9
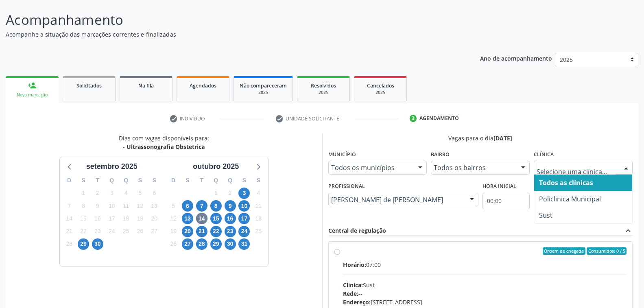
click at [629, 166] on div at bounding box center [626, 168] width 12 height 14
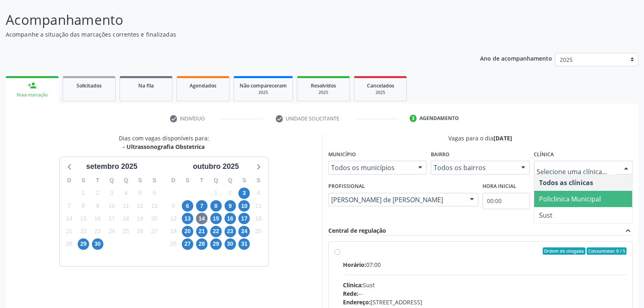
drag, startPoint x: 597, startPoint y: 197, endPoint x: 556, endPoint y: 228, distance: 50.8
click at [597, 198] on span "Policlinica Municipal" at bounding box center [570, 198] width 62 height 9
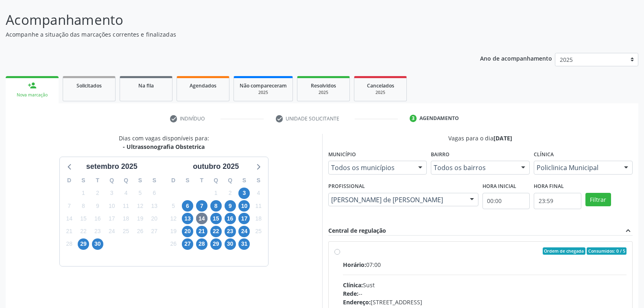
click at [437, 258] on label "Ordem de chegada Consumidos: 0 / 5 Horário: 07:00 Clínica: Sust Rede: -- Endere…" at bounding box center [485, 309] width 284 height 125
click at [340, 254] on input "Ordem de chegada Consumidos: 0 / 5 Horário: 07:00 Clínica: Sust Rede: -- Endere…" at bounding box center [337, 250] width 6 height 7
radio input "true"
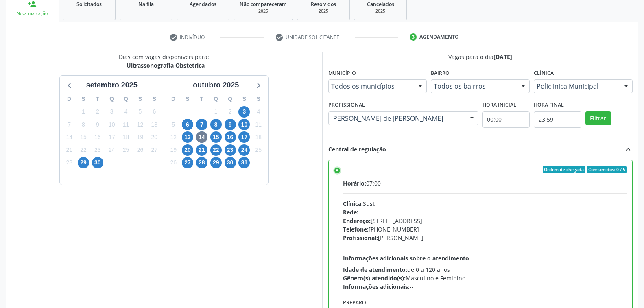
scroll to position [122, 0]
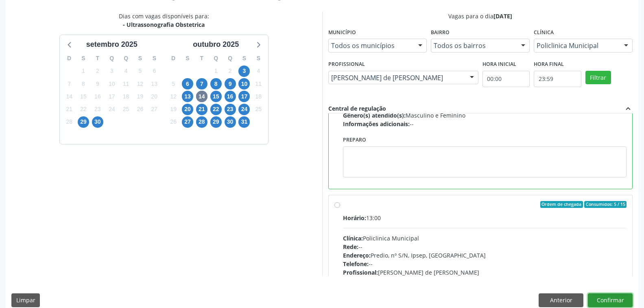
click at [601, 298] on button "Confirmar" at bounding box center [609, 300] width 45 height 14
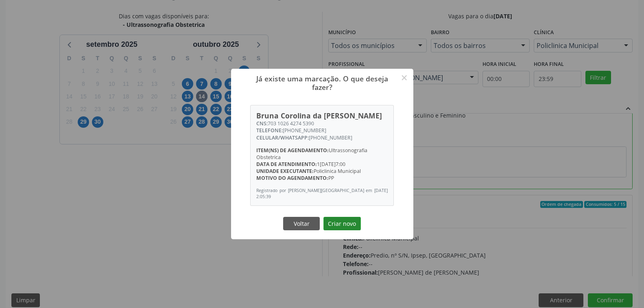
click at [344, 224] on button "Criar novo" at bounding box center [341, 224] width 37 height 14
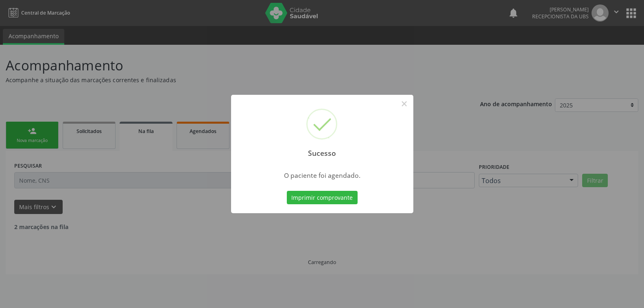
scroll to position [0, 0]
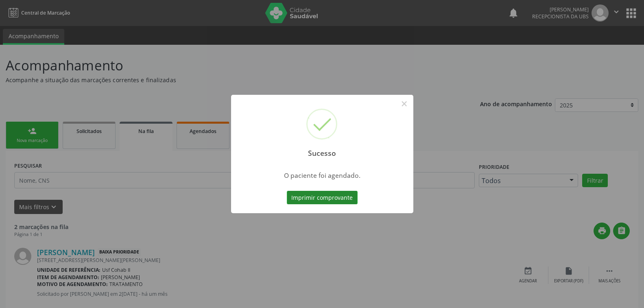
click at [337, 196] on button "Imprimir comprovante" at bounding box center [322, 198] width 71 height 14
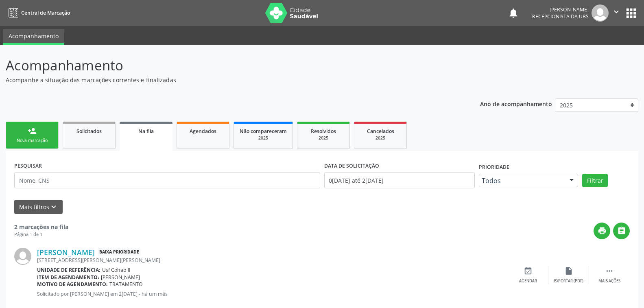
click at [45, 137] on div "Nova marcação" at bounding box center [32, 140] width 41 height 6
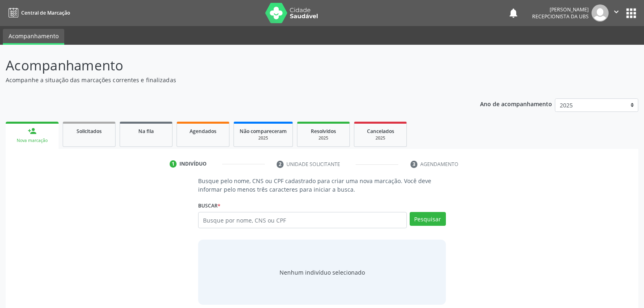
scroll to position [8, 0]
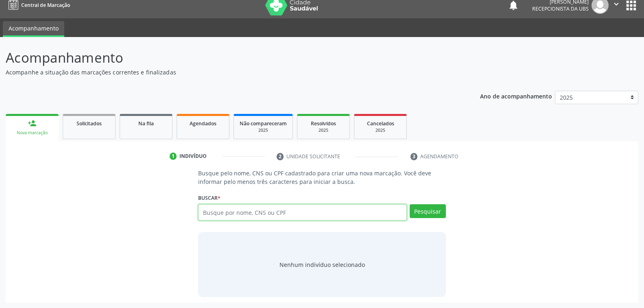
click at [302, 210] on input "text" at bounding box center [302, 212] width 208 height 16
type input "1"
type input "700802982757181"
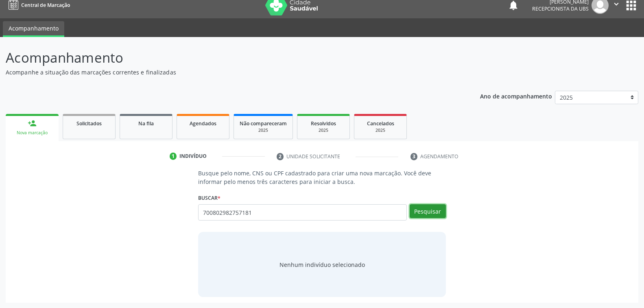
click at [424, 210] on button "Pesquisar" at bounding box center [427, 211] width 36 height 14
type input "700802982757181"
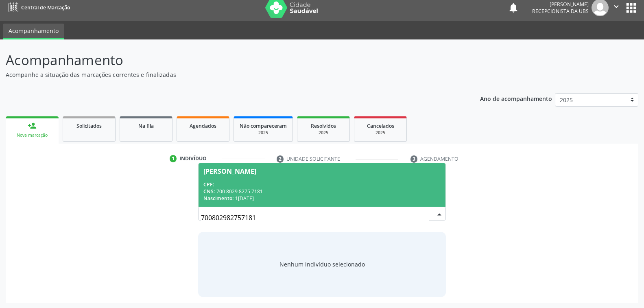
click at [340, 195] on div "Nascimento: [DATE]" at bounding box center [321, 198] width 237 height 7
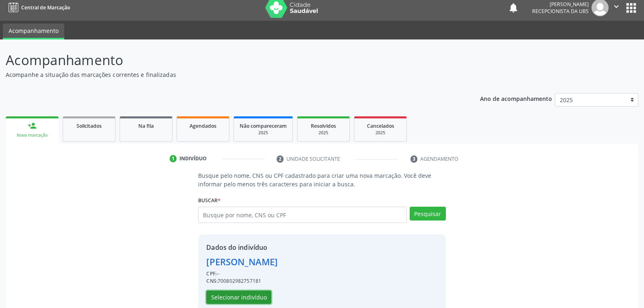
click at [254, 296] on button "Selecionar indivíduo" at bounding box center [238, 297] width 65 height 14
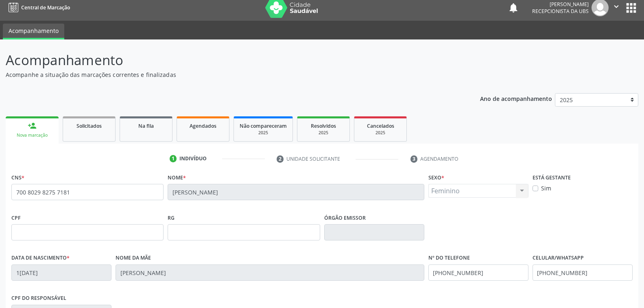
scroll to position [132, 0]
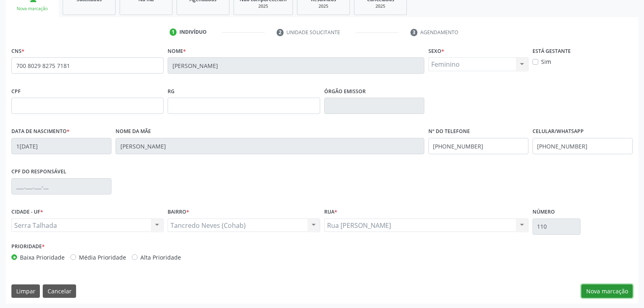
click at [594, 290] on button "Nova marcação" at bounding box center [606, 291] width 51 height 14
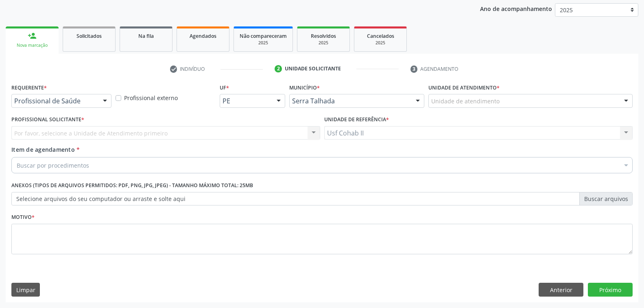
scroll to position [94, 0]
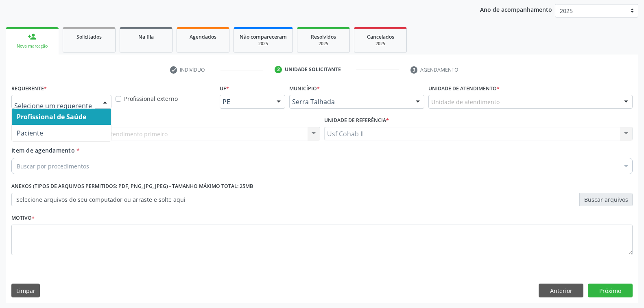
click at [103, 100] on div at bounding box center [105, 102] width 12 height 14
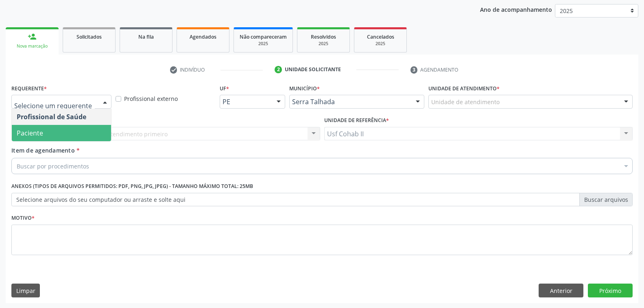
click at [75, 135] on span "Paciente" at bounding box center [61, 133] width 99 height 16
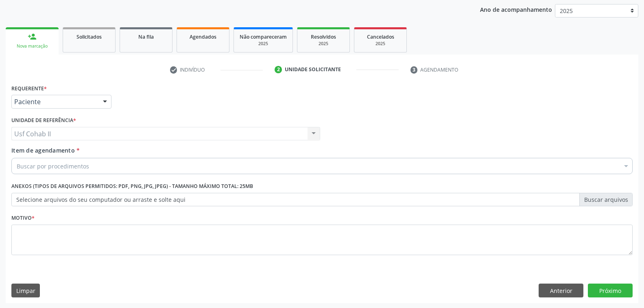
click at [96, 165] on div "Buscar por procedimentos" at bounding box center [321, 166] width 621 height 16
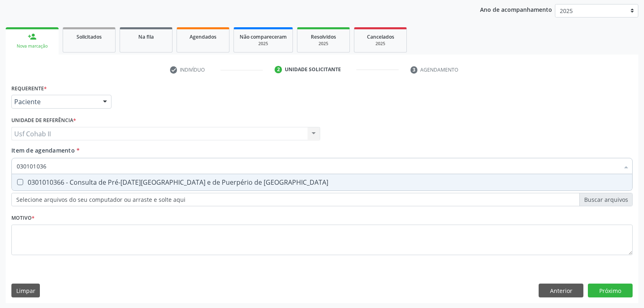
type input "0301010366"
click at [191, 180] on div "0301010366 - Consulta de Pré-[DATE][GEOGRAPHIC_DATA] e de Puerpério de [GEOGRAP…" at bounding box center [322, 182] width 610 height 7
checkbox Risco "true"
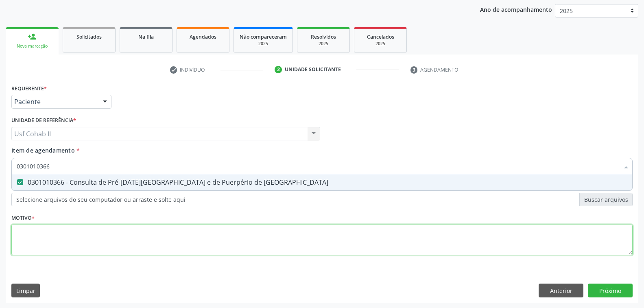
click at [122, 241] on div "Requerente * Paciente Profissional de Saúde Paciente Nenhum resultado encontrad…" at bounding box center [321, 174] width 621 height 184
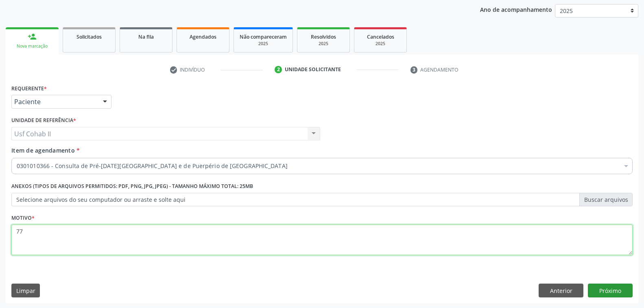
type textarea "77"
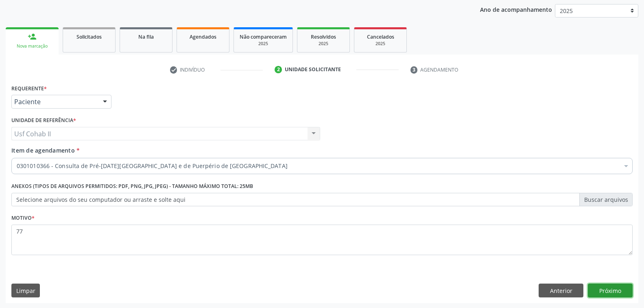
click at [615, 289] on button "Próximo" at bounding box center [609, 290] width 45 height 14
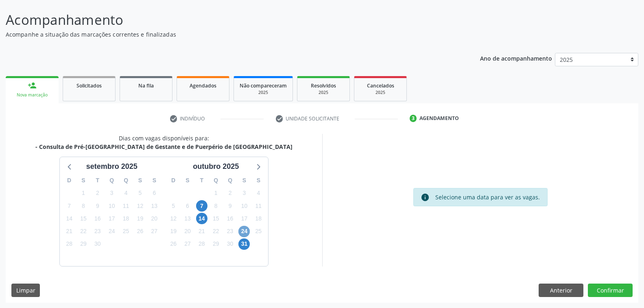
click at [243, 229] on span "24" at bounding box center [243, 231] width 11 height 11
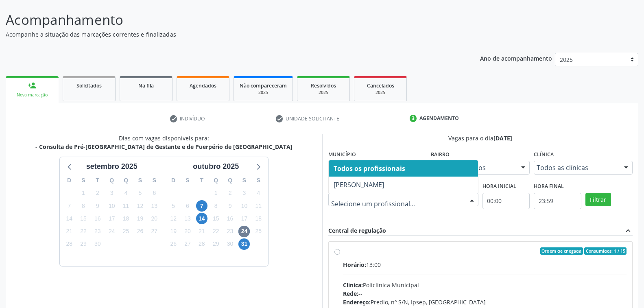
click at [470, 198] on div at bounding box center [471, 200] width 12 height 14
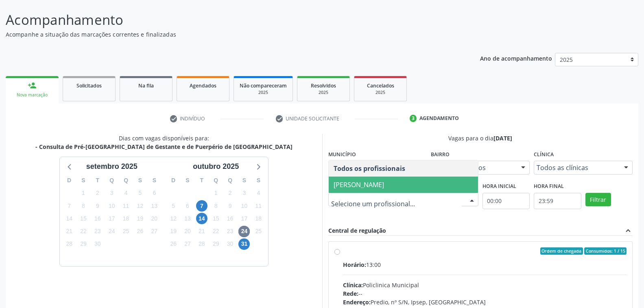
click at [384, 183] on span "[PERSON_NAME]" at bounding box center [358, 184] width 50 height 9
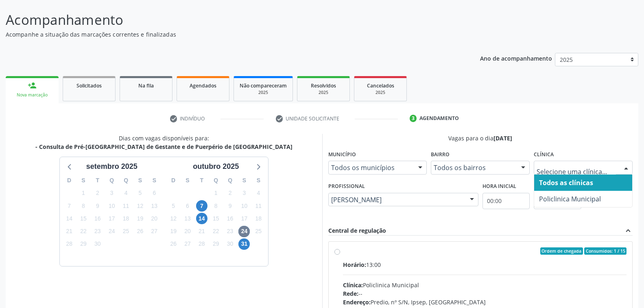
click at [625, 167] on div at bounding box center [626, 168] width 12 height 14
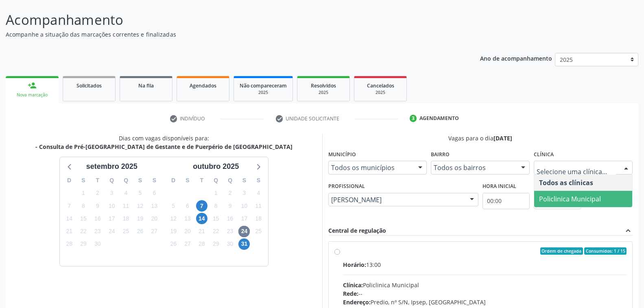
click at [580, 199] on span "Policlinica Municipal" at bounding box center [570, 198] width 62 height 9
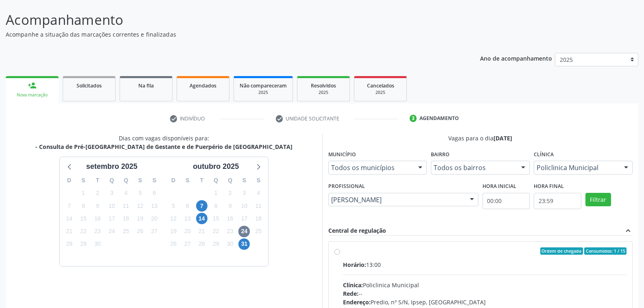
click at [477, 262] on div "Horário: 13:00" at bounding box center [485, 264] width 284 height 9
click at [340, 254] on input "Ordem de chegada Consumidos: 1 / 15 Horário: 13:00 Clínica: Policlinica Municip…" at bounding box center [337, 250] width 6 height 7
radio input "true"
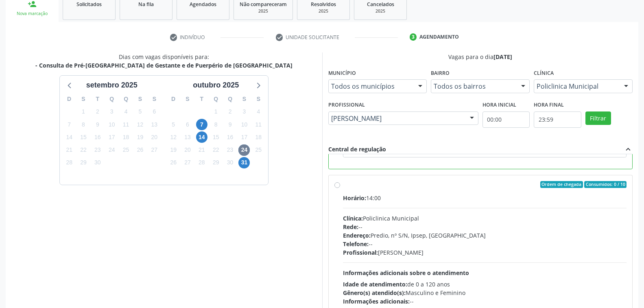
scroll to position [177, 0]
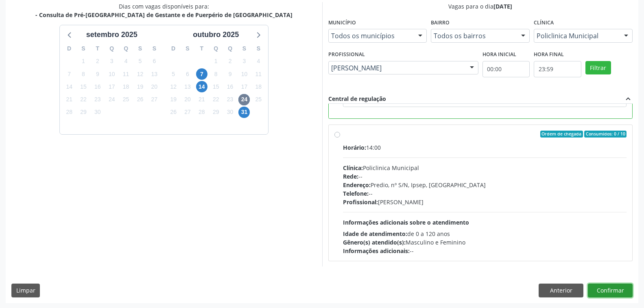
click at [609, 290] on button "Confirmar" at bounding box center [609, 290] width 45 height 14
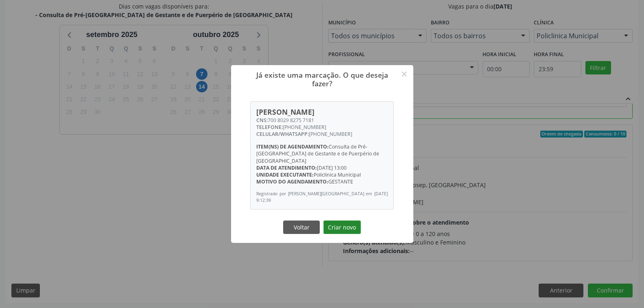
click at [349, 224] on button "Criar novo" at bounding box center [341, 227] width 37 height 14
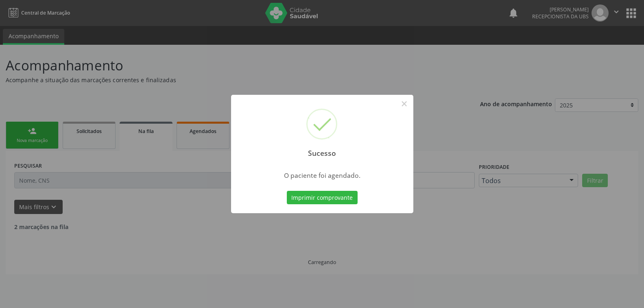
scroll to position [0, 0]
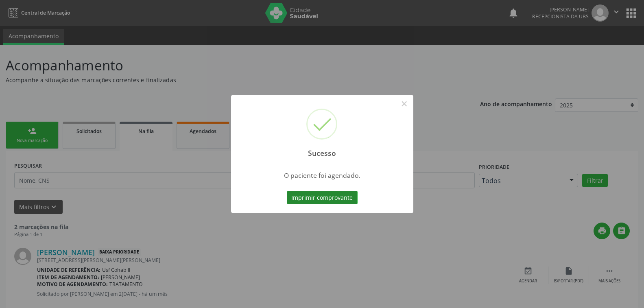
click at [322, 196] on button "Imprimir comprovante" at bounding box center [322, 198] width 71 height 14
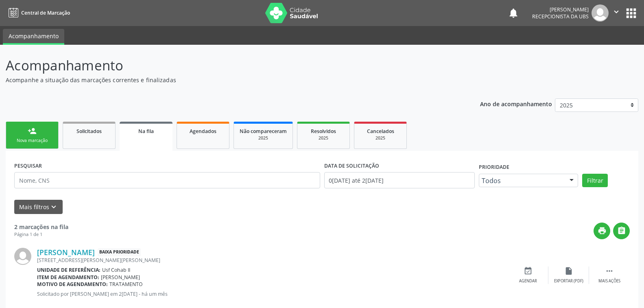
click at [42, 137] on link "person_add Nova marcação" at bounding box center [32, 135] width 53 height 27
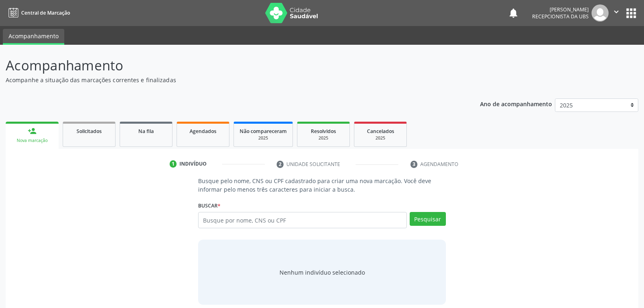
scroll to position [8, 0]
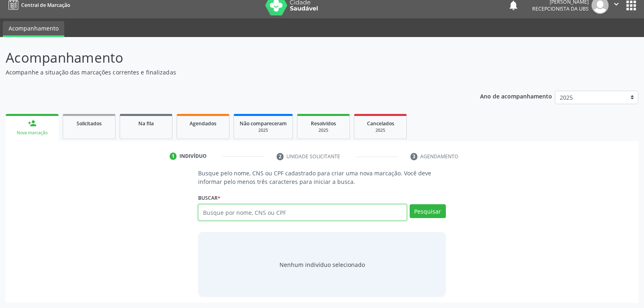
click at [297, 213] on input "text" at bounding box center [302, 212] width 208 height 16
type input "209136065740018"
click at [429, 212] on button "Pesquisar" at bounding box center [427, 211] width 36 height 14
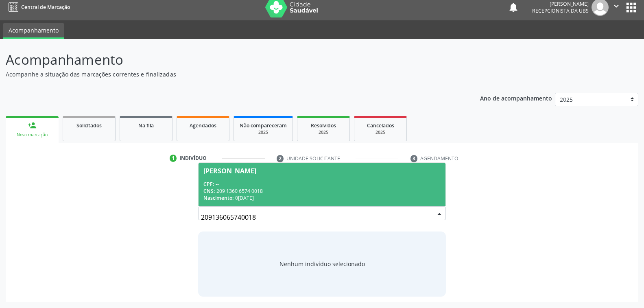
scroll to position [5, 0]
click at [277, 193] on div "CNS: 209 1360 6574 0018" at bounding box center [321, 191] width 237 height 7
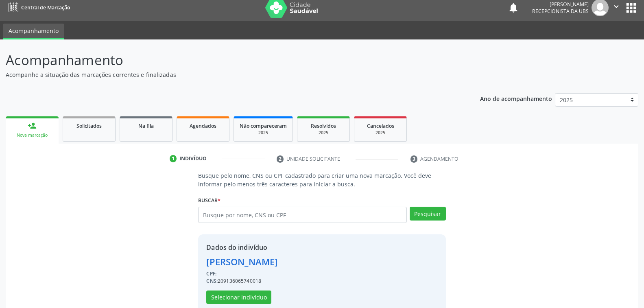
scroll to position [20, 0]
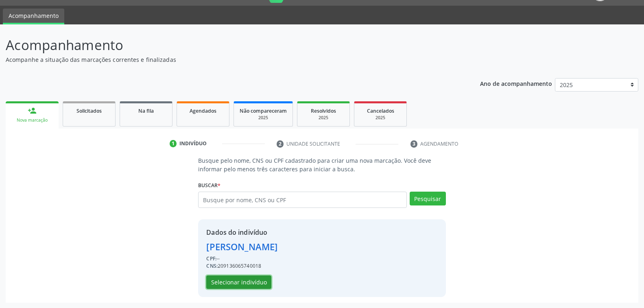
click at [242, 282] on button "Selecionar indivíduo" at bounding box center [238, 282] width 65 height 14
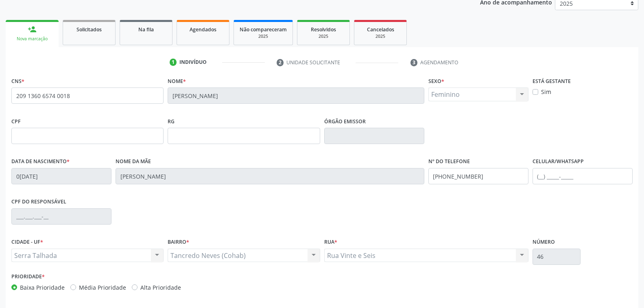
scroll to position [132, 0]
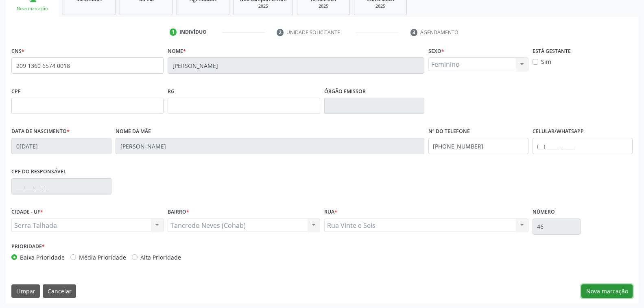
click at [599, 287] on button "Nova marcação" at bounding box center [606, 291] width 51 height 14
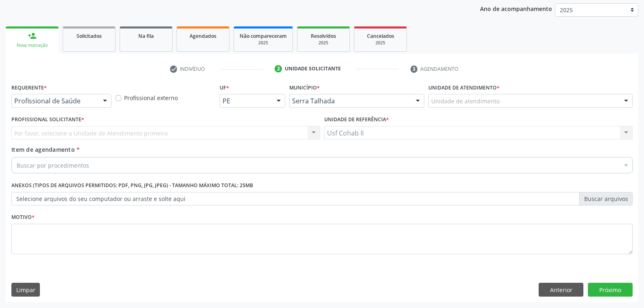
scroll to position [94, 0]
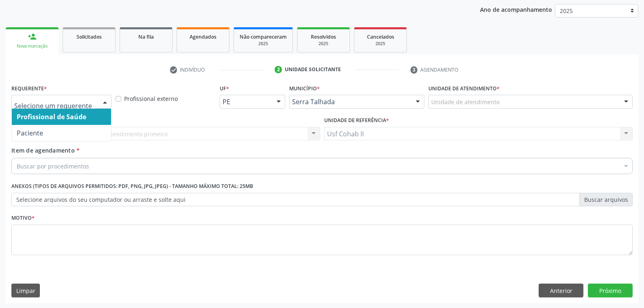
click at [105, 101] on div at bounding box center [105, 102] width 12 height 14
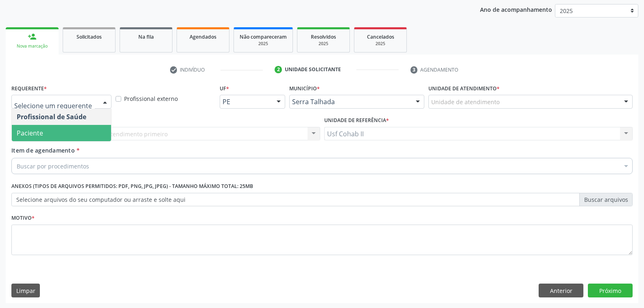
click at [79, 133] on span "Paciente" at bounding box center [61, 133] width 99 height 16
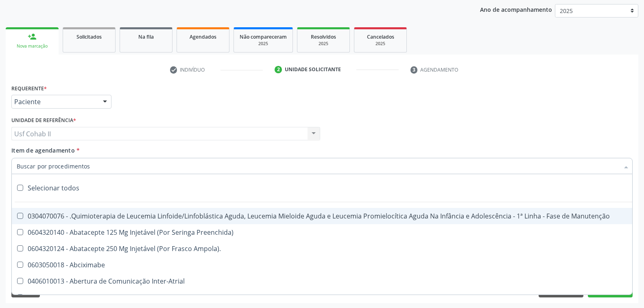
click at [103, 164] on div at bounding box center [321, 166] width 621 height 16
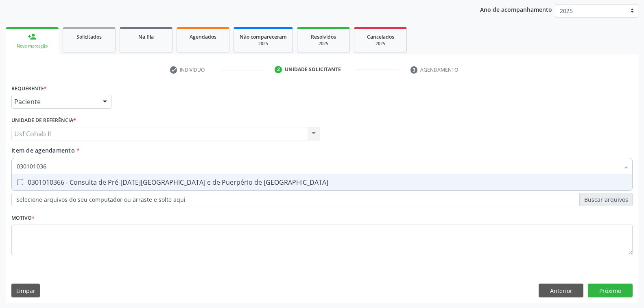
type input "0301010366"
drag, startPoint x: 141, startPoint y: 180, endPoint x: 140, endPoint y: 187, distance: 7.0
click at [141, 183] on div "0301010366 - Consulta de Pré-[DATE][GEOGRAPHIC_DATA] e de Puerpério de [GEOGRAP…" at bounding box center [322, 182] width 610 height 7
checkbox Risco "true"
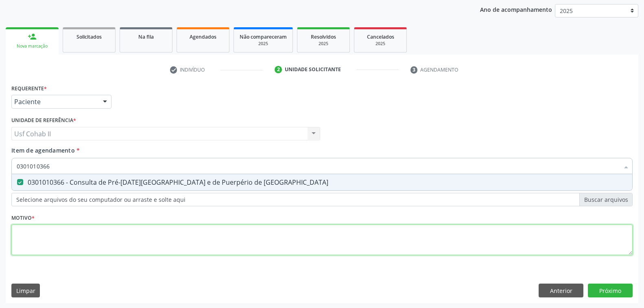
click at [93, 238] on div "Requerente * Paciente Profissional de Saúde Paciente Nenhum resultado encontrad…" at bounding box center [321, 174] width 621 height 184
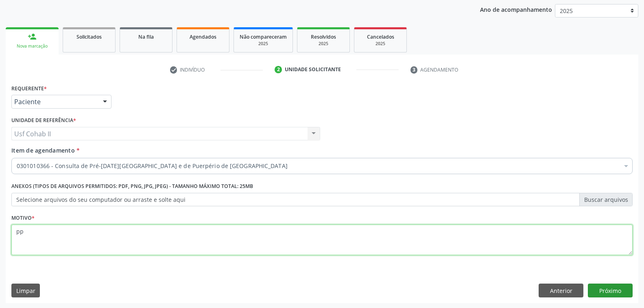
type textarea "pp"
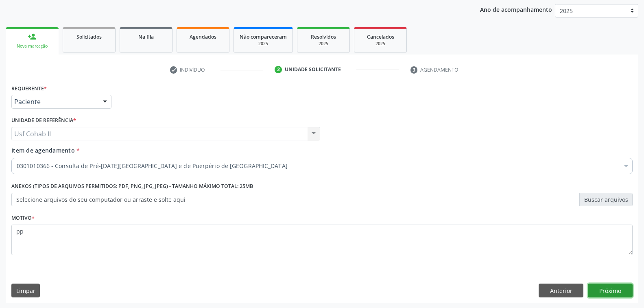
click at [607, 288] on button "Próximo" at bounding box center [609, 290] width 45 height 14
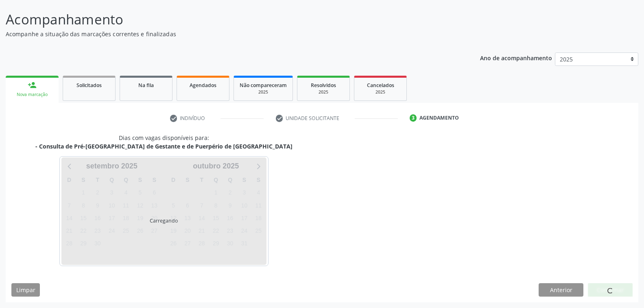
scroll to position [46, 0]
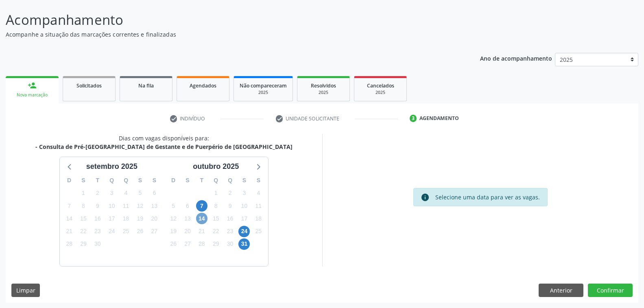
click at [199, 220] on span "14" at bounding box center [201, 218] width 11 height 11
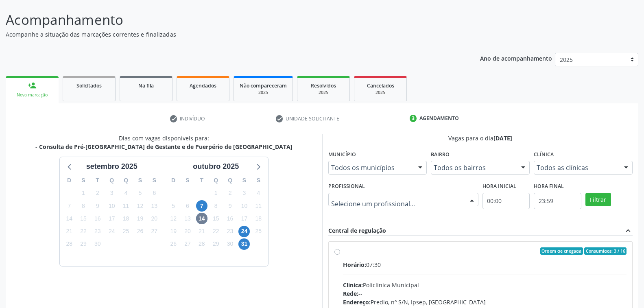
click at [472, 199] on div at bounding box center [471, 200] width 12 height 14
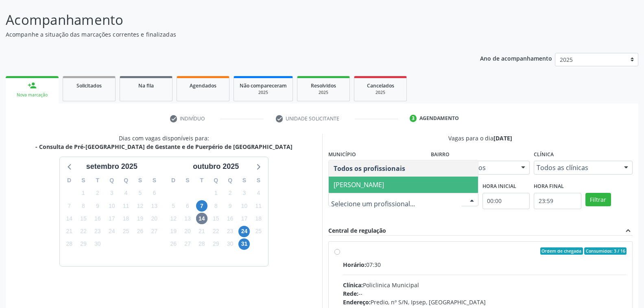
click at [384, 184] on span "[PERSON_NAME]" at bounding box center [358, 184] width 50 height 9
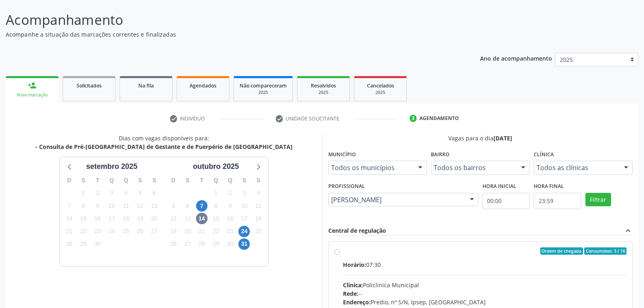
click at [628, 161] on div at bounding box center [626, 168] width 12 height 14
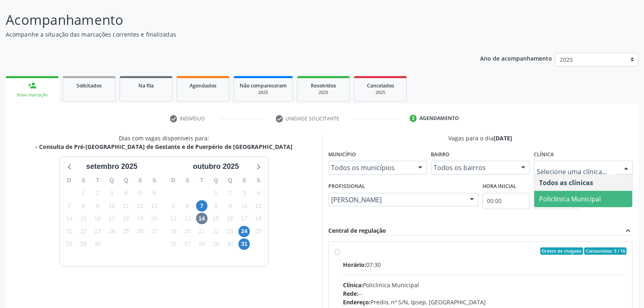
click at [587, 196] on span "Policlinica Municipal" at bounding box center [570, 198] width 62 height 9
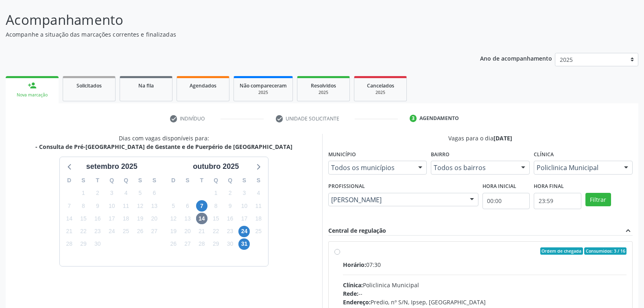
click at [470, 261] on div "Horário: 07:30" at bounding box center [485, 264] width 284 height 9
click at [340, 254] on input "Ordem de chegada Consumidos: 3 / 16 Horário: 07:30 Clínica: Policlinica Municip…" at bounding box center [337, 250] width 6 height 7
radio input "true"
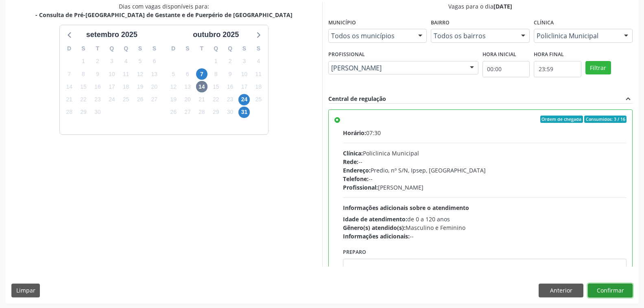
click at [605, 288] on button "Confirmar" at bounding box center [609, 290] width 45 height 14
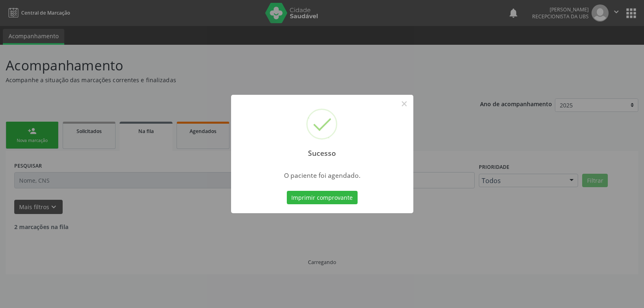
scroll to position [0, 0]
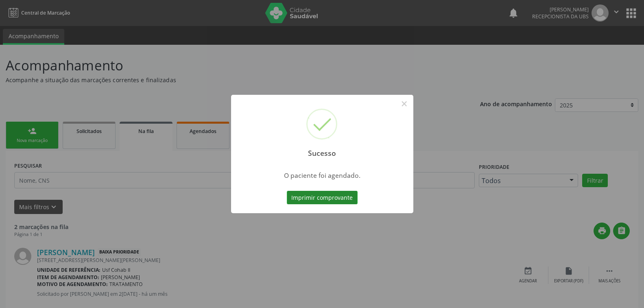
click at [325, 195] on button "Imprimir comprovante" at bounding box center [322, 198] width 71 height 14
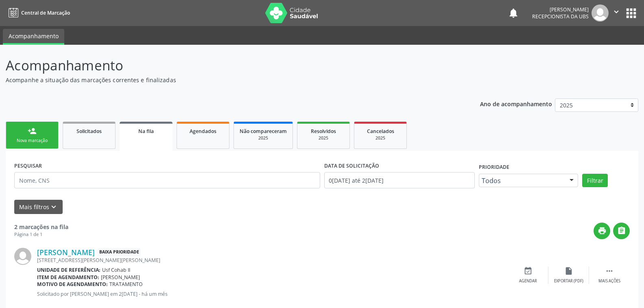
click at [26, 135] on link "person_add Nova marcação" at bounding box center [32, 135] width 53 height 27
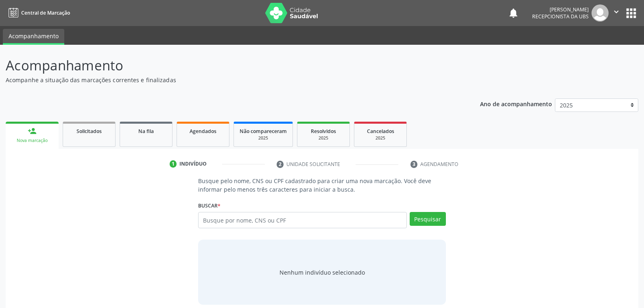
click at [303, 217] on input "text" at bounding box center [302, 220] width 208 height 16
click at [321, 218] on input "text" at bounding box center [302, 220] width 208 height 16
type input "700403908381143"
click at [427, 220] on button "Pesquisar" at bounding box center [427, 219] width 36 height 14
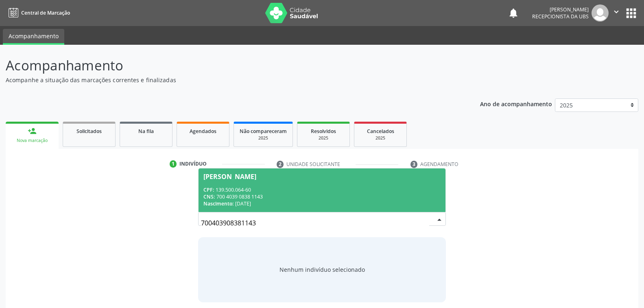
click at [304, 197] on div "CNS: 700 4039 0838 1143" at bounding box center [321, 196] width 237 height 7
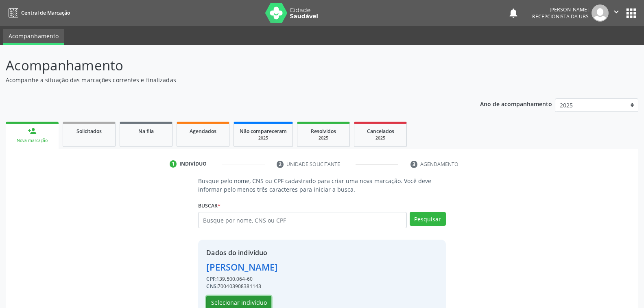
click at [237, 302] on button "Selecionar indivíduo" at bounding box center [238, 303] width 65 height 14
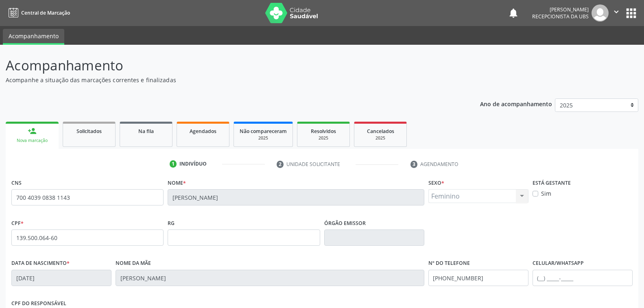
scroll to position [132, 0]
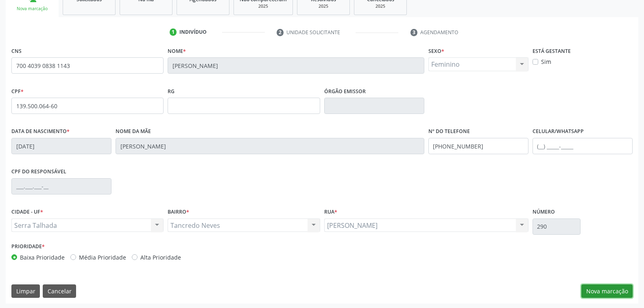
click at [594, 289] on button "Nova marcação" at bounding box center [606, 291] width 51 height 14
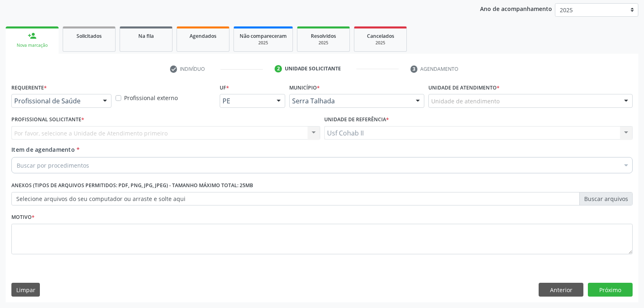
scroll to position [94, 0]
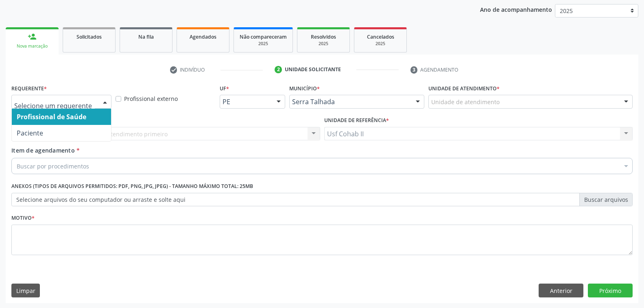
click at [107, 103] on div at bounding box center [105, 102] width 12 height 14
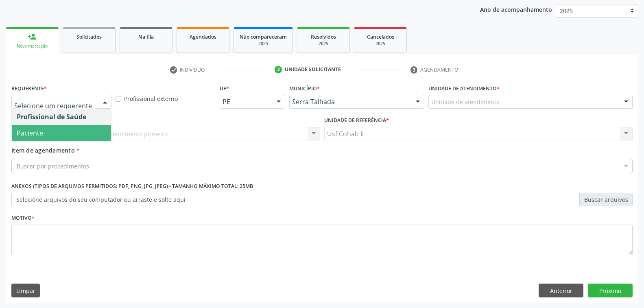
click at [75, 129] on span "Paciente" at bounding box center [61, 133] width 99 height 16
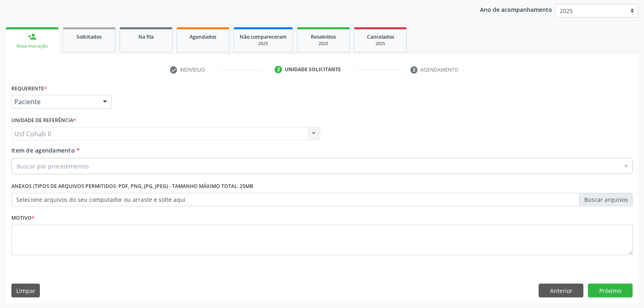
click at [113, 166] on div "Buscar por procedimentos" at bounding box center [321, 166] width 621 height 16
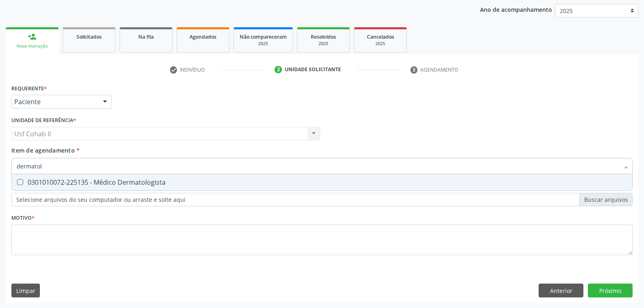
type input "dermatolo"
click at [132, 182] on div "0301010072-225135 - Médico Dermatologista" at bounding box center [322, 182] width 610 height 7
checkbox Dermatologista "true"
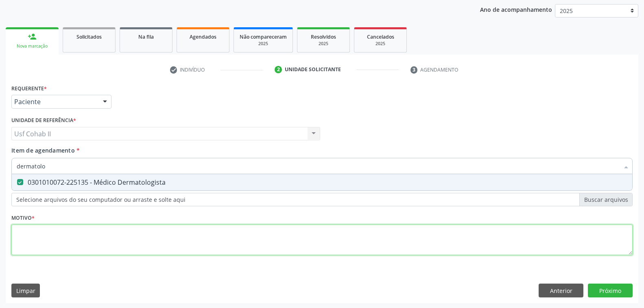
click at [134, 242] on div "Requerente * Paciente Profissional de Saúde Paciente Nenhum resultado encontrad…" at bounding box center [321, 174] width 621 height 184
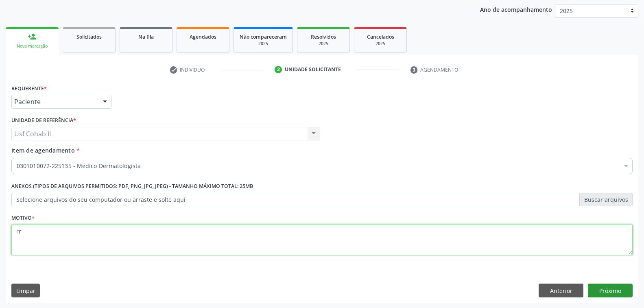
type textarea "rr"
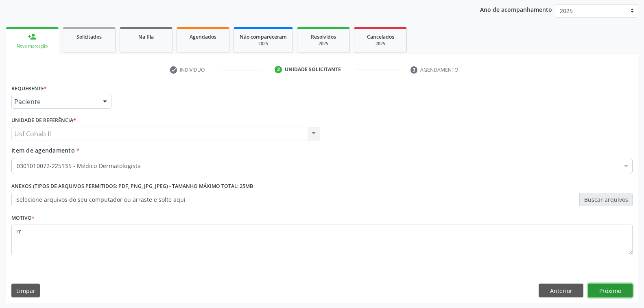
click at [605, 291] on button "Próximo" at bounding box center [609, 290] width 45 height 14
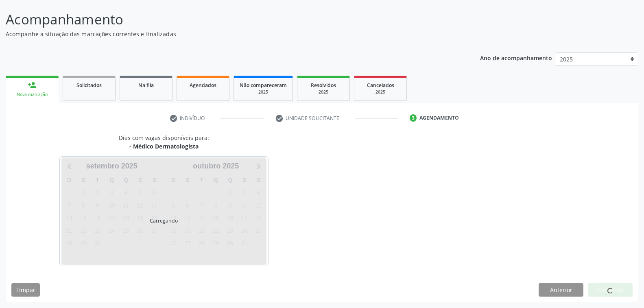
scroll to position [46, 0]
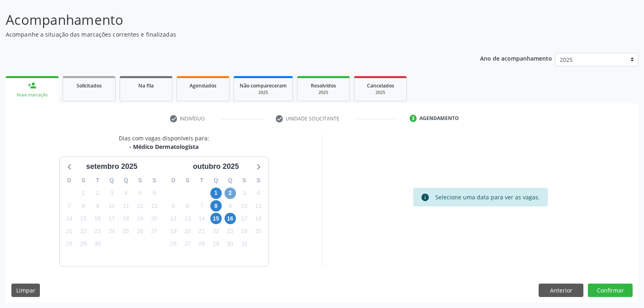
click at [232, 189] on span "2" at bounding box center [229, 192] width 11 height 11
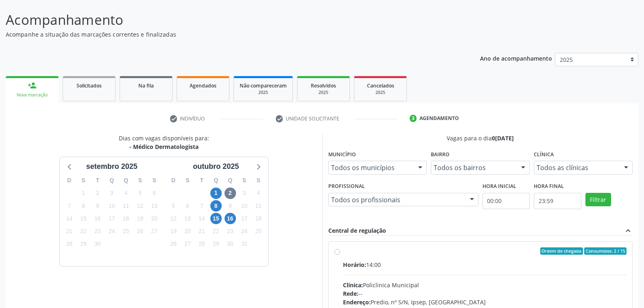
click at [469, 198] on div at bounding box center [471, 200] width 12 height 14
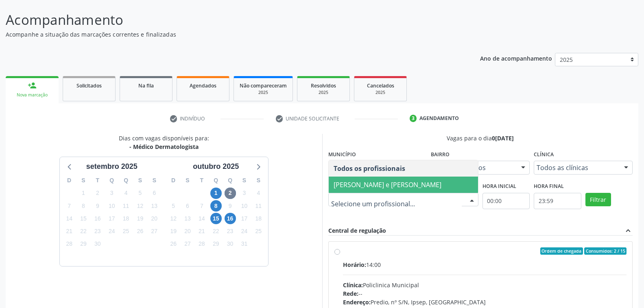
click at [391, 183] on span "[PERSON_NAME] e [PERSON_NAME]" at bounding box center [387, 184] width 108 height 9
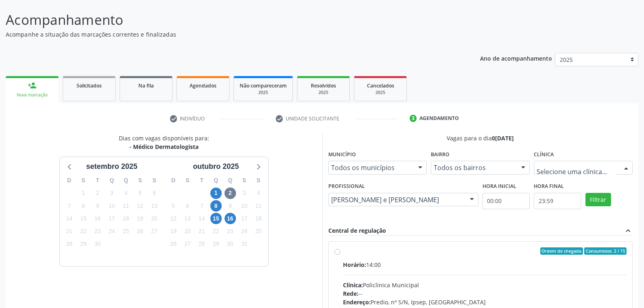
click at [630, 167] on div at bounding box center [626, 168] width 12 height 14
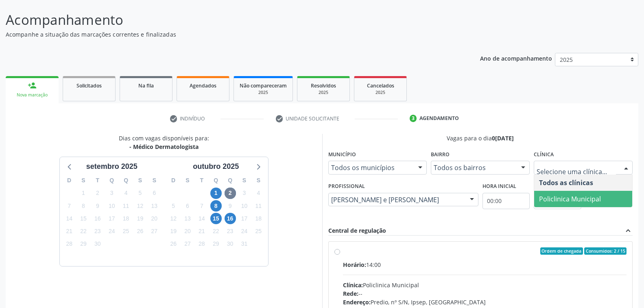
click at [592, 197] on span "Policlinica Municipal" at bounding box center [570, 198] width 62 height 9
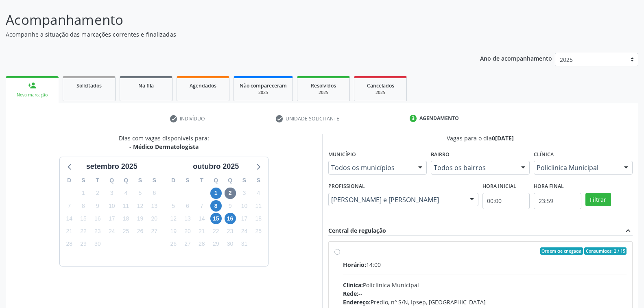
click at [483, 242] on div "Ordem de chegada Consumidos: 2 / 15 Horário: 14:00 Clínica: Policlinica Municip…" at bounding box center [480, 309] width 304 height 136
radio input "true"
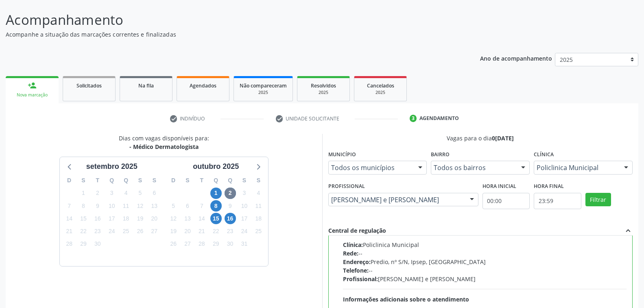
scroll to position [177, 0]
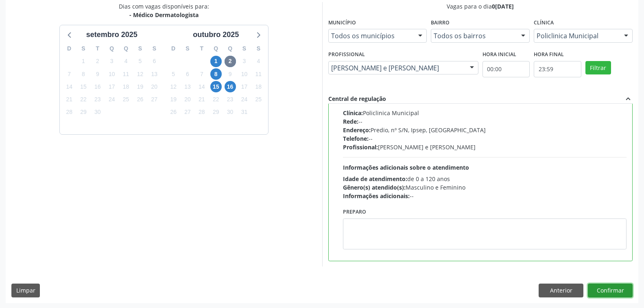
click at [601, 285] on button "Confirmar" at bounding box center [609, 290] width 45 height 14
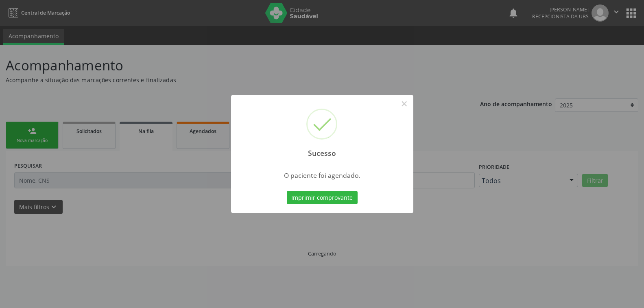
scroll to position [0, 0]
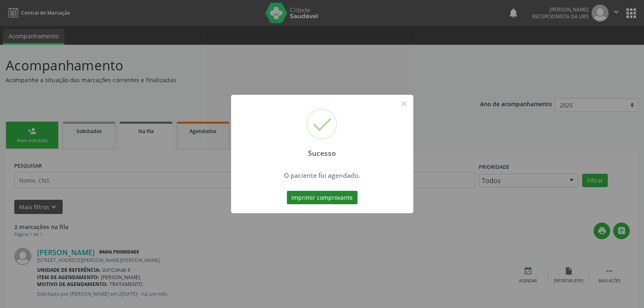
click at [337, 197] on button "Imprimir comprovante" at bounding box center [322, 198] width 71 height 14
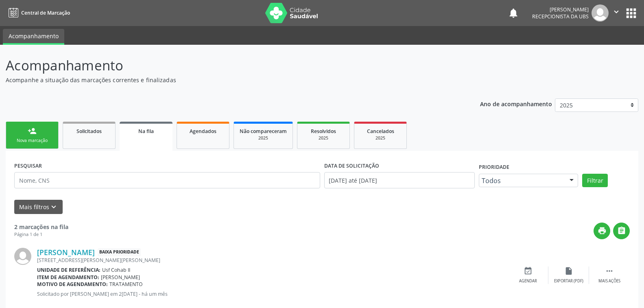
click at [47, 137] on div "Nova marcação" at bounding box center [32, 140] width 41 height 6
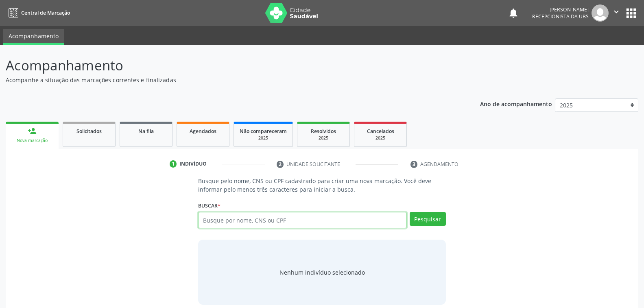
click at [288, 217] on input "text" at bounding box center [302, 220] width 208 height 16
type input "898002371370497"
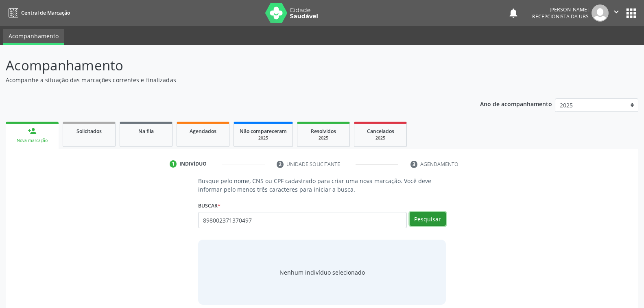
click at [420, 220] on button "Pesquisar" at bounding box center [427, 219] width 36 height 14
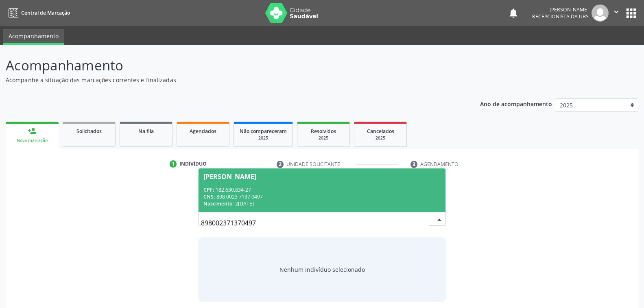
click at [267, 192] on div "CPF: 182.630.834-27" at bounding box center [321, 189] width 237 height 7
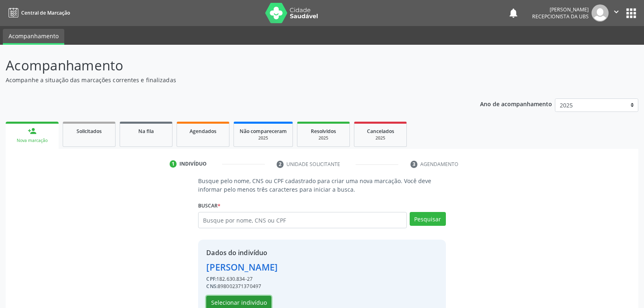
click at [246, 301] on button "Selecionar indivíduo" at bounding box center [238, 303] width 65 height 14
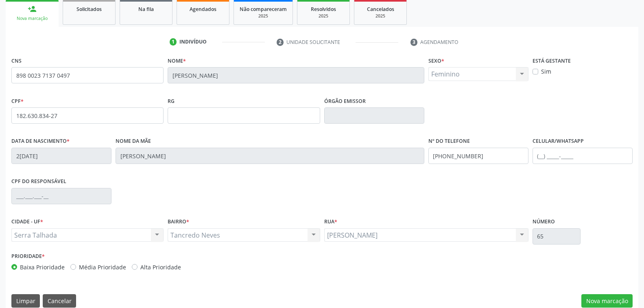
scroll to position [132, 0]
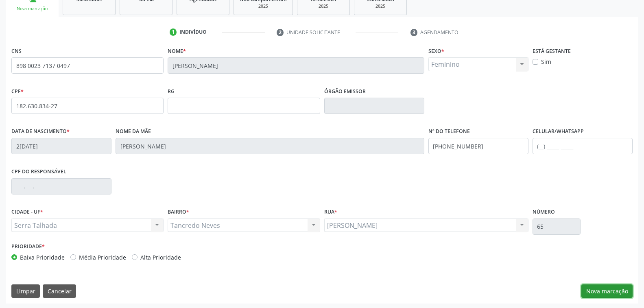
click at [589, 288] on button "Nova marcação" at bounding box center [606, 291] width 51 height 14
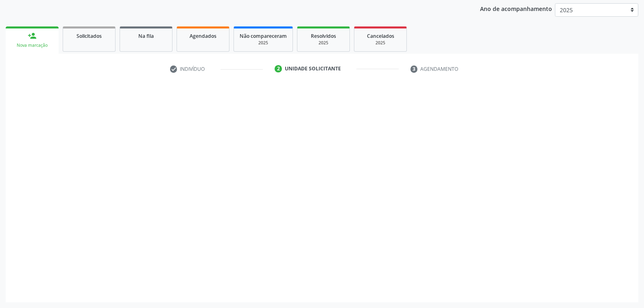
scroll to position [94, 0]
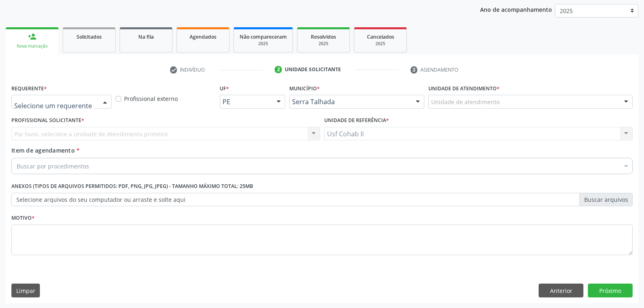
click at [105, 99] on div at bounding box center [105, 102] width 12 height 14
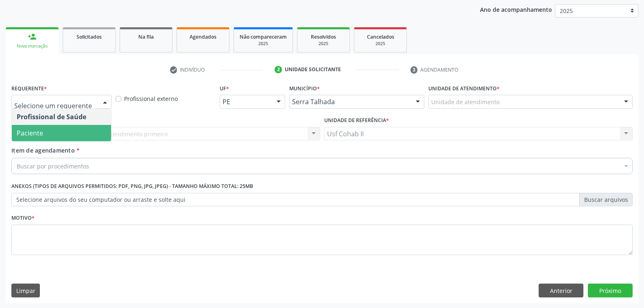
click at [81, 129] on span "Paciente" at bounding box center [61, 133] width 99 height 16
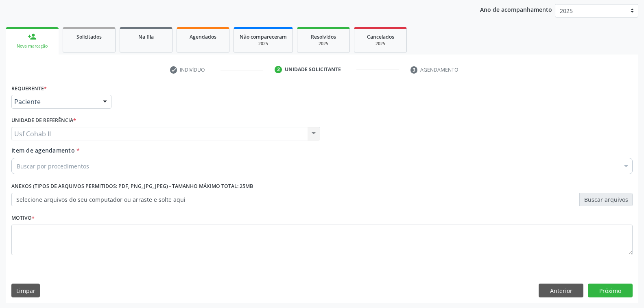
click at [93, 167] on div "Buscar por procedimentos" at bounding box center [321, 166] width 621 height 16
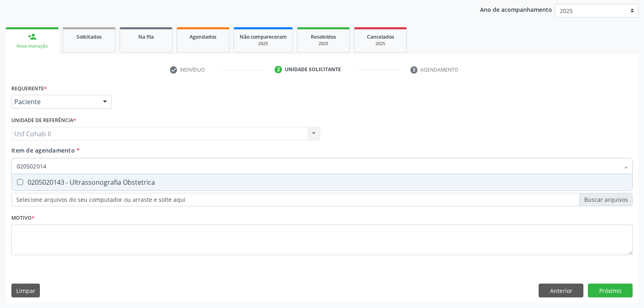
type input "0205020143"
click at [106, 183] on div "0205020143 - Ultrassonografia Obstetrica" at bounding box center [322, 182] width 610 height 7
checkbox Obstetrica "true"
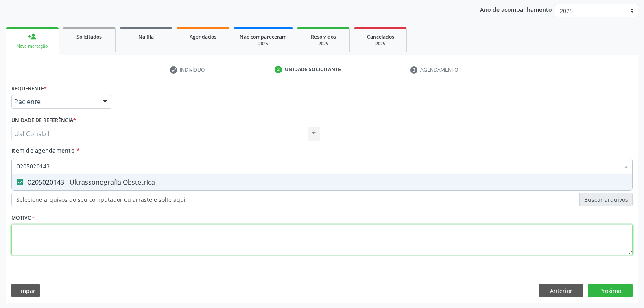
click at [69, 240] on div "Requerente * Paciente Profissional de Saúde Paciente Nenhum resultado encontrad…" at bounding box center [321, 174] width 621 height 184
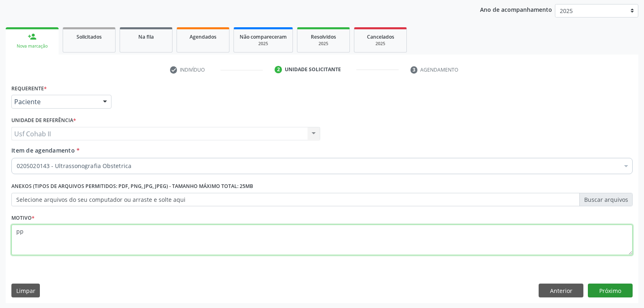
type textarea "pp"
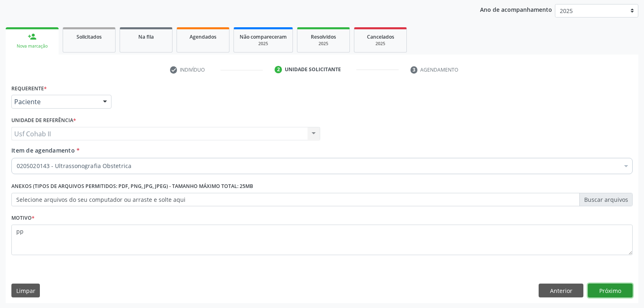
click at [602, 290] on button "Próximo" at bounding box center [609, 290] width 45 height 14
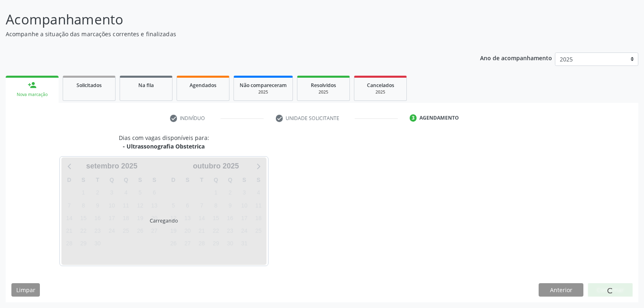
scroll to position [46, 0]
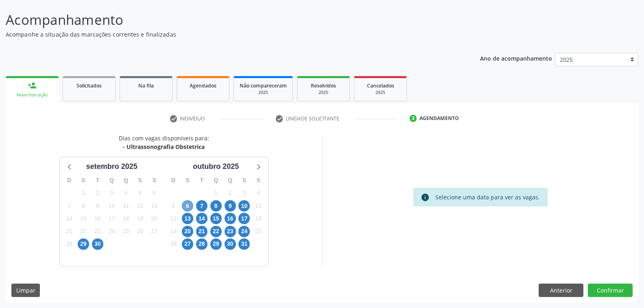
click at [188, 201] on span "6" at bounding box center [187, 205] width 11 height 11
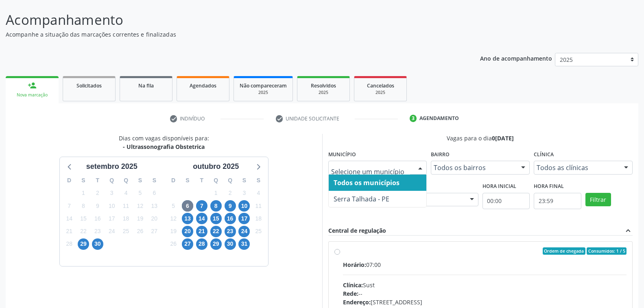
click at [422, 163] on div at bounding box center [420, 168] width 12 height 14
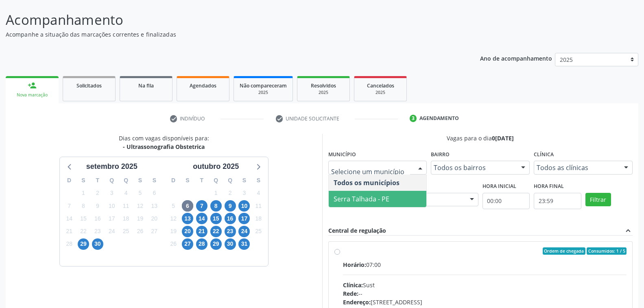
click at [385, 198] on span "Serra Talhada - PE" at bounding box center [361, 198] width 56 height 9
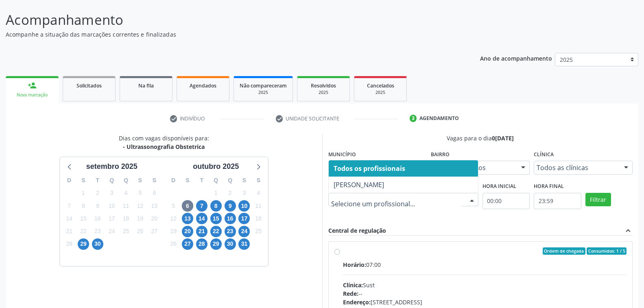
click at [472, 196] on div at bounding box center [471, 200] width 12 height 14
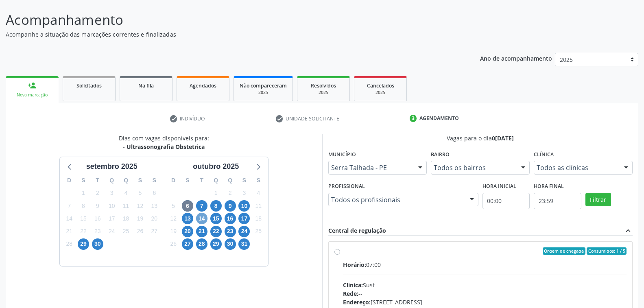
click at [202, 215] on span "14" at bounding box center [201, 218] width 11 height 11
click at [470, 199] on div at bounding box center [471, 200] width 12 height 14
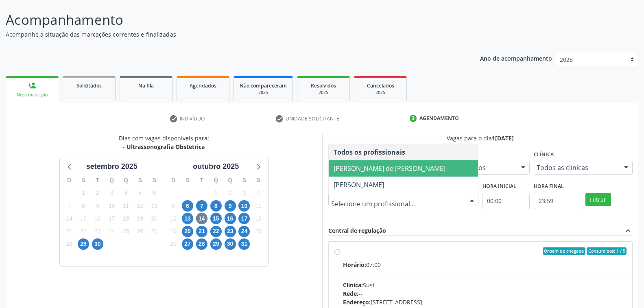
click at [396, 167] on span "[PERSON_NAME] de [PERSON_NAME]" at bounding box center [389, 168] width 112 height 9
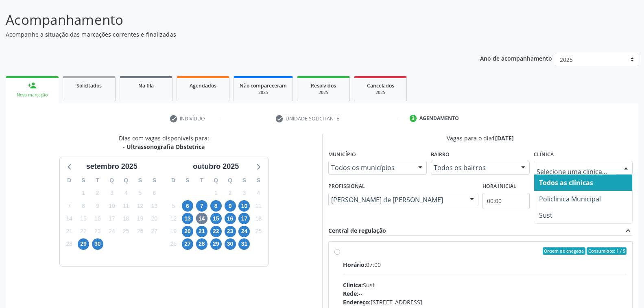
click at [626, 166] on div at bounding box center [626, 168] width 12 height 14
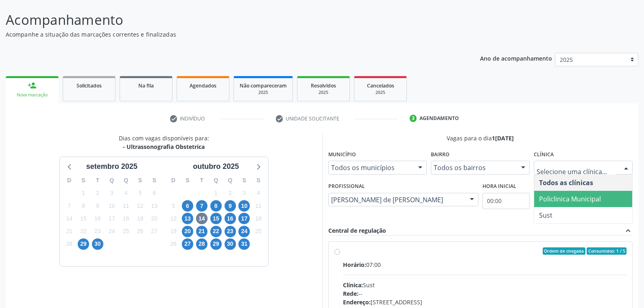
click at [563, 200] on span "Policlinica Municipal" at bounding box center [570, 198] width 62 height 9
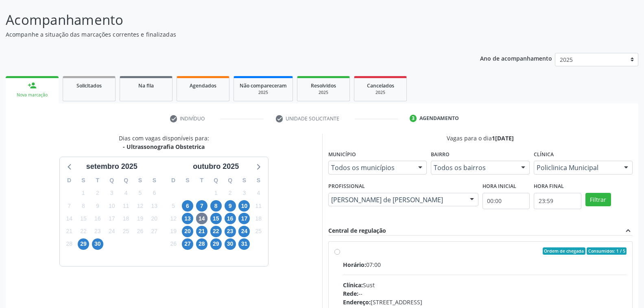
click at [457, 250] on div "Ordem de chegada Consumidos: 1 / 5" at bounding box center [485, 250] width 284 height 7
click at [340, 250] on input "Ordem de chegada Consumidos: 1 / 5 Horário: 07:00 Clínica: Sust Rede: -- Endere…" at bounding box center [337, 250] width 6 height 7
radio input "true"
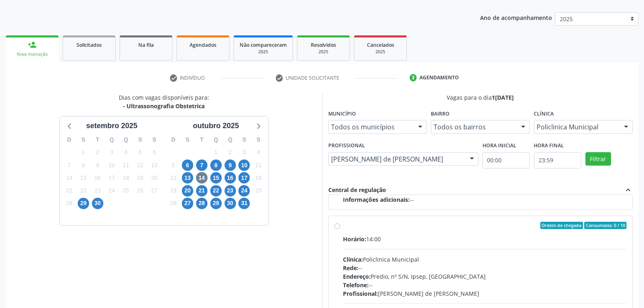
scroll to position [177, 0]
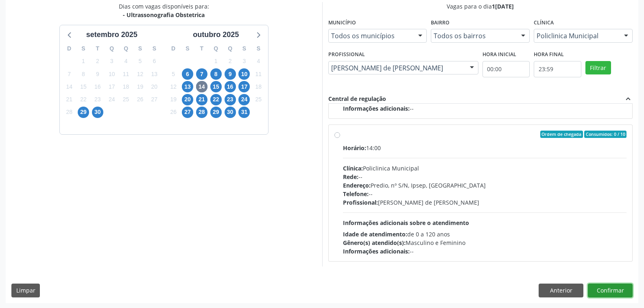
click at [601, 292] on button "Confirmar" at bounding box center [609, 290] width 45 height 14
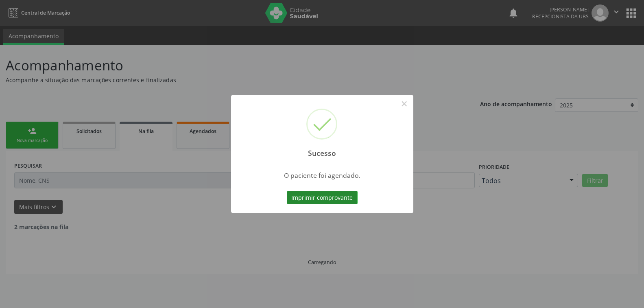
scroll to position [0, 0]
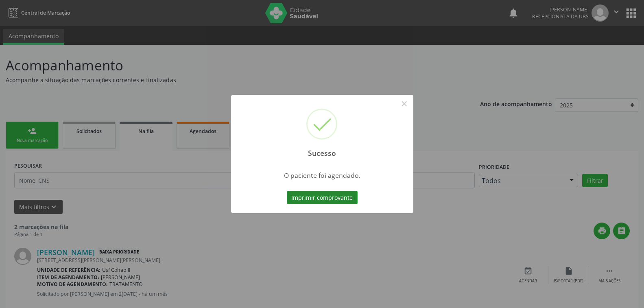
click at [331, 196] on button "Imprimir comprovante" at bounding box center [322, 198] width 71 height 14
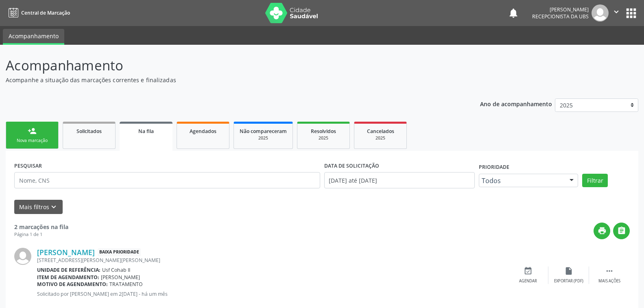
click at [44, 140] on div "Nova marcação" at bounding box center [32, 140] width 41 height 6
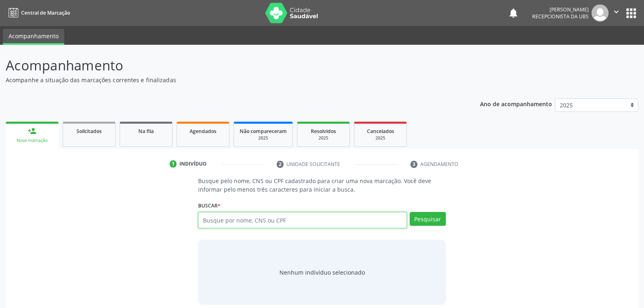
click at [259, 221] on input "text" at bounding box center [302, 220] width 208 height 16
type input "705700431429730"
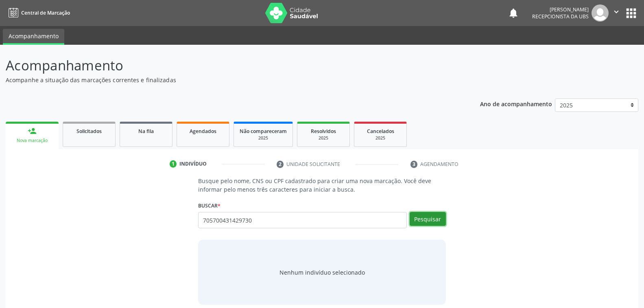
click at [421, 218] on button "Pesquisar" at bounding box center [427, 219] width 36 height 14
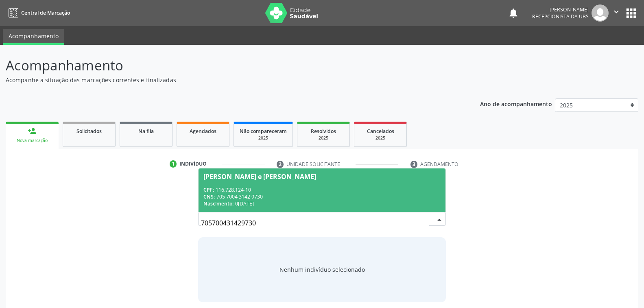
click at [270, 198] on div "CNS: 705 7004 3142 9730" at bounding box center [321, 196] width 237 height 7
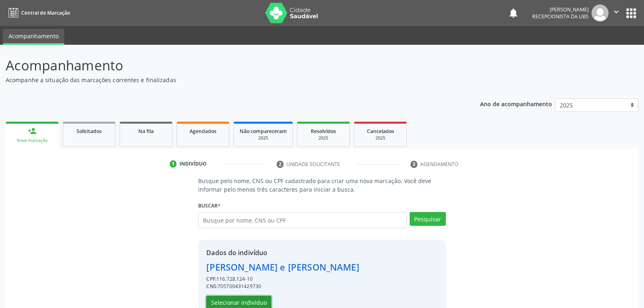
click at [237, 298] on button "Selecionar indivíduo" at bounding box center [238, 303] width 65 height 14
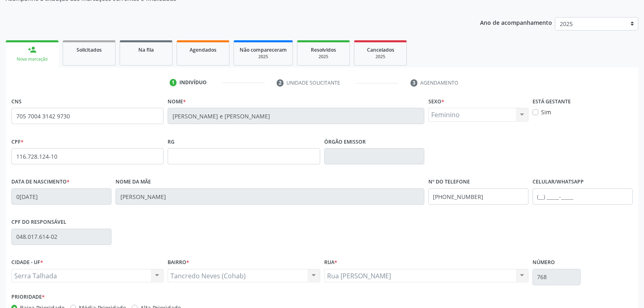
scroll to position [132, 0]
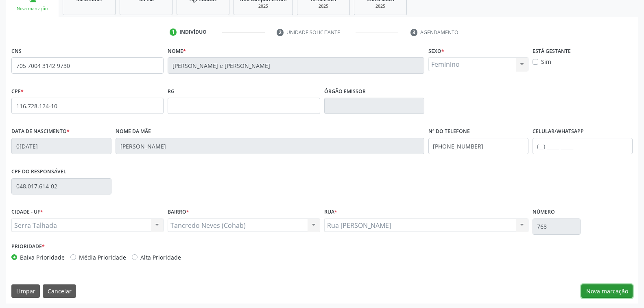
click at [597, 287] on button "Nova marcação" at bounding box center [606, 291] width 51 height 14
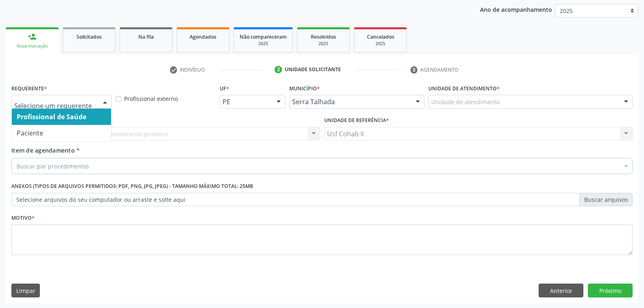
click at [100, 102] on div at bounding box center [105, 102] width 12 height 14
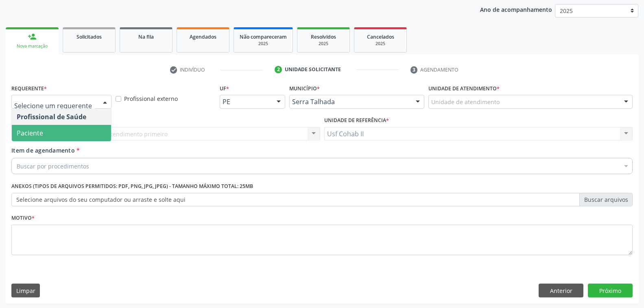
click at [93, 133] on span "Paciente" at bounding box center [61, 133] width 99 height 16
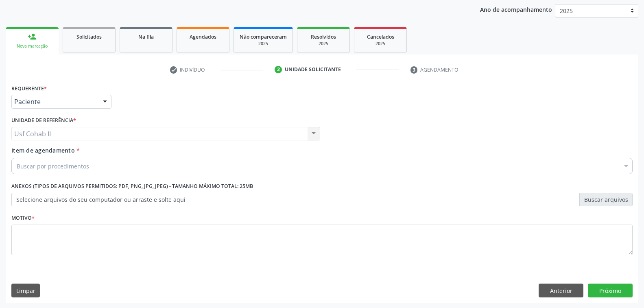
click at [115, 162] on div "Buscar por procedimentos" at bounding box center [321, 166] width 621 height 16
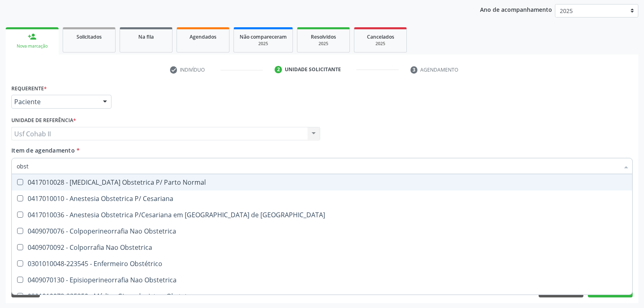
type input "obste"
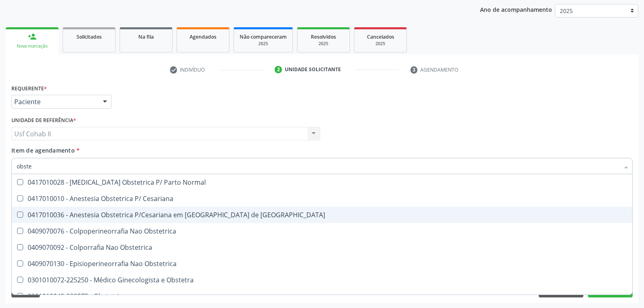
scroll to position [59, 0]
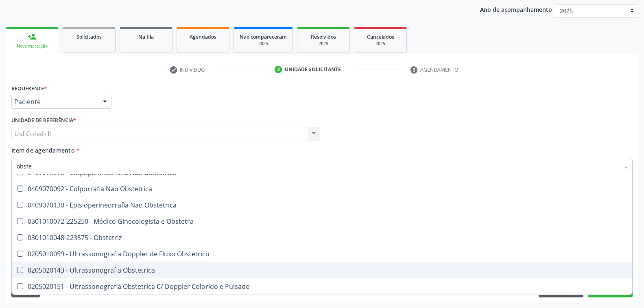
click at [137, 269] on div "0205020143 - Ultrassonografia Obstetrica" at bounding box center [322, 270] width 610 height 7
checkbox Obstetrica "true"
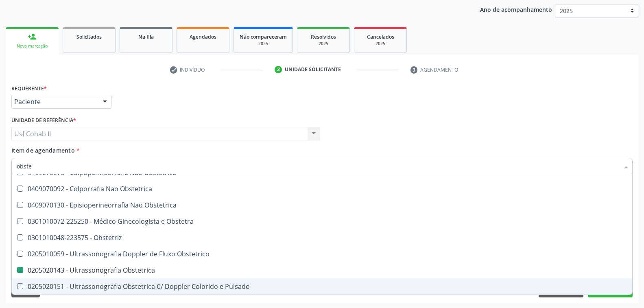
click at [606, 299] on div "Requerente * Paciente Profissional de Saúde Paciente Nenhum resultado encontrad…" at bounding box center [322, 192] width 632 height 221
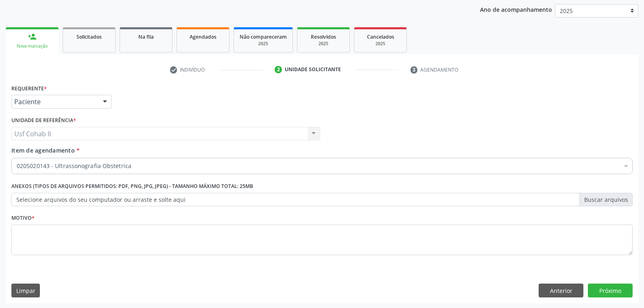
checkbox Obstetrica "true"
checkbox Adolescente\) "false"
click at [607, 294] on button "Próximo" at bounding box center [609, 290] width 45 height 14
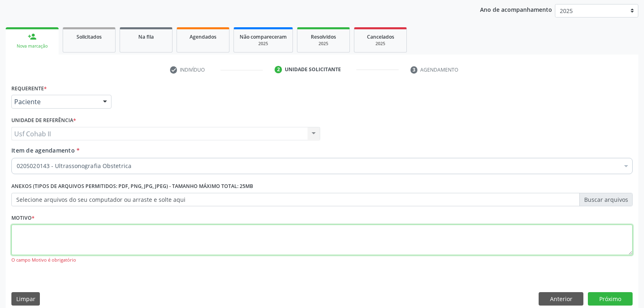
click at [63, 244] on textarea at bounding box center [321, 239] width 621 height 31
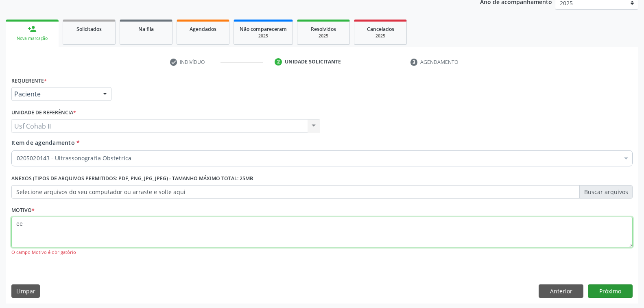
type textarea "ee"
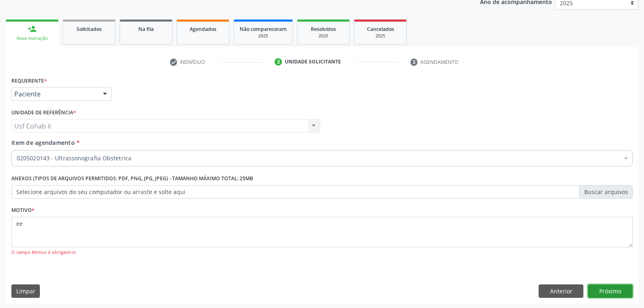
click at [606, 291] on button "Próximo" at bounding box center [609, 291] width 45 height 14
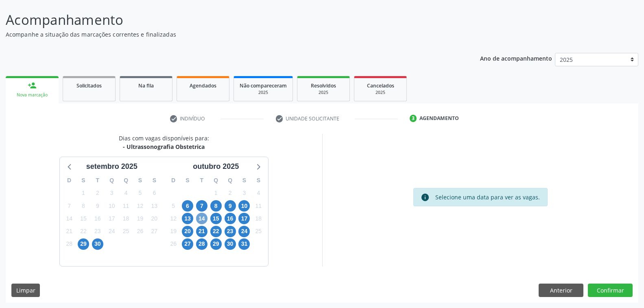
click at [204, 220] on span "14" at bounding box center [201, 218] width 11 height 11
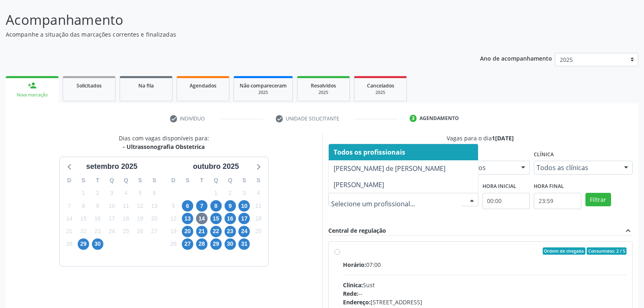
click at [470, 200] on div at bounding box center [471, 200] width 12 height 14
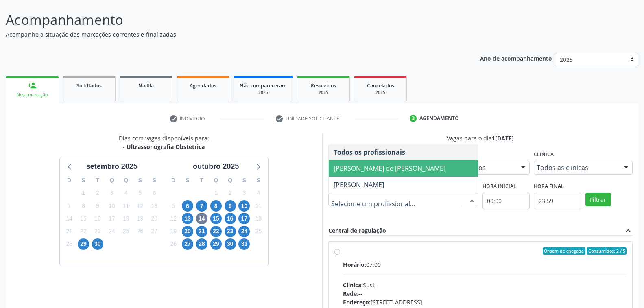
click at [400, 168] on span "[PERSON_NAME] de [PERSON_NAME]" at bounding box center [389, 168] width 112 height 9
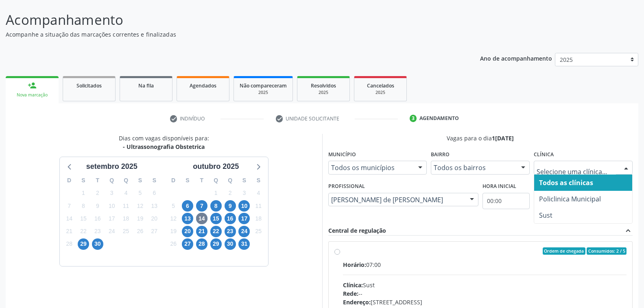
click at [625, 165] on div at bounding box center [626, 168] width 12 height 14
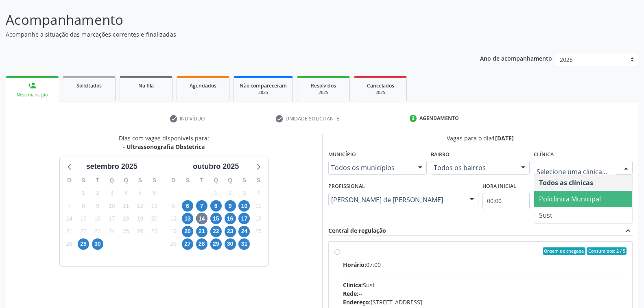
click at [596, 195] on span "Policlinica Municipal" at bounding box center [570, 198] width 62 height 9
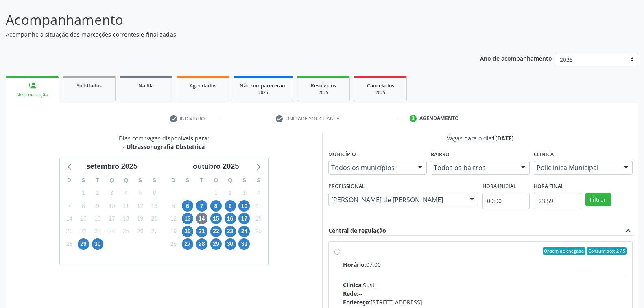
click at [484, 246] on div "Ordem de chegada Consumidos: 2 / 5 Horário: 07:00 Clínica: Sust Rede: -- Endere…" at bounding box center [480, 309] width 304 height 136
radio input "true"
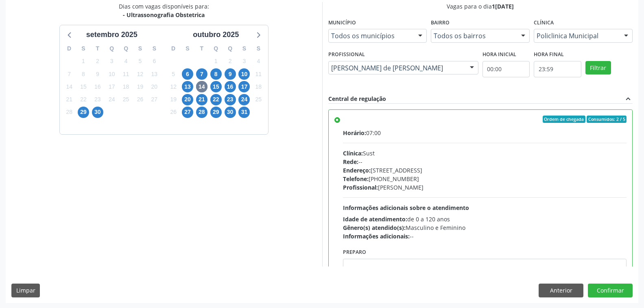
scroll to position [41, 0]
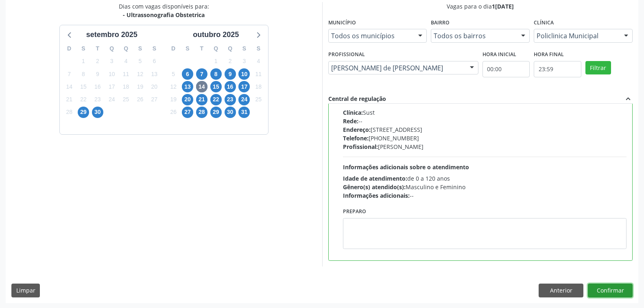
click at [611, 292] on button "Confirmar" at bounding box center [609, 290] width 45 height 14
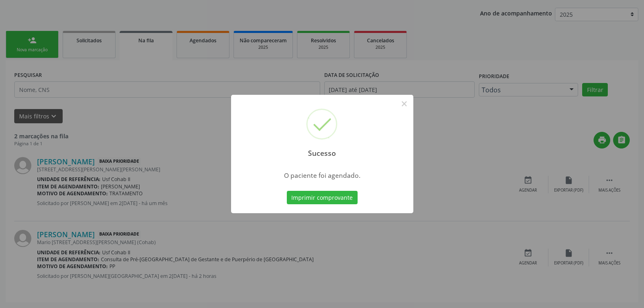
scroll to position [0, 0]
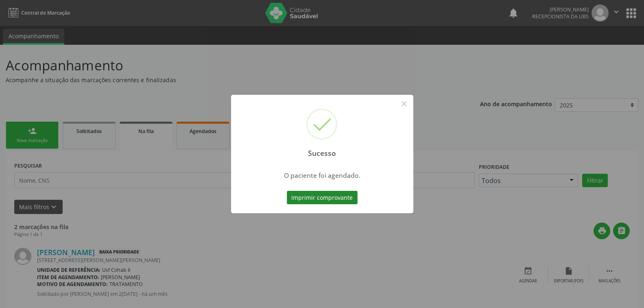
click at [334, 197] on button "Imprimir comprovante" at bounding box center [322, 198] width 71 height 14
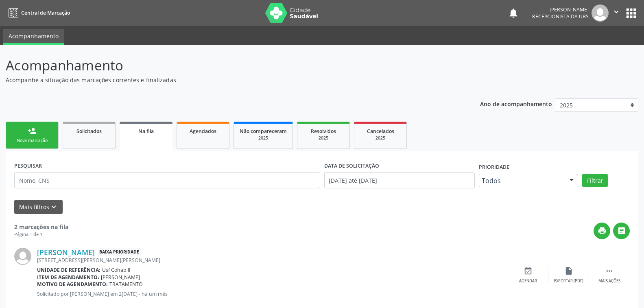
click at [50, 134] on link "person_add Nova marcação" at bounding box center [32, 135] width 53 height 27
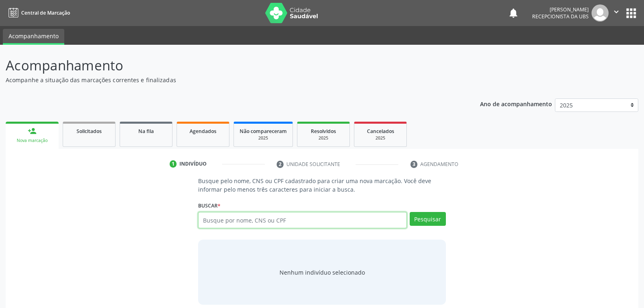
click at [269, 223] on input "text" at bounding box center [302, 220] width 208 height 16
click at [237, 216] on input "7020043" at bounding box center [302, 220] width 208 height 16
type input "7"
type input "70860458952885"
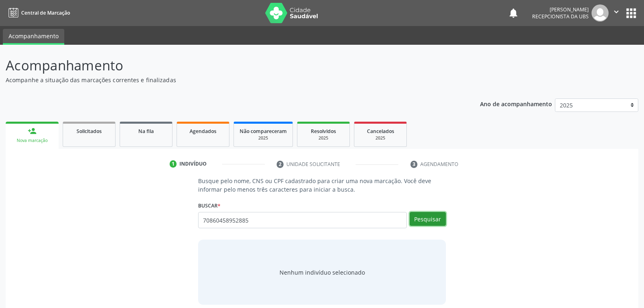
click at [428, 217] on button "Pesquisar" at bounding box center [427, 219] width 36 height 14
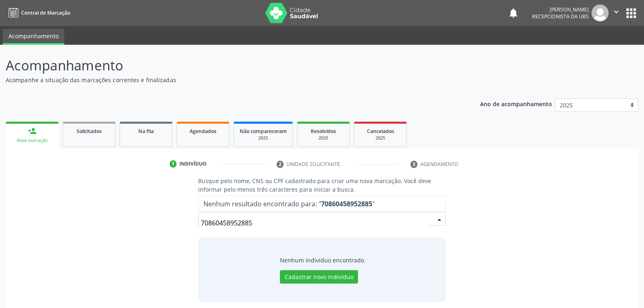
click at [254, 223] on input "70860458952885" at bounding box center [315, 223] width 228 height 16
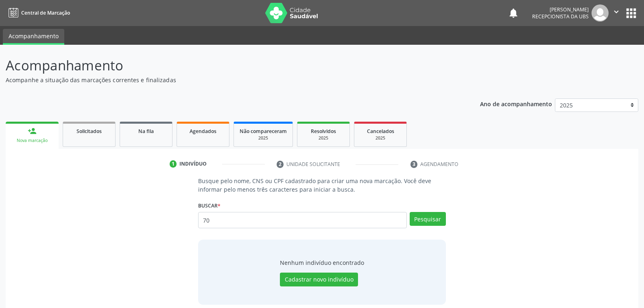
type input "7"
type input "708604558952885"
click at [432, 219] on button "Pesquisar" at bounding box center [427, 219] width 36 height 14
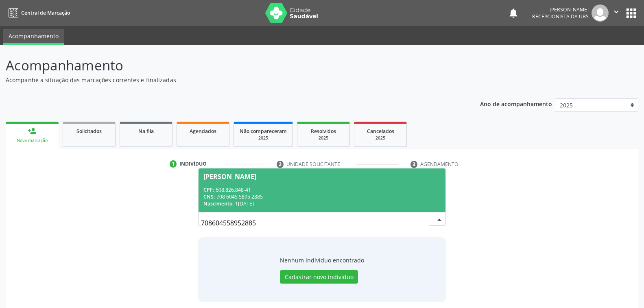
click at [296, 201] on div "Nascimento: 1[DATE]" at bounding box center [321, 203] width 237 height 7
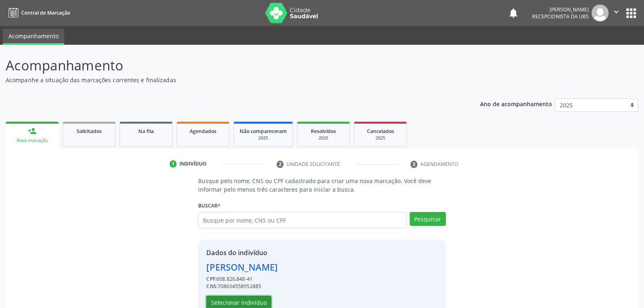
click at [250, 298] on button "Selecionar indivíduo" at bounding box center [238, 303] width 65 height 14
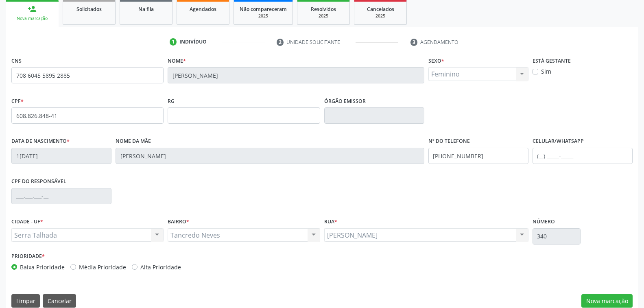
scroll to position [132, 0]
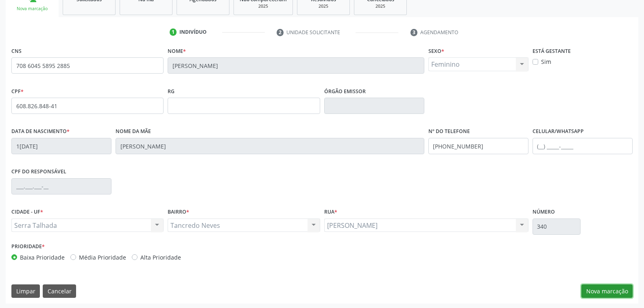
click at [600, 288] on button "Nova marcação" at bounding box center [606, 291] width 51 height 14
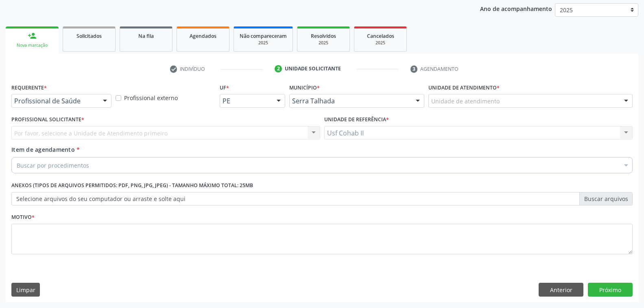
scroll to position [94, 0]
click at [106, 101] on div at bounding box center [105, 102] width 12 height 14
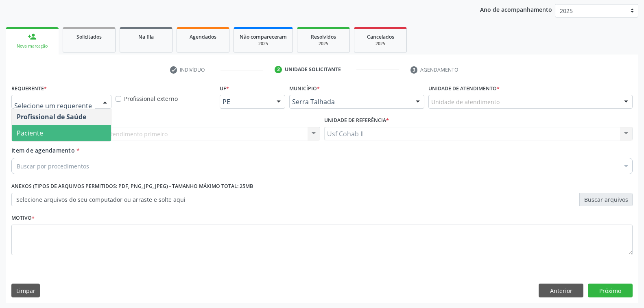
click at [66, 135] on span "Paciente" at bounding box center [61, 133] width 99 height 16
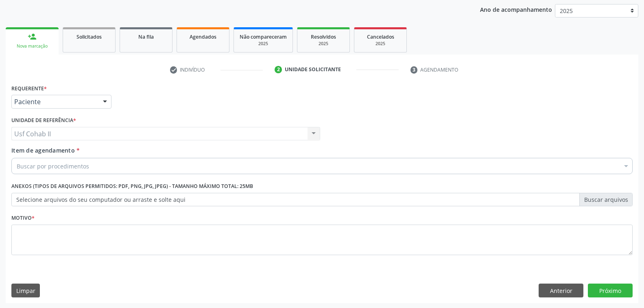
click at [112, 167] on div "Buscar por procedimentos" at bounding box center [321, 166] width 621 height 16
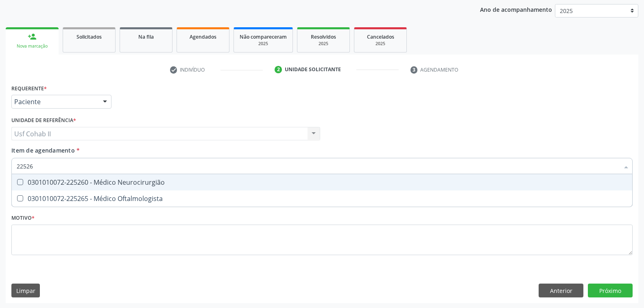
type input "225265"
click at [127, 180] on div "0301010072-225265 - Médico Oftalmologista" at bounding box center [322, 182] width 610 height 7
checkbox Oftalmologista "true"
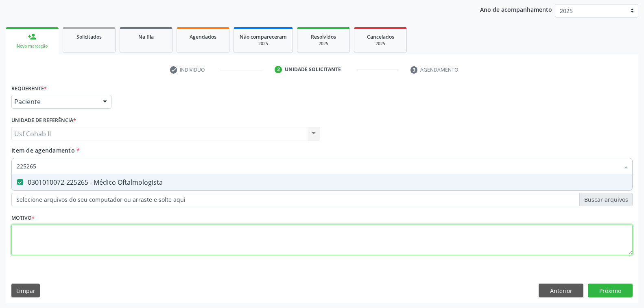
click at [112, 234] on div "Requerente * Paciente Profissional de Saúde Paciente Nenhum resultado encontrad…" at bounding box center [321, 174] width 621 height 184
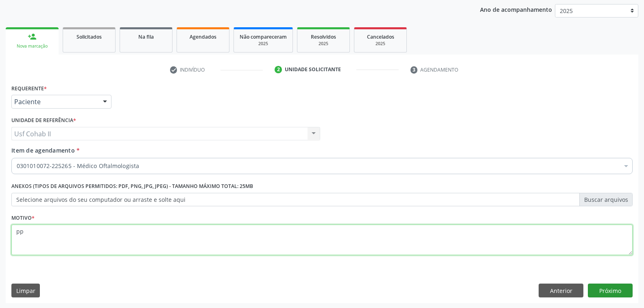
type textarea "pp"
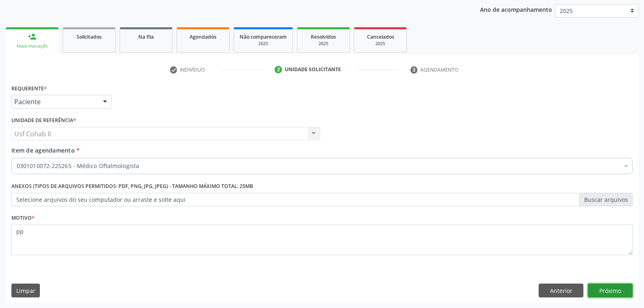
click at [602, 289] on button "Próximo" at bounding box center [609, 290] width 45 height 14
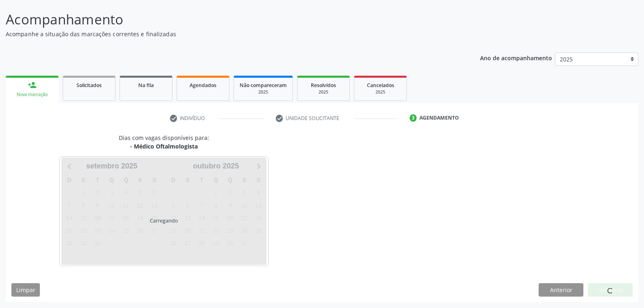
scroll to position [46, 0]
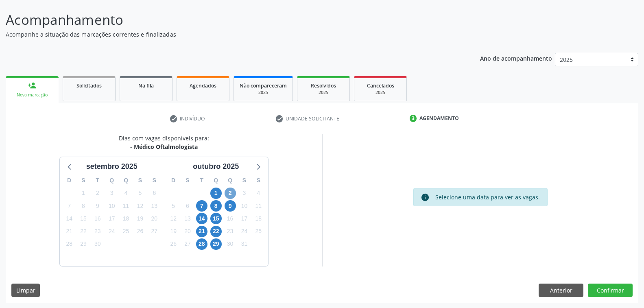
click at [232, 193] on span "2" at bounding box center [229, 192] width 11 height 11
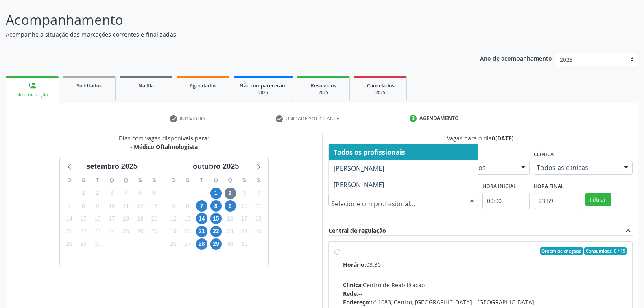
click at [468, 196] on div at bounding box center [471, 200] width 12 height 14
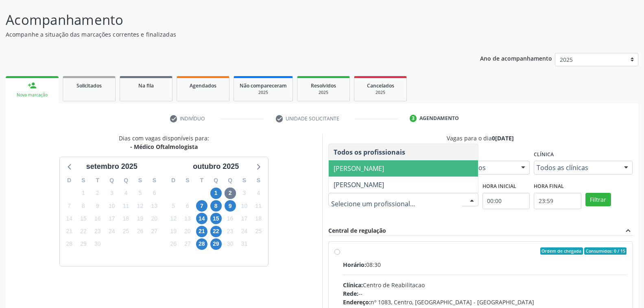
click at [384, 170] on span "[PERSON_NAME]" at bounding box center [358, 168] width 50 height 9
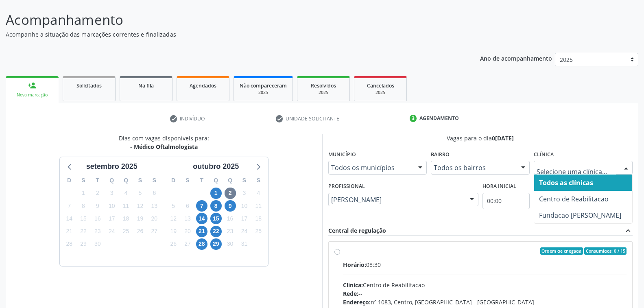
click at [624, 165] on div at bounding box center [626, 168] width 12 height 14
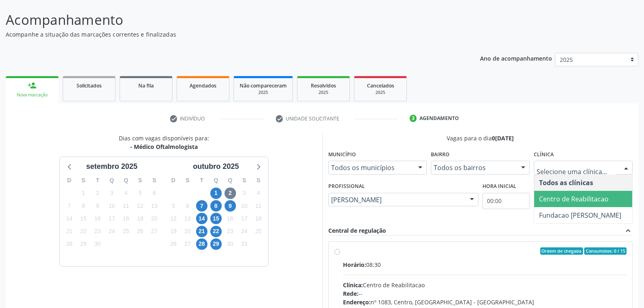
click at [583, 196] on span "Centro de Reabilitacao" at bounding box center [574, 198] width 70 height 9
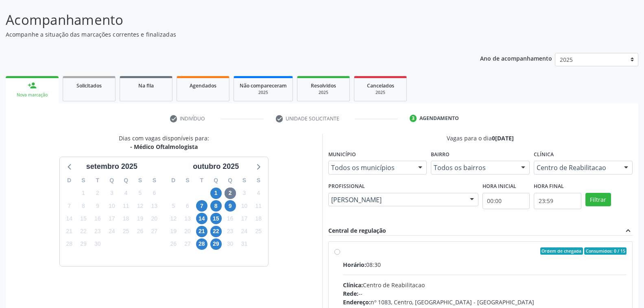
click at [431, 241] on div "Ordem de chegada Consumidos: 0 / 15 Horário: 08:30 Clínica: Centro de Reabilita…" at bounding box center [480, 309] width 304 height 136
radio input "true"
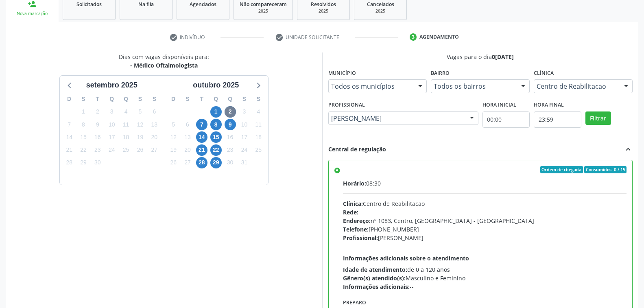
scroll to position [177, 0]
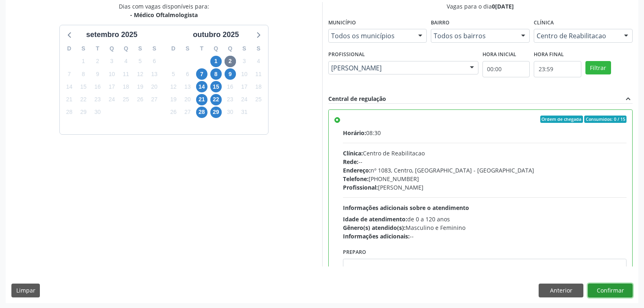
click at [609, 286] on button "Confirmar" at bounding box center [609, 290] width 45 height 14
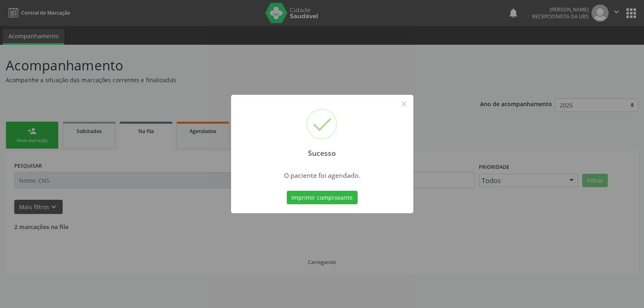
scroll to position [0, 0]
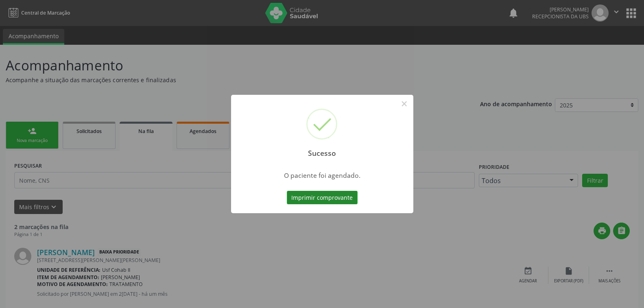
click at [319, 198] on button "Imprimir comprovante" at bounding box center [322, 198] width 71 height 14
